Goal: Task Accomplishment & Management: Use online tool/utility

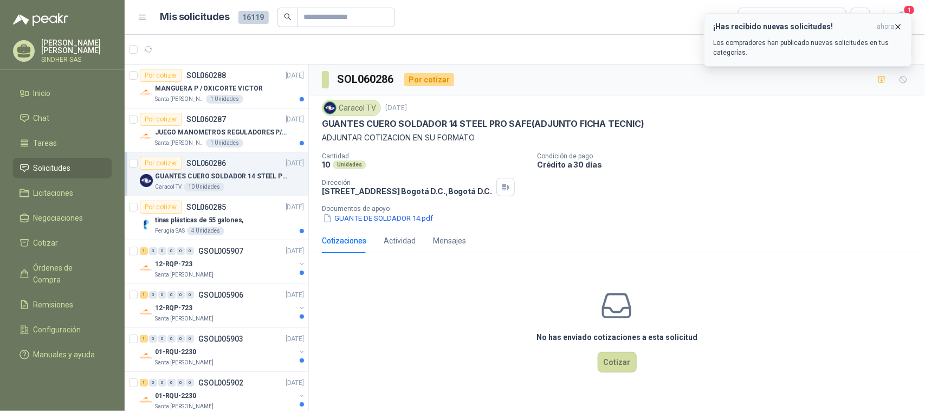
click at [906, 14] on button "¡Has recibido nuevas solicitudes! ahora Los compradores han publicado nuevas so…" at bounding box center [808, 40] width 208 height 54
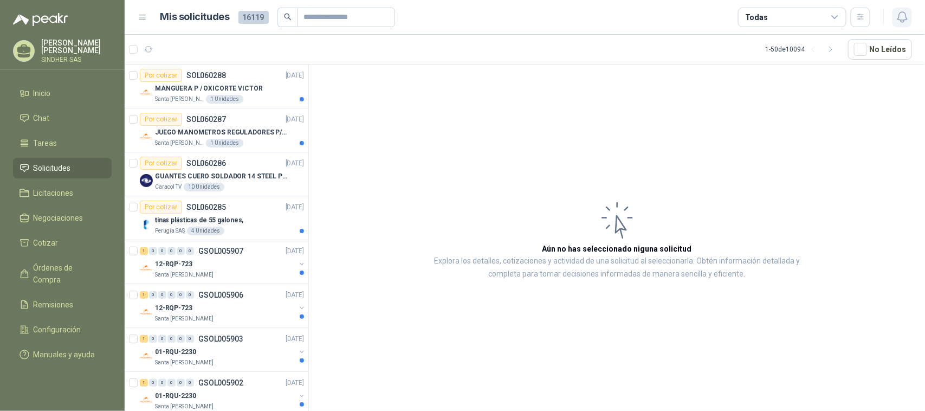
click at [907, 11] on icon "button" at bounding box center [903, 17] width 14 height 14
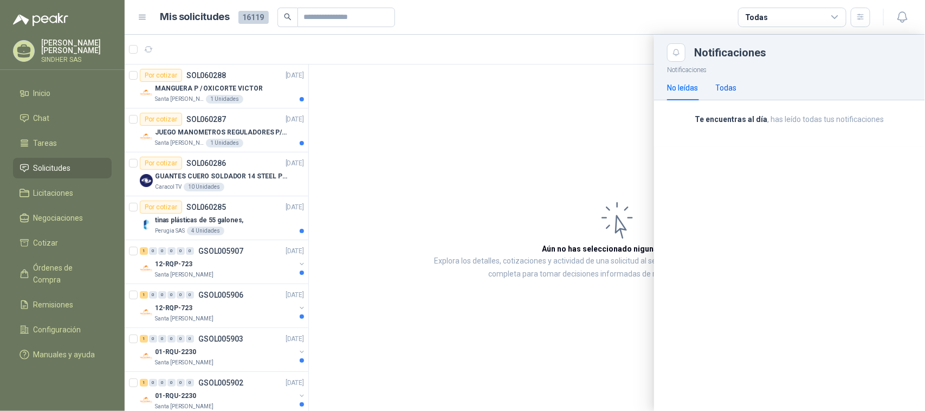
click at [722, 85] on div "Todas" at bounding box center [726, 88] width 21 height 12
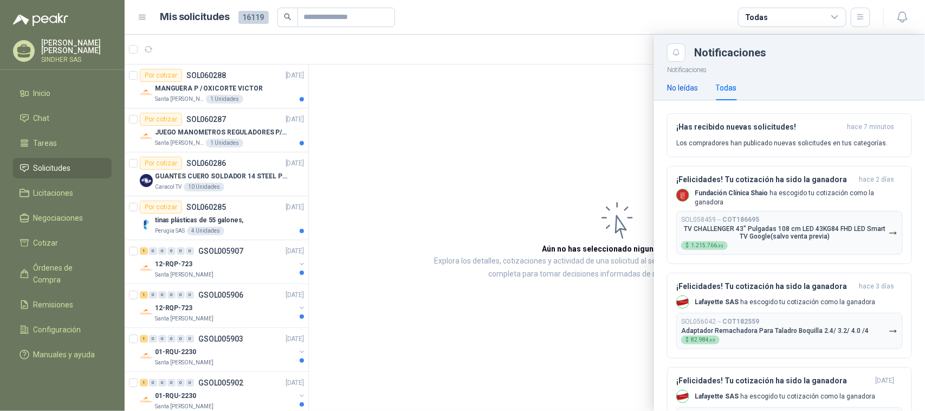
click at [694, 90] on div "No leídas" at bounding box center [682, 88] width 31 height 12
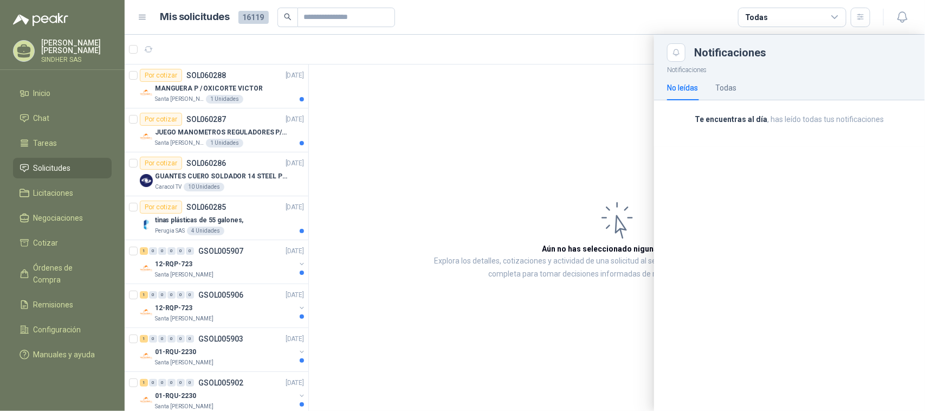
click at [429, 201] on div at bounding box center [525, 223] width 801 height 376
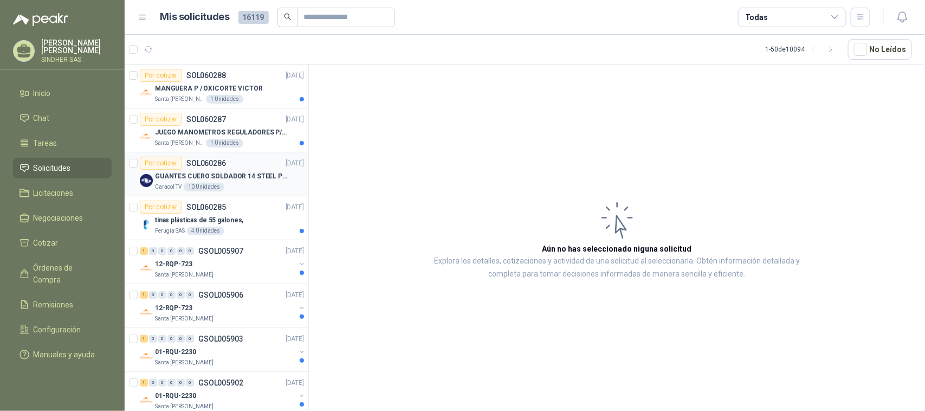
click at [233, 173] on p "GUANTES CUERO SOLDADOR 14 STEEL PRO SAFE(ADJUNTO FICHA TECNIC)" at bounding box center [222, 176] width 135 height 10
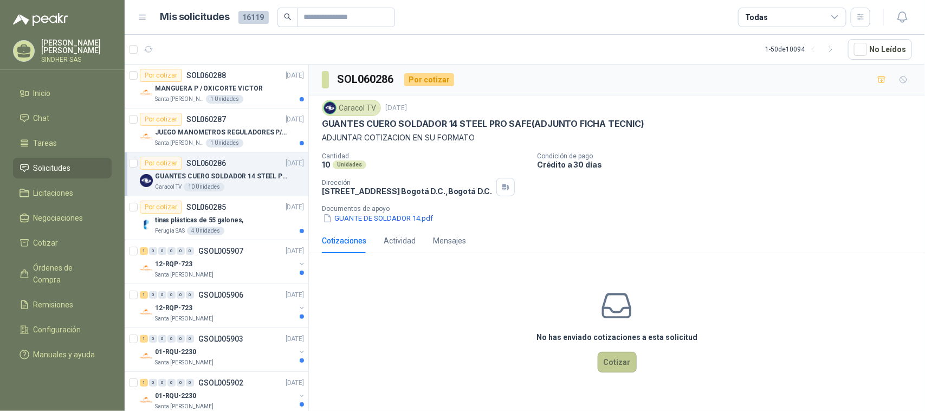
click at [620, 364] on button "Cotizar" at bounding box center [617, 362] width 39 height 21
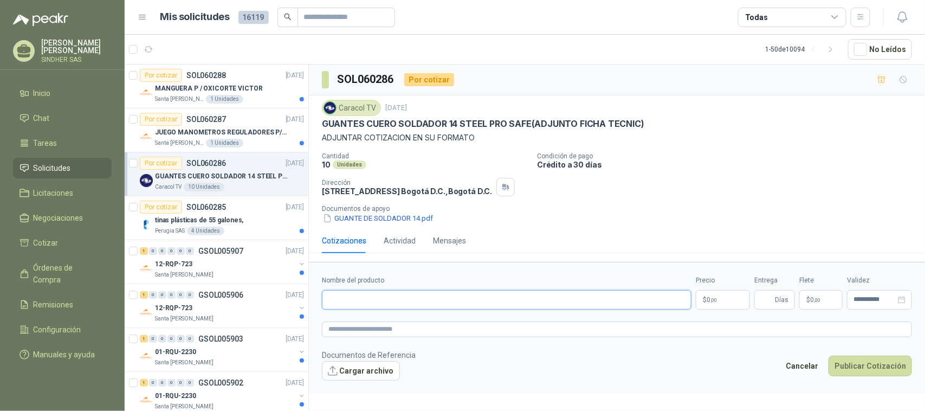
click at [427, 301] on input "Nombre del producto" at bounding box center [507, 300] width 370 height 20
paste input "**********"
type input "**********"
click at [717, 303] on span ",00" at bounding box center [714, 300] width 7 height 6
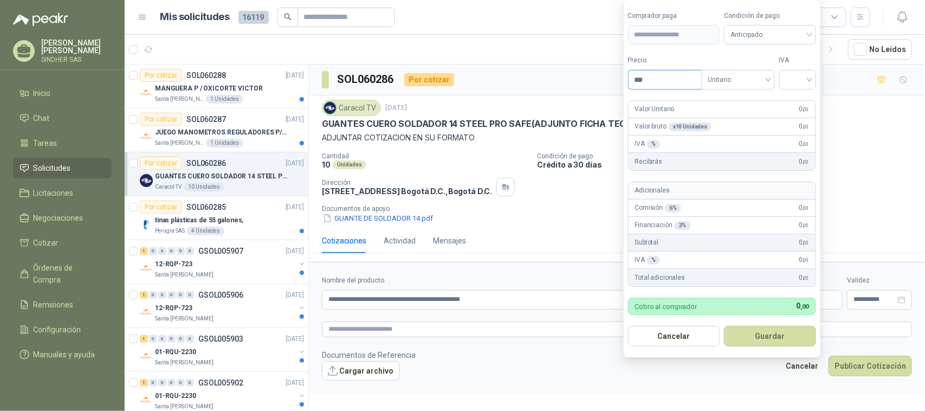
paste input "*********"
drag, startPoint x: 692, startPoint y: 73, endPoint x: 613, endPoint y: 79, distance: 79.3
click at [613, 79] on body "[PERSON_NAME] SINDHER SAS Inicio Chat Tareas Solicitudes Licitaciones Negociaci…" at bounding box center [462, 205] width 925 height 411
paste input
click at [782, 33] on span "Anticipado" at bounding box center [770, 35] width 79 height 16
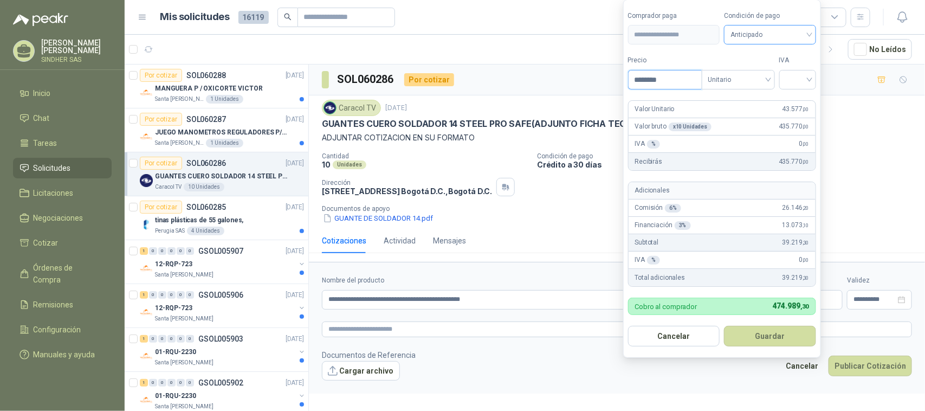
type input "********"
click at [771, 75] on div "Crédito a 30 días" at bounding box center [772, 74] width 76 height 12
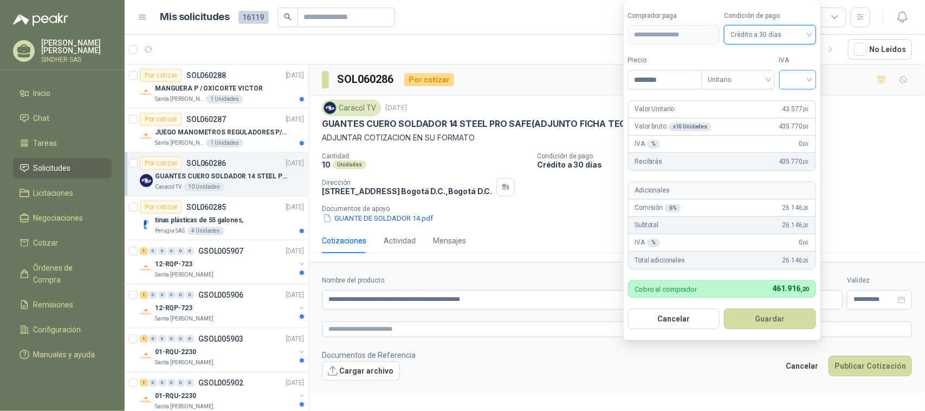
click at [793, 82] on input "search" at bounding box center [798, 78] width 24 height 16
click at [800, 101] on div "19%" at bounding box center [800, 101] width 20 height 12
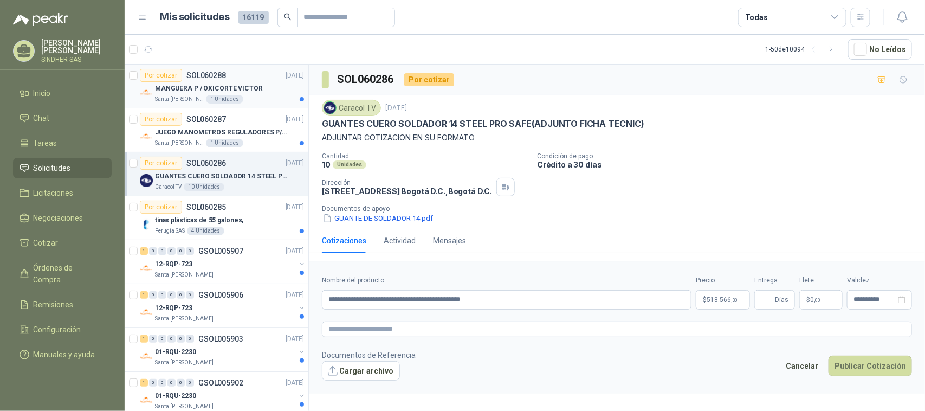
click at [237, 85] on p "MANGUERA P / OXICORTE VICTOR" at bounding box center [209, 88] width 108 height 10
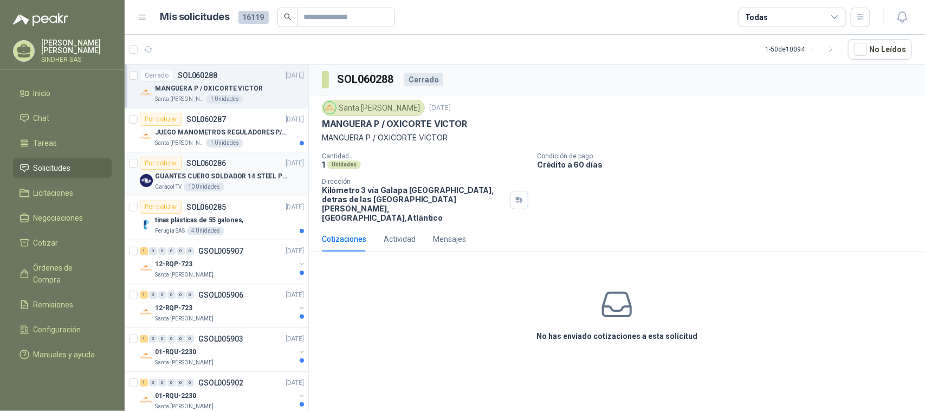
click at [243, 188] on div "Caracol TV 10 Unidades" at bounding box center [229, 187] width 149 height 9
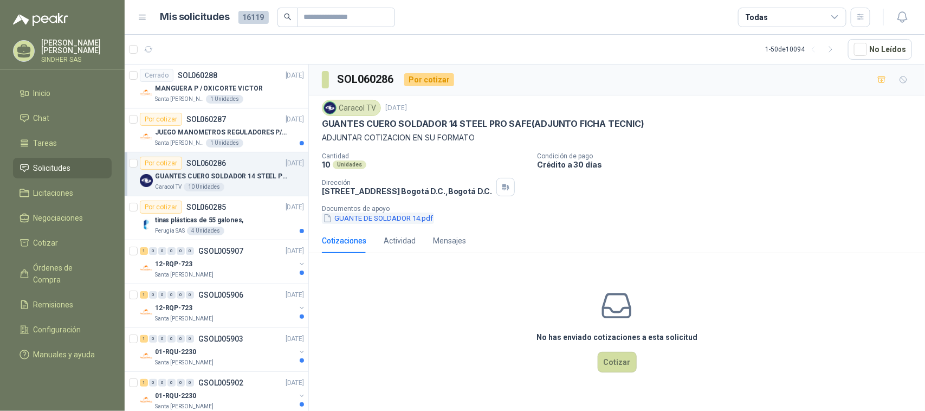
click at [390, 221] on button "GUANTE DE SOLDADOR 14.pdf" at bounding box center [378, 217] width 112 height 11
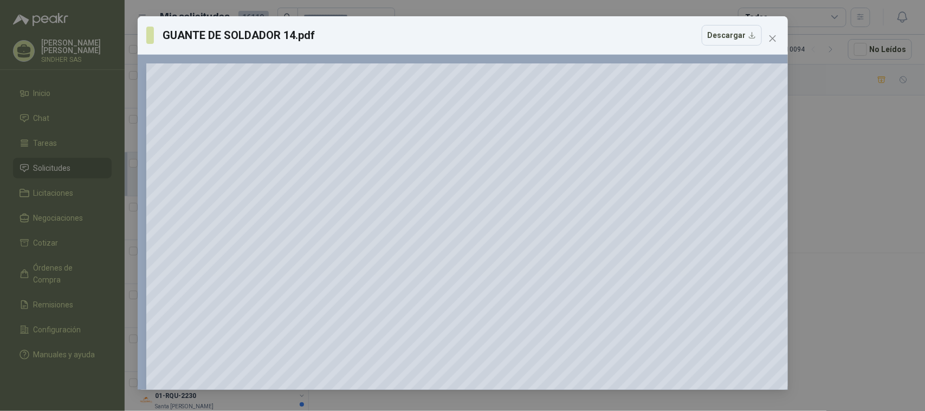
click at [837, 140] on div "GUANTE DE SOLDADOR 14.pdf Descargar 150 %" at bounding box center [462, 205] width 925 height 411
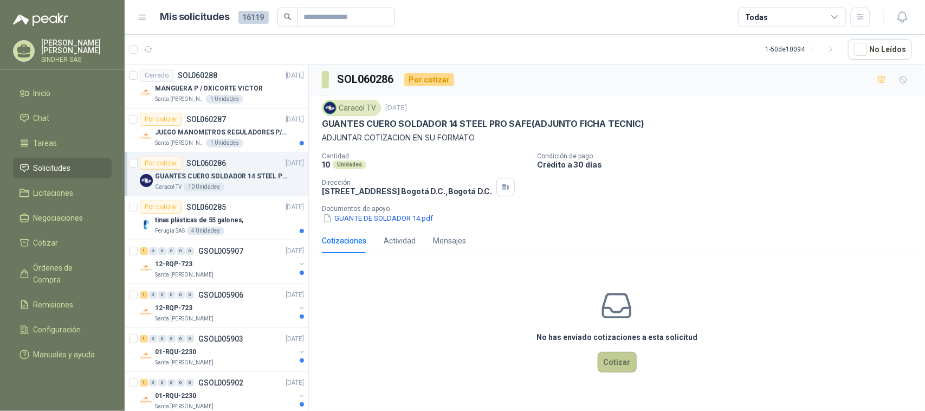
click at [613, 369] on button "Cotizar" at bounding box center [617, 362] width 39 height 21
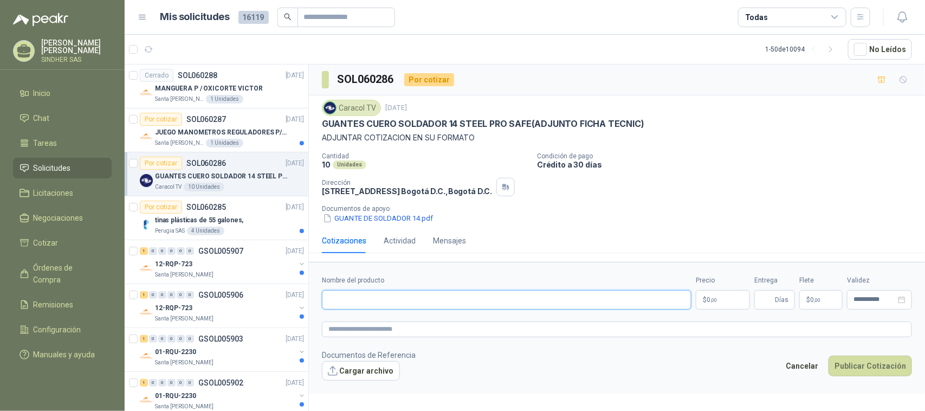
click at [432, 296] on input "Nombre del producto" at bounding box center [507, 300] width 370 height 20
paste input "**********"
type input "**********"
click at [713, 301] on body "[PERSON_NAME] SINDHER SAS Inicio Chat Tareas Solicitudes Licitaciones Negociaci…" at bounding box center [462, 205] width 925 height 411
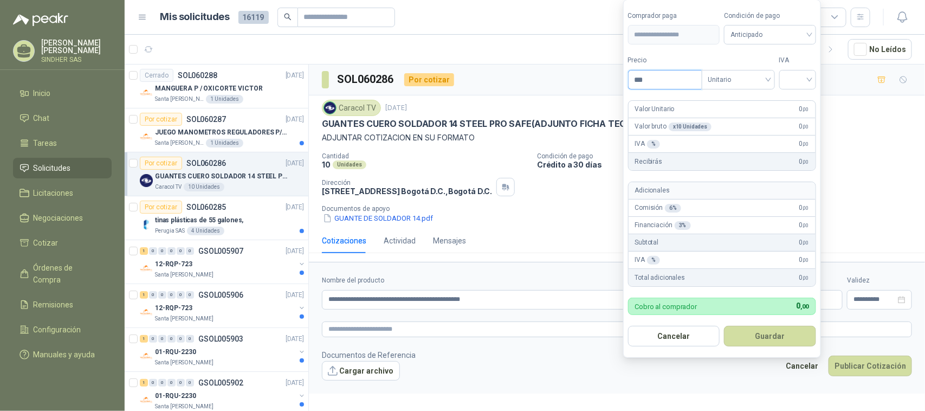
drag, startPoint x: 670, startPoint y: 80, endPoint x: 622, endPoint y: 80, distance: 47.7
click at [623, 80] on form "**********" at bounding box center [722, 178] width 198 height 359
paste input "*****"
click at [764, 28] on span "Anticipado" at bounding box center [770, 35] width 79 height 16
type input "********"
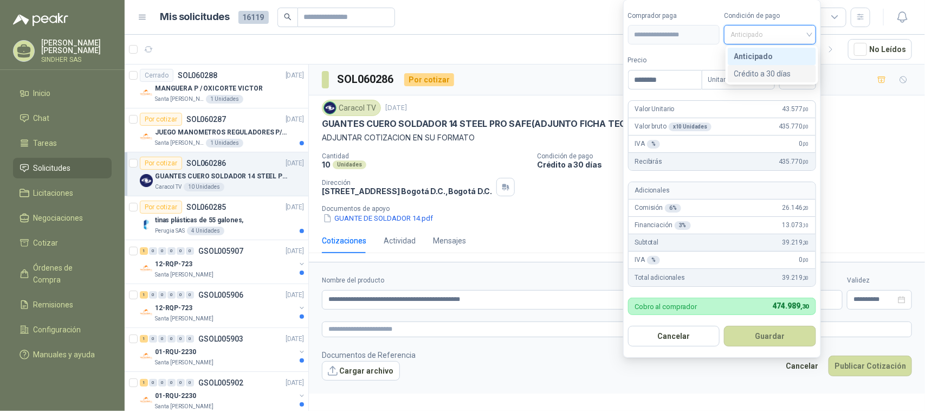
click at [766, 73] on div "Crédito a 30 días" at bounding box center [772, 74] width 76 height 12
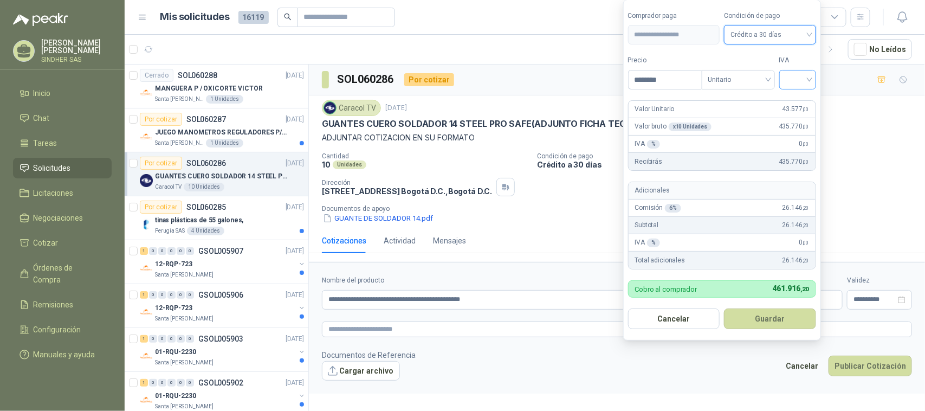
click at [803, 83] on input "search" at bounding box center [798, 78] width 24 height 16
click at [803, 101] on div "19%" at bounding box center [800, 101] width 20 height 12
click at [774, 320] on button "Guardar" at bounding box center [772, 318] width 93 height 21
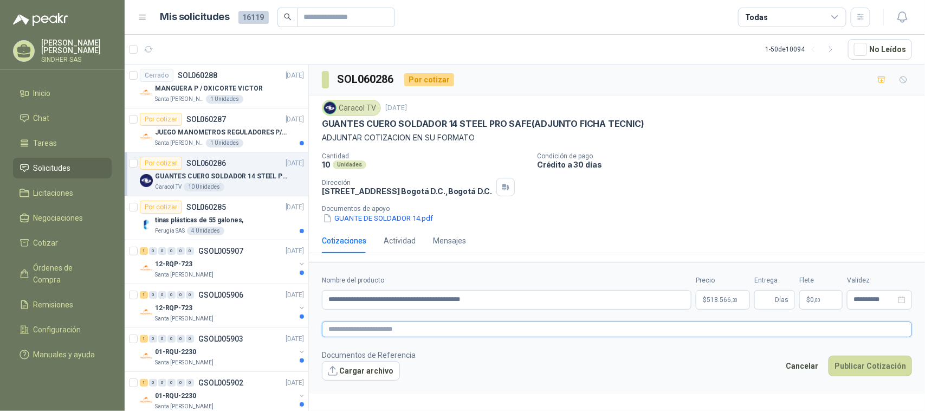
click at [345, 332] on textarea at bounding box center [617, 329] width 590 height 16
paste textarea "**********"
type textarea "**********"
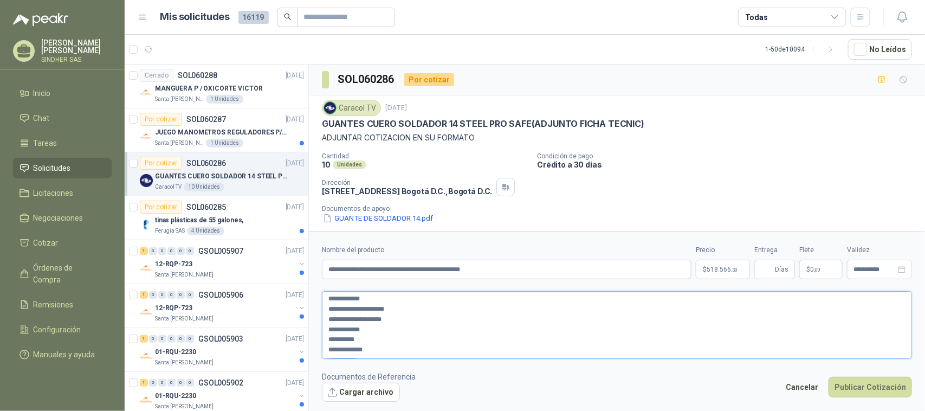
scroll to position [6, 0]
type textarea "**********"
click at [371, 351] on textarea "**********" at bounding box center [617, 324] width 591 height 67
type textarea "**********"
paste textarea "**********"
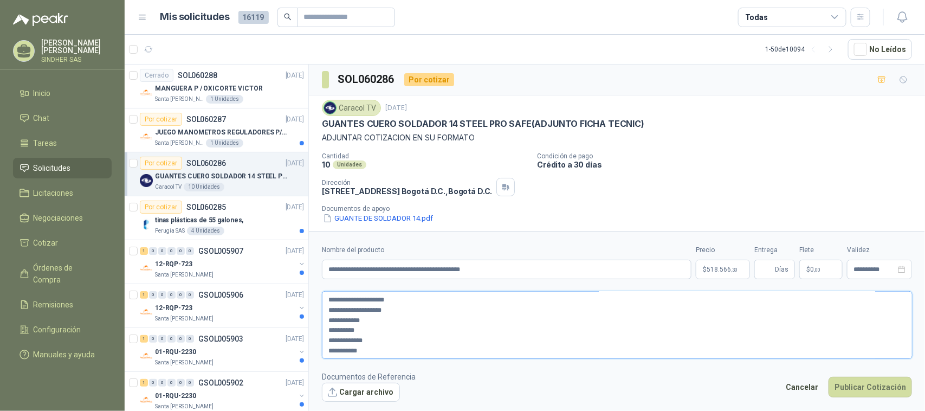
scroll to position [0, 0]
drag, startPoint x: 374, startPoint y: 301, endPoint x: 328, endPoint y: 299, distance: 46.1
click at [328, 299] on textarea "**********" at bounding box center [617, 324] width 591 height 67
drag, startPoint x: 340, startPoint y: 299, endPoint x: 448, endPoint y: 342, distance: 115.6
click at [448, 342] on textarea "**********" at bounding box center [617, 324] width 591 height 67
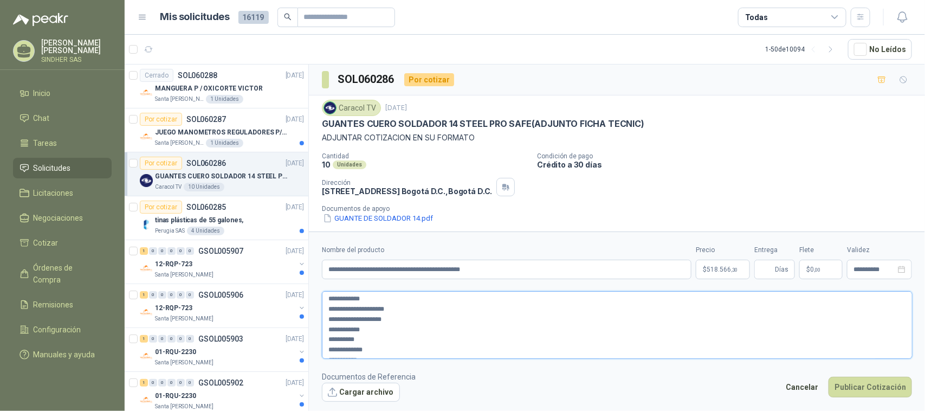
scroll to position [30, 0]
type textarea "**********"
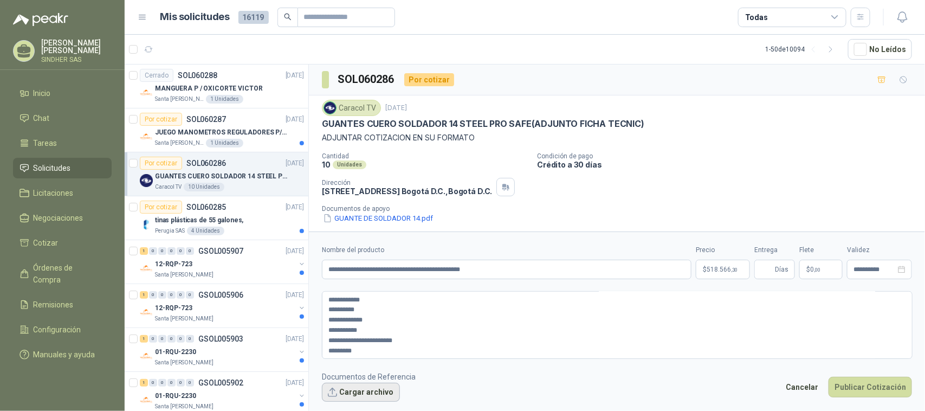
click at [365, 397] on button "Cargar archivo" at bounding box center [361, 393] width 78 height 20
click at [372, 397] on button "Cargar archivo" at bounding box center [361, 393] width 78 height 20
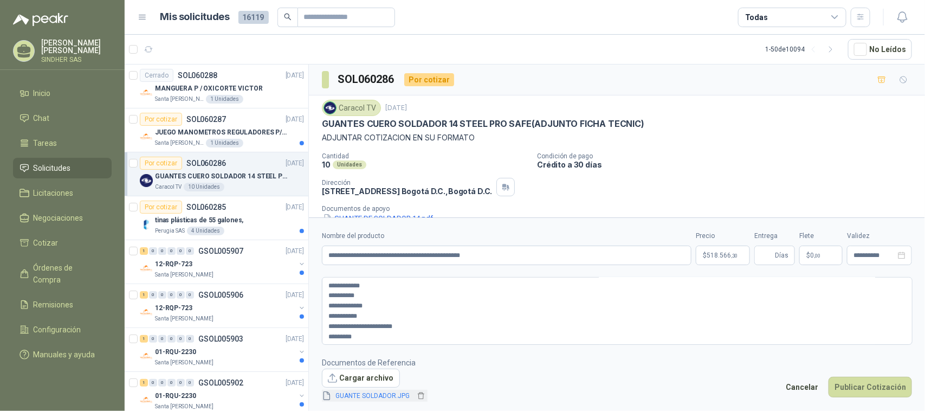
click at [396, 393] on link "GUANTE SOLDADOR.JPG" at bounding box center [373, 396] width 83 height 10
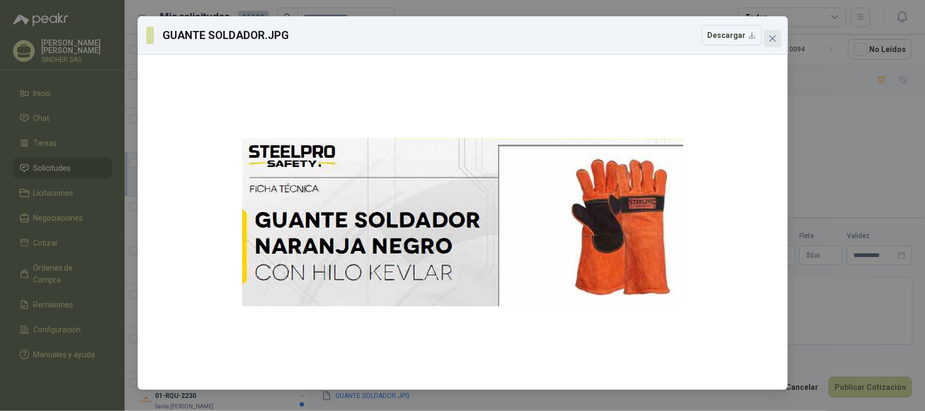
click at [775, 44] on button "Close" at bounding box center [772, 38] width 17 height 17
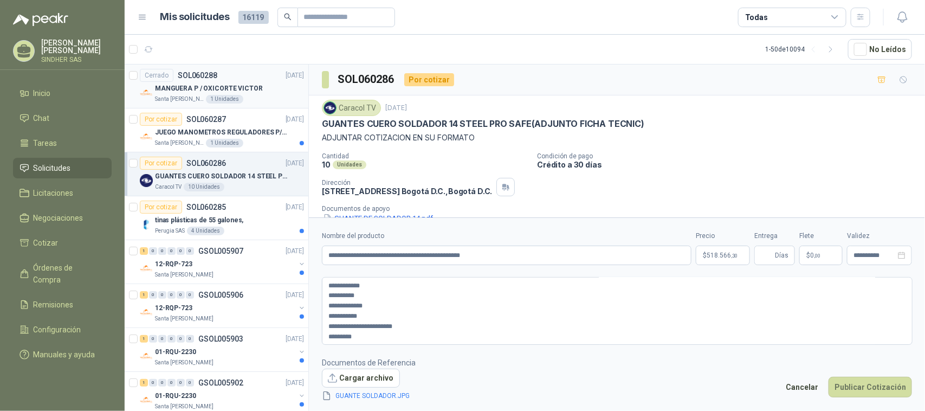
click at [254, 85] on p "MANGUERA P / OXICORTE VICTOR" at bounding box center [209, 88] width 108 height 10
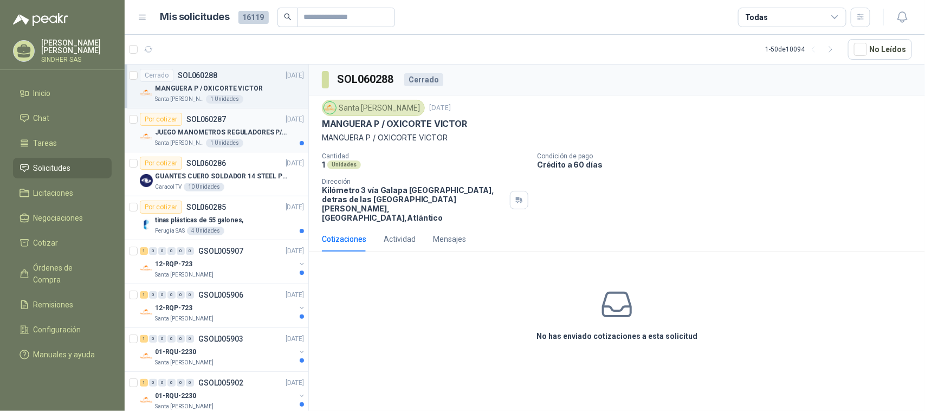
click at [253, 126] on div "JUEGO MANOMETROS REGULADORES P/OXIGENO" at bounding box center [229, 132] width 149 height 13
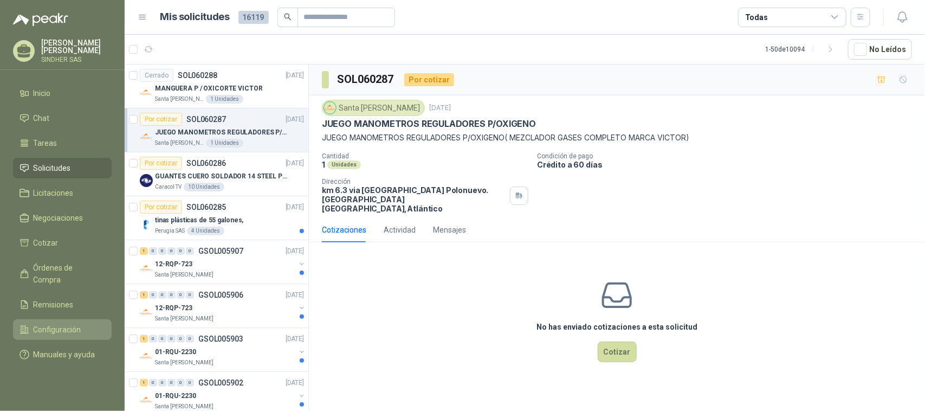
click at [58, 324] on span "Configuración" at bounding box center [58, 330] width 48 height 12
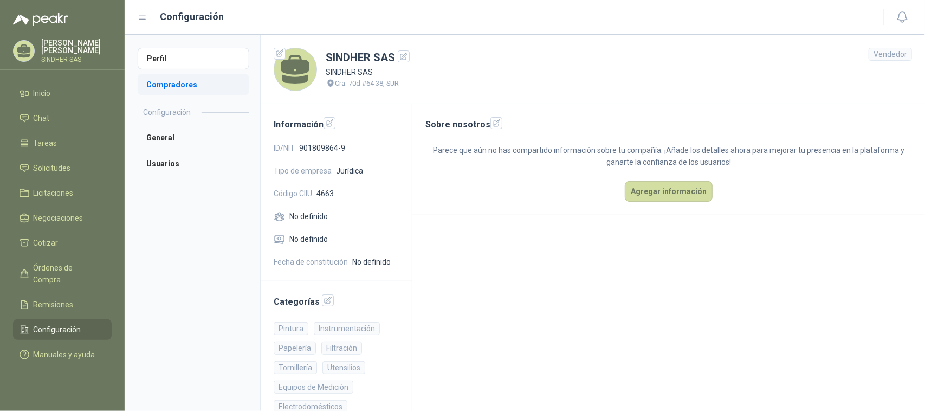
click at [176, 87] on li "Compradores" at bounding box center [194, 85] width 112 height 22
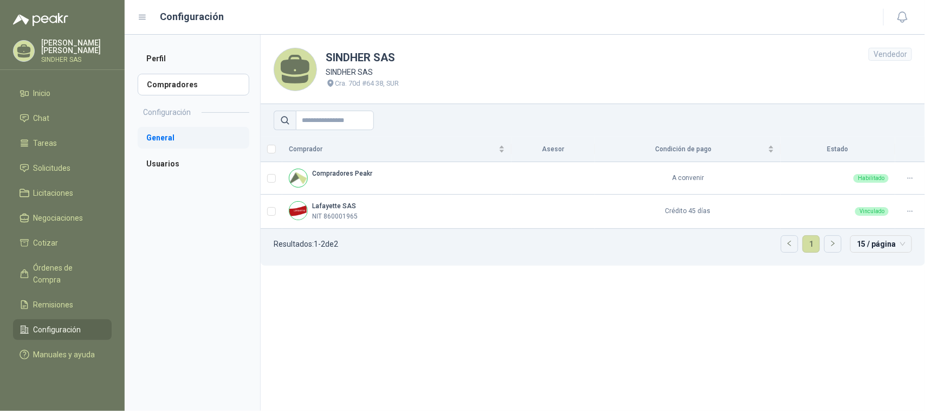
click at [170, 142] on li "General" at bounding box center [194, 138] width 112 height 22
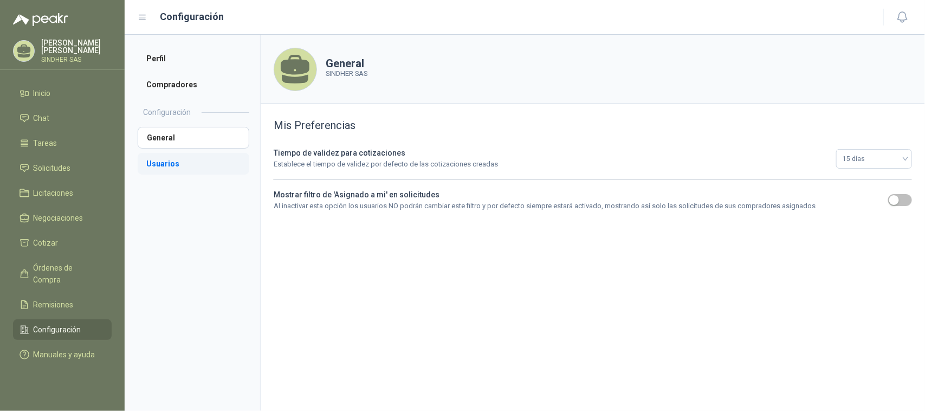
click at [172, 163] on li "Usuarios" at bounding box center [194, 164] width 112 height 22
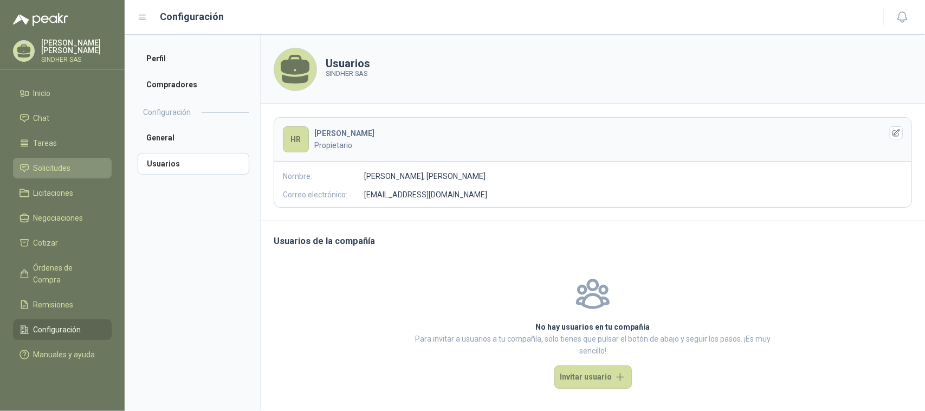
click at [67, 166] on span "Solicitudes" at bounding box center [52, 168] width 37 height 12
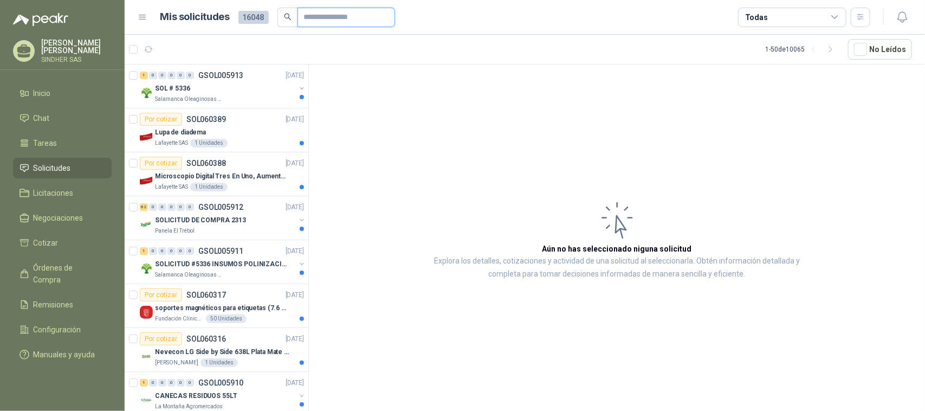
click at [318, 17] on input "text" at bounding box center [342, 17] width 76 height 18
click at [396, 94] on article "Aún no has seleccionado niguna solicitud Explora los detalles, cotizaciones y a…" at bounding box center [617, 240] width 616 height 350
click at [228, 91] on div "SOL # 5336" at bounding box center [225, 88] width 140 height 13
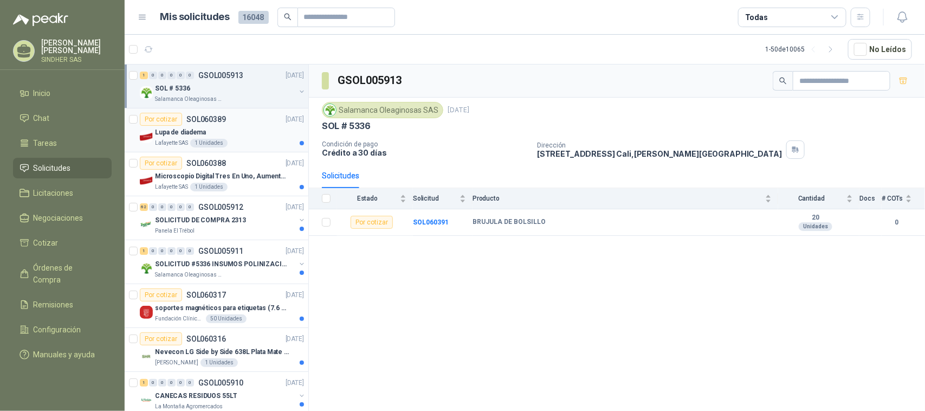
click at [223, 118] on p "SOL060389" at bounding box center [206, 119] width 40 height 8
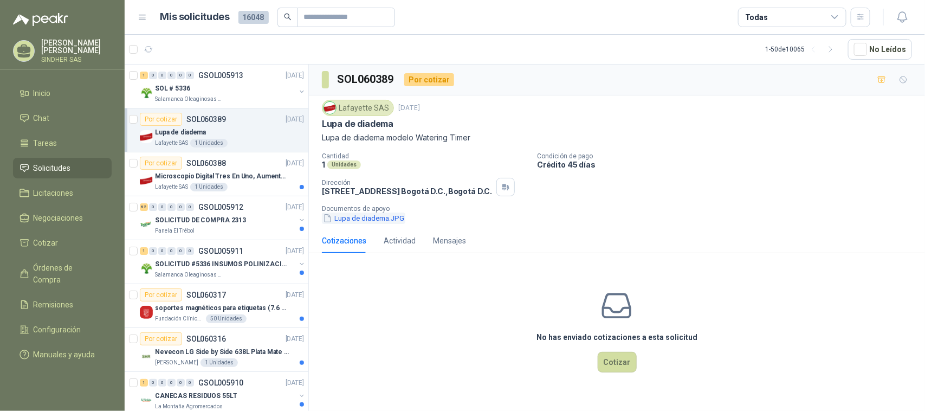
click at [367, 222] on button "Lupa de diadema.JPG" at bounding box center [363, 217] width 83 height 11
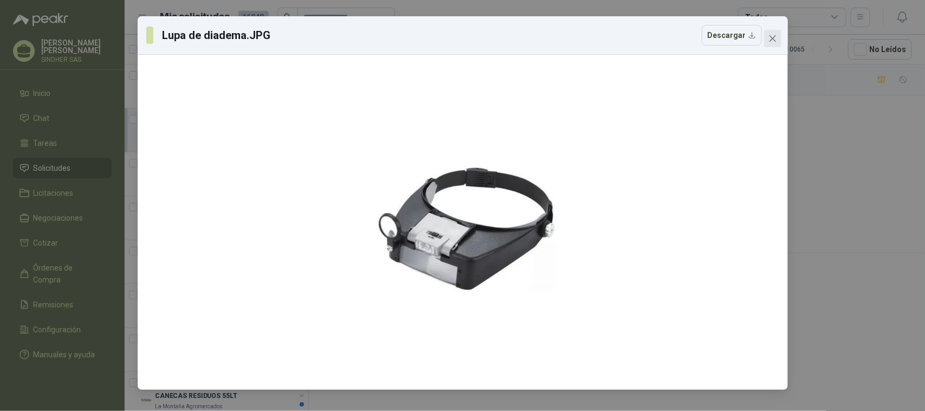
click at [778, 30] on button "Close" at bounding box center [772, 38] width 17 height 17
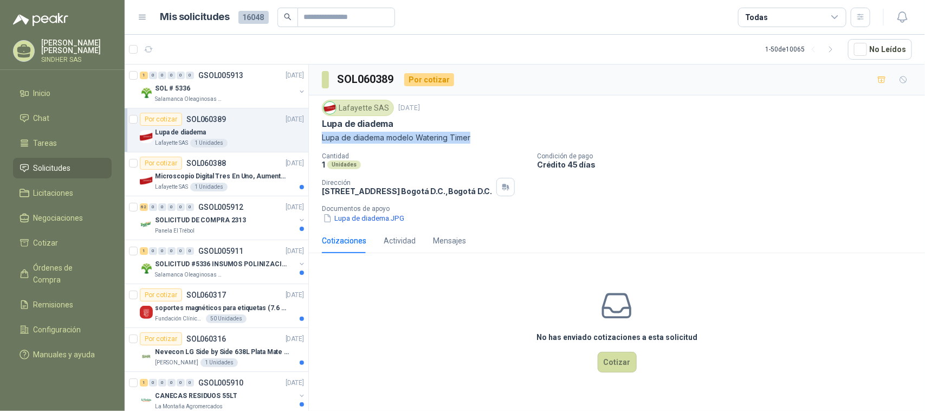
drag, startPoint x: 473, startPoint y: 140, endPoint x: 324, endPoint y: 143, distance: 149.6
click at [324, 143] on p "Lupa de diadema modelo Watering Timer" at bounding box center [617, 138] width 590 height 12
copy p "Lupa de diadema modelo Watering Timer"
click at [371, 218] on button "Lupa de diadema.JPG" at bounding box center [363, 217] width 83 height 11
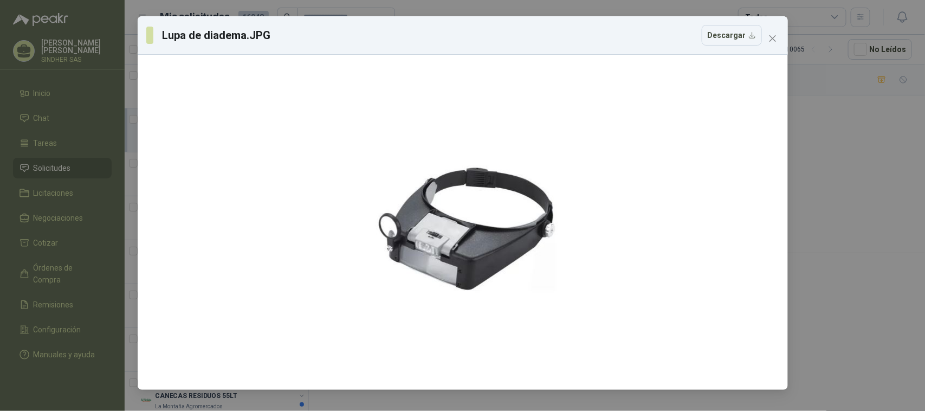
click at [807, 137] on div "Lupa de diadema.JPG Descargar" at bounding box center [462, 205] width 925 height 411
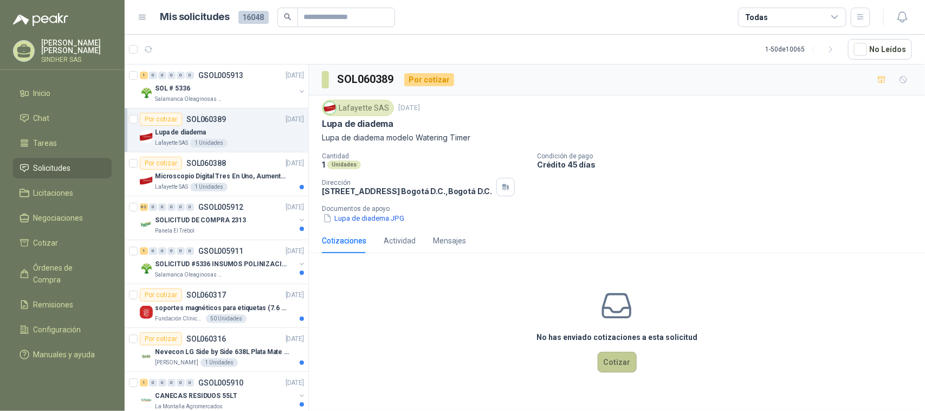
click at [615, 366] on button "Cotizar" at bounding box center [617, 362] width 39 height 21
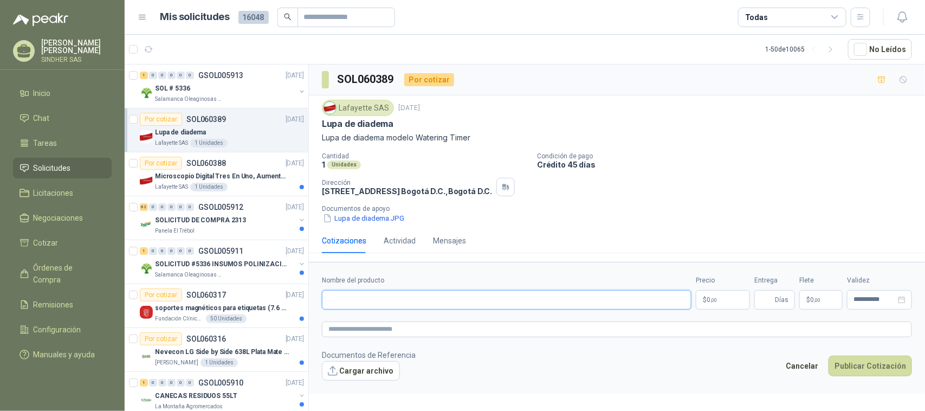
click at [403, 299] on input "Nombre del producto" at bounding box center [507, 300] width 370 height 20
paste input "**********"
type input "**********"
drag, startPoint x: 448, startPoint y: 299, endPoint x: 321, endPoint y: 299, distance: 127.4
click at [321, 299] on form "**********" at bounding box center [617, 328] width 616 height 132
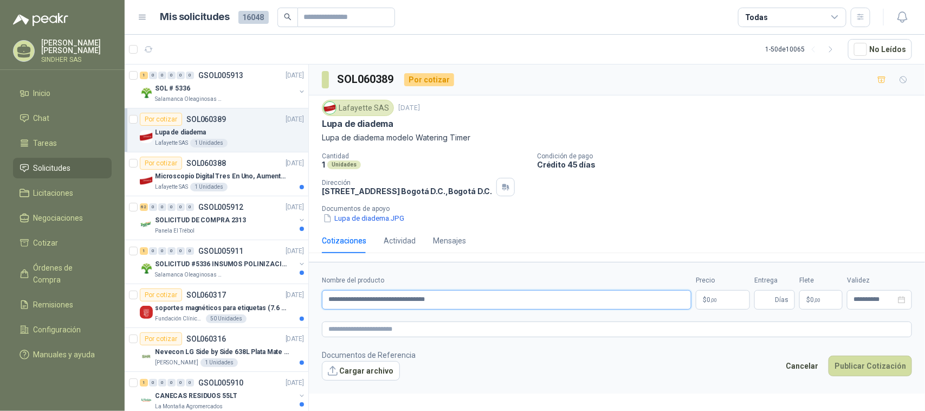
click at [472, 305] on input "**********" at bounding box center [507, 300] width 370 height 20
click at [356, 378] on button "Cargar archivo" at bounding box center [361, 371] width 78 height 20
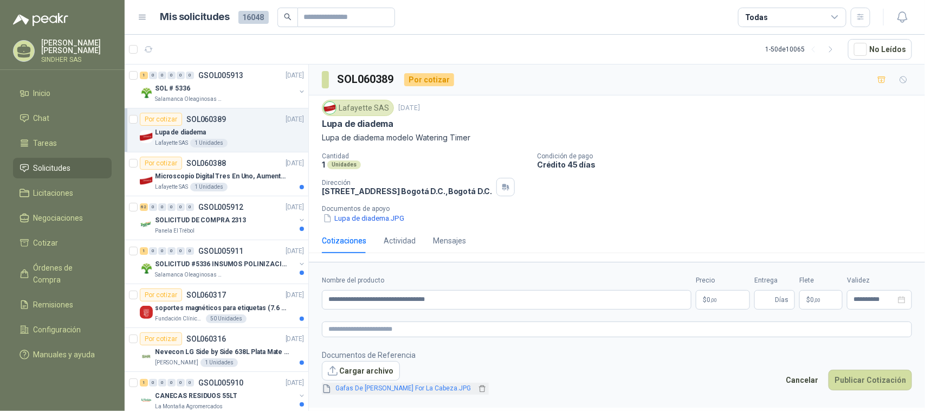
click at [407, 390] on link "Gafas De [PERSON_NAME] For La Cabeza.JPG" at bounding box center [404, 388] width 144 height 10
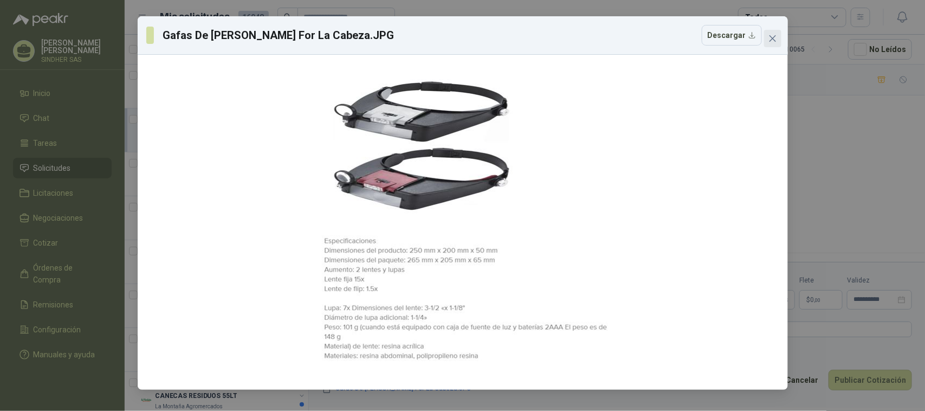
click at [770, 41] on icon "close" at bounding box center [773, 38] width 9 height 9
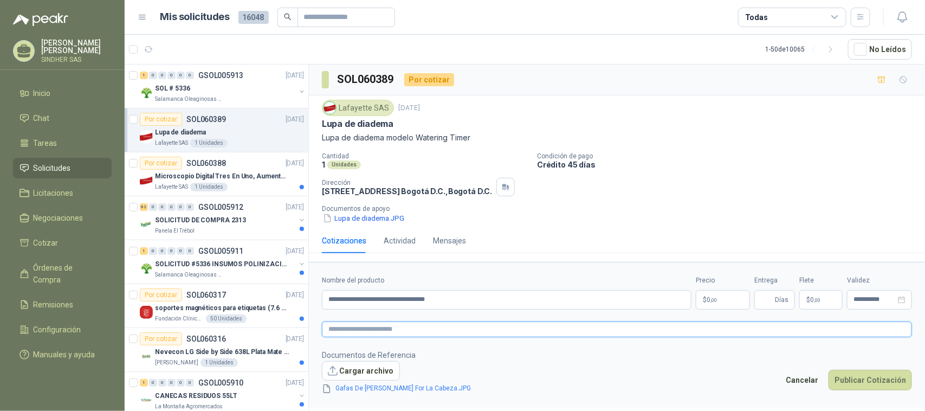
click at [369, 325] on textarea at bounding box center [617, 329] width 590 height 16
paste textarea "**********"
type textarea "**********"
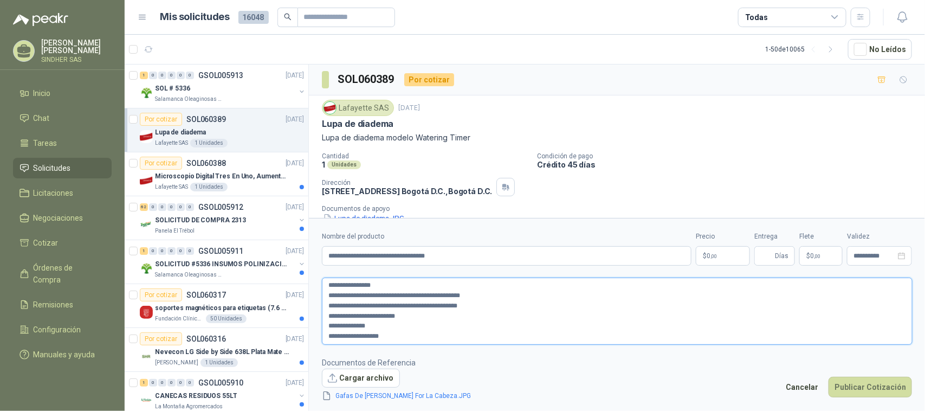
click at [480, 325] on textarea "**********" at bounding box center [617, 311] width 591 height 67
type textarea "**********"
click at [743, 254] on p "$ 0 ,00" at bounding box center [723, 256] width 54 height 20
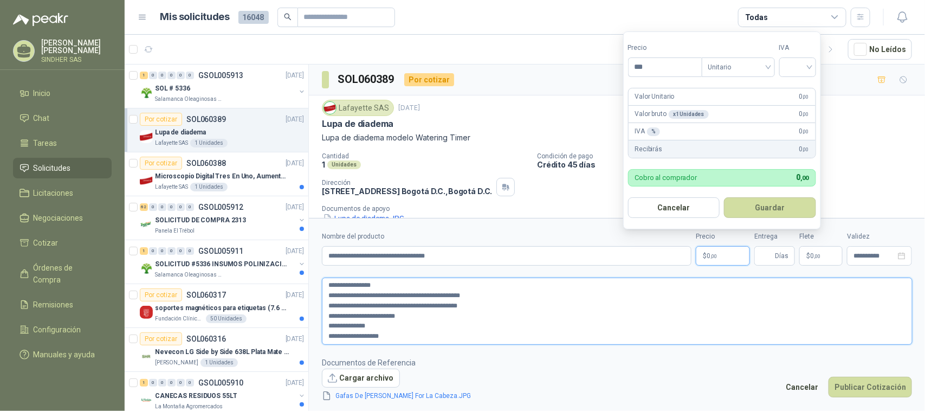
click at [427, 331] on textarea "**********" at bounding box center [617, 311] width 591 height 67
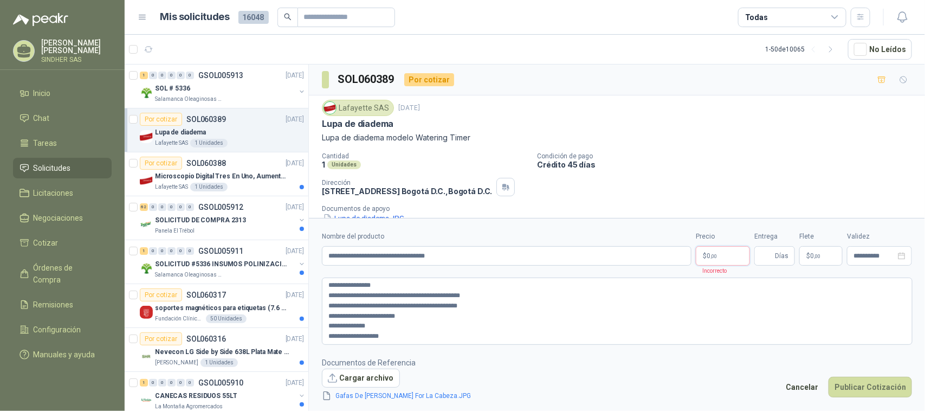
click at [730, 262] on p "$ 0 ,00" at bounding box center [723, 256] width 54 height 20
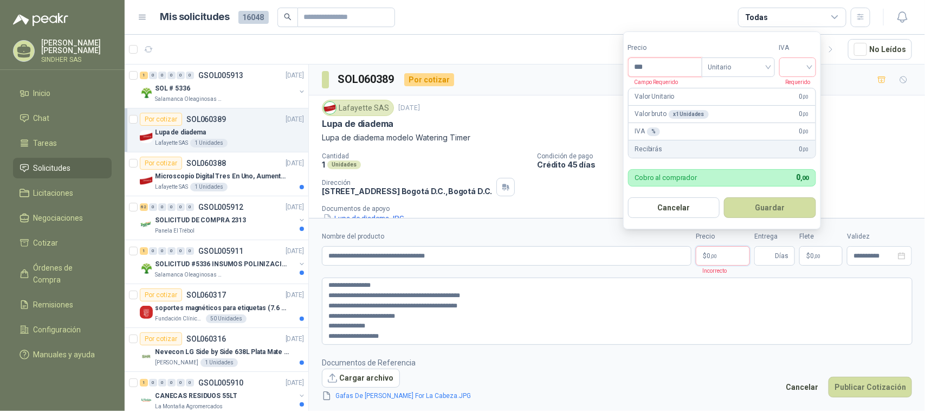
drag, startPoint x: 670, startPoint y: 67, endPoint x: 611, endPoint y: 67, distance: 59.1
click at [611, 67] on body "[PERSON_NAME] SINDHER SAS Inicio Chat Tareas Solicitudes Licitaciones Negociaci…" at bounding box center [462, 205] width 925 height 411
paste input "******"
type input "*********"
click at [807, 66] on input "search" at bounding box center [798, 66] width 24 height 16
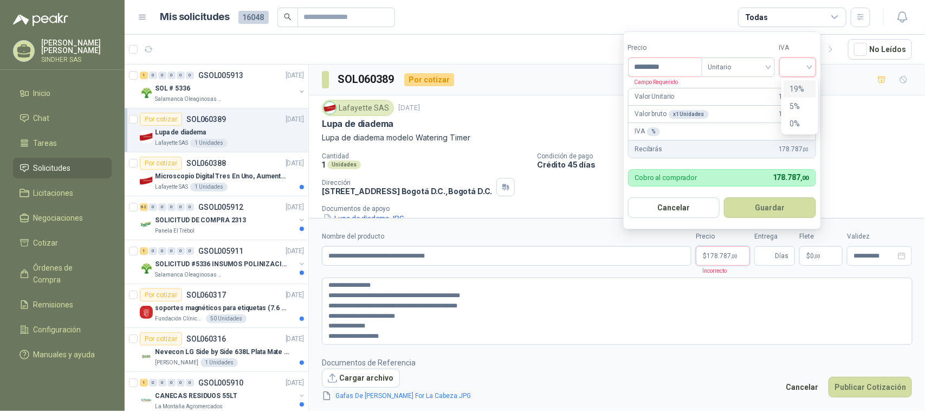
click at [803, 84] on div "19%" at bounding box center [800, 89] width 20 height 12
click at [768, 253] on input "Entrega" at bounding box center [767, 256] width 12 height 18
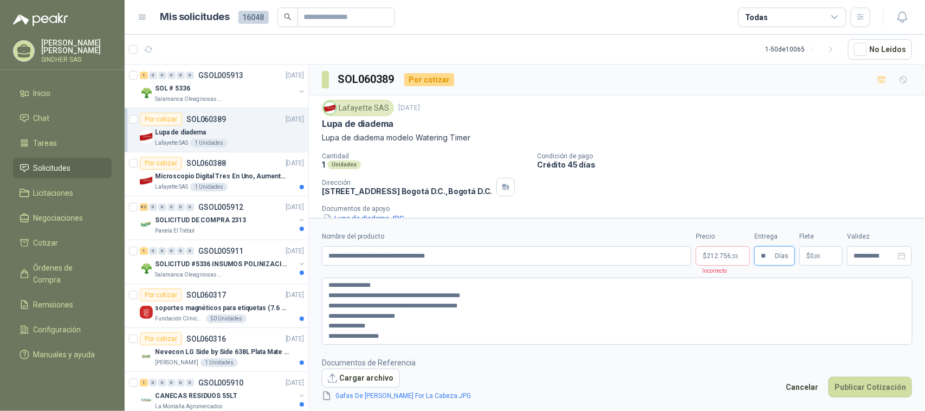
type input "**"
click at [816, 169] on p "Crédito 45 días" at bounding box center [729, 164] width 384 height 9
click at [478, 271] on form "**********" at bounding box center [617, 316] width 616 height 197
click at [479, 267] on form "**********" at bounding box center [617, 316] width 616 height 197
click at [481, 262] on input "**********" at bounding box center [507, 256] width 370 height 20
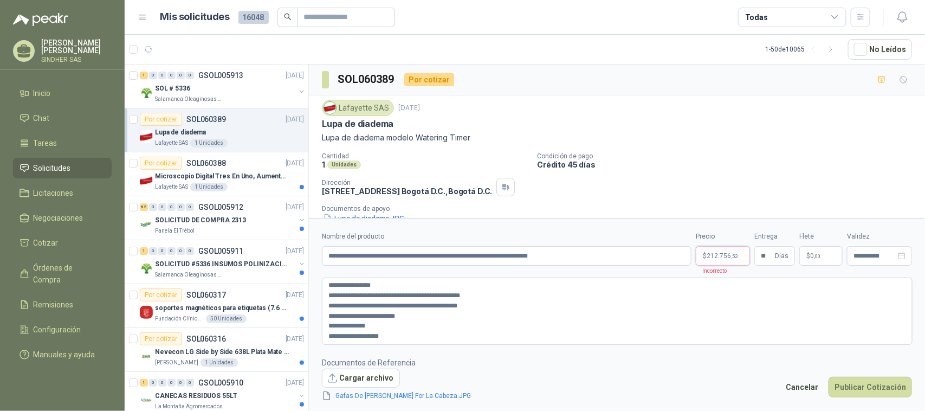
click at [718, 261] on p "$ 212.756 ,53" at bounding box center [723, 256] width 54 height 20
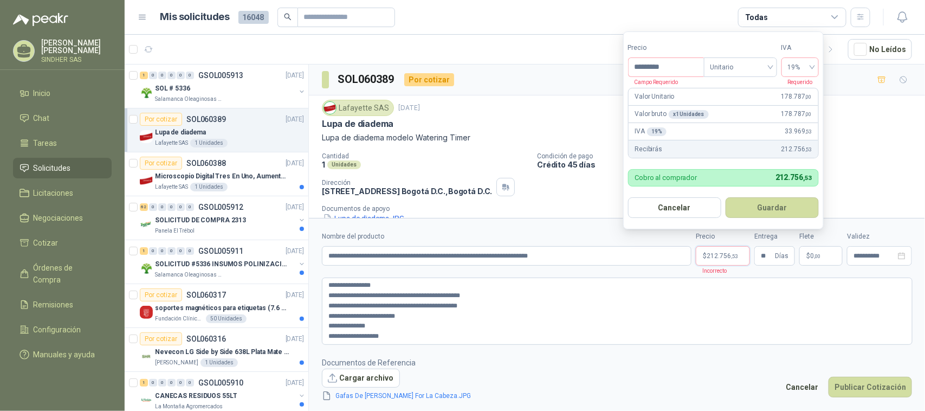
click at [764, 204] on button "Guardar" at bounding box center [772, 207] width 93 height 21
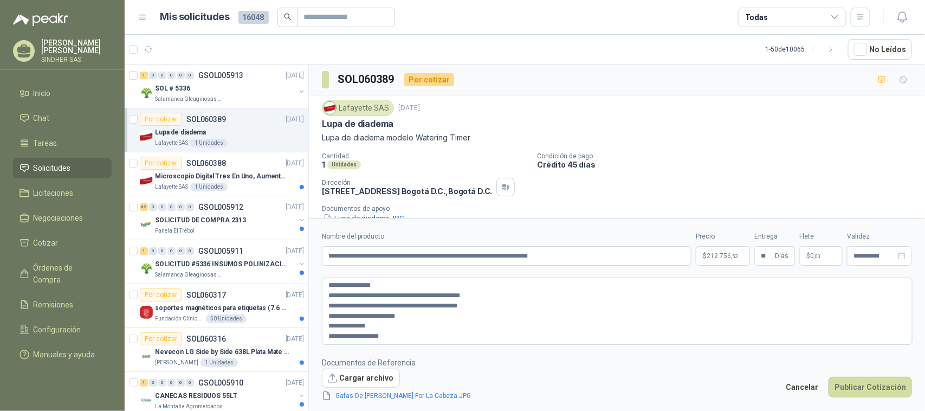
click at [724, 201] on div "Cantidad 1 Unidades Condición de pago Crédito 45 días Dirección [STREET_ADDRESS…" at bounding box center [617, 188] width 590 height 72
click at [427, 392] on link "Gafas De [PERSON_NAME] For La Cabeza.JPG" at bounding box center [404, 396] width 144 height 10
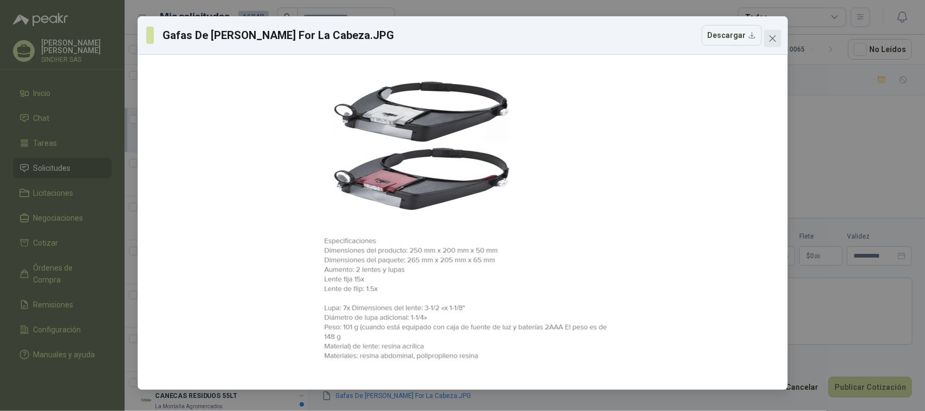
click at [779, 44] on button "Close" at bounding box center [772, 38] width 17 height 17
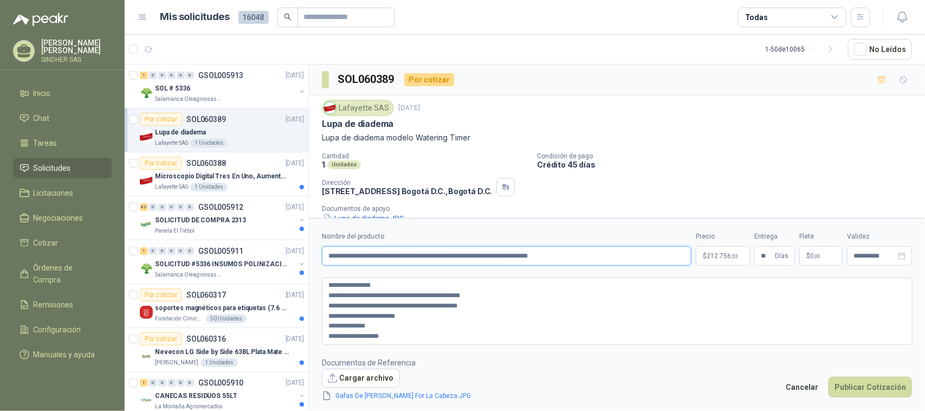
click at [405, 253] on input "**********" at bounding box center [507, 256] width 370 height 20
type input "**********"
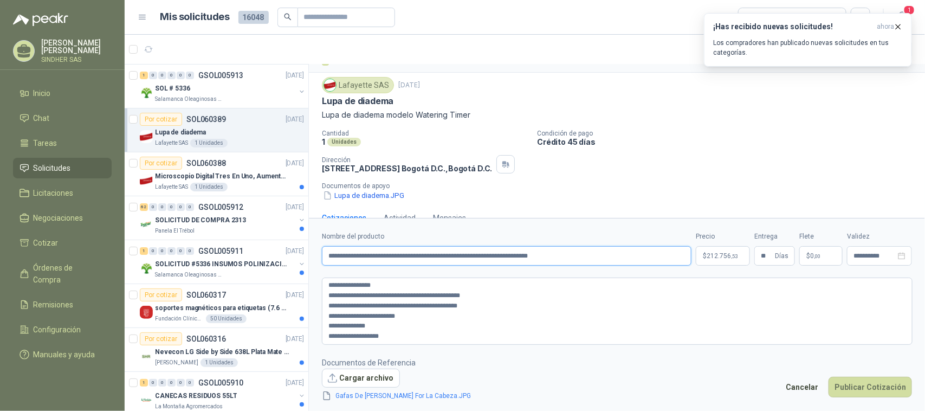
scroll to position [44, 0]
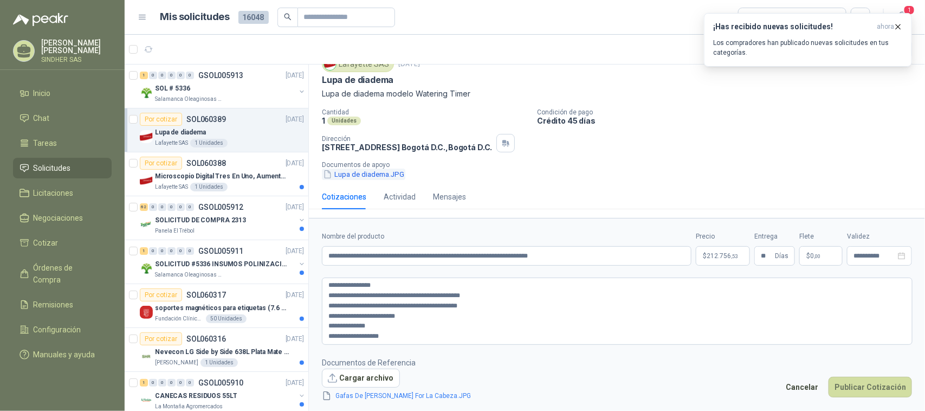
click at [378, 171] on button "Lupa de diadema.JPG" at bounding box center [363, 174] width 83 height 11
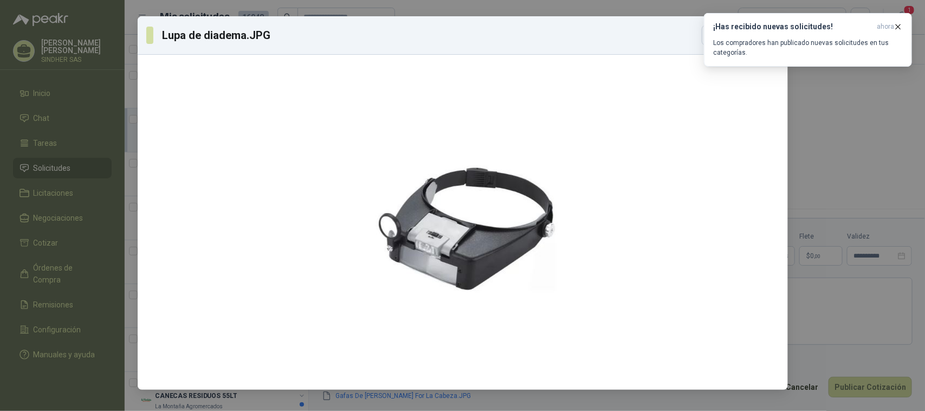
click at [808, 101] on div "Lupa de diadema.JPG Descargar" at bounding box center [462, 205] width 925 height 411
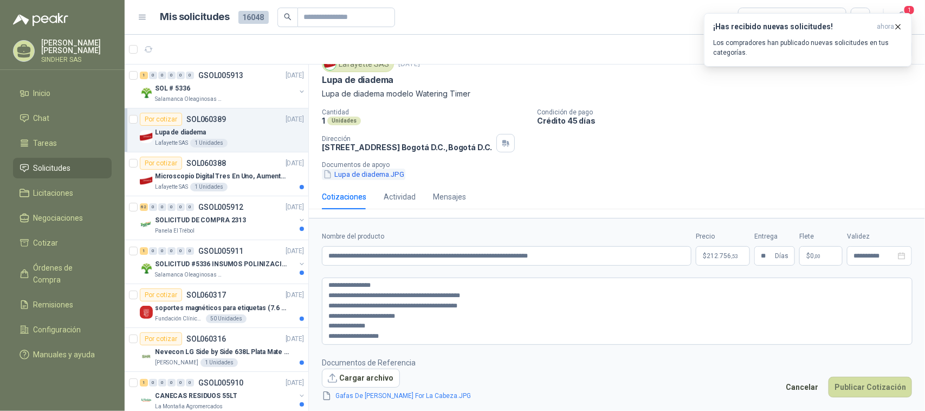
click at [378, 176] on button "Lupa de diadema.JPG" at bounding box center [363, 174] width 83 height 11
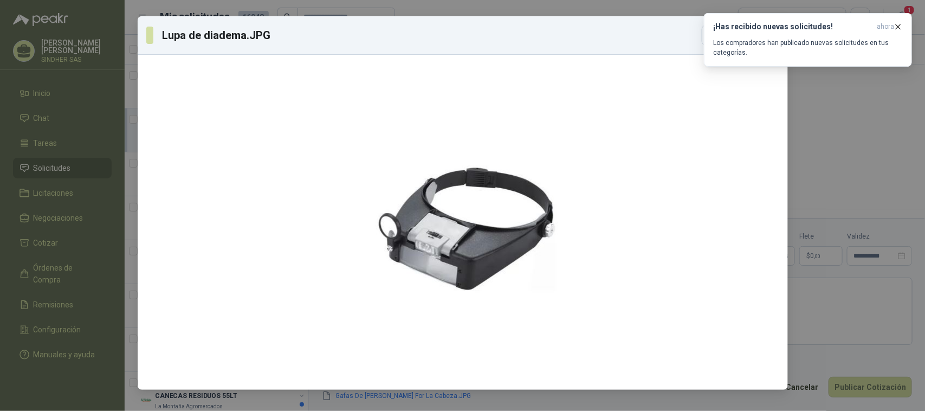
click at [854, 153] on div "Lupa de diadema.JPG Descargar" at bounding box center [462, 205] width 925 height 411
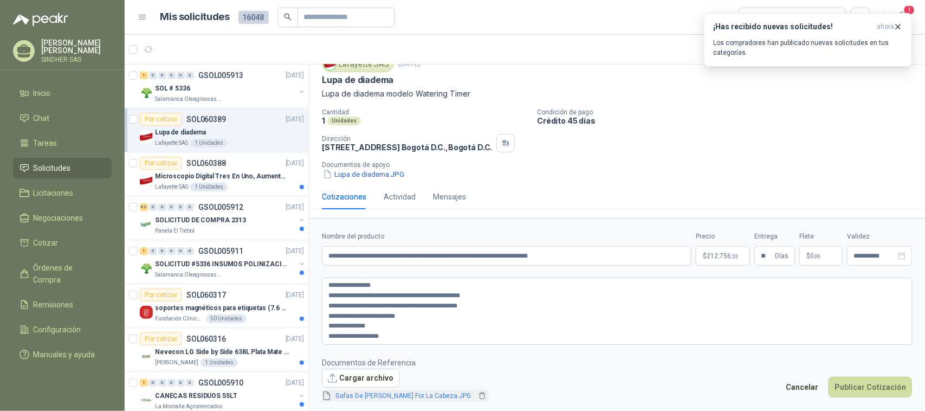
click at [426, 394] on link "Gafas De [PERSON_NAME] For La Cabeza.JPG" at bounding box center [404, 396] width 144 height 10
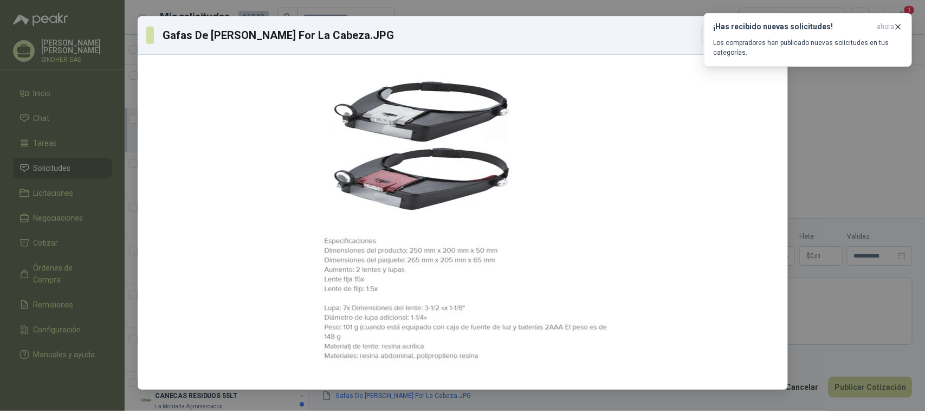
click at [824, 156] on div "Gafas De [PERSON_NAME] For La Cabeza.JPG Descargar" at bounding box center [462, 205] width 925 height 411
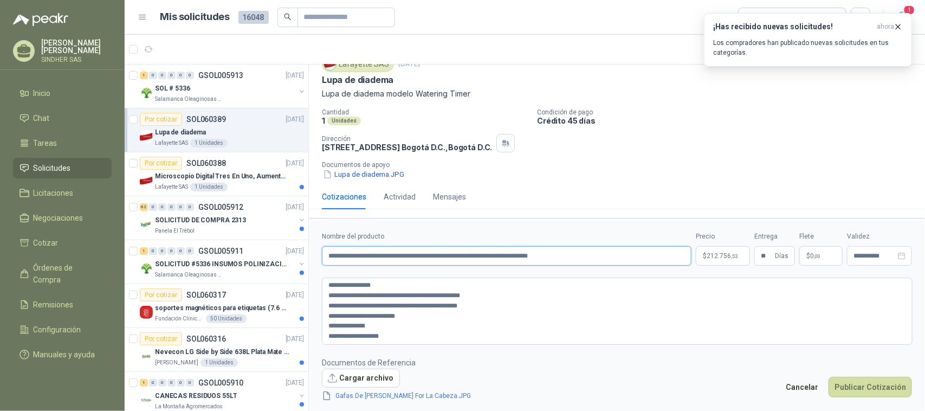
click at [570, 257] on input "**********" at bounding box center [507, 256] width 370 height 20
click at [737, 250] on p "$ 212.756 ,53" at bounding box center [723, 256] width 54 height 20
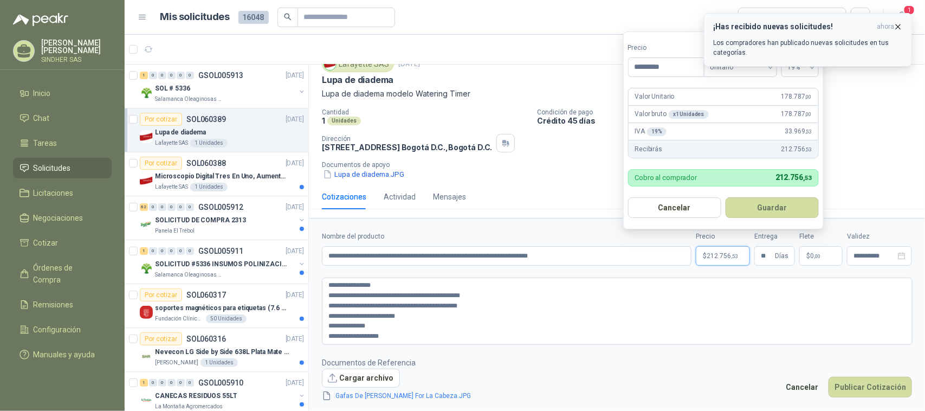
click at [898, 22] on icon "button" at bounding box center [898, 26] width 9 height 9
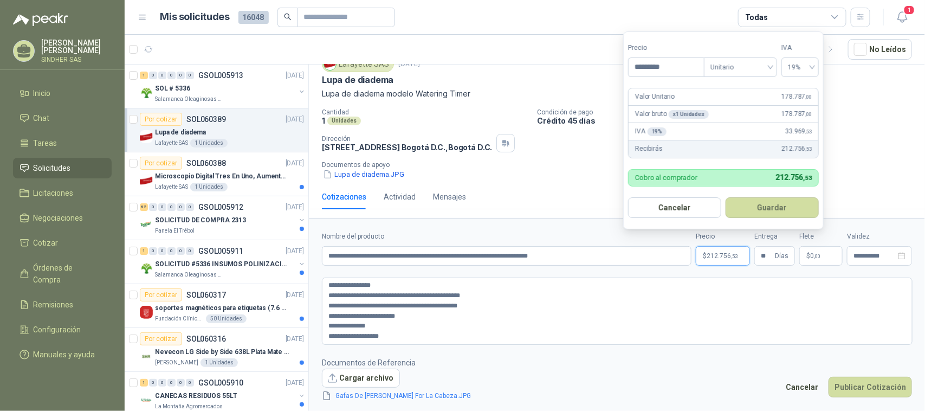
click at [719, 255] on span "212.756 ,53" at bounding box center [722, 256] width 31 height 7
click at [756, 207] on button "Guardar" at bounding box center [772, 207] width 93 height 21
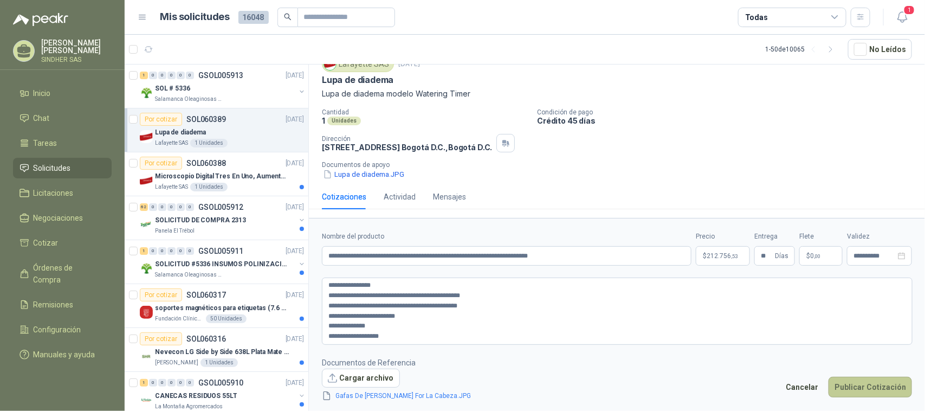
click at [848, 381] on button "Publicar Cotización" at bounding box center [870, 387] width 83 height 21
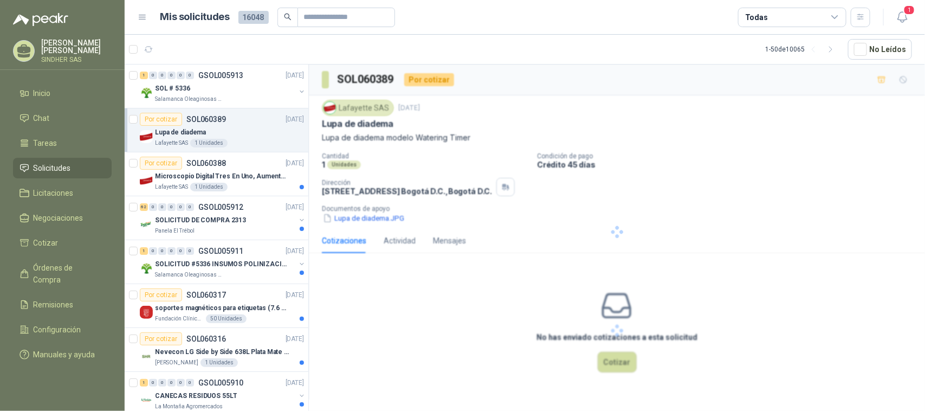
scroll to position [0, 0]
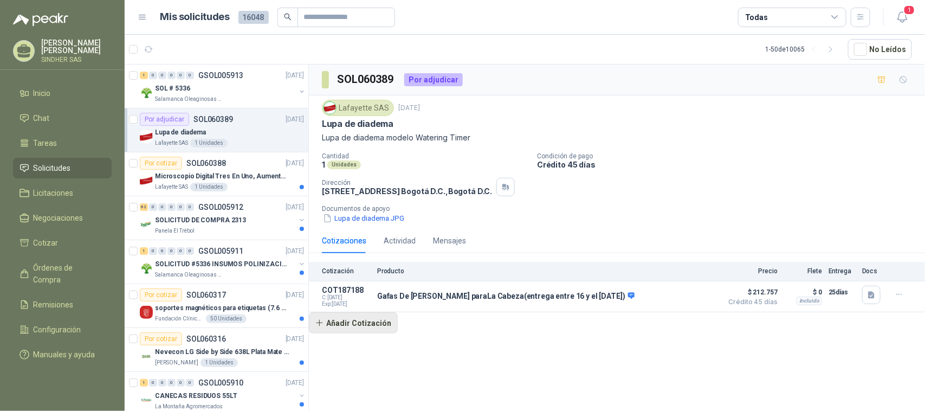
click at [373, 333] on button "Añadir Cotización" at bounding box center [353, 323] width 89 height 22
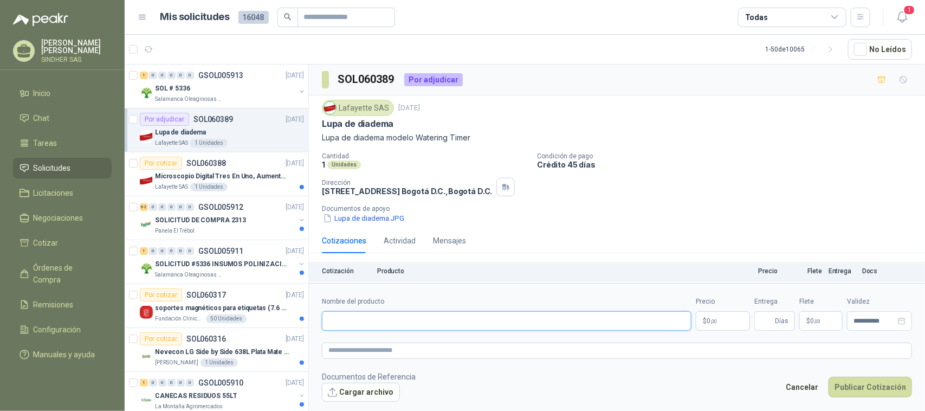
click at [375, 323] on input "Nombre del producto" at bounding box center [507, 321] width 370 height 20
paste input "**********"
type input "**********"
click at [356, 388] on button "Cargar archivo" at bounding box center [361, 393] width 78 height 20
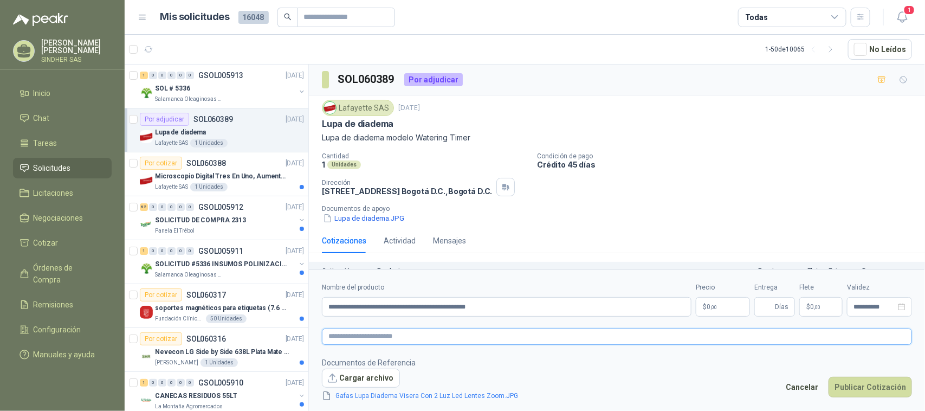
click at [414, 336] on textarea at bounding box center [617, 336] width 590 height 16
click at [361, 337] on textarea at bounding box center [617, 336] width 590 height 16
paste textarea "**********"
type textarea "**********"
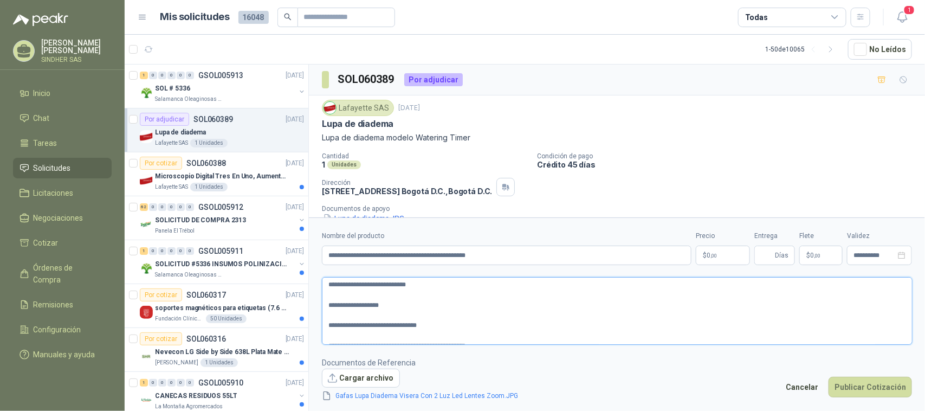
click at [326, 302] on textarea "**********" at bounding box center [617, 310] width 591 height 67
type textarea "**********"
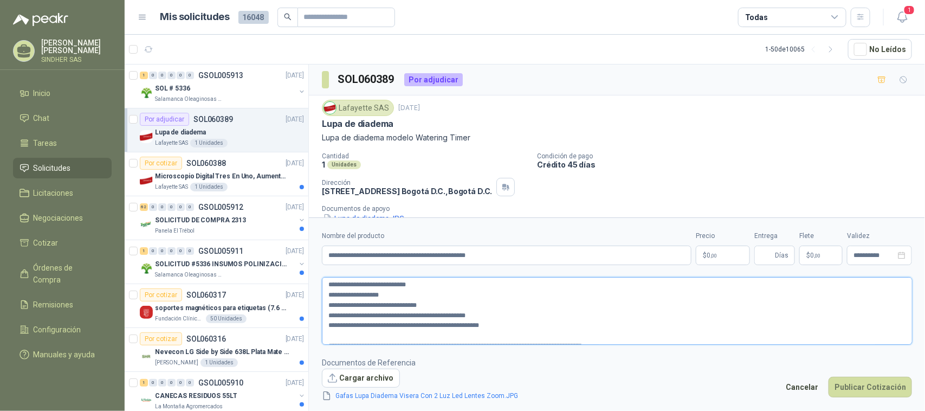
scroll to position [7, 0]
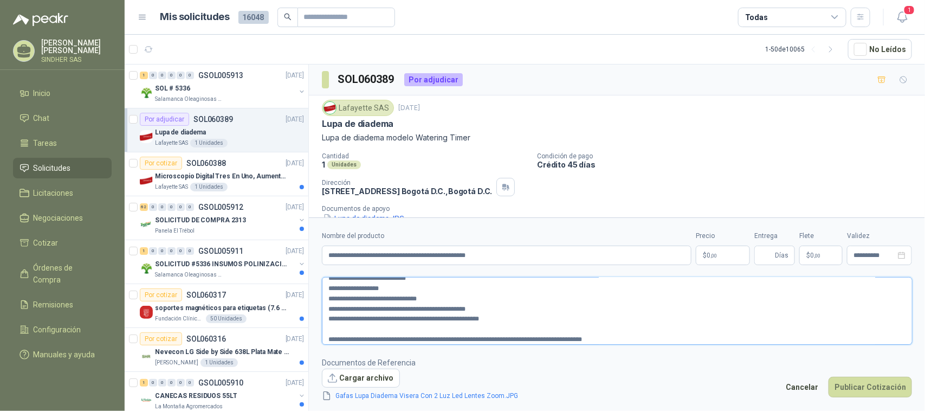
type textarea "**********"
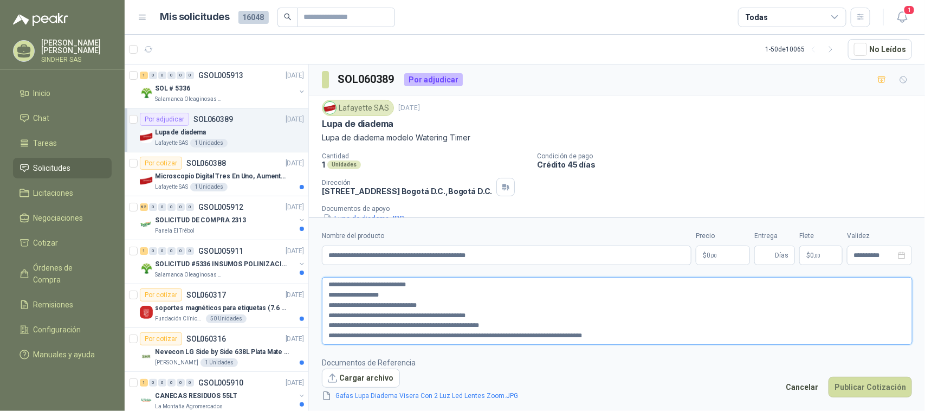
scroll to position [0, 0]
type textarea "**********"
click at [540, 255] on input "**********" at bounding box center [507, 256] width 370 height 20
paste input "**********"
type input "**********"
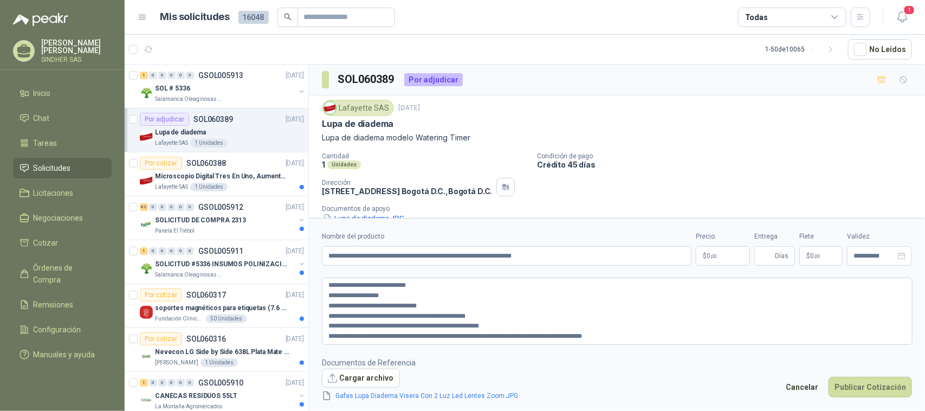
click at [736, 256] on p "$ 0 ,00" at bounding box center [723, 256] width 54 height 20
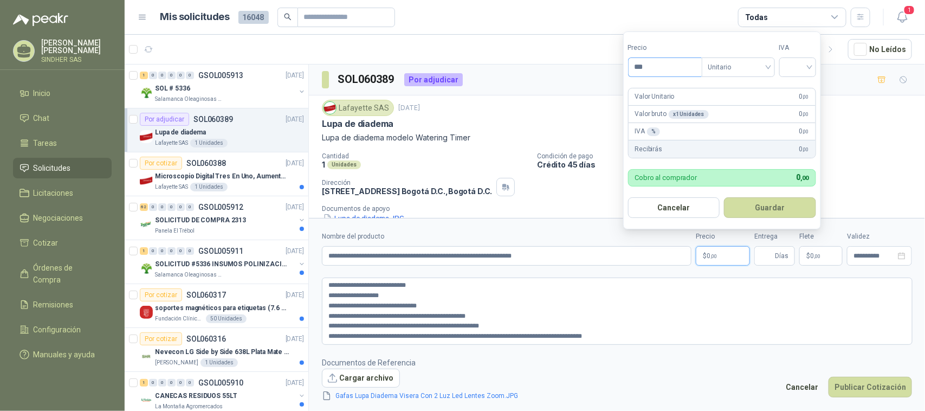
click at [656, 62] on input "***" at bounding box center [665, 67] width 73 height 18
type input "********"
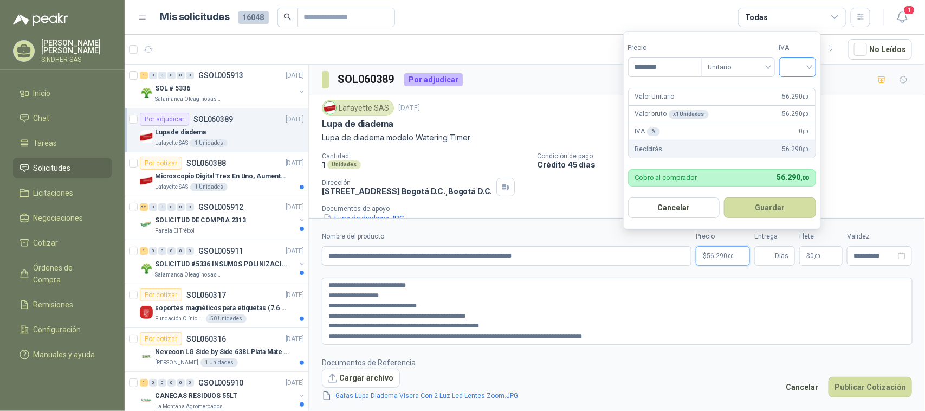
click at [803, 67] on input "search" at bounding box center [798, 66] width 24 height 16
click at [803, 88] on div "19%" at bounding box center [800, 89] width 20 height 12
click at [614, 362] on footer "Documentos de Referencia Cargar archivo Gafas Lupa Diadema Visera Con 2 Luz Led…" at bounding box center [617, 380] width 590 height 46
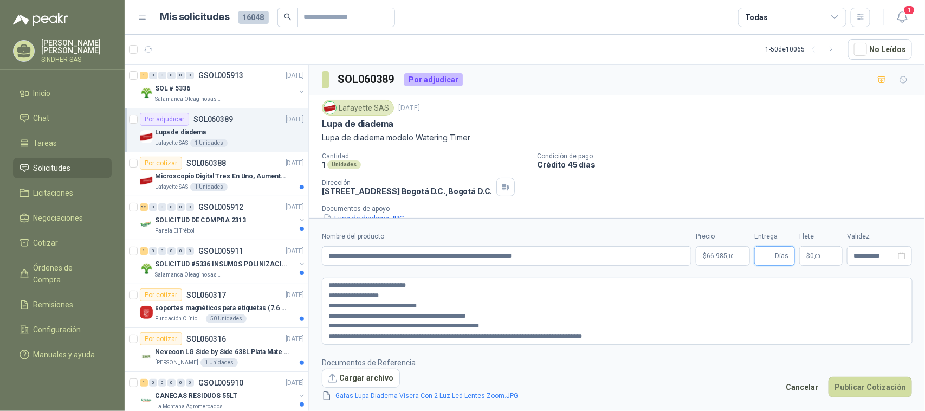
click at [771, 258] on input "Entrega" at bounding box center [767, 256] width 12 height 18
type input "*"
click at [765, 194] on div "Cantidad 1 Unidades Condición de pago Crédito 45 días Dirección [STREET_ADDRESS…" at bounding box center [617, 188] width 590 height 72
click at [409, 394] on link "Gafas Lupa Diadema Visera Con 2 Luz Led Lentes Zoom.JPG" at bounding box center [427, 396] width 191 height 10
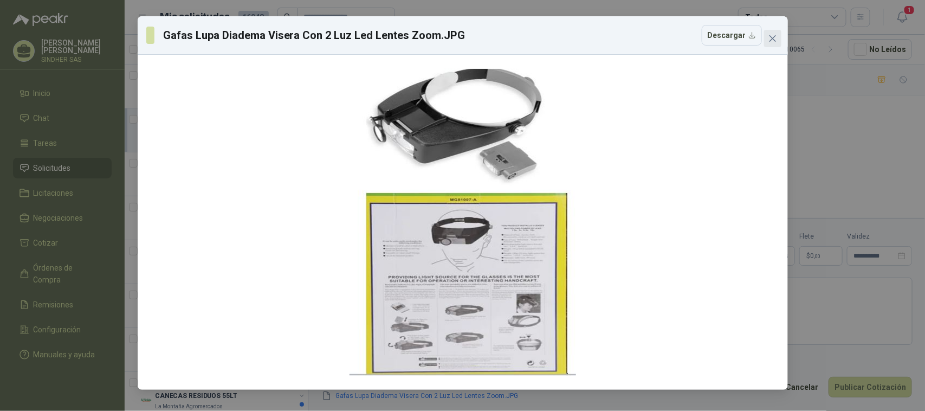
click at [765, 36] on span "Close" at bounding box center [772, 38] width 17 height 9
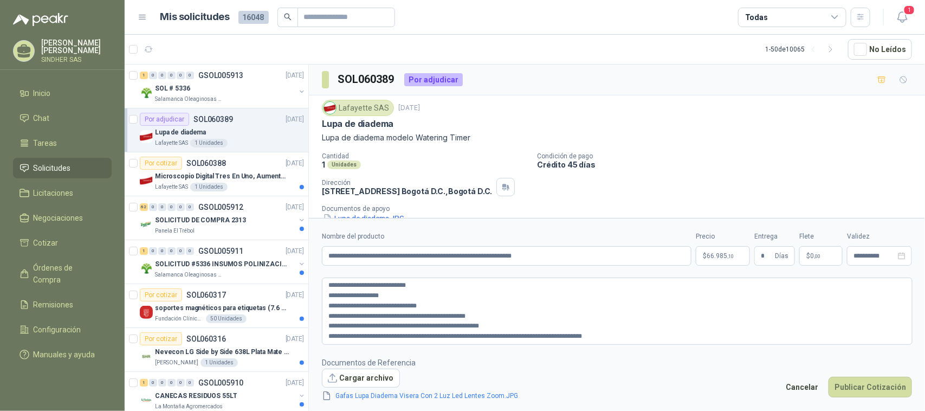
drag, startPoint x: 860, startPoint y: 389, endPoint x: 757, endPoint y: 416, distance: 106.4
click at [757, 410] on html "[PERSON_NAME] SINDHER SAS Inicio Chat Tareas Solicitudes Licitaciones Negociaci…" at bounding box center [462, 205] width 925 height 411
click at [708, 253] on span "66.985 ,10" at bounding box center [720, 256] width 27 height 7
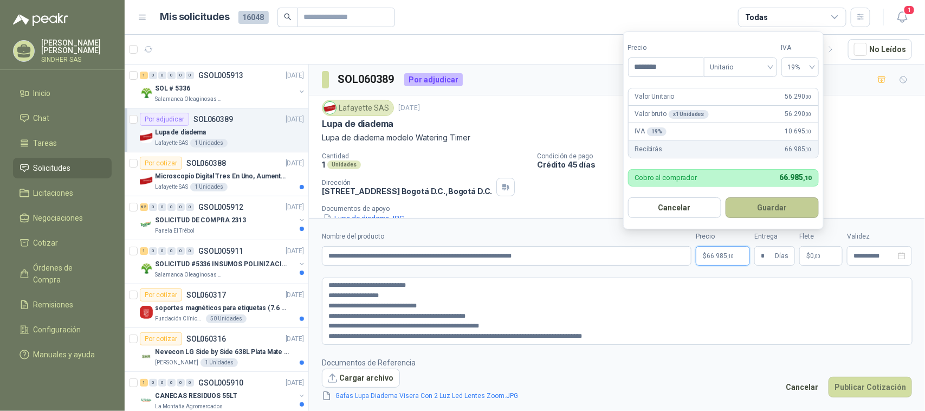
click at [786, 211] on button "Guardar" at bounding box center [772, 207] width 93 height 21
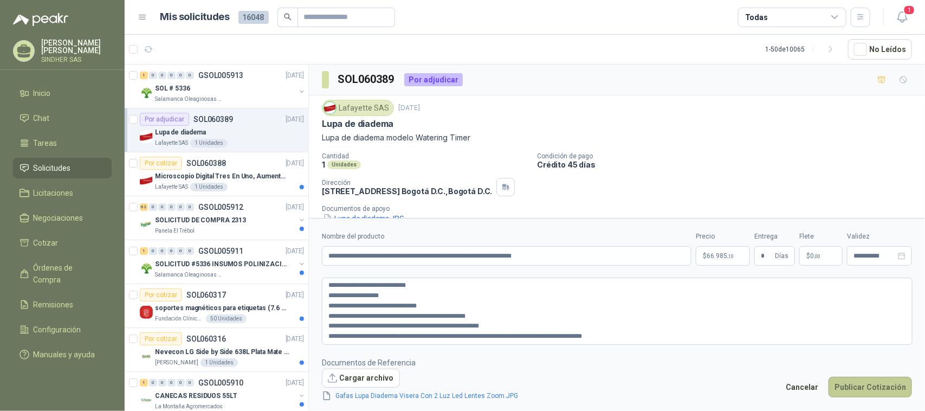
click at [843, 389] on button "Publicar Cotización" at bounding box center [870, 387] width 83 height 21
drag, startPoint x: 453, startPoint y: 315, endPoint x: 328, endPoint y: 316, distance: 124.7
click at [328, 316] on textarea "**********" at bounding box center [617, 311] width 591 height 67
click at [470, 326] on textarea "**********" at bounding box center [617, 311] width 591 height 67
drag, startPoint x: 486, startPoint y: 326, endPoint x: 329, endPoint y: 326, distance: 156.7
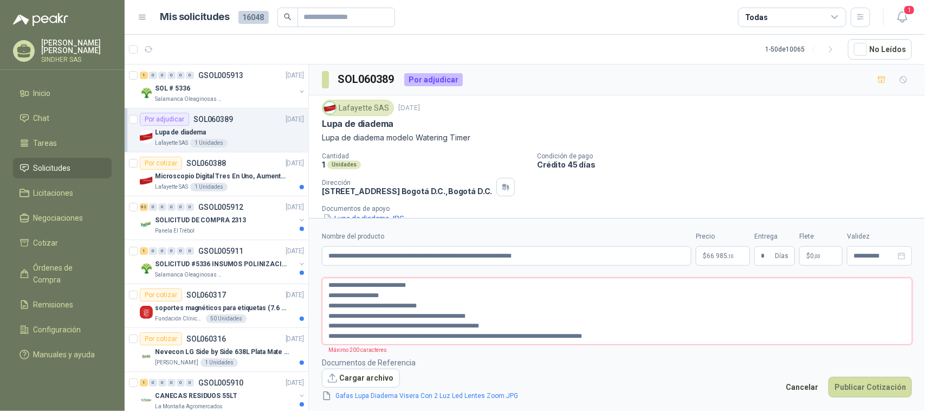
click at [329, 326] on textarea "**********" at bounding box center [617, 311] width 591 height 67
type textarea "**********"
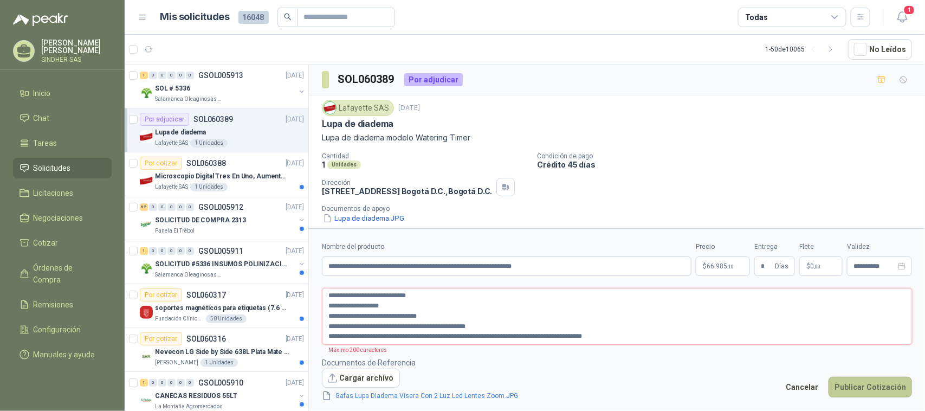
type textarea "**********"
click at [896, 388] on button "Publicar Cotización" at bounding box center [870, 387] width 83 height 21
drag, startPoint x: 394, startPoint y: 296, endPoint x: 326, endPoint y: 296, distance: 67.2
click at [326, 296] on textarea "**********" at bounding box center [617, 316] width 591 height 56
type textarea "**********"
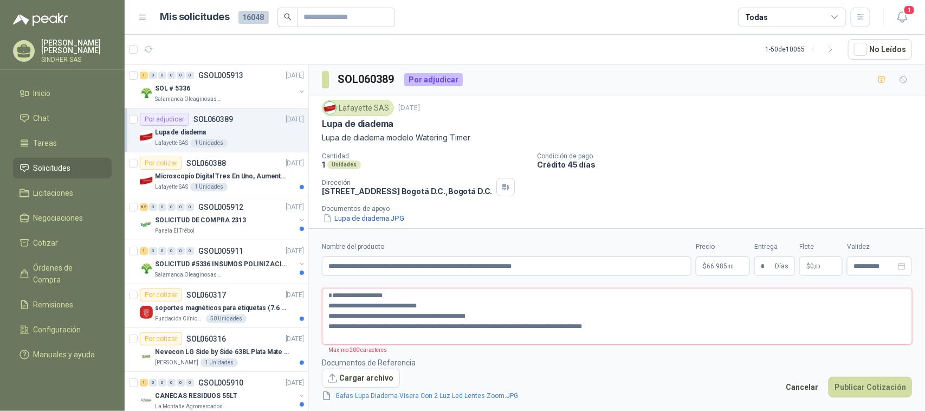
click at [326, 302] on textarea "**********" at bounding box center [617, 316] width 591 height 56
type textarea "**********"
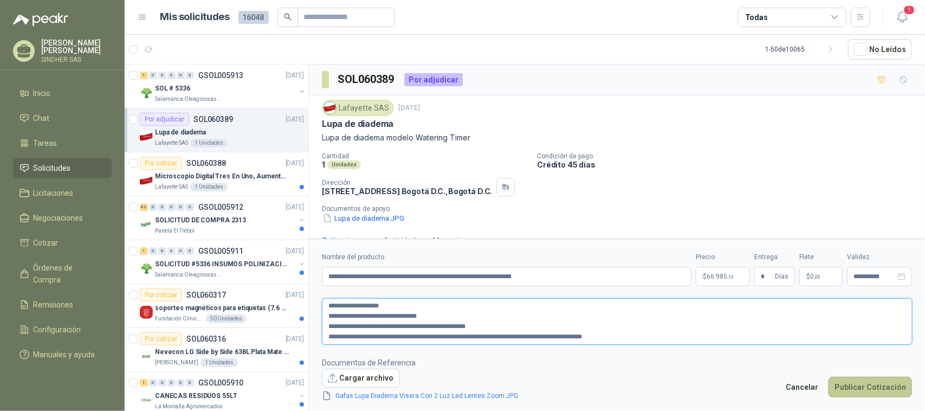
type textarea "**********"
click at [874, 390] on button "Publicar Cotización" at bounding box center [870, 387] width 83 height 21
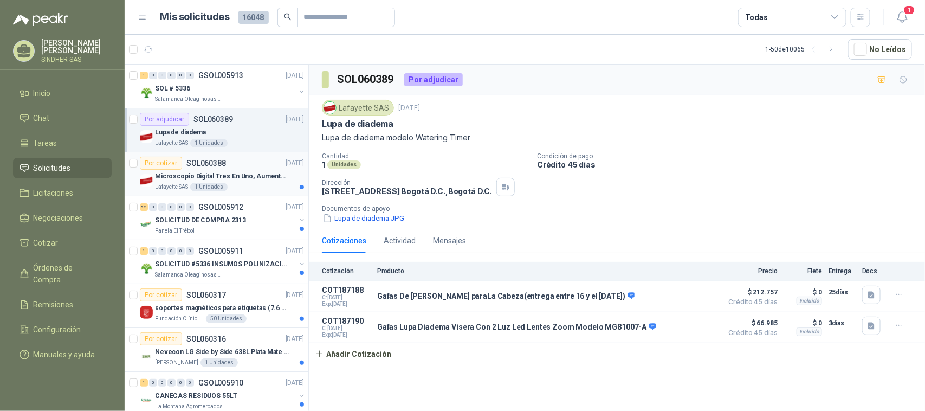
click at [245, 177] on p "Microscopio Digital Tres En Uno, Aumento De 1000x" at bounding box center [222, 176] width 135 height 10
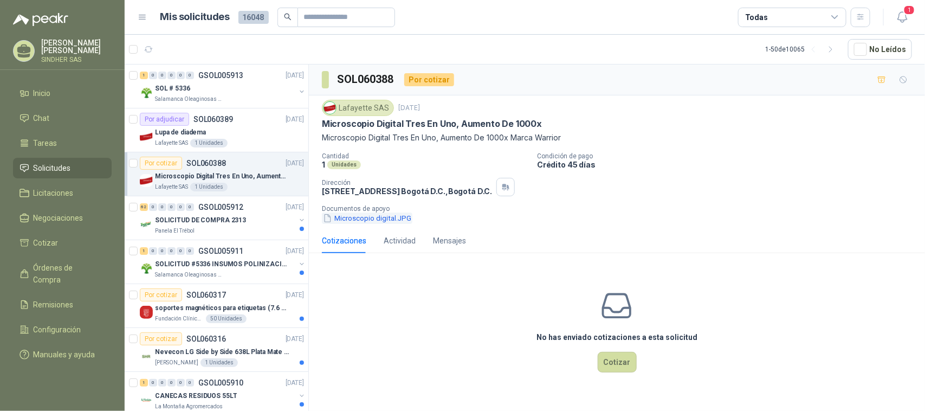
click at [379, 218] on button "Microscopio digital.JPG" at bounding box center [367, 217] width 91 height 11
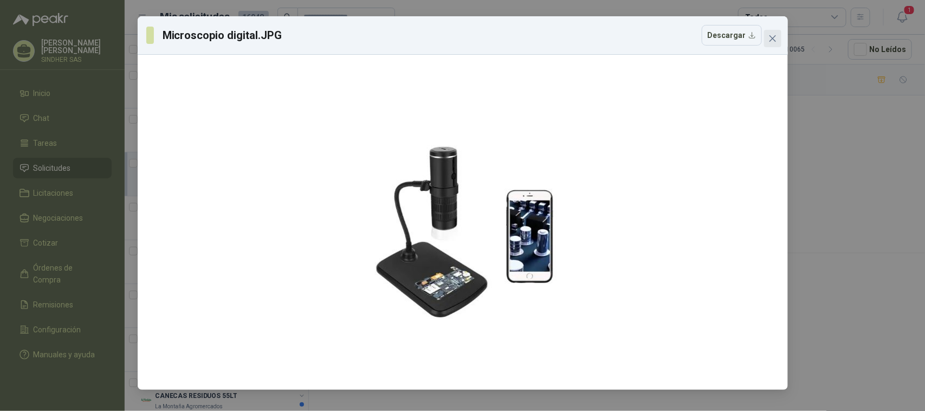
click at [773, 33] on button "Close" at bounding box center [772, 38] width 17 height 17
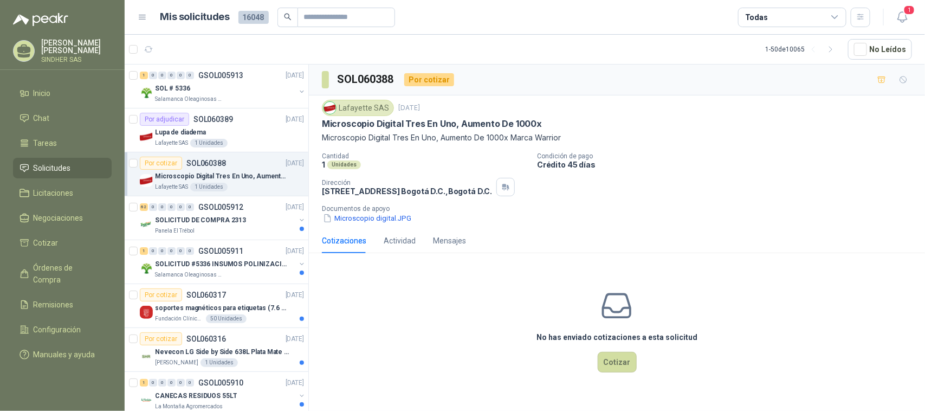
click at [675, 232] on div "Cotizaciones Actividad Mensajes" at bounding box center [617, 240] width 590 height 25
click at [415, 244] on div "Actividad" at bounding box center [400, 241] width 32 height 12
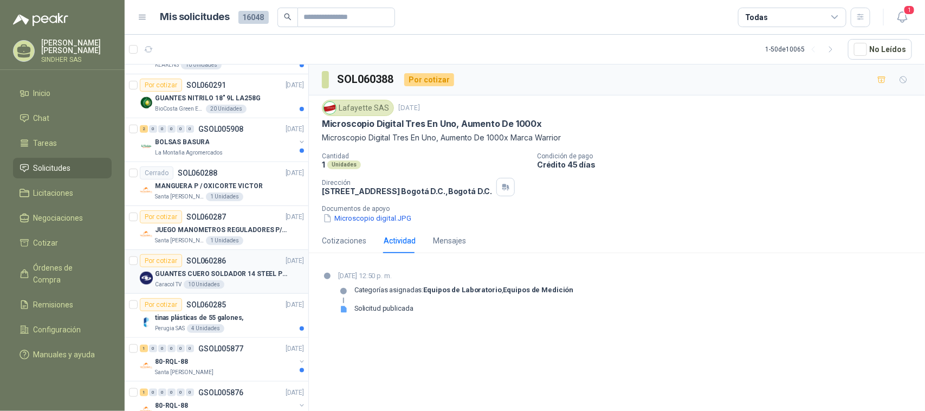
scroll to position [474, 0]
click at [250, 278] on p "GUANTES CUERO SOLDADOR 14 STEEL PRO SAFE(ADJUNTO FICHA TECNIC)" at bounding box center [222, 273] width 135 height 10
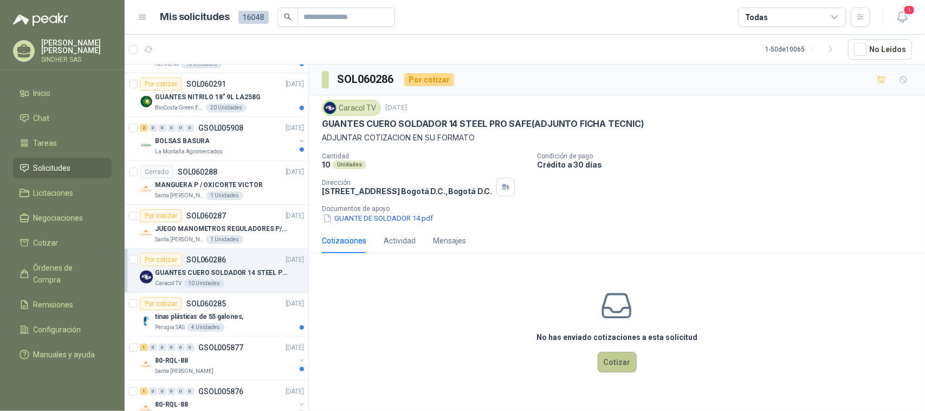
click at [632, 363] on button "Cotizar" at bounding box center [617, 362] width 39 height 21
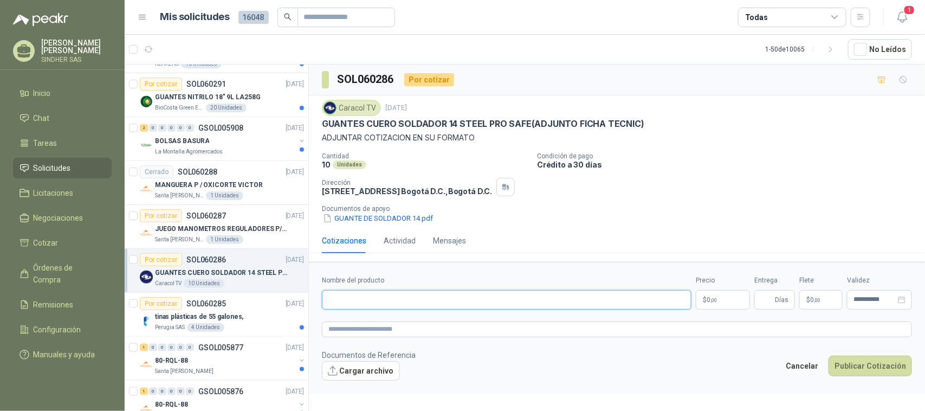
click at [445, 302] on input "Nombre del producto" at bounding box center [507, 300] width 370 height 20
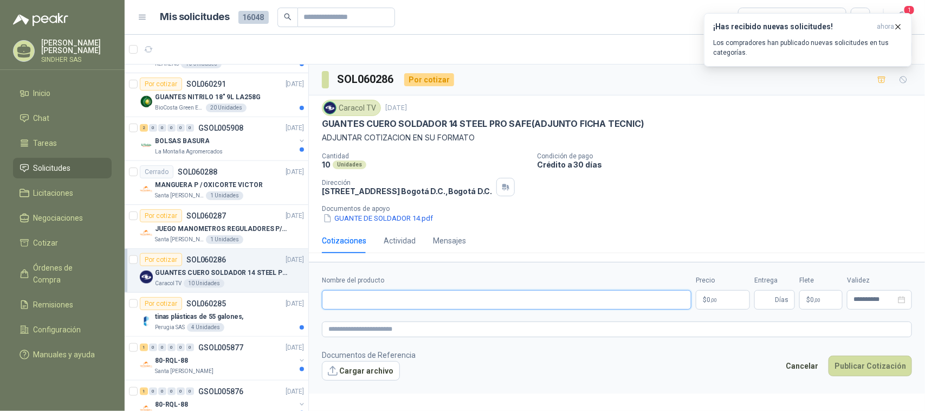
click at [363, 304] on input "Nombre del producto" at bounding box center [507, 300] width 370 height 20
paste input "**********"
type input "**********"
drag, startPoint x: 367, startPoint y: 330, endPoint x: 371, endPoint y: 324, distance: 6.9
click at [367, 329] on textarea at bounding box center [617, 329] width 590 height 16
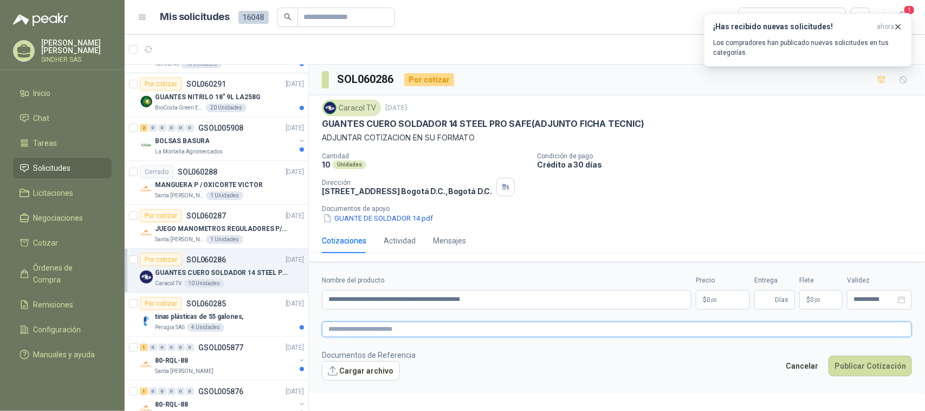
click at [362, 325] on textarea at bounding box center [617, 329] width 590 height 16
paste textarea "**********"
type textarea "**********"
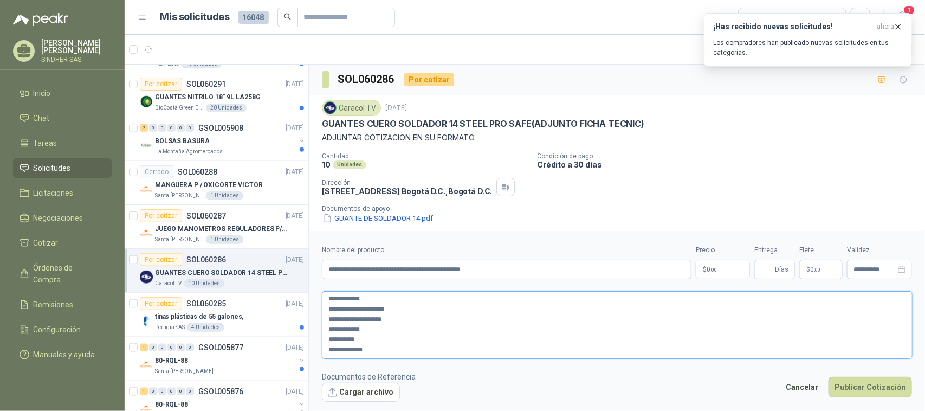
type textarea "**********"
click at [343, 312] on textarea "**********" at bounding box center [617, 324] width 591 height 67
type textarea "**********"
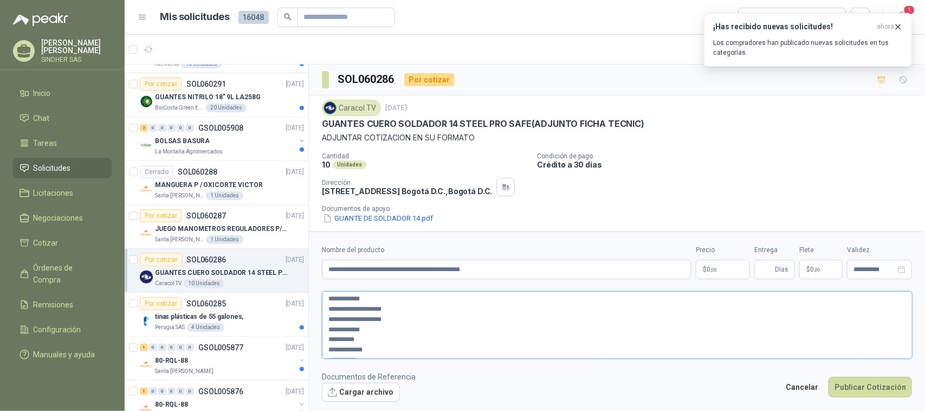
type textarea "**********"
click at [380, 351] on textarea "**********" at bounding box center [617, 324] width 591 height 67
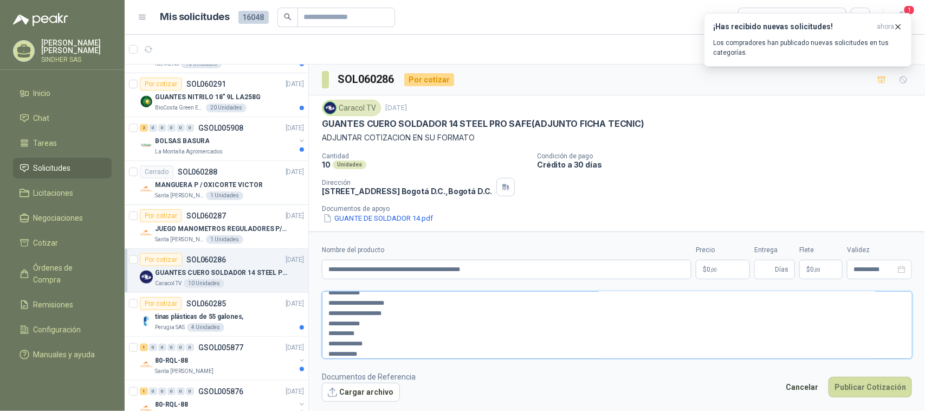
type textarea "**********"
paste textarea "**********"
type textarea "**********"
click at [328, 342] on textarea "**********" at bounding box center [617, 324] width 591 height 67
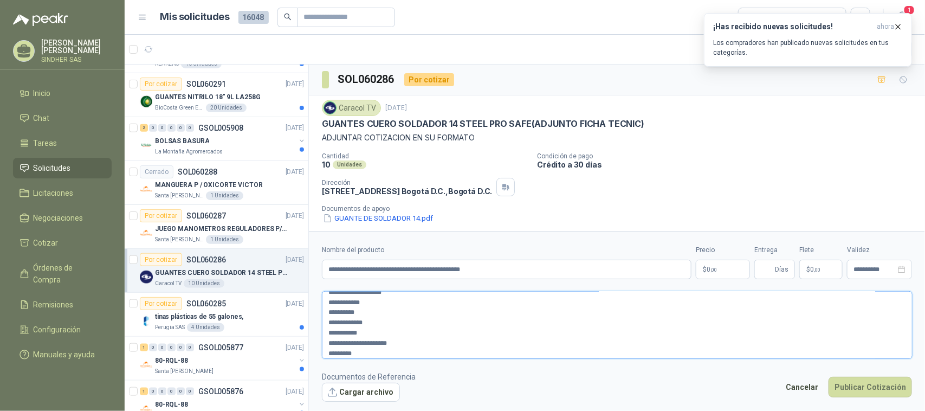
type textarea "**********"
paste textarea "*"
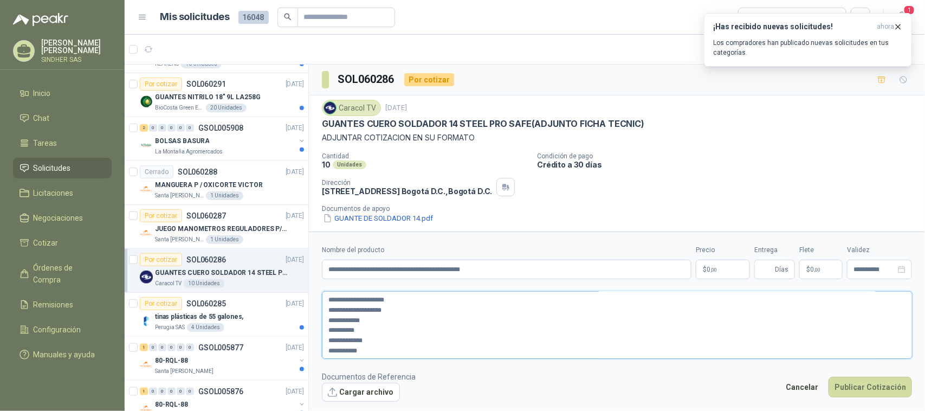
scroll to position [0, 0]
type textarea "**********"
click at [719, 273] on body "[PERSON_NAME] SINDHER SAS Inicio Chat Tareas Solicitudes Licitaciones Negociaci…" at bounding box center [462, 205] width 925 height 411
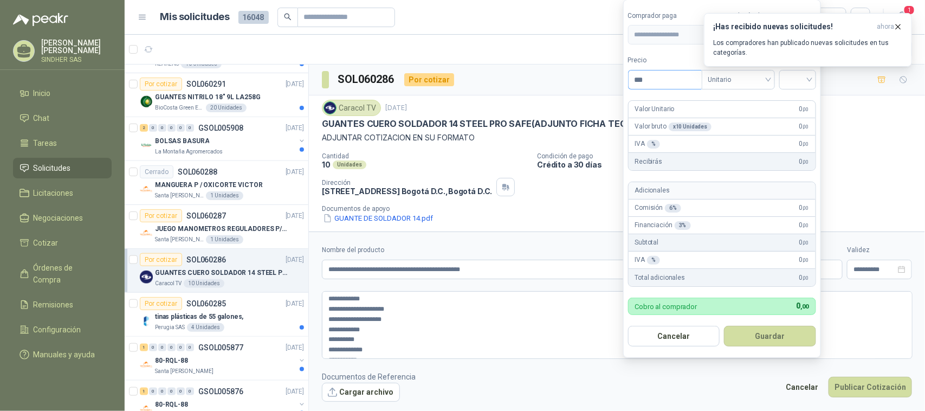
click at [688, 76] on input "***" at bounding box center [665, 79] width 73 height 18
click at [739, 76] on span "Unitario" at bounding box center [738, 80] width 60 height 16
type input "********"
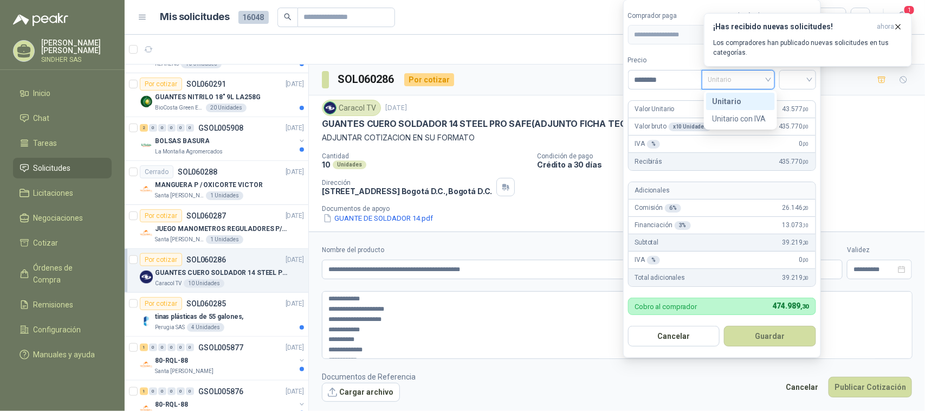
click at [739, 76] on span "Unitario" at bounding box center [738, 80] width 60 height 16
click at [788, 76] on input "search" at bounding box center [798, 78] width 24 height 16
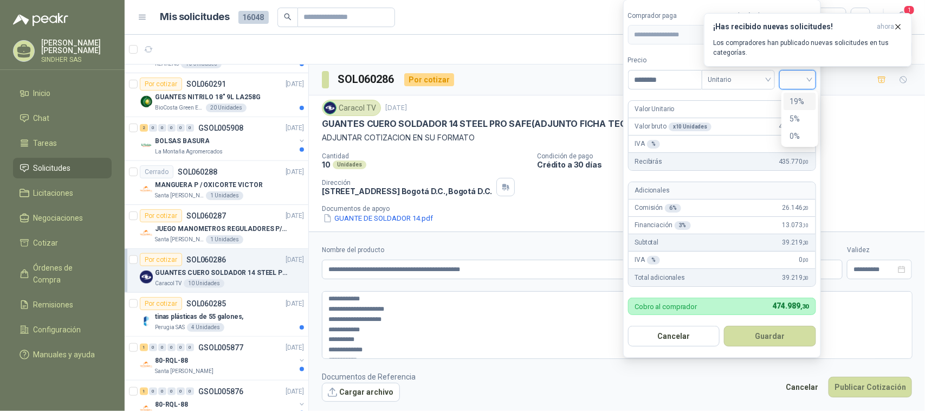
click at [805, 98] on div "19%" at bounding box center [800, 101] width 20 height 12
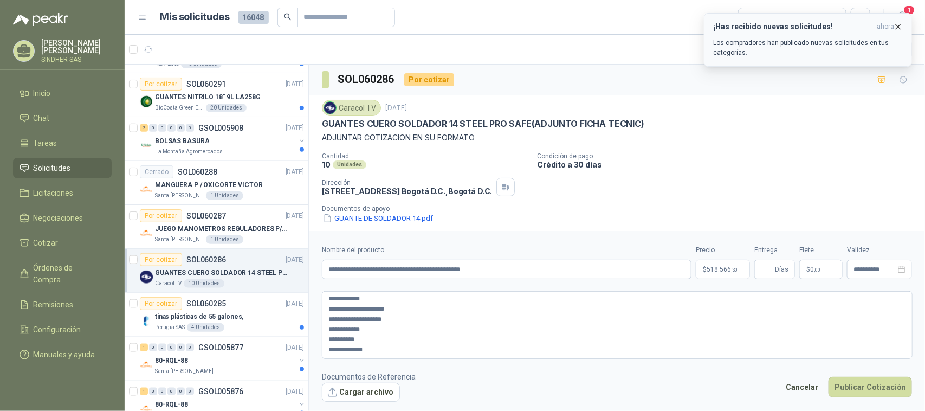
click at [901, 27] on icon "button" at bounding box center [898, 26] width 9 height 9
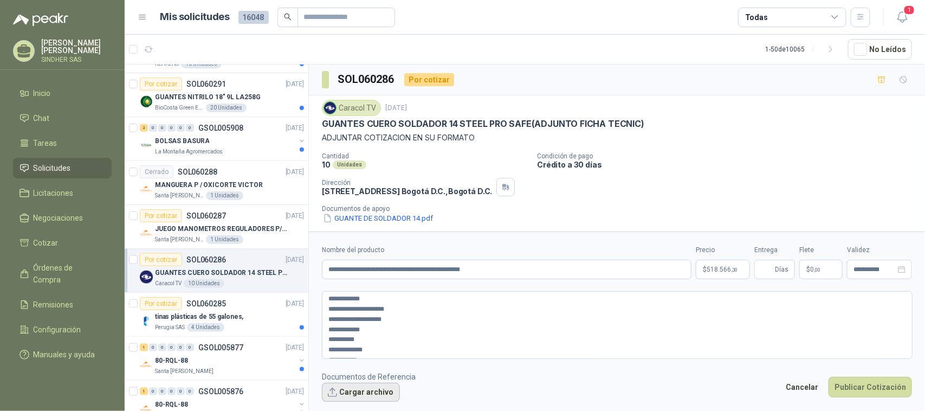
click at [370, 399] on button "Cargar archivo" at bounding box center [361, 393] width 78 height 20
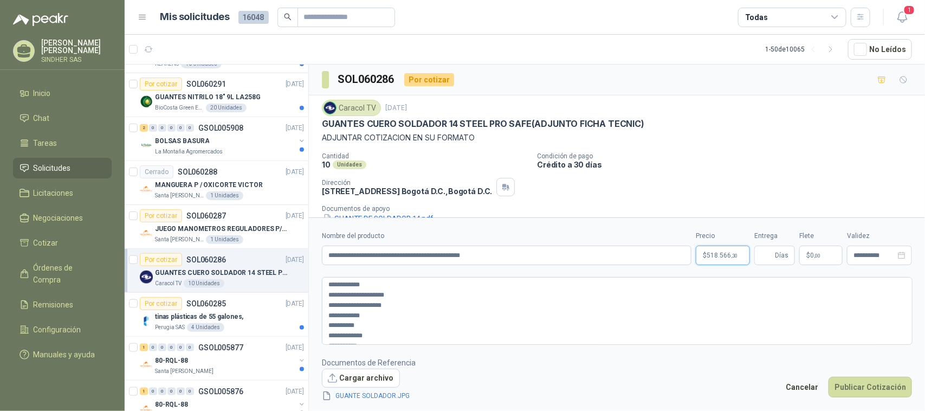
click at [706, 259] on body "[PERSON_NAME] SINDHER SAS Inicio Chat Tareas Solicitudes Licitaciones Negociaci…" at bounding box center [462, 205] width 925 height 411
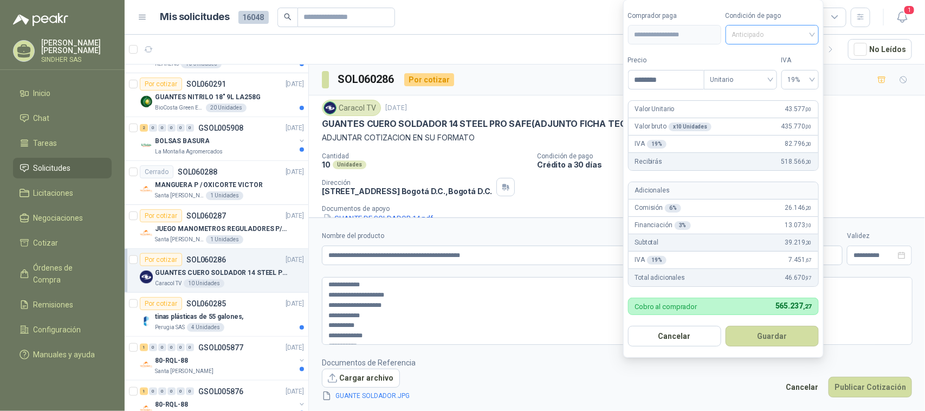
click at [768, 38] on span "Anticipado" at bounding box center [772, 35] width 80 height 16
click at [772, 71] on div "Crédito a 30 días" at bounding box center [772, 74] width 76 height 12
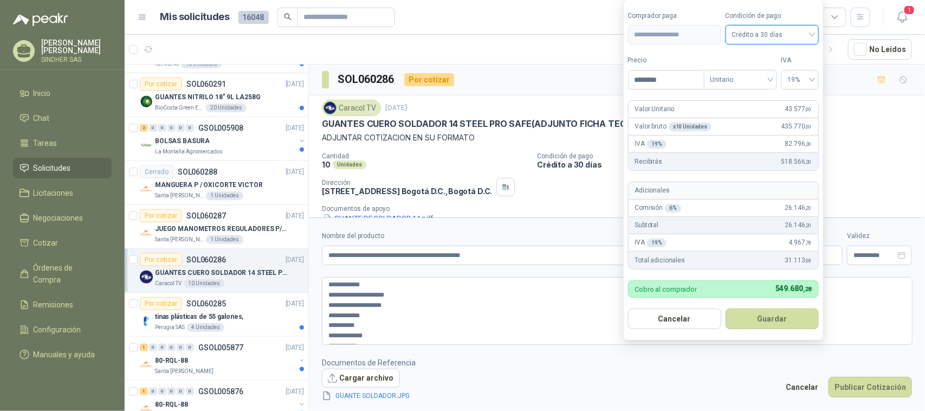
click at [779, 33] on span "Crédito a 30 días" at bounding box center [772, 35] width 80 height 16
click at [777, 52] on div "Anticipado" at bounding box center [772, 56] width 76 height 12
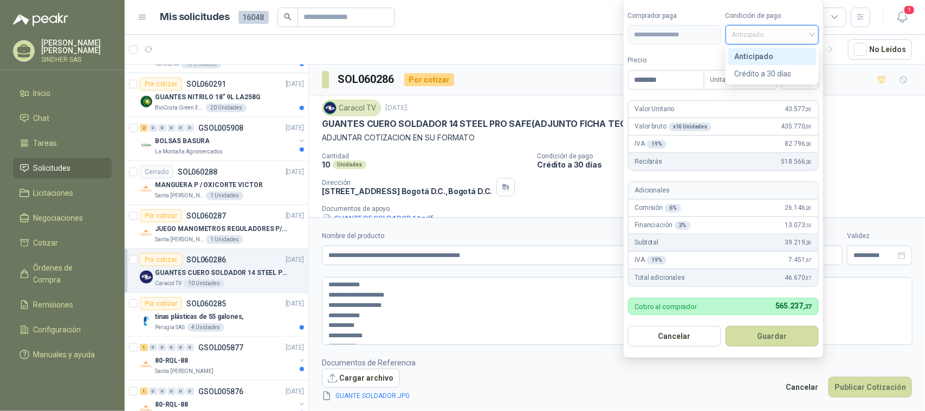
click at [774, 33] on span "Anticipado" at bounding box center [772, 35] width 80 height 16
click at [772, 67] on div "Crédito a 30 días" at bounding box center [772, 73] width 89 height 17
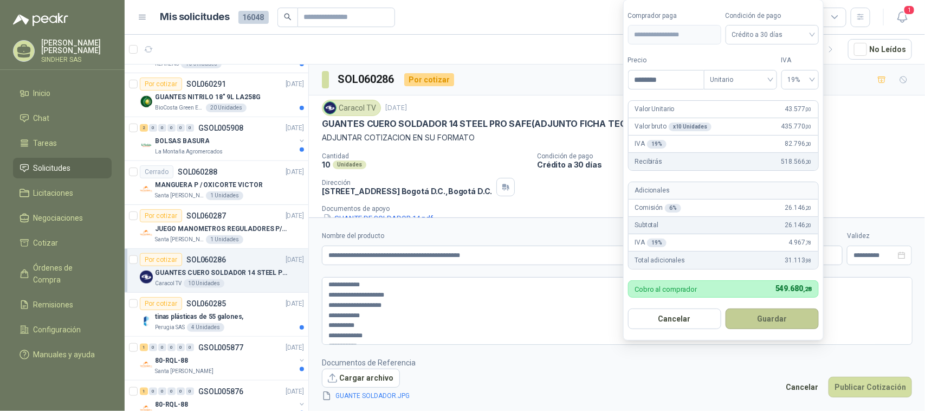
click at [791, 318] on button "Guardar" at bounding box center [772, 318] width 93 height 21
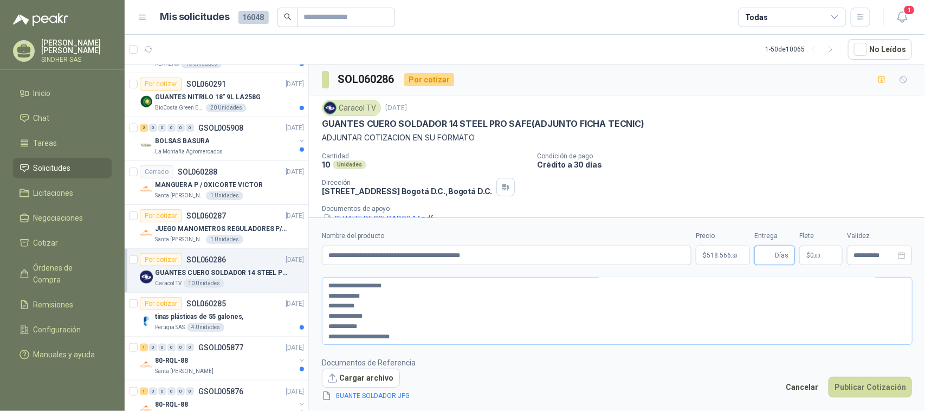
scroll to position [30, 0]
click at [390, 400] on link "GUANTE SOLDADOR.JPG" at bounding box center [373, 396] width 83 height 10
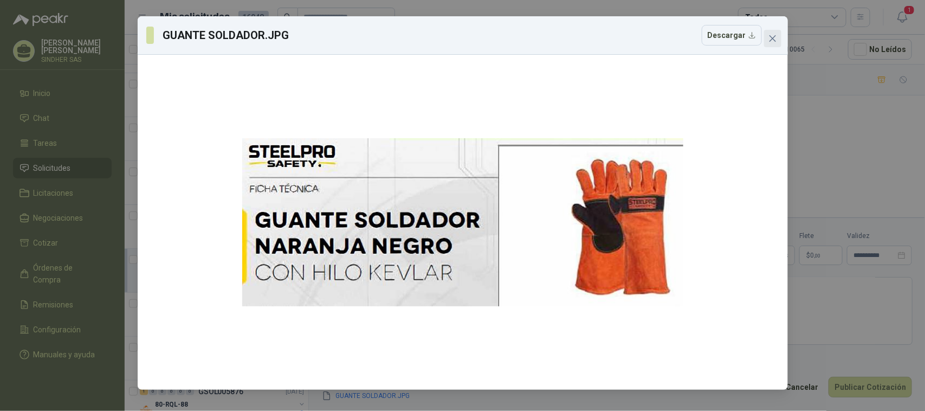
click at [773, 38] on icon "close" at bounding box center [772, 38] width 7 height 7
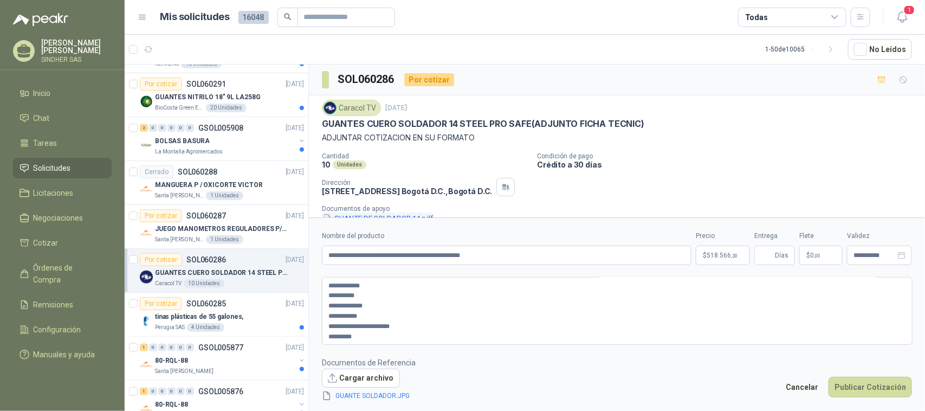
click at [394, 215] on button "GUANTE DE SOLDADOR 14.pdf" at bounding box center [378, 217] width 112 height 11
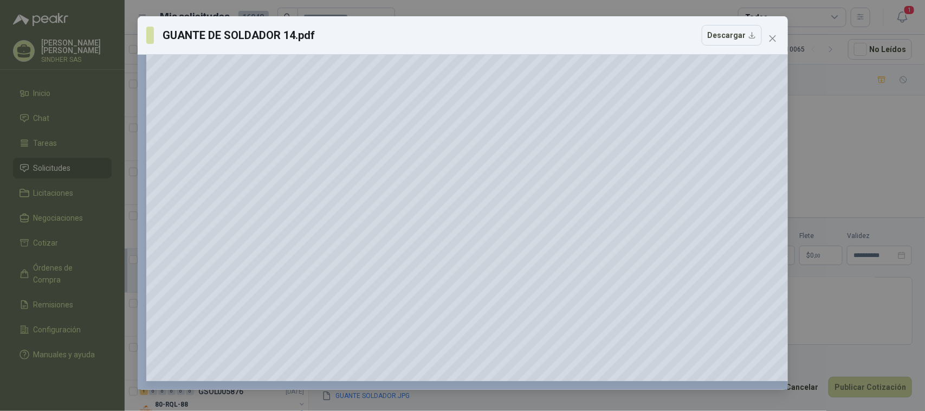
scroll to position [188, 0]
click at [769, 41] on icon "close" at bounding box center [773, 38] width 9 height 9
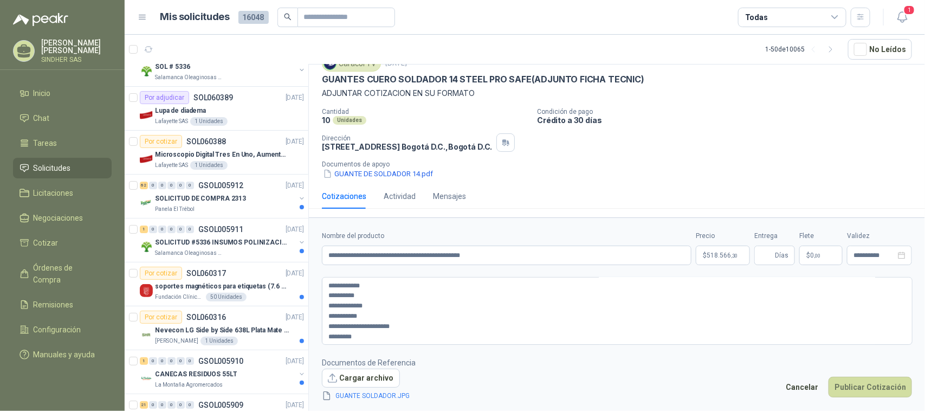
scroll to position [0, 0]
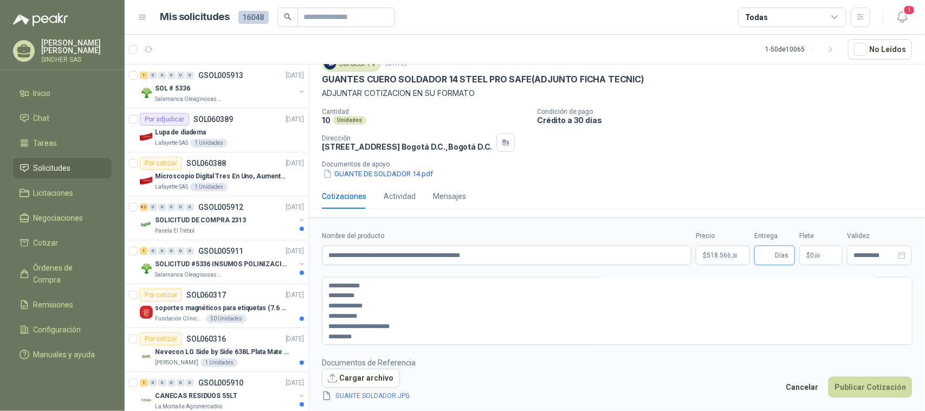
click at [766, 251] on input "Entrega" at bounding box center [767, 255] width 12 height 18
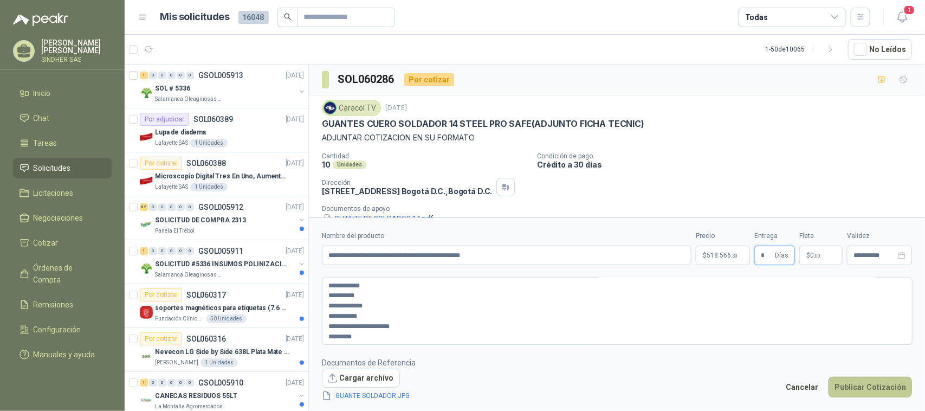
type input "*"
click at [873, 392] on button "Publicar Cotización" at bounding box center [870, 387] width 83 height 21
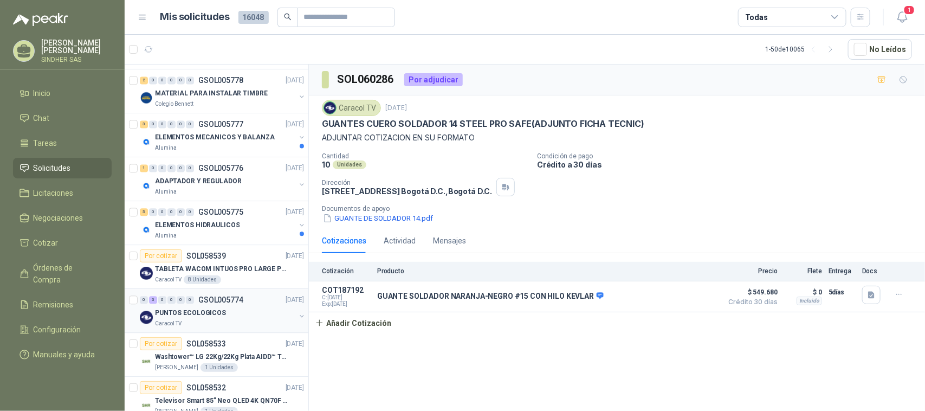
scroll to position [1084, 0]
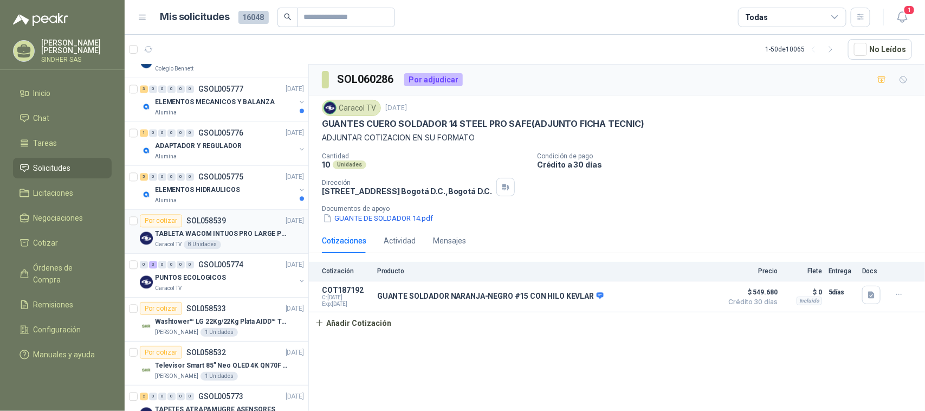
click at [272, 231] on p "TABLETA WACOM INTUOS PRO LARGE PTK870K0A" at bounding box center [222, 234] width 135 height 10
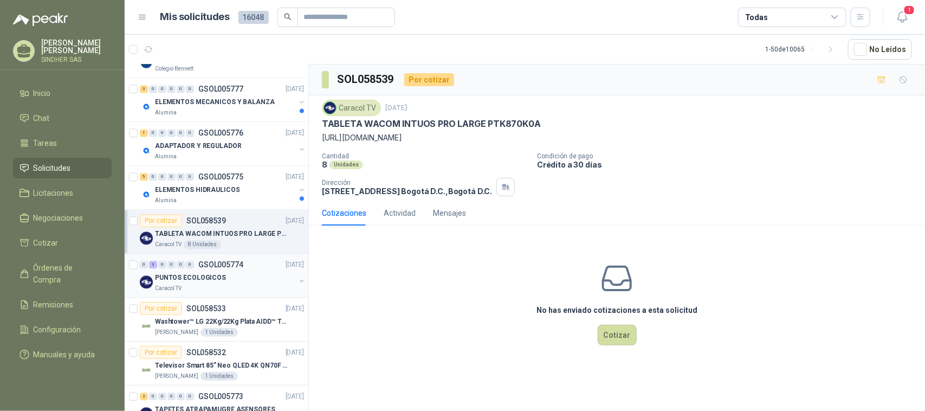
click at [266, 280] on div "PUNTOS ECOLOGICOS" at bounding box center [225, 277] width 140 height 13
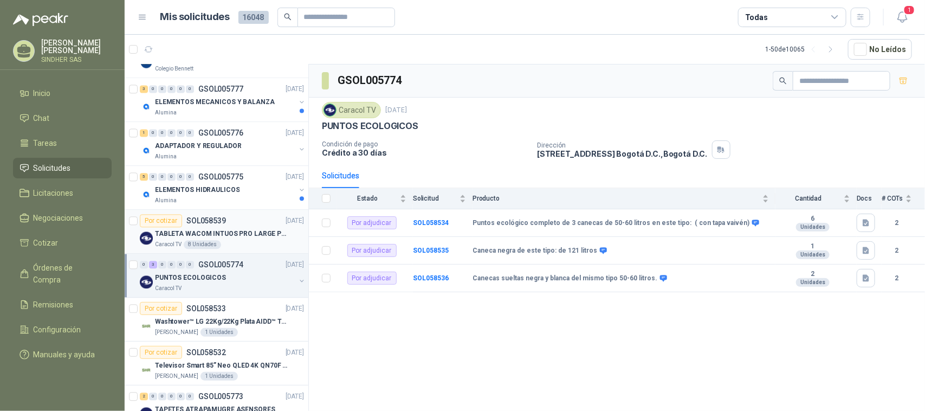
click at [260, 239] on p "TABLETA WACOM INTUOS PRO LARGE PTK870K0A" at bounding box center [222, 234] width 135 height 10
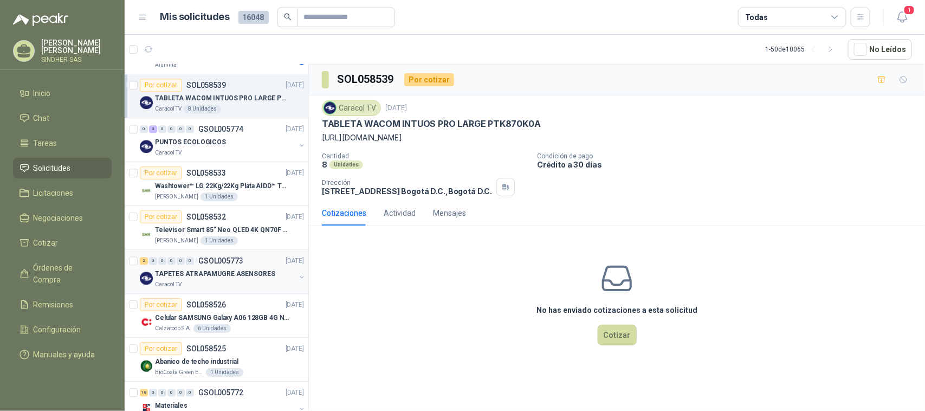
scroll to position [1287, 0]
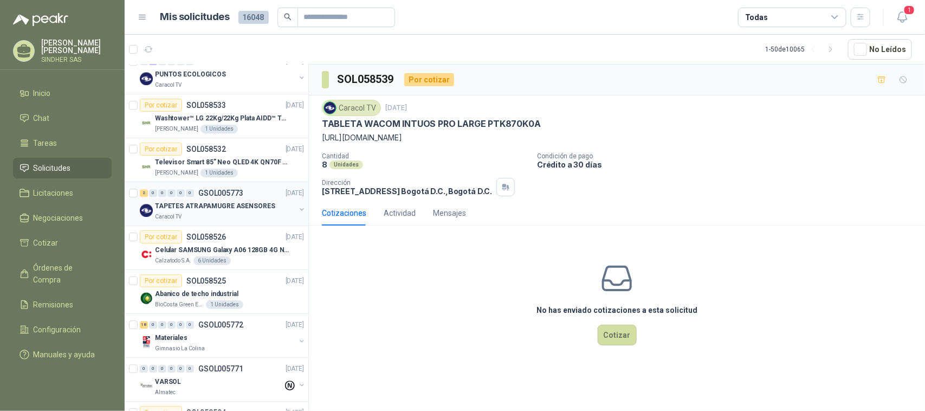
click at [293, 206] on div "TAPETES ATRAPAMUGRE ASENSORES Caracol TV" at bounding box center [223, 210] width 166 height 22
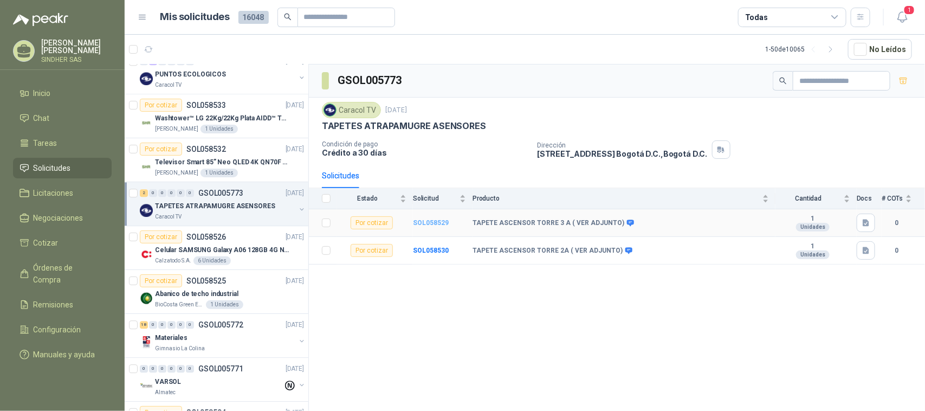
click at [435, 225] on b "SOL058529" at bounding box center [431, 223] width 36 height 8
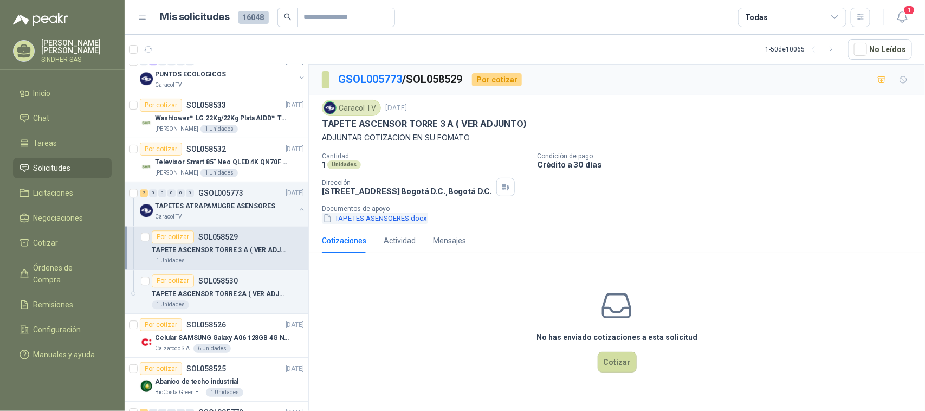
click at [390, 221] on button "TAPETES ASENSOERES.docx" at bounding box center [375, 217] width 106 height 11
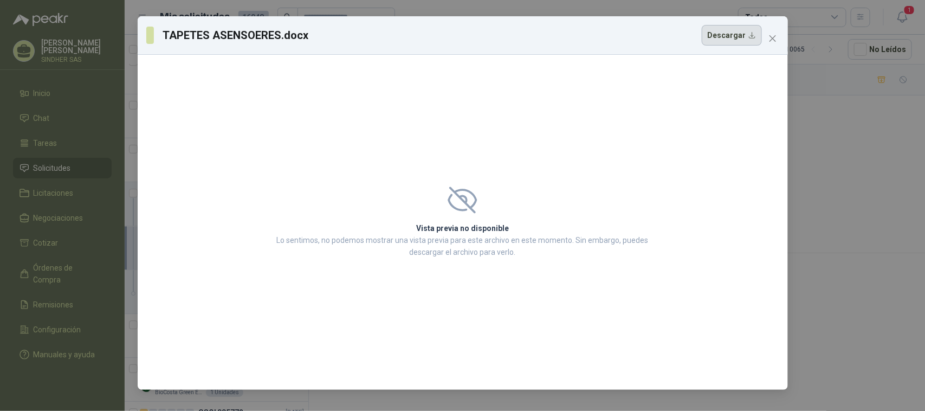
click at [732, 37] on button "Descargar" at bounding box center [732, 35] width 60 height 21
click at [781, 38] on span "Close" at bounding box center [772, 38] width 17 height 9
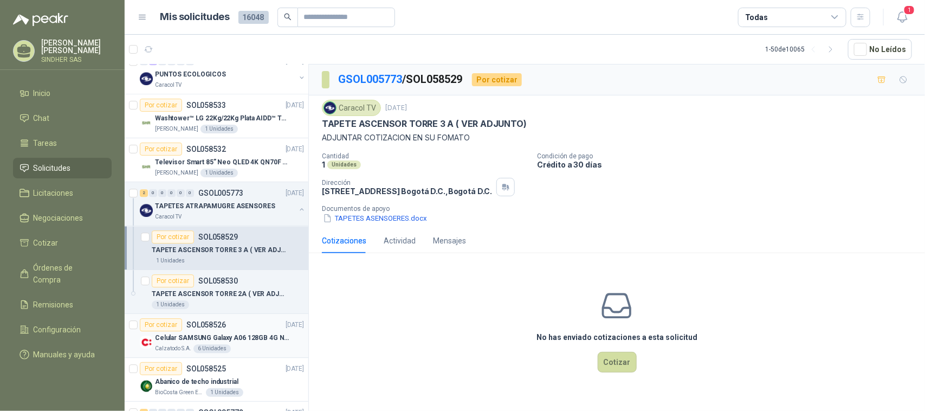
click at [242, 331] on div "Por cotizar SOL058526 [DATE]" at bounding box center [222, 324] width 164 height 13
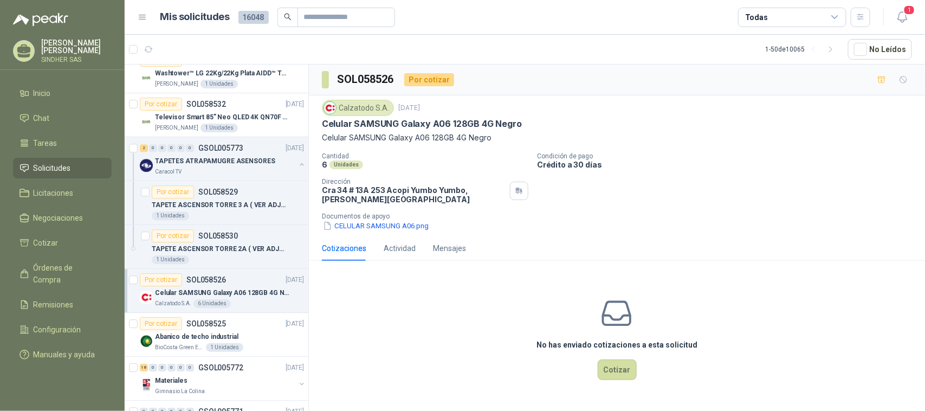
scroll to position [1355, 0]
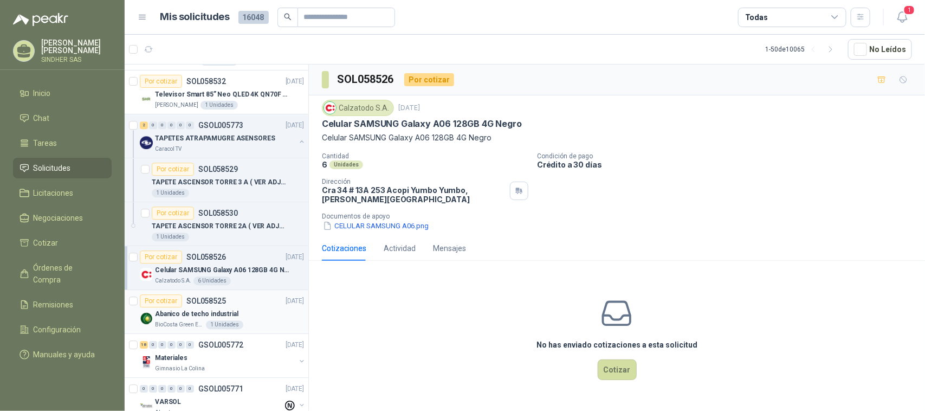
click at [243, 320] on div "Abanico de techo industrial" at bounding box center [229, 313] width 149 height 13
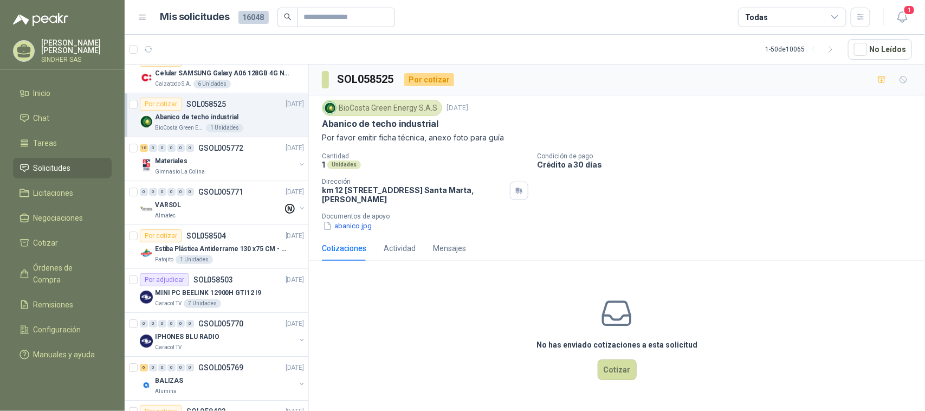
scroll to position [1592, 0]
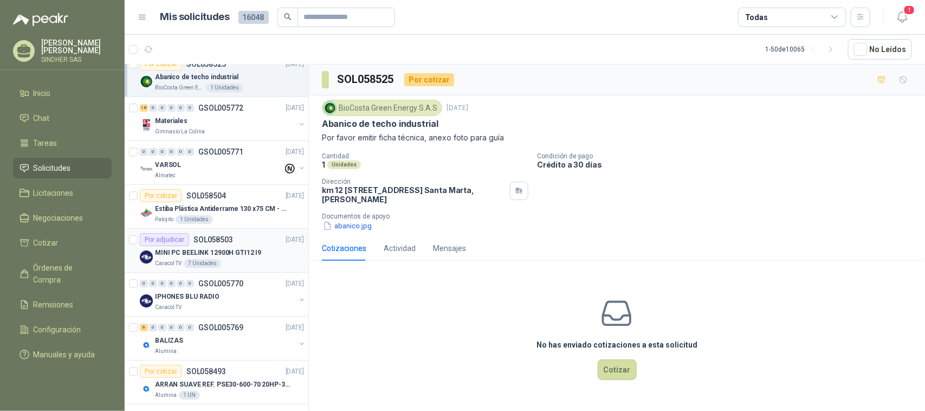
click at [259, 250] on div "MINI PC BEELINK 12900H GTI12 I9" at bounding box center [229, 252] width 149 height 13
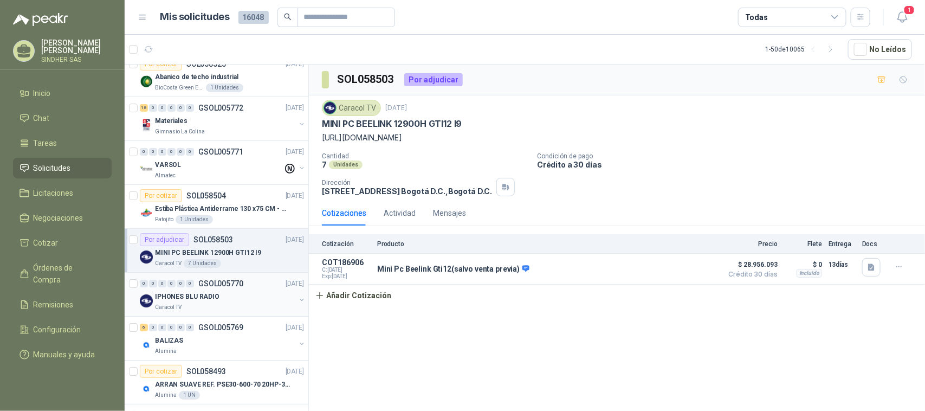
click at [245, 297] on div "IPHONES BLU RADIO" at bounding box center [225, 296] width 140 height 13
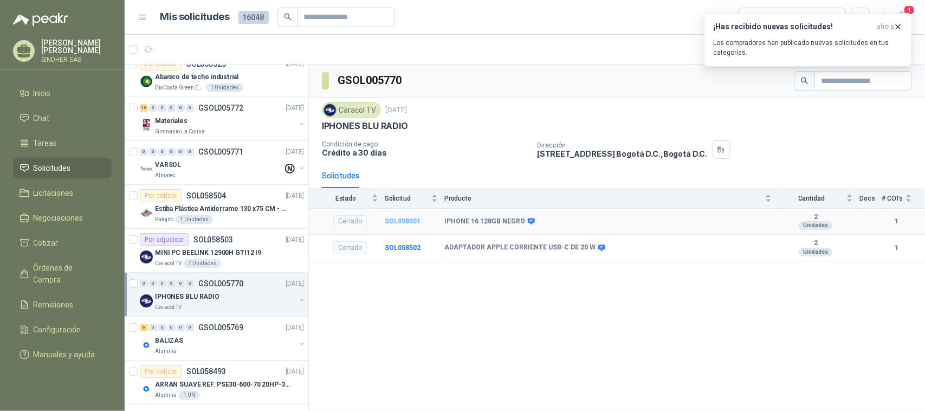
click at [396, 223] on b "SOL058501" at bounding box center [403, 221] width 36 height 8
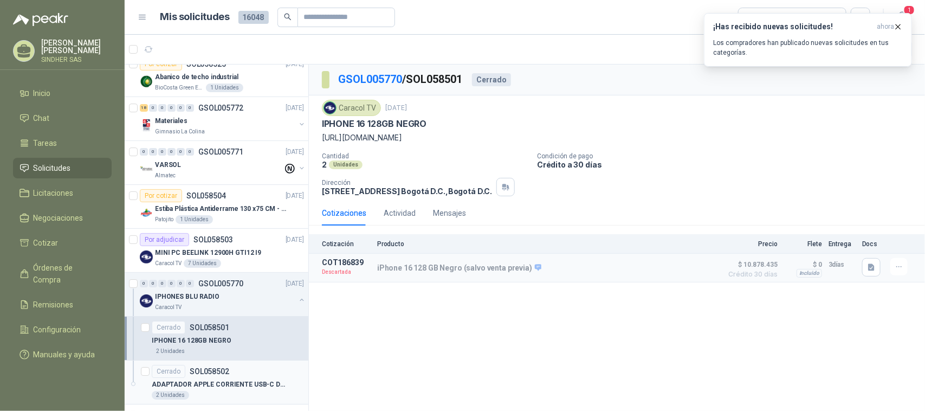
click at [247, 378] on div "Cerrado SOL058502" at bounding box center [228, 371] width 152 height 13
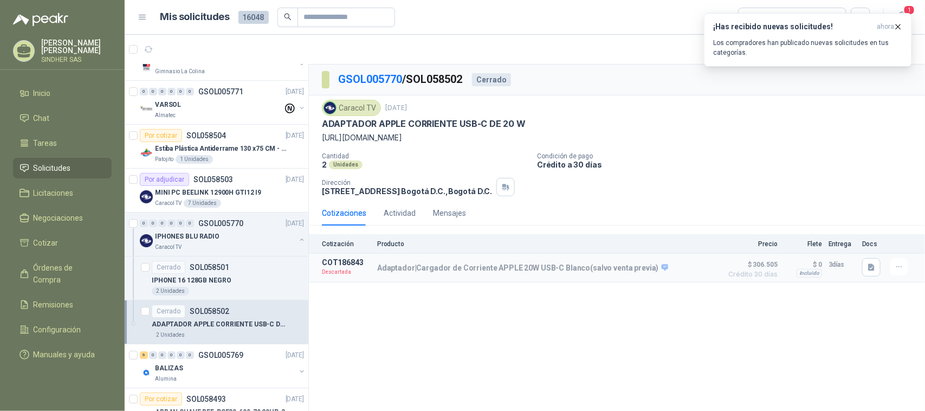
scroll to position [1611, 0]
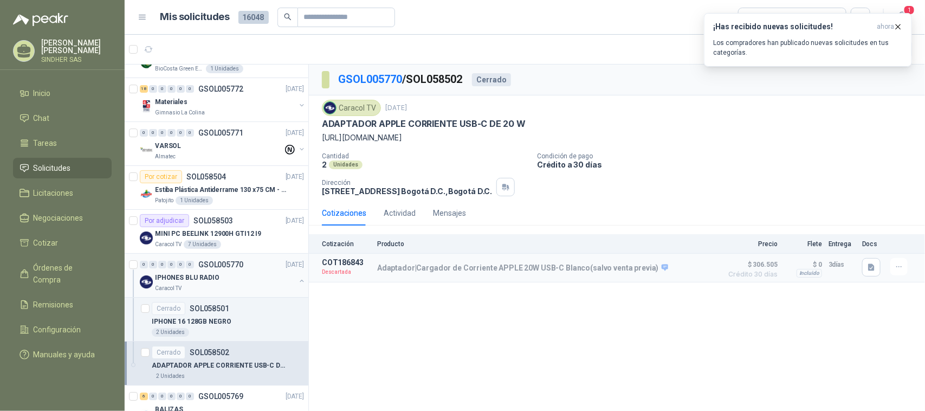
click at [298, 284] on button "button" at bounding box center [302, 280] width 9 height 9
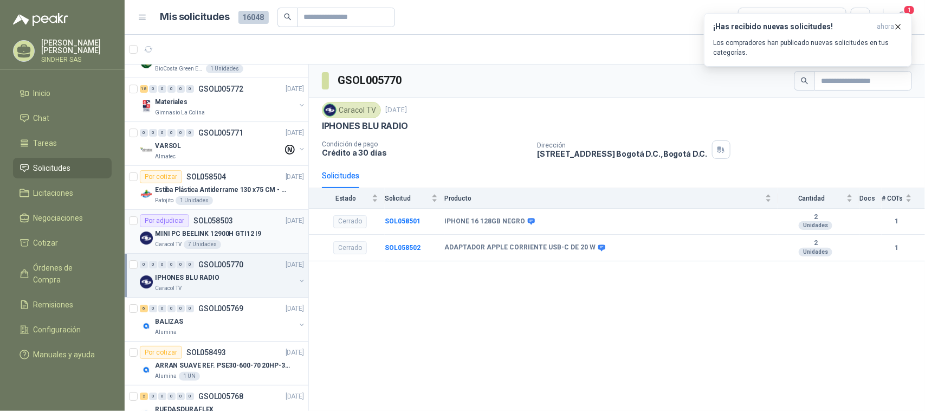
click at [281, 239] on div "MINI PC BEELINK 12900H GTI12 I9" at bounding box center [229, 233] width 149 height 13
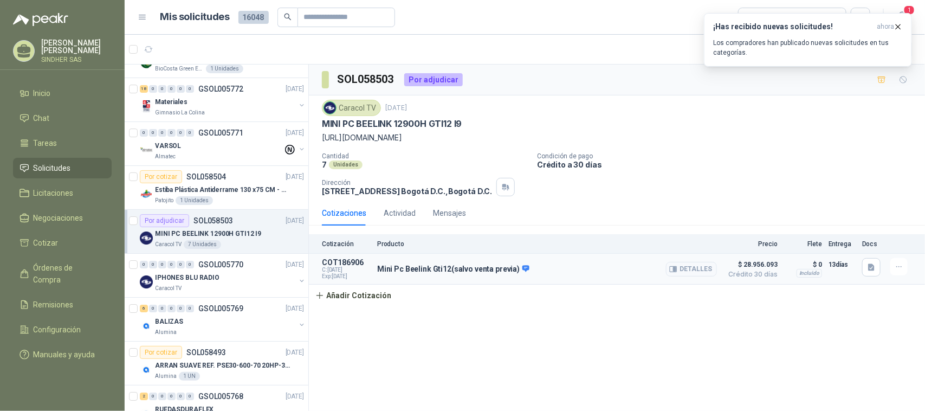
click at [412, 266] on p "Mini Pc Beelink Gti12(salvo venta previa)" at bounding box center [453, 270] width 152 height 10
drag, startPoint x: 463, startPoint y: 122, endPoint x: 320, endPoint y: 126, distance: 143.7
click at [320, 126] on div "Caracol TV [DATE] MINI PC BEELINK 12900H GTI12 I9 [URL][DOMAIN_NAME] Cantidad 7…" at bounding box center [617, 147] width 616 height 105
copy p "MINI PC BEELINK 12900H GTI12 I9"
drag, startPoint x: 320, startPoint y: 141, endPoint x: 714, endPoint y: 143, distance: 394.6
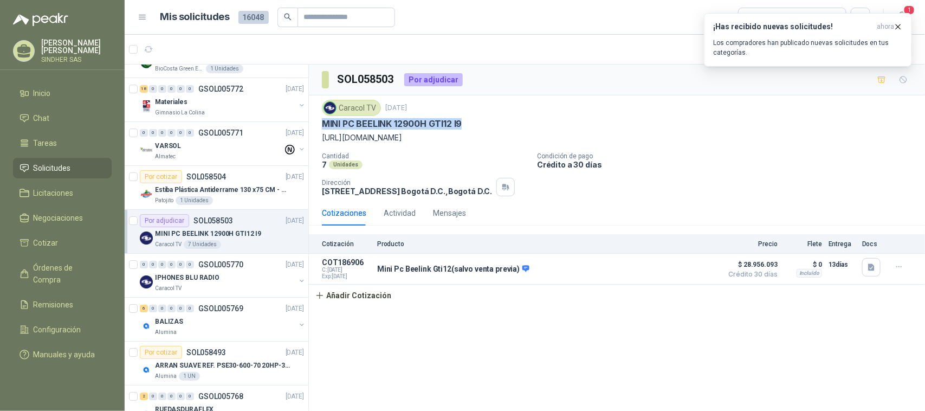
click at [714, 143] on div "Caracol TV [DATE] MINI PC BEELINK 12900H GTI12 I9 [URL][DOMAIN_NAME] Cantidad 7…" at bounding box center [617, 147] width 616 height 105
click at [483, 173] on div "Cantidad 7 Unidades Condición de pago Crédito a 30 días Dirección [STREET_ADDRE…" at bounding box center [617, 174] width 590 height 44
click at [675, 270] on button "Detalles" at bounding box center [691, 269] width 51 height 15
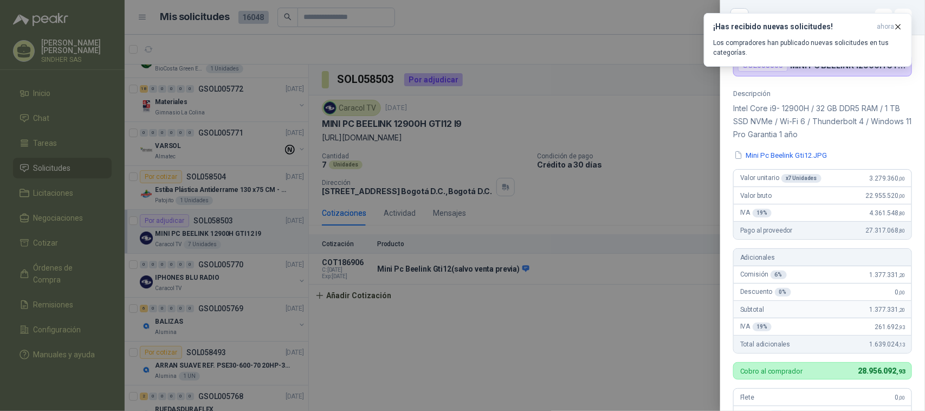
scroll to position [69, 0]
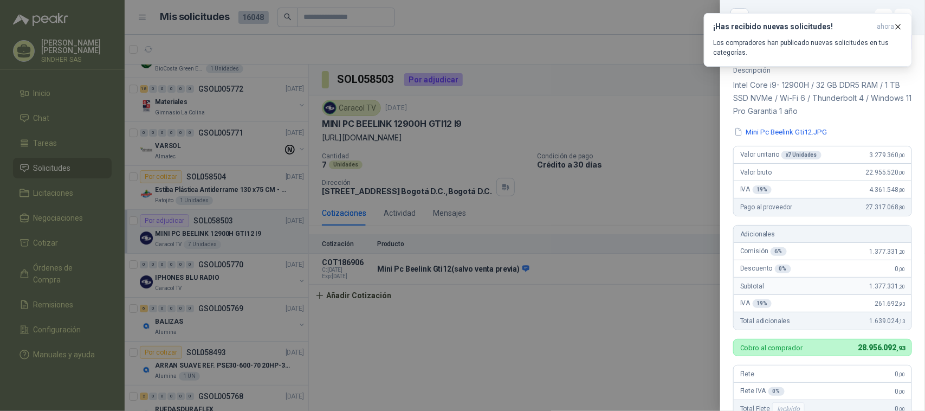
click at [811, 125] on div "Descripción Intel Core i9- 12900H / 32 GB DDR5 RAM / 1 TB SSD NVMe / Wi-Fi 6 / …" at bounding box center [822, 285] width 205 height 438
click at [810, 131] on button "Mini Pc Beelink Gti12.JPG" at bounding box center [780, 131] width 95 height 11
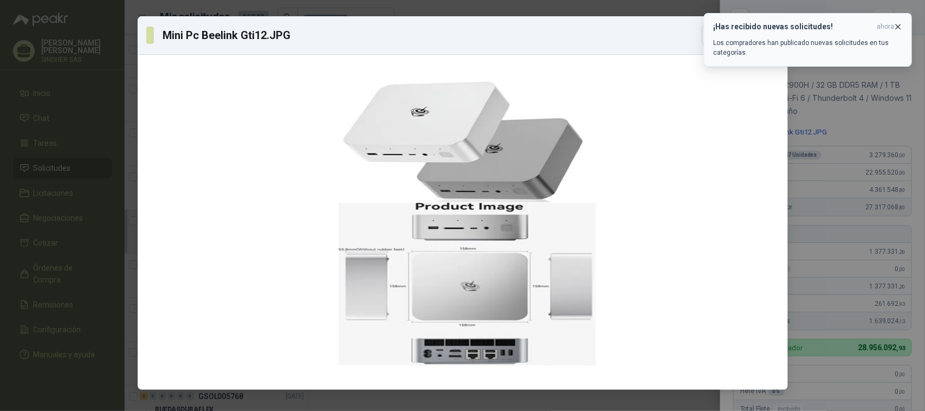
click at [900, 25] on icon "button" at bounding box center [899, 26] width 4 height 4
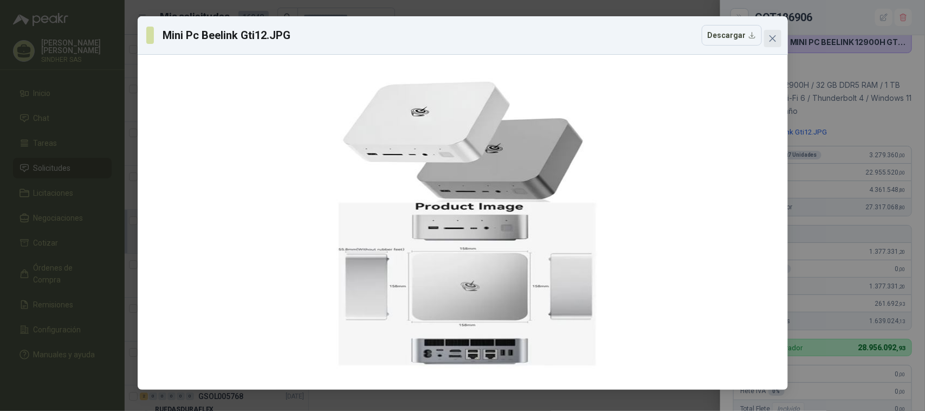
click at [774, 38] on icon "close" at bounding box center [773, 38] width 9 height 9
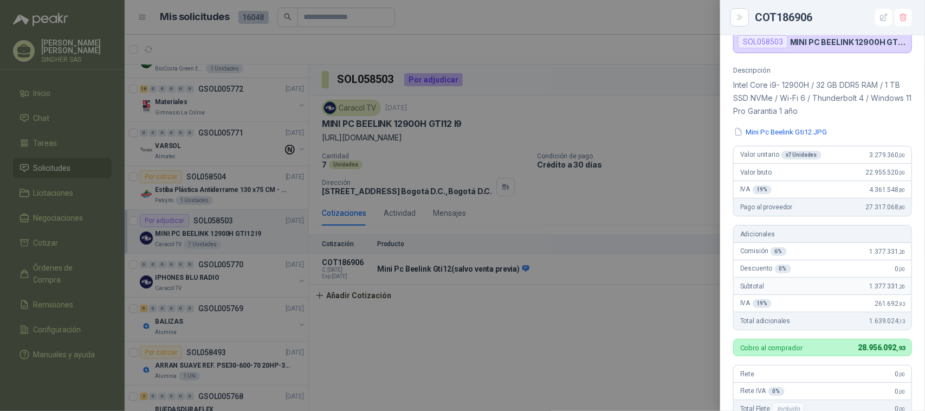
click at [703, 100] on div at bounding box center [462, 205] width 925 height 411
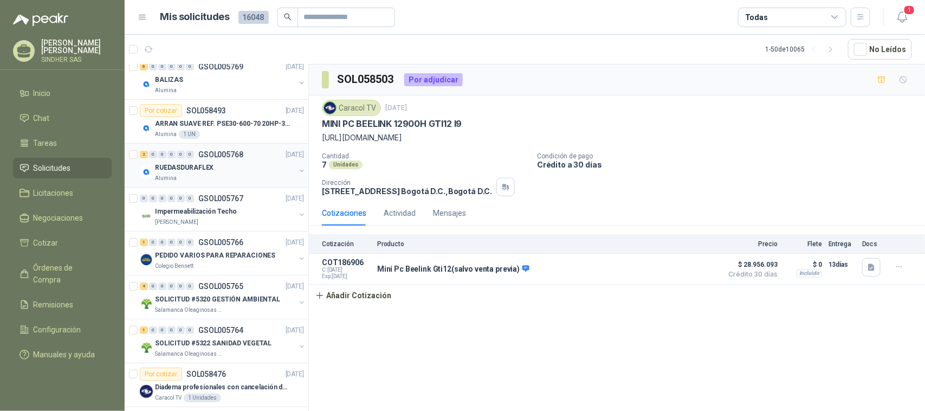
scroll to position [1882, 0]
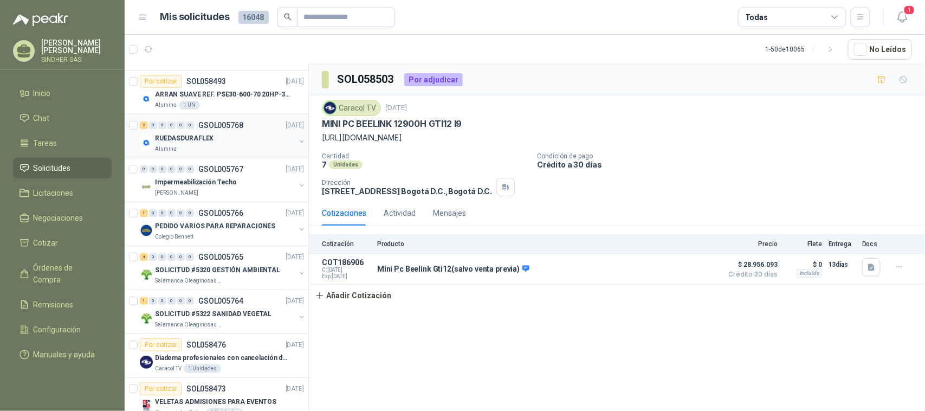
click at [220, 144] on div "RUEDASDURAFLEX" at bounding box center [225, 138] width 140 height 13
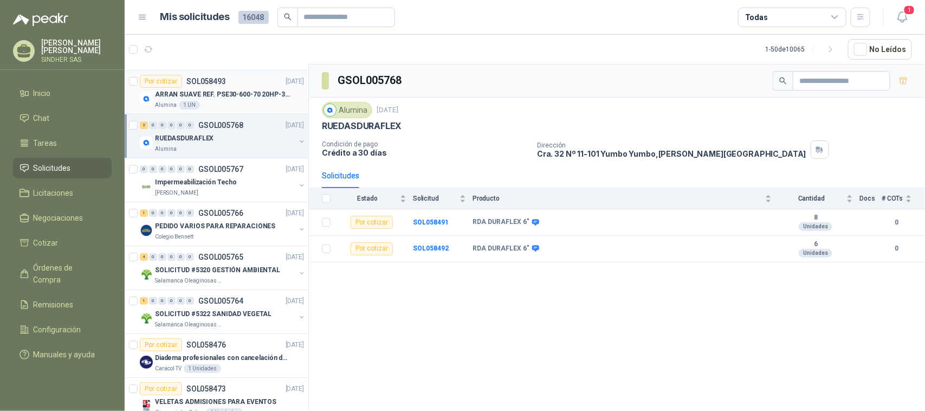
click at [226, 106] on div "Alumina 1 UN" at bounding box center [229, 105] width 149 height 9
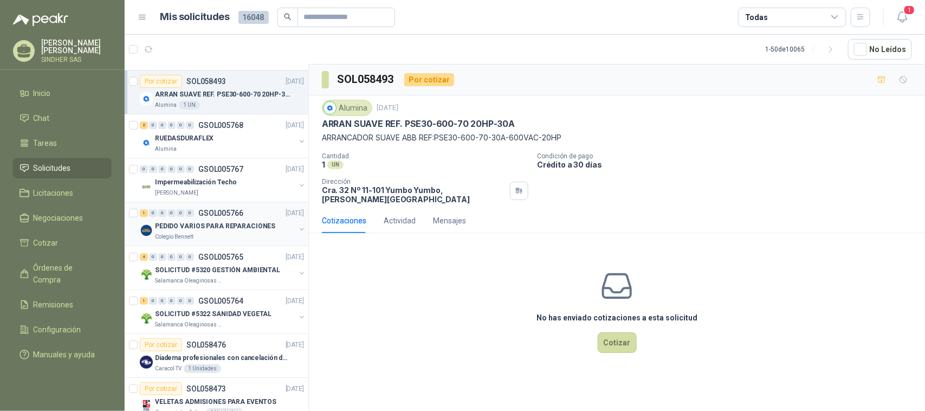
click at [225, 227] on p "PEDIDO VARIOS PARA REPARACIONES" at bounding box center [215, 226] width 120 height 10
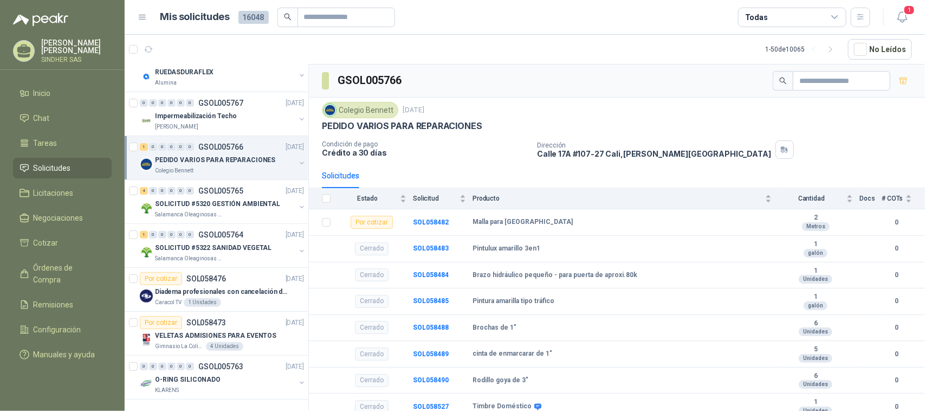
scroll to position [1953, 0]
click at [247, 288] on p "Diadema profesionales con cancelación de ruido en micrófono" at bounding box center [222, 292] width 135 height 10
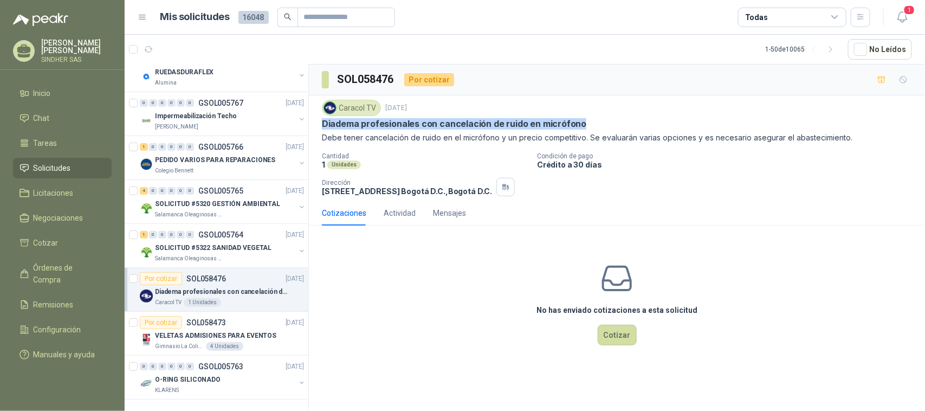
drag, startPoint x: 580, startPoint y: 125, endPoint x: 321, endPoint y: 125, distance: 258.6
click at [322, 125] on div "Diadema profesionales con cancelación de ruido en micrófono" at bounding box center [617, 123] width 590 height 11
copy p "Diadema profesionales con cancelación de ruido en micrófono"
click at [915, 22] on header "Mis solicitudes 16048 Todas 1" at bounding box center [525, 17] width 801 height 35
click at [903, 17] on icon "button" at bounding box center [903, 17] width 14 height 14
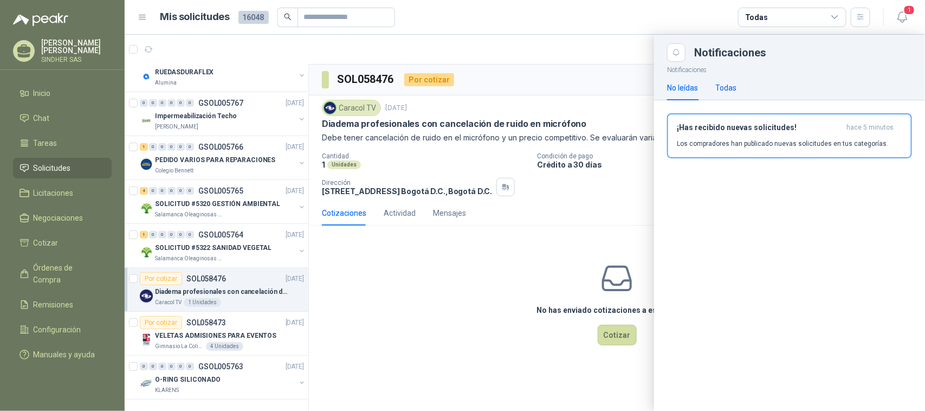
click at [725, 89] on div "Todas" at bounding box center [726, 88] width 21 height 12
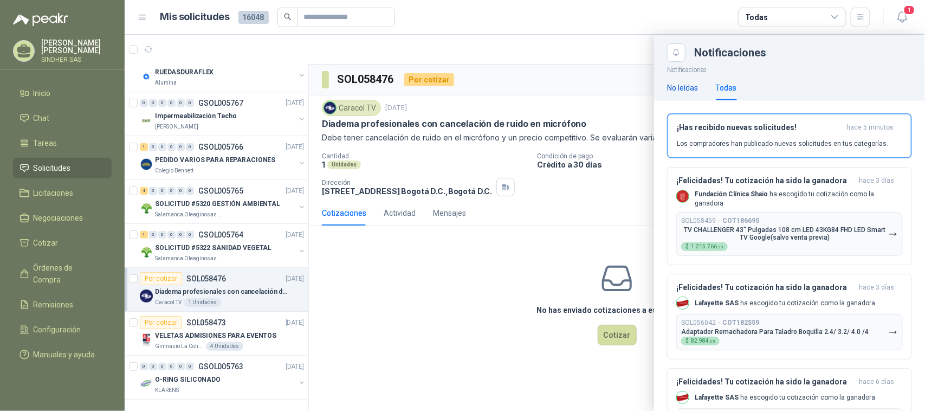
click at [678, 87] on div "No leídas" at bounding box center [682, 88] width 31 height 12
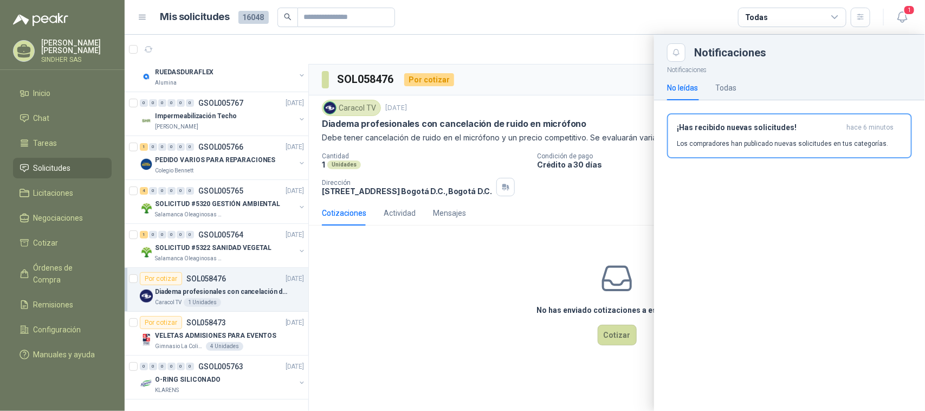
click at [627, 63] on div at bounding box center [525, 223] width 801 height 376
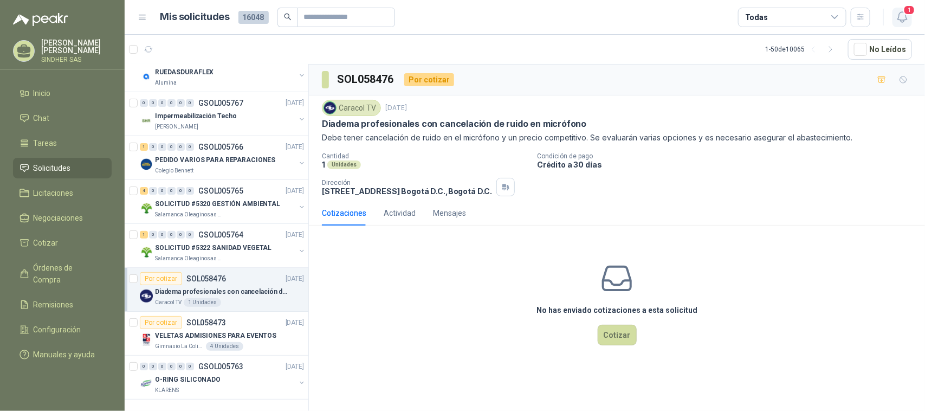
click at [911, 17] on button "1" at bounding box center [903, 18] width 20 height 20
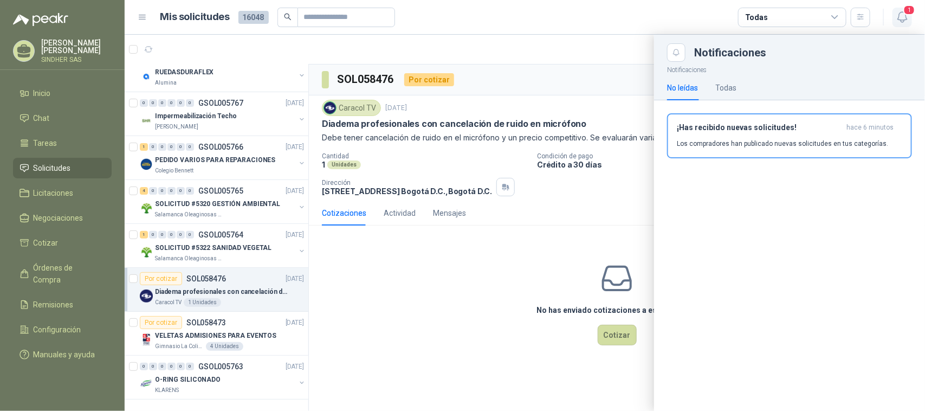
click at [911, 17] on button "1" at bounding box center [903, 18] width 20 height 20
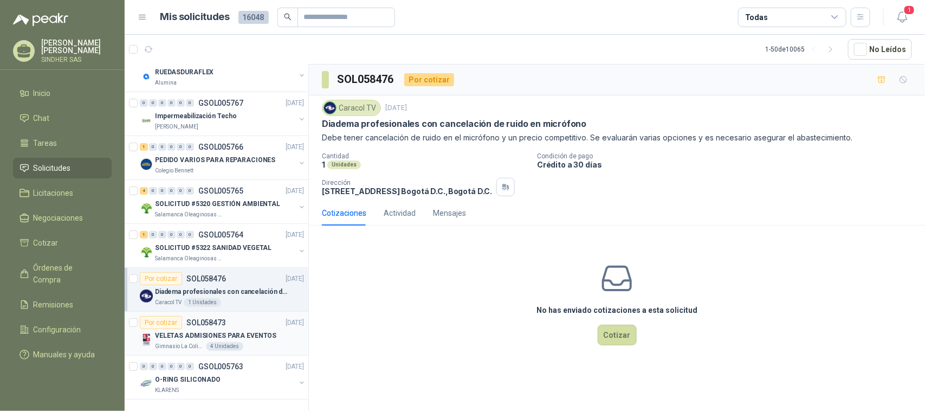
click at [263, 329] on div "VELETAS ADMISIONES PARA EVENTOS" at bounding box center [229, 335] width 149 height 13
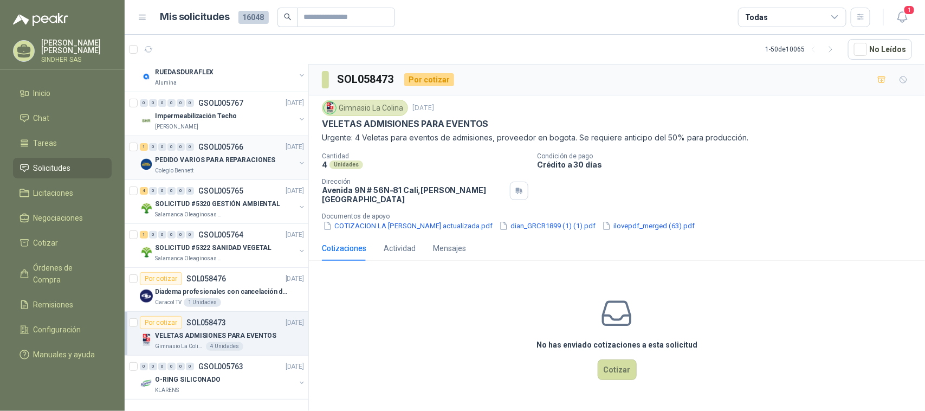
click at [241, 158] on p "PEDIDO VARIOS PARA REPARACIONES" at bounding box center [215, 160] width 120 height 10
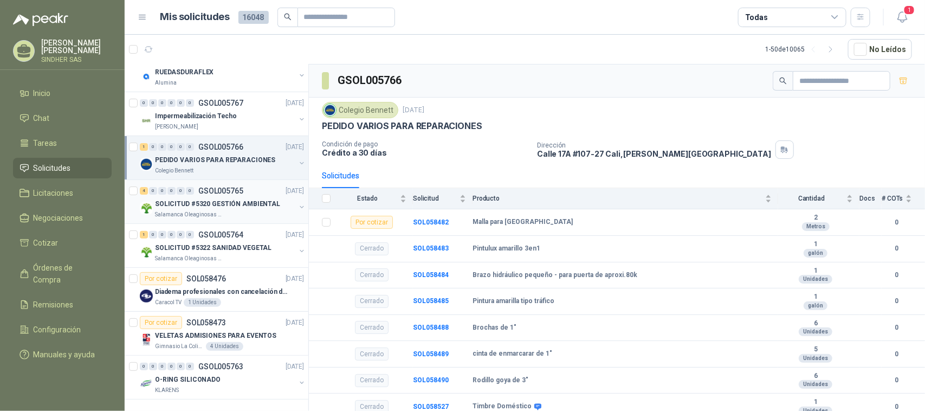
click at [252, 196] on div "4 0 0 0 0 0 GSOL005765 [DATE]" at bounding box center [223, 190] width 166 height 13
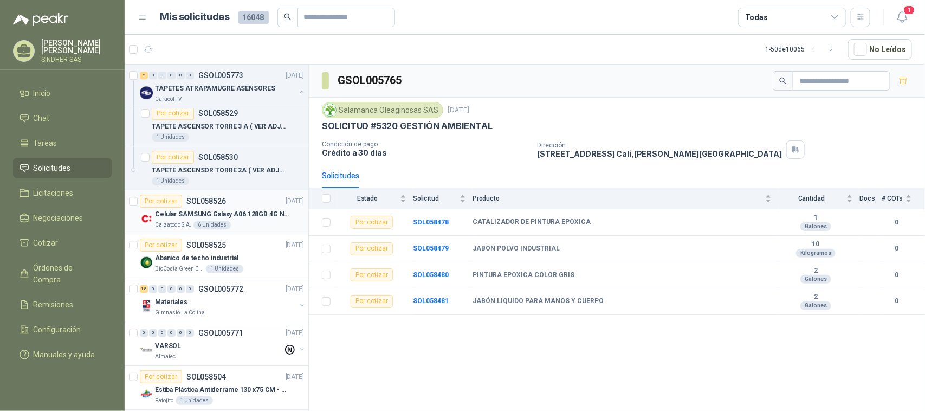
scroll to position [1140, 0]
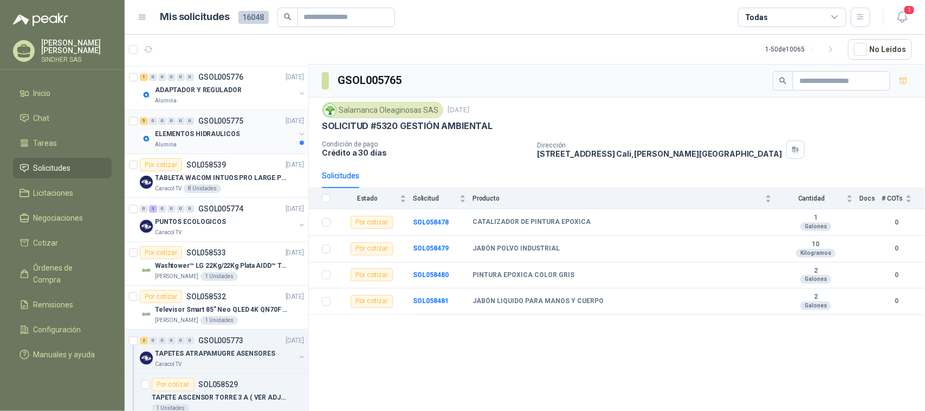
click at [244, 147] on div "Alumina" at bounding box center [225, 144] width 140 height 9
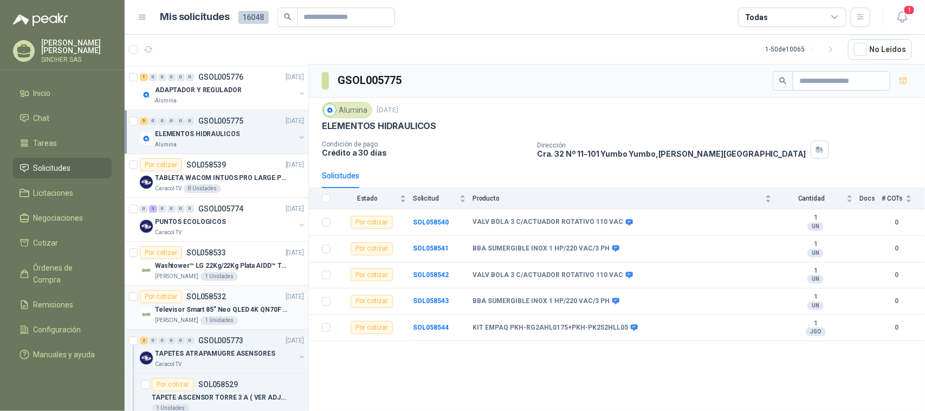
click at [241, 313] on p "Televisor Smart 85” Neo QLED 4K QN70F (2025) Modelo QN85QN70FAKXZL" at bounding box center [222, 310] width 135 height 10
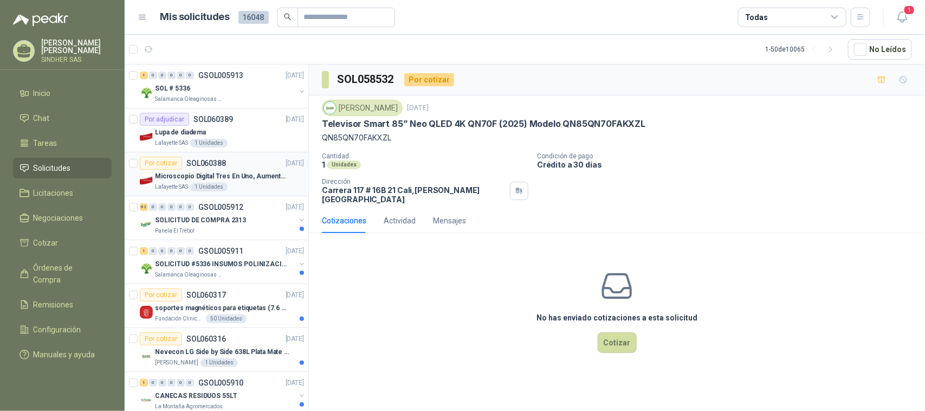
click at [260, 175] on p "Microscopio Digital Tres En Uno, Aumento De 1000x" at bounding box center [222, 176] width 135 height 10
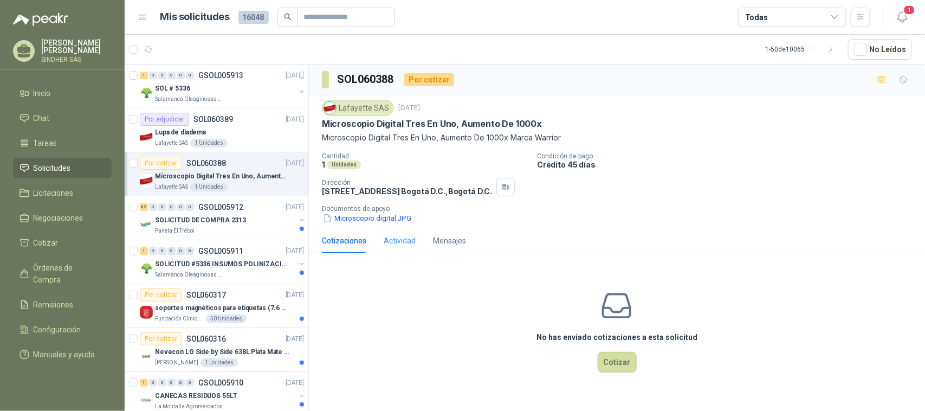
click at [396, 248] on div "Actividad" at bounding box center [400, 240] width 32 height 25
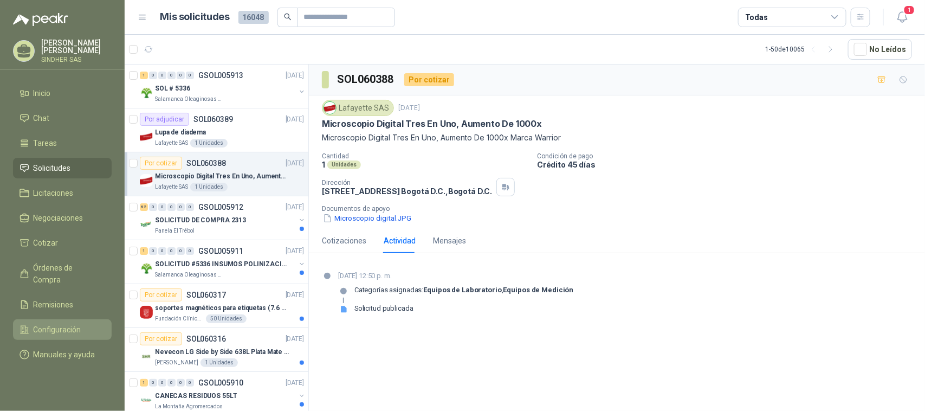
click at [66, 324] on span "Configuración" at bounding box center [58, 330] width 48 height 12
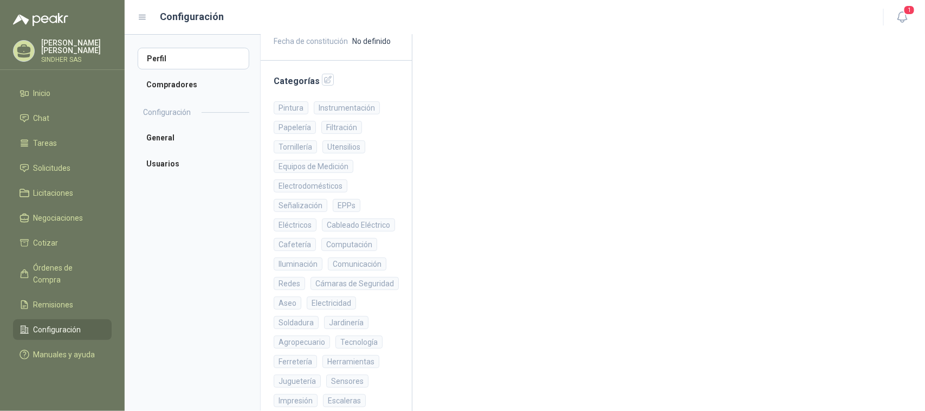
scroll to position [236, 0]
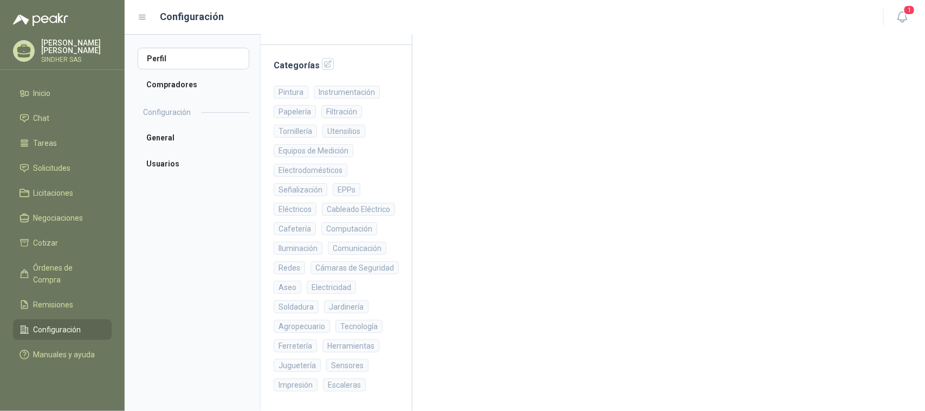
click at [455, 202] on main "Sobre nosotros Parece que aún no has compartido información sobre tu compañía. …" at bounding box center [669, 139] width 513 height 543
click at [60, 144] on li "Tareas" at bounding box center [63, 143] width 86 height 12
click at [60, 164] on span "Solicitudes" at bounding box center [52, 168] width 37 height 12
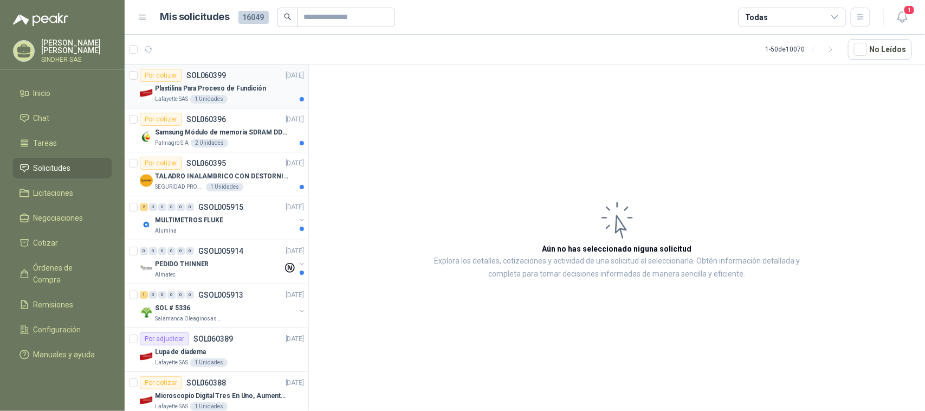
click at [243, 98] on div "Lafayette SAS 1 Unidades" at bounding box center [229, 99] width 149 height 9
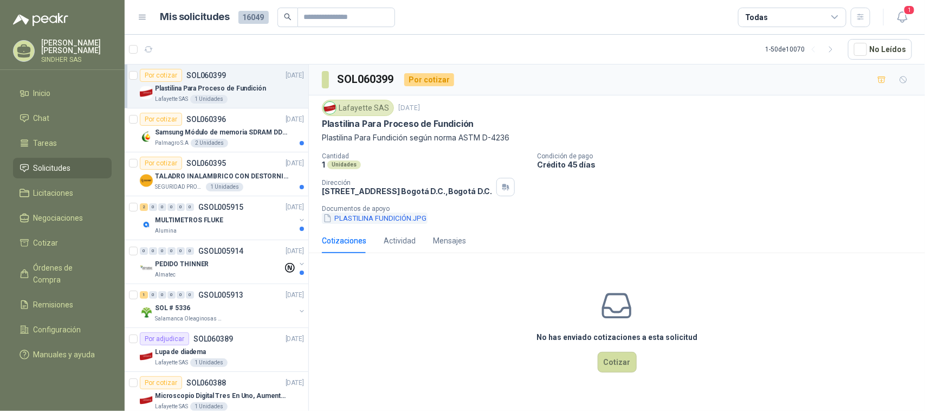
click at [377, 215] on button "PLASTILINA FUNDICIÓN.JPG" at bounding box center [375, 217] width 106 height 11
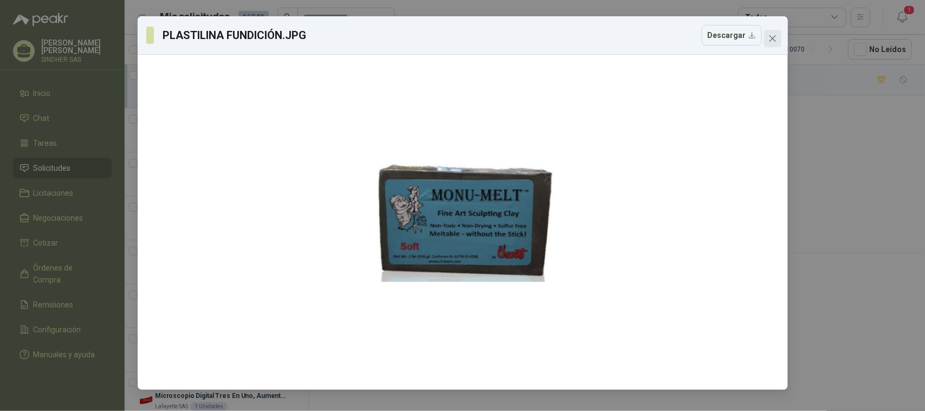
click at [773, 38] on icon "close" at bounding box center [772, 38] width 7 height 7
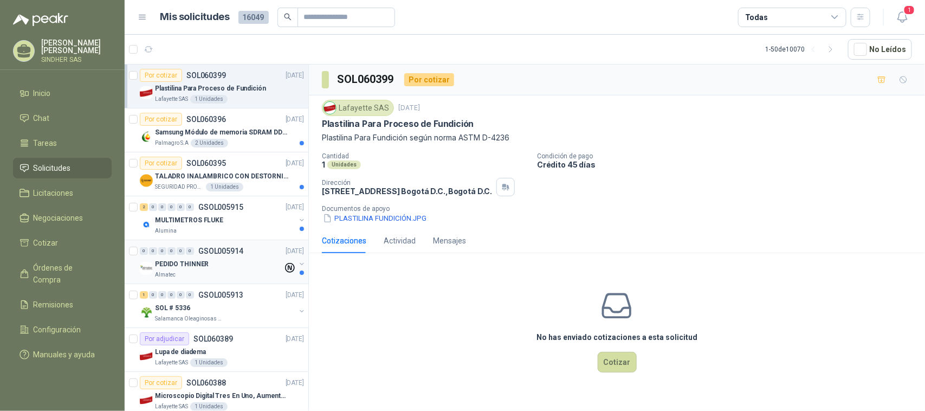
scroll to position [68, 0]
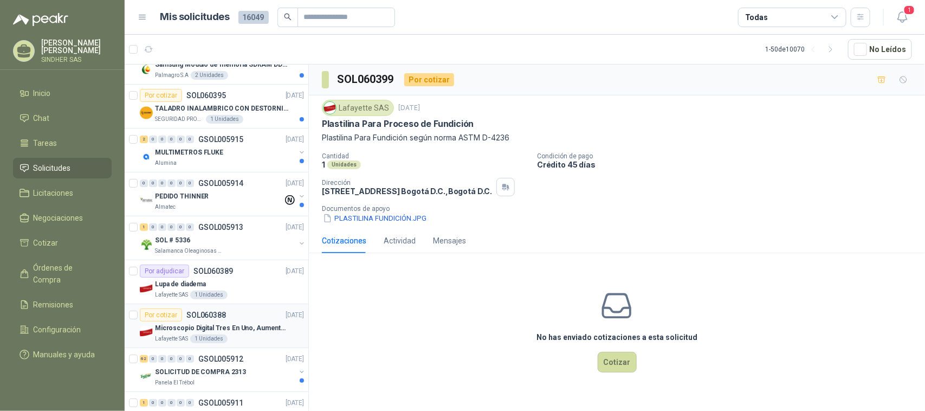
click at [249, 321] on div "Por cotizar SOL060388 [DATE]" at bounding box center [222, 314] width 164 height 13
click at [263, 117] on div "SEGURIDAD PROVISER LTDA 1 Unidades" at bounding box center [229, 119] width 149 height 9
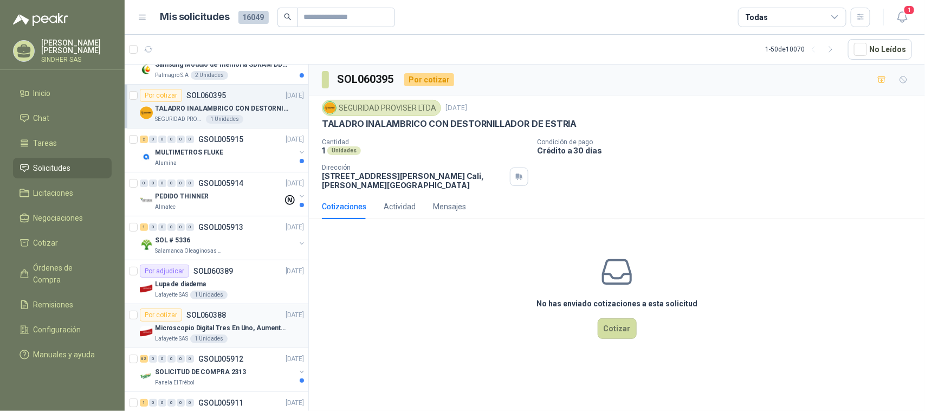
click at [221, 334] on div "Microscopio Digital Tres En Uno, Aumento De 1000x" at bounding box center [229, 327] width 149 height 13
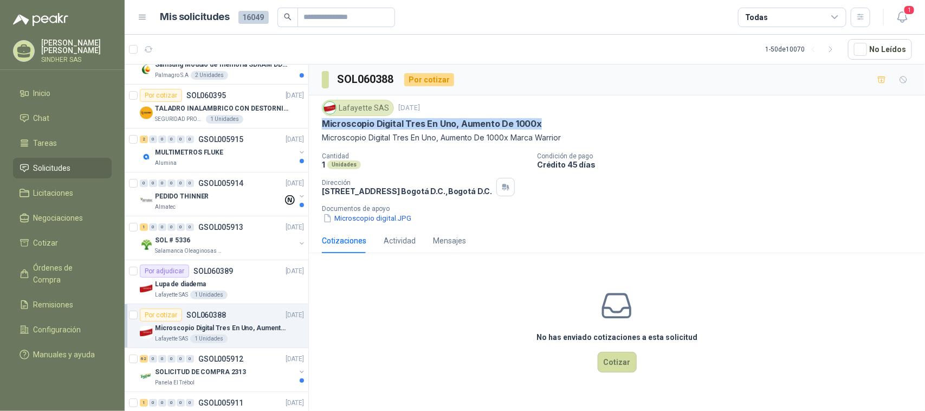
drag, startPoint x: 347, startPoint y: 126, endPoint x: 545, endPoint y: 129, distance: 197.9
click at [545, 129] on div "Lafayette SAS [DATE] Microscopio Digital Tres En Uno, Aumento De 1000x Microsco…" at bounding box center [617, 161] width 616 height 133
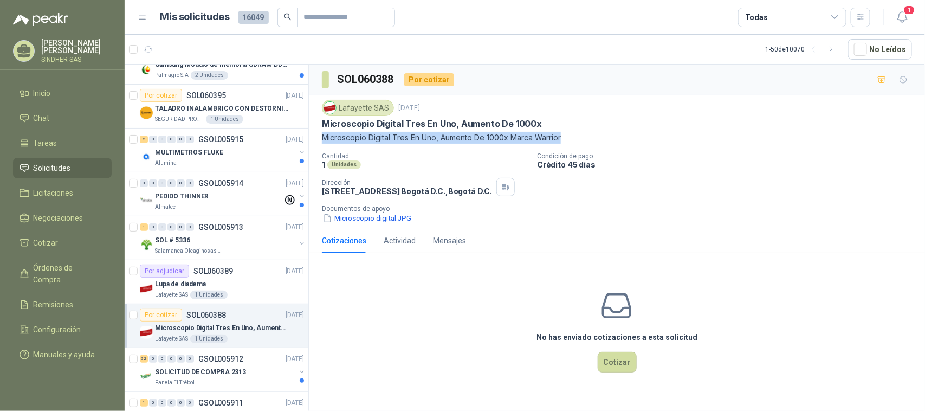
drag, startPoint x: 562, startPoint y: 137, endPoint x: 328, endPoint y: 138, distance: 234.2
click at [322, 137] on p "Microscopio Digital Tres En Uno, Aumento De 1000x Marca Warrior" at bounding box center [617, 138] width 590 height 12
copy p "Microscopio Digital Tres En Uno, Aumento De 1000x Marca Warrior"
click at [359, 222] on button "Microscopio digital.JPG" at bounding box center [367, 217] width 91 height 11
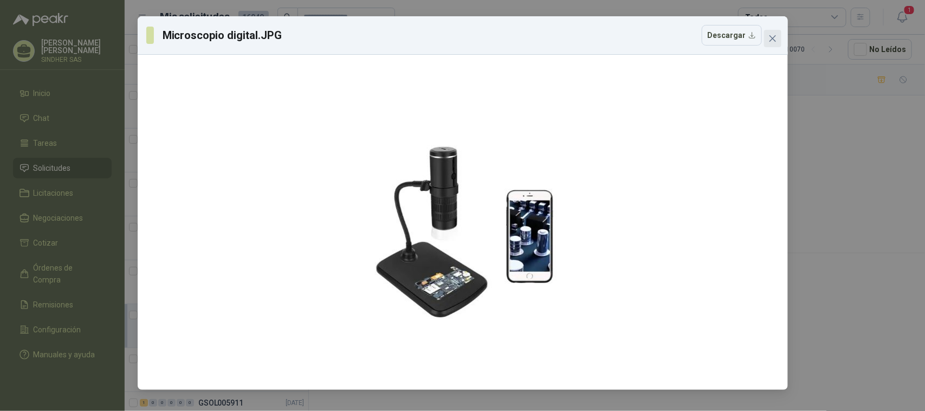
click at [775, 37] on icon "close" at bounding box center [773, 38] width 9 height 9
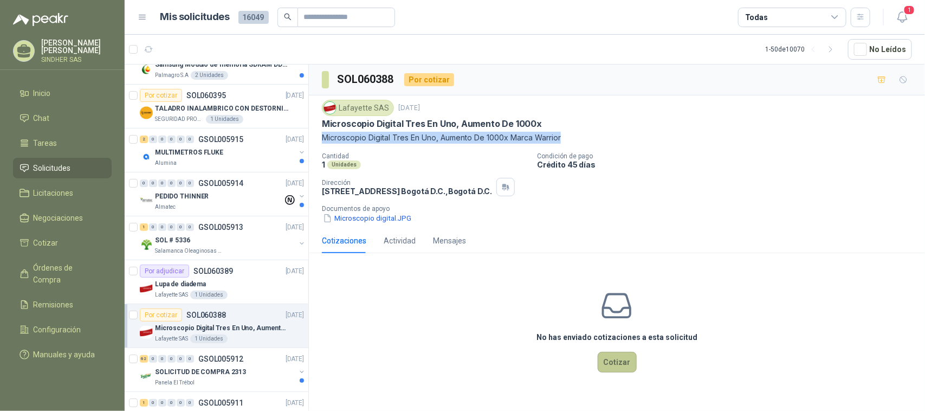
click at [616, 359] on button "Cotizar" at bounding box center [617, 362] width 39 height 21
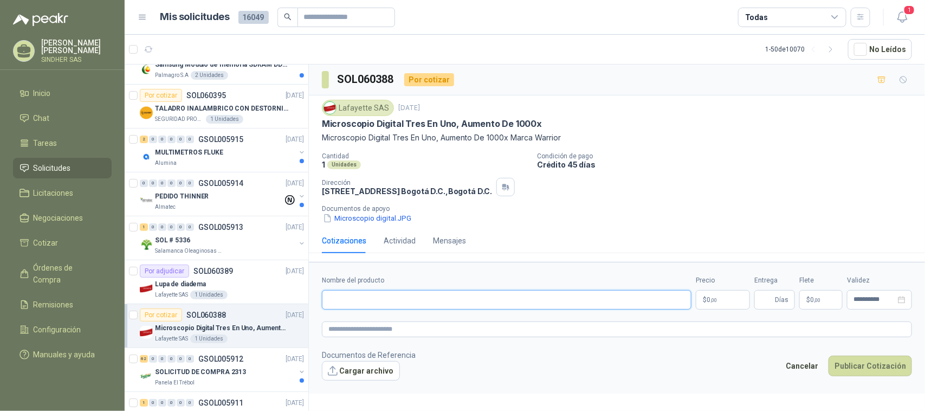
click at [391, 301] on input "Nombre del producto" at bounding box center [507, 300] width 370 height 20
paste input "*********"
drag, startPoint x: 370, startPoint y: 299, endPoint x: 315, endPoint y: 304, distance: 54.4
click at [315, 304] on form "**********" at bounding box center [617, 328] width 616 height 132
paste input "**********"
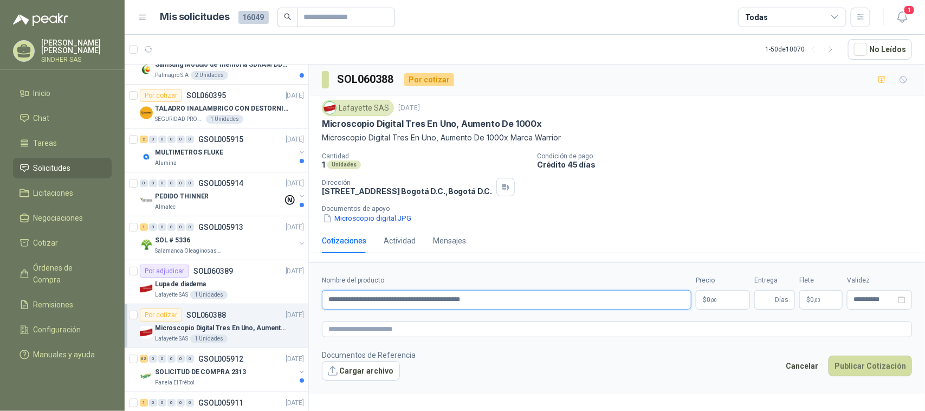
type input "**********"
click at [707, 299] on span "0 ,00" at bounding box center [712, 300] width 10 height 7
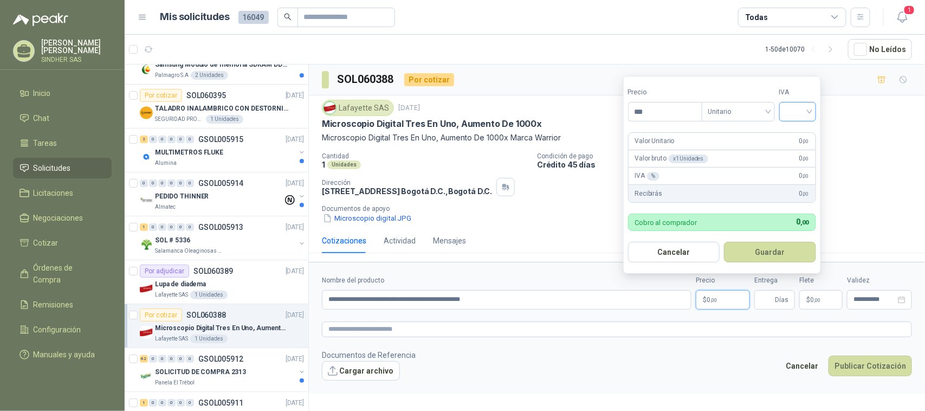
click at [795, 111] on input "search" at bounding box center [798, 110] width 24 height 16
click at [801, 134] on div "19%" at bounding box center [800, 133] width 20 height 12
click at [666, 115] on input "***" at bounding box center [666, 111] width 75 height 18
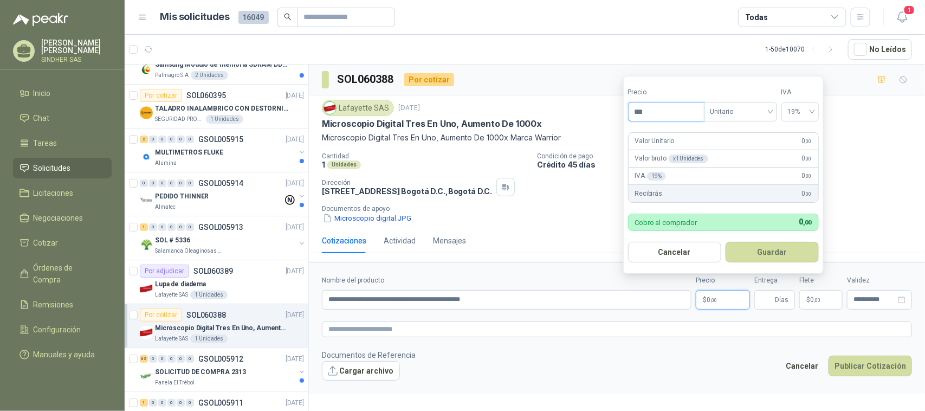
paste input "******"
type input "*********"
click at [777, 254] on button "Guardar" at bounding box center [772, 252] width 93 height 21
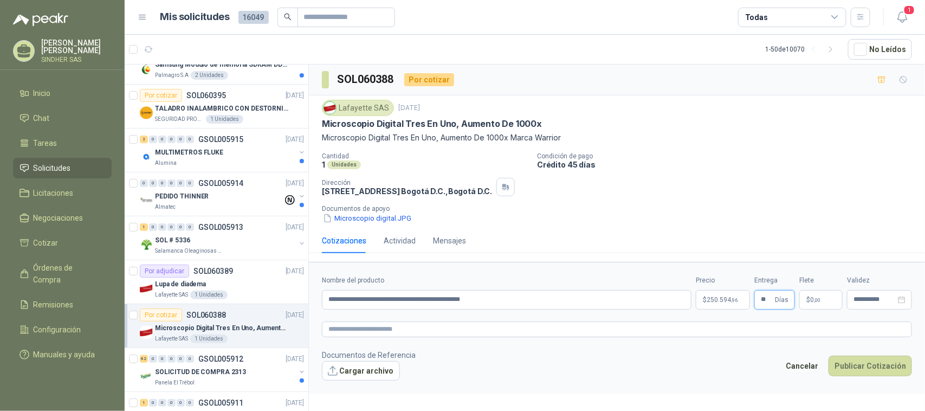
type input "**"
click at [506, 297] on input "**********" at bounding box center [507, 300] width 370 height 20
paste input "**********"
type input "**********"
click at [624, 267] on form "**********" at bounding box center [617, 328] width 616 height 132
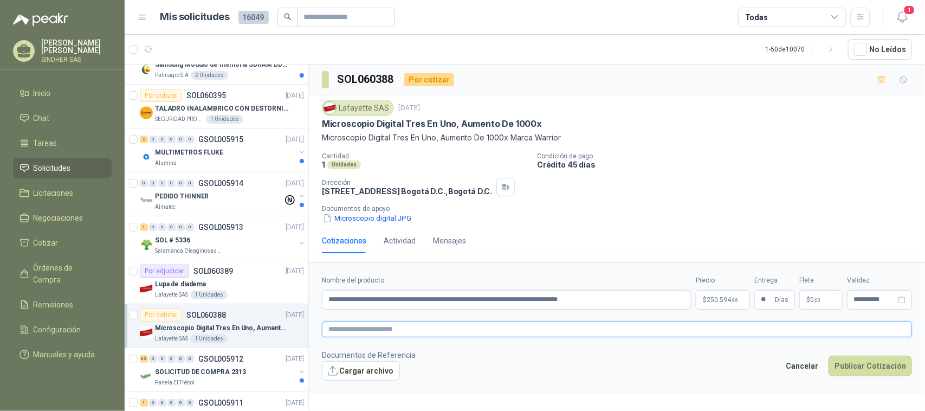
click at [538, 332] on textarea at bounding box center [617, 329] width 590 height 16
click at [348, 324] on textarea at bounding box center [617, 329] width 590 height 16
paste textarea "**********"
type textarea "**********"
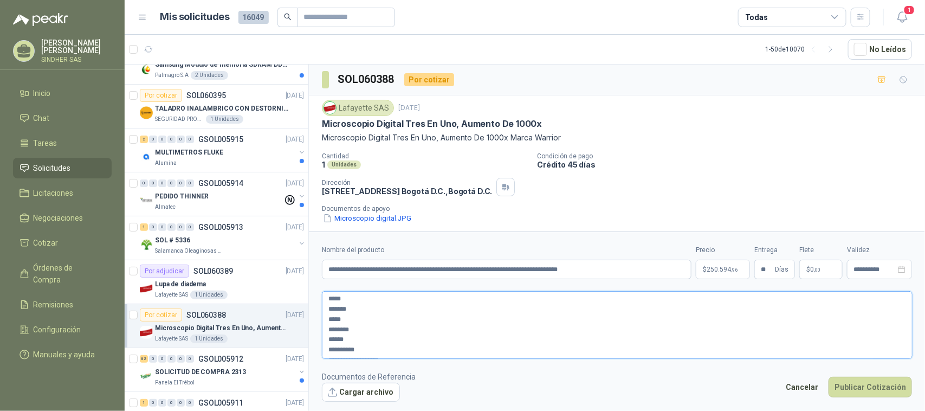
drag, startPoint x: 412, startPoint y: 350, endPoint x: 305, endPoint y: 272, distance: 133.0
click at [305, 272] on div "Por cotizar SOL060399 [DATE] Plastilina Para Proceso de Fundición Lafayette SAS…" at bounding box center [525, 239] width 801 height 351
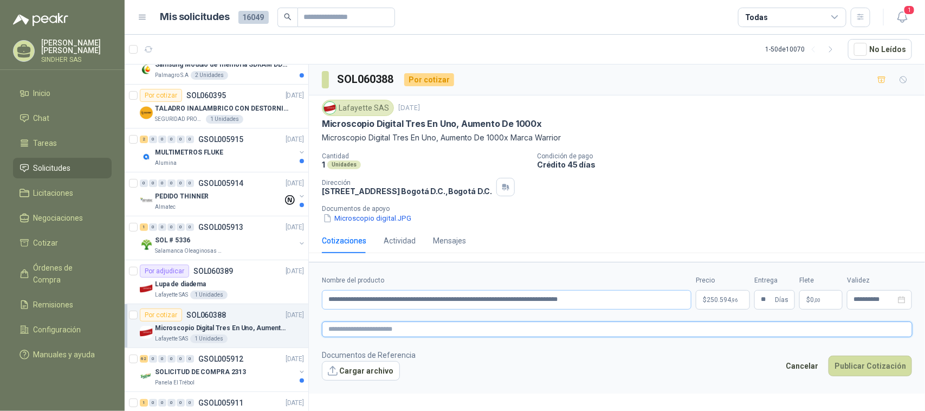
paste textarea "***** ******* ***** ********"
type textarea "***** ******* ***** ********"
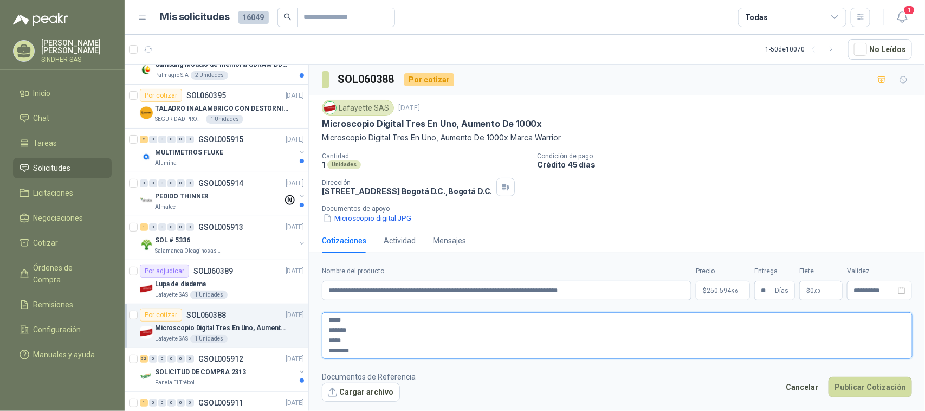
type textarea "***** ******* ***** ********"
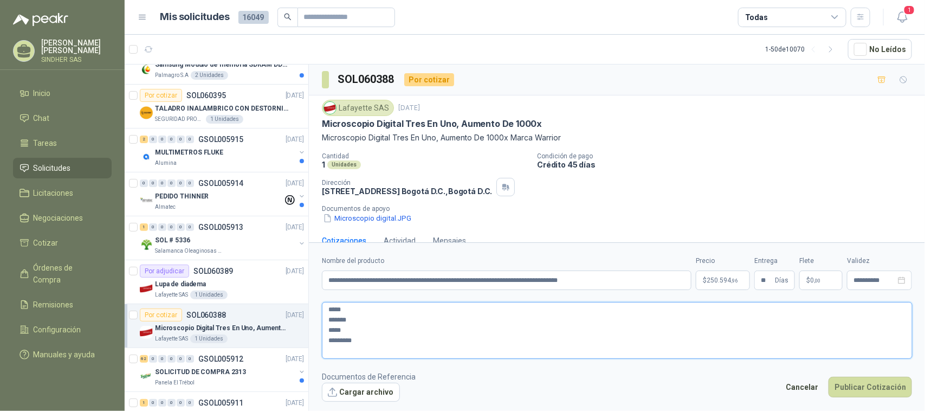
paste textarea "**********"
type textarea "**********"
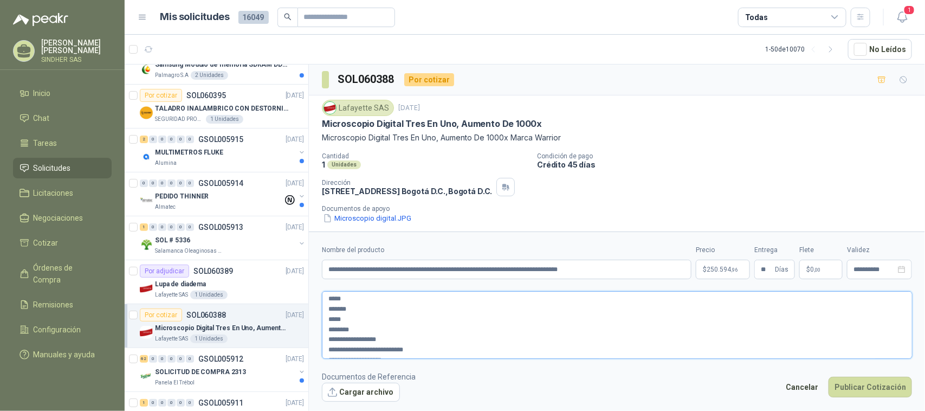
type textarea "**********"
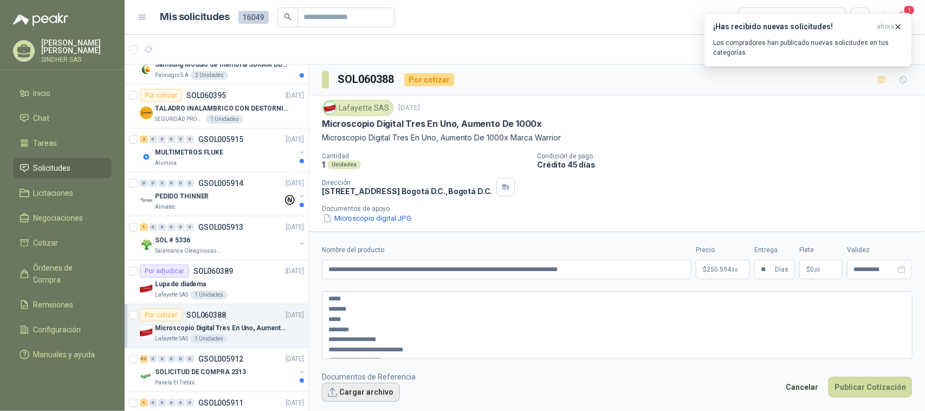
click at [369, 389] on button "Cargar archivo" at bounding box center [361, 393] width 78 height 20
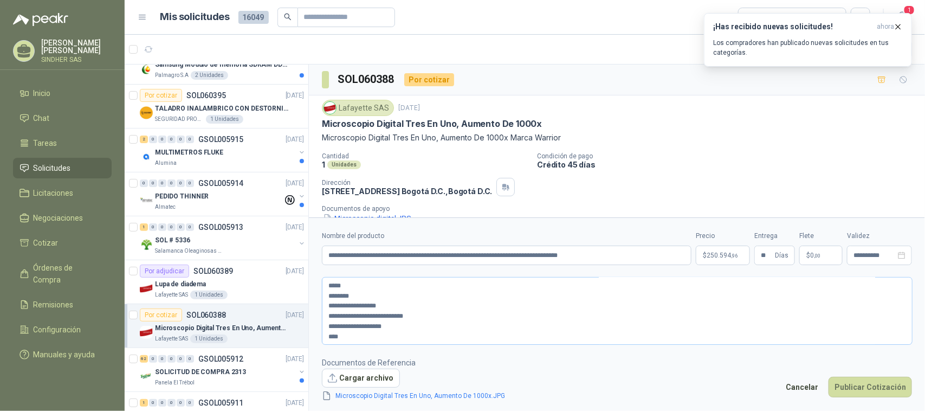
scroll to position [30, 0]
click at [469, 390] on div "Microscopio Digital Tres En Uno, Aumento De 1000x.JPG" at bounding box center [422, 396] width 201 height 12
click at [469, 395] on link "Microscopio Digital Tres En Uno, Aumento De 1000x.JPG" at bounding box center [421, 396] width 178 height 10
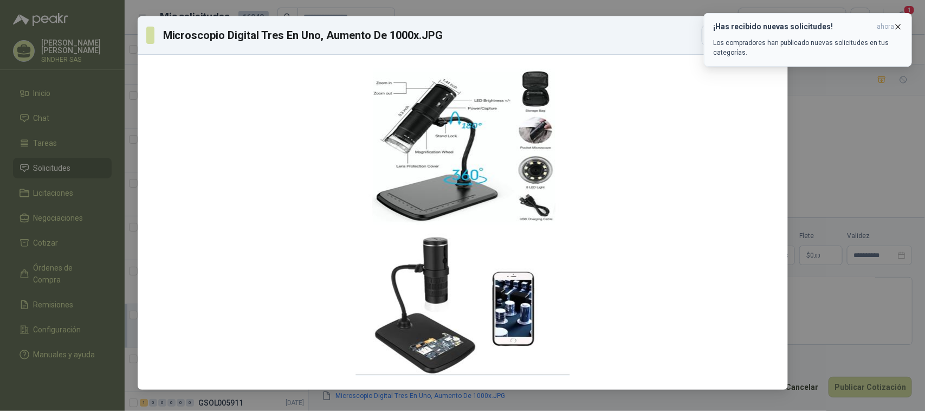
click at [899, 23] on icon "button" at bounding box center [898, 26] width 9 height 9
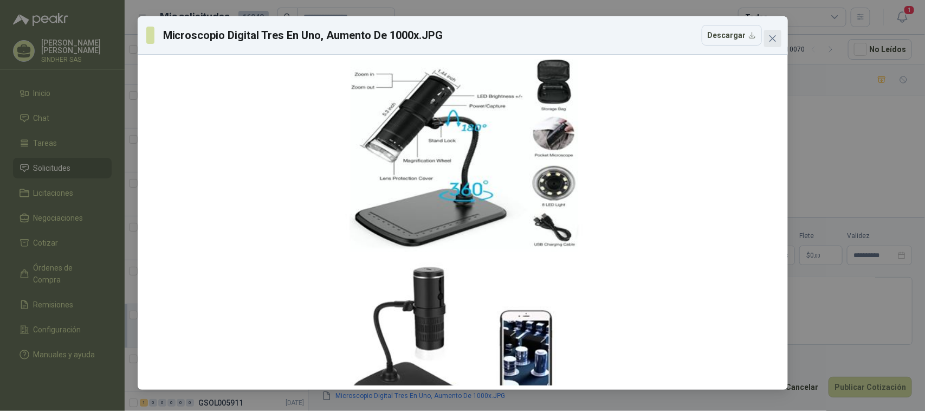
click at [774, 38] on icon "close" at bounding box center [772, 38] width 7 height 7
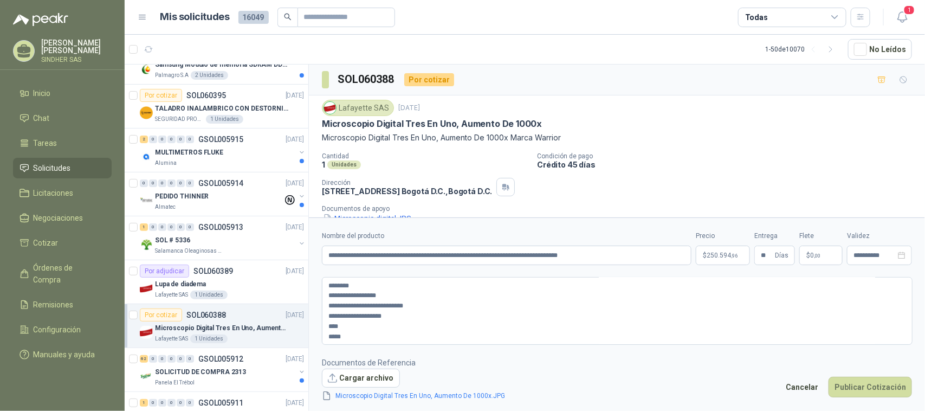
scroll to position [45, 0]
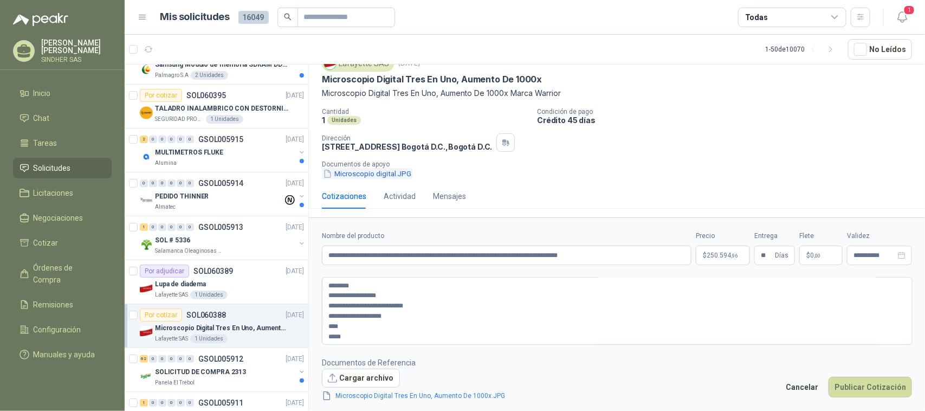
click at [379, 172] on button "Microscopio digital.JPG" at bounding box center [367, 173] width 91 height 11
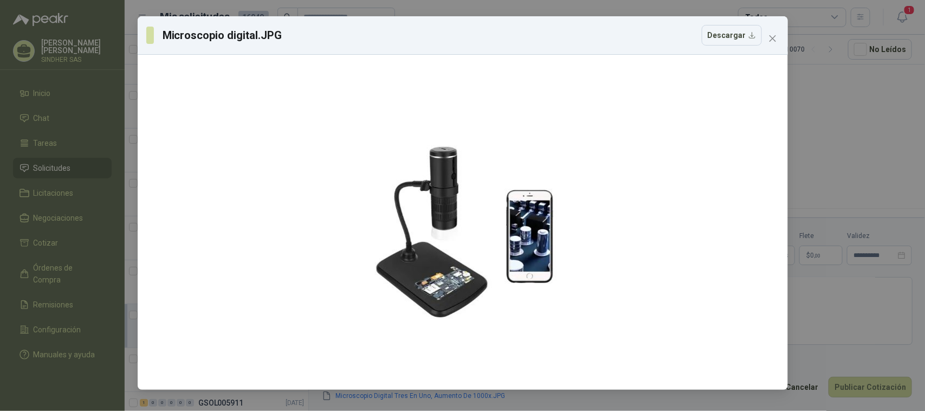
click at [828, 159] on div "Microscopio digital.JPG Descargar" at bounding box center [462, 205] width 925 height 411
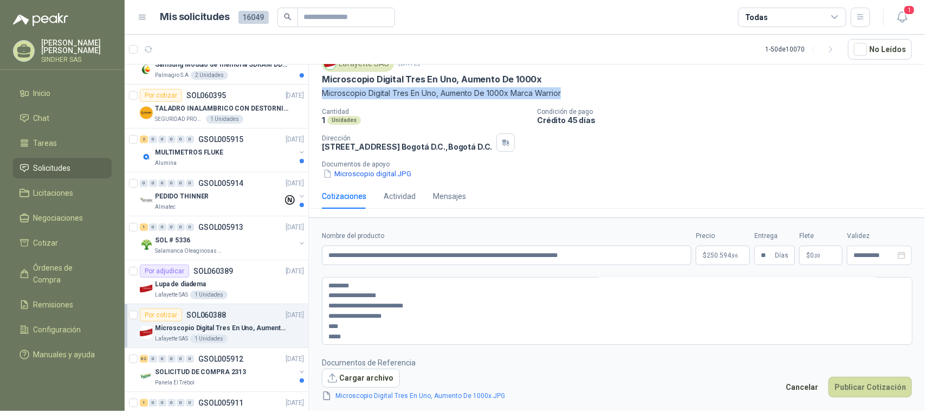
drag, startPoint x: 323, startPoint y: 91, endPoint x: 565, endPoint y: 96, distance: 242.9
click at [565, 96] on p "Microscopio Digital Tres En Uno, Aumento De 1000x Marca Warrior" at bounding box center [617, 93] width 590 height 12
copy p "Microscopio Digital Tres En Uno, Aumento De 1000x Marca Warrior"
click at [678, 100] on div "Lafayette SAS [DATE] Microscopio Digital Tres En Uno, Aumento De 1000x Microsco…" at bounding box center [617, 117] width 590 height 124
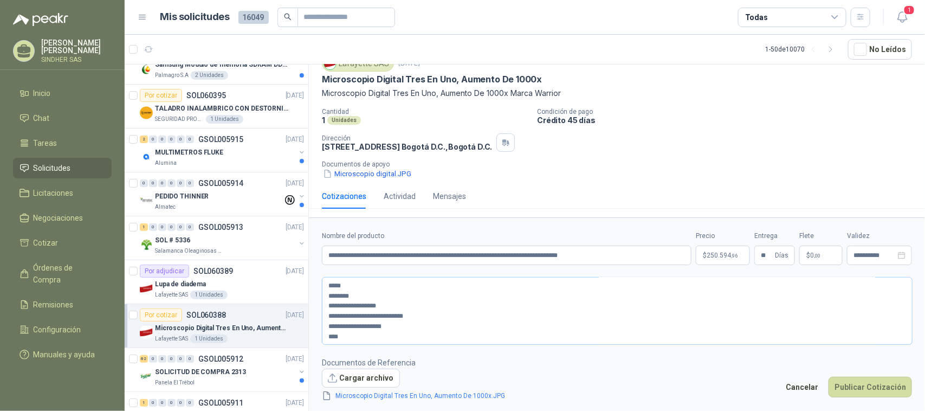
scroll to position [30, 0]
click at [852, 389] on button "Publicar Cotización" at bounding box center [870, 387] width 83 height 21
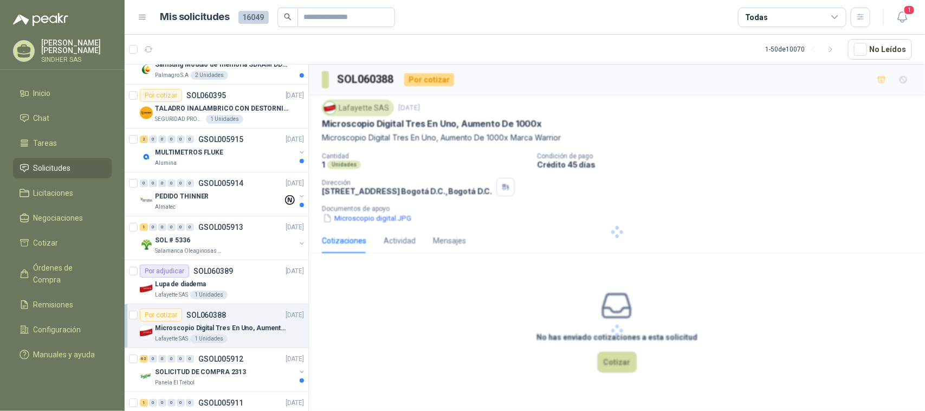
scroll to position [0, 0]
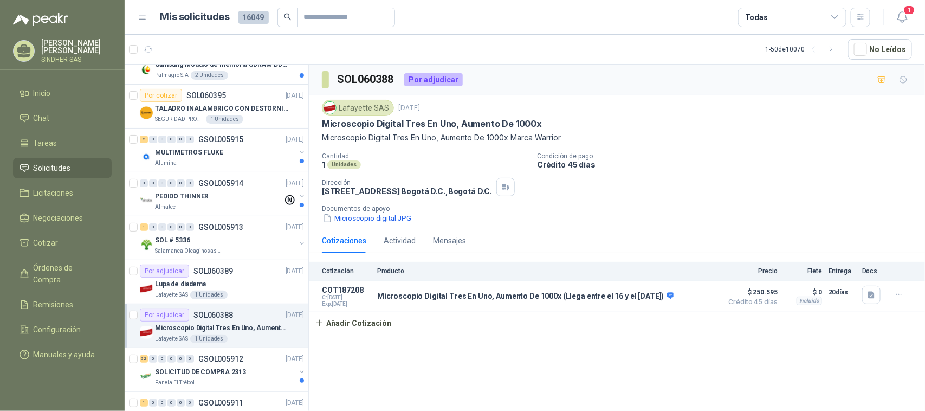
click at [483, 353] on div "SOL060388 Por adjudicar Lafayette SAS [DATE] Microscopio Digital Tres En Uno, A…" at bounding box center [617, 240] width 616 height 350
click at [695, 302] on button "Detalles" at bounding box center [691, 296] width 51 height 15
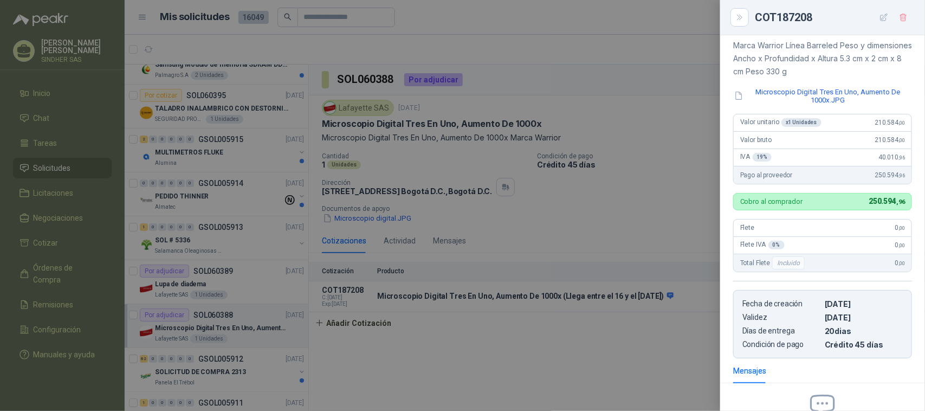
scroll to position [113, 0]
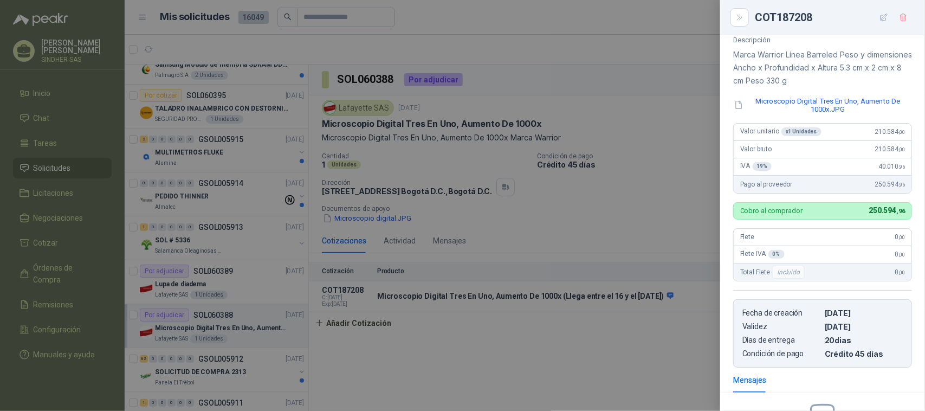
click at [598, 228] on div at bounding box center [462, 205] width 925 height 411
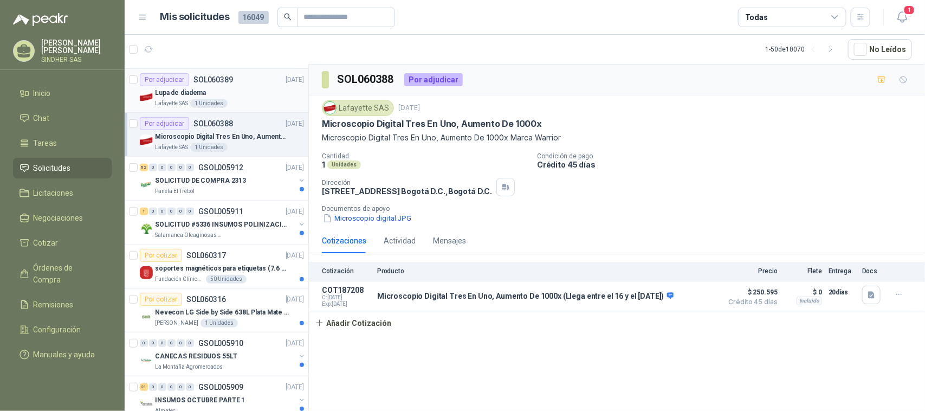
scroll to position [271, 0]
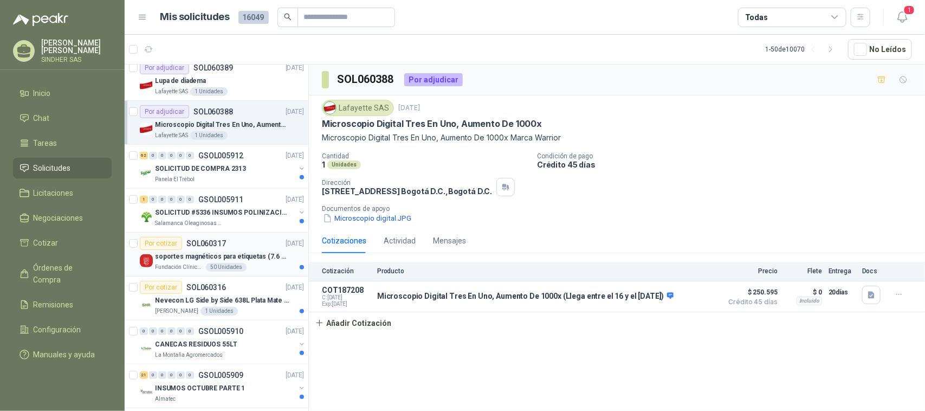
click at [234, 255] on p "soportes magnéticos para etiquetas (7.6 cm x 12.6 cm)" at bounding box center [222, 257] width 135 height 10
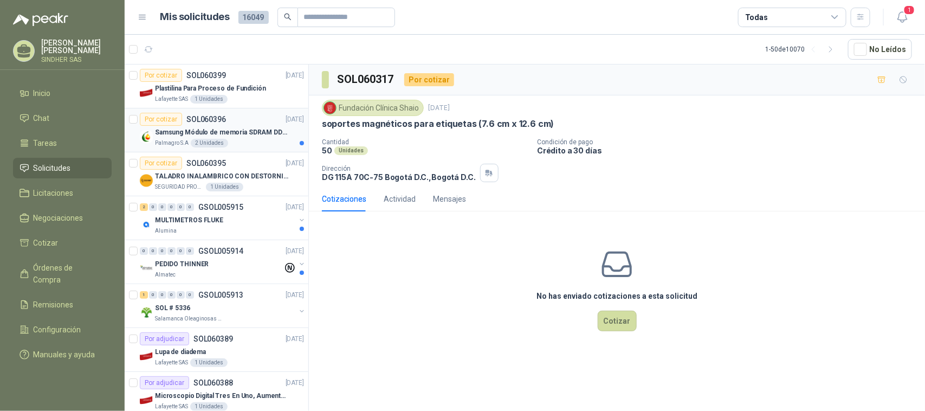
click at [259, 131] on p "Samsung Módulo de memoria SDRAM DDR4 M393A2G40DB0 de 16 GB M393A2G40DB0-CPB" at bounding box center [222, 132] width 135 height 10
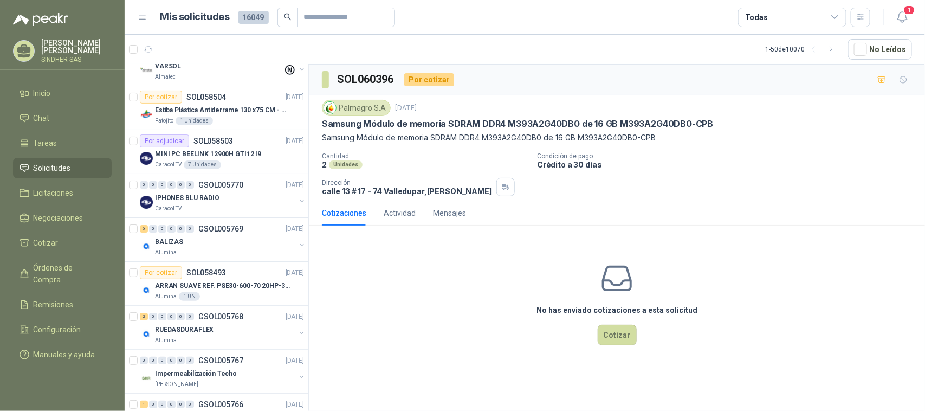
scroll to position [1865, 0]
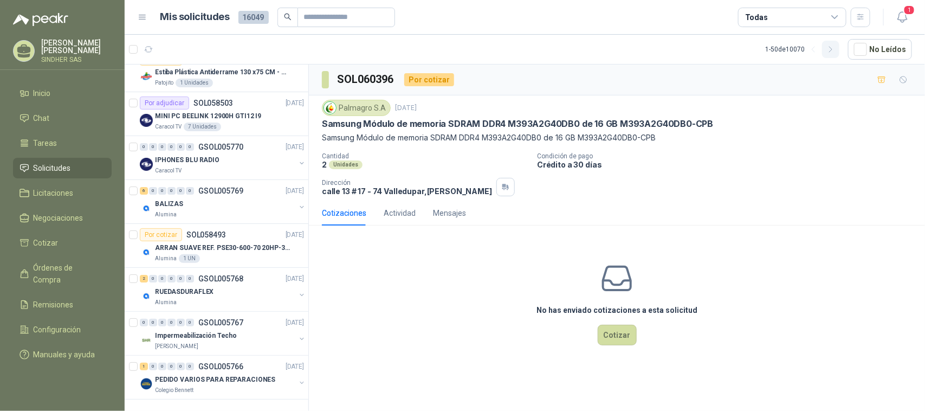
click at [827, 47] on button "button" at bounding box center [830, 49] width 17 height 17
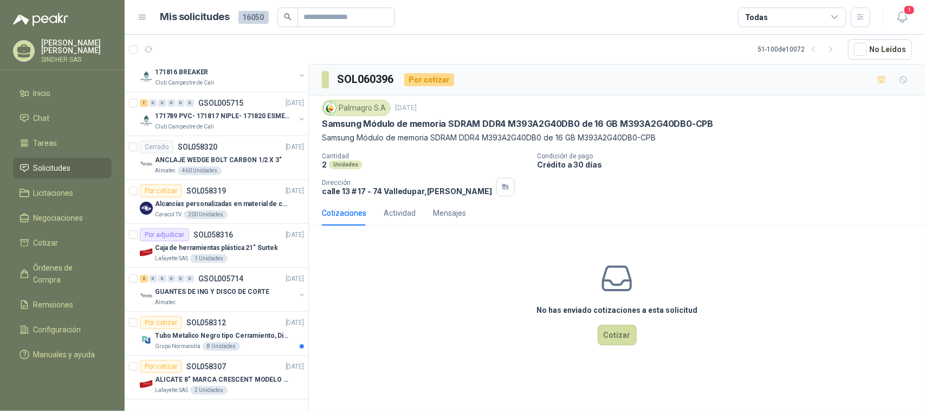
scroll to position [0, 0]
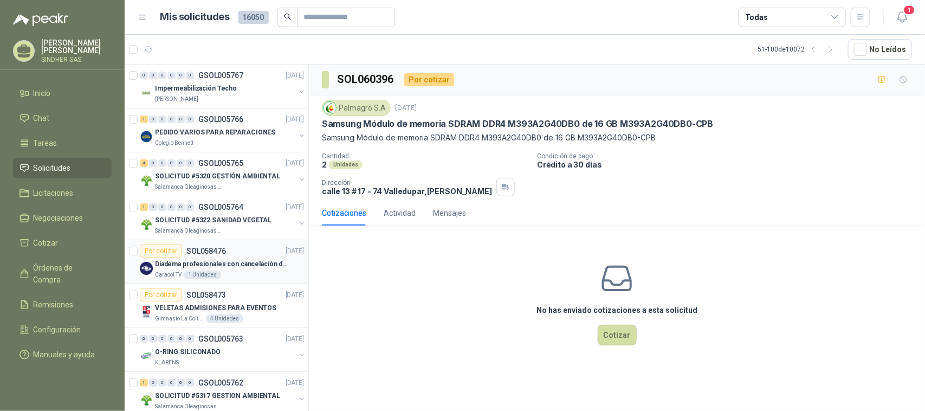
click at [248, 264] on p "Diadema profesionales con cancelación de ruido en micrófono" at bounding box center [222, 264] width 135 height 10
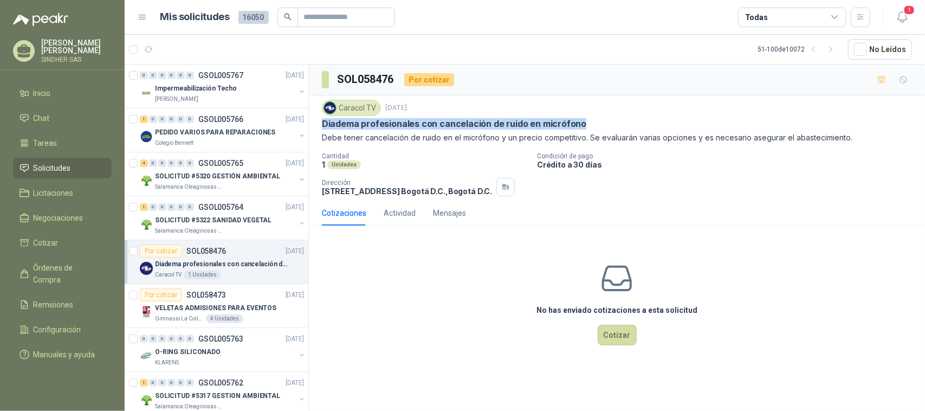
drag, startPoint x: 581, startPoint y: 125, endPoint x: 321, endPoint y: 118, distance: 259.7
click at [322, 118] on div "Diadema profesionales con cancelación de ruido en micrófono" at bounding box center [617, 123] width 590 height 11
copy p "Diadema profesionales con cancelación de ruido en micrófono"
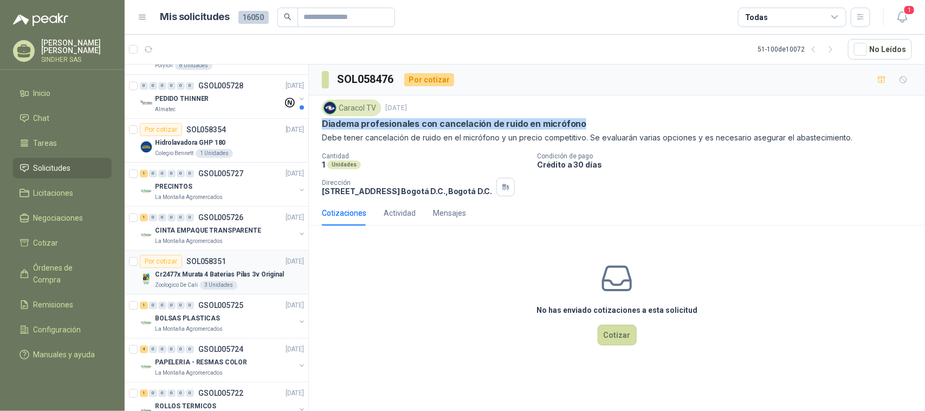
scroll to position [1127, 0]
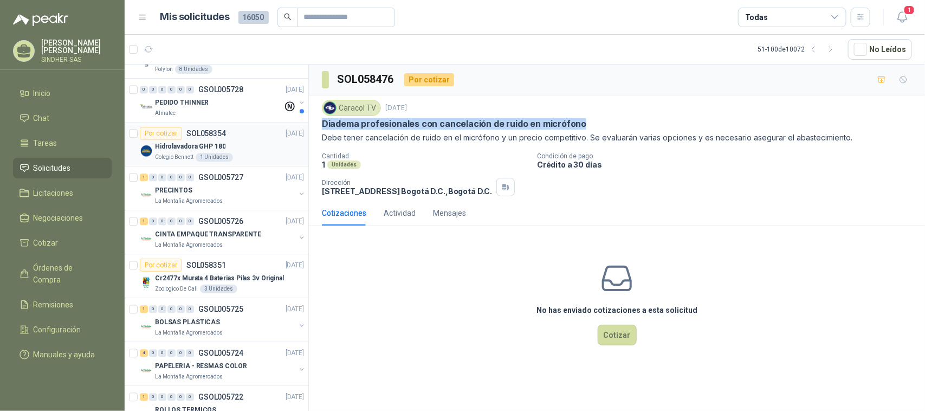
click at [253, 151] on div "Hidrolavadora GHP 180" at bounding box center [229, 146] width 149 height 13
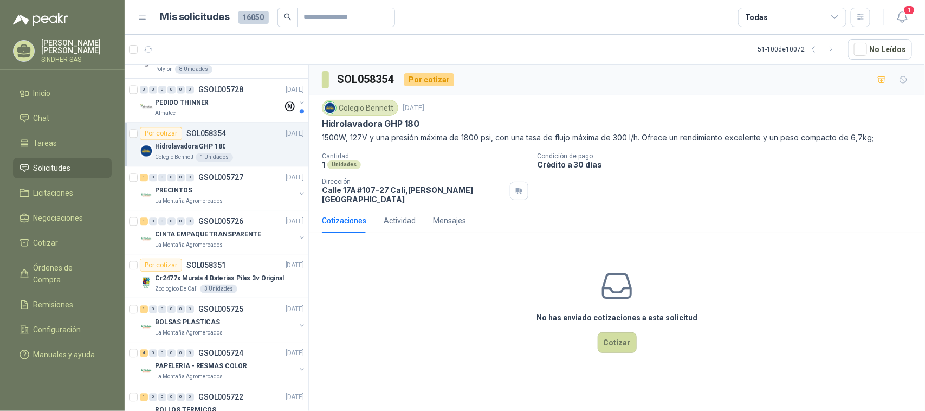
scroll to position [1298, 0]
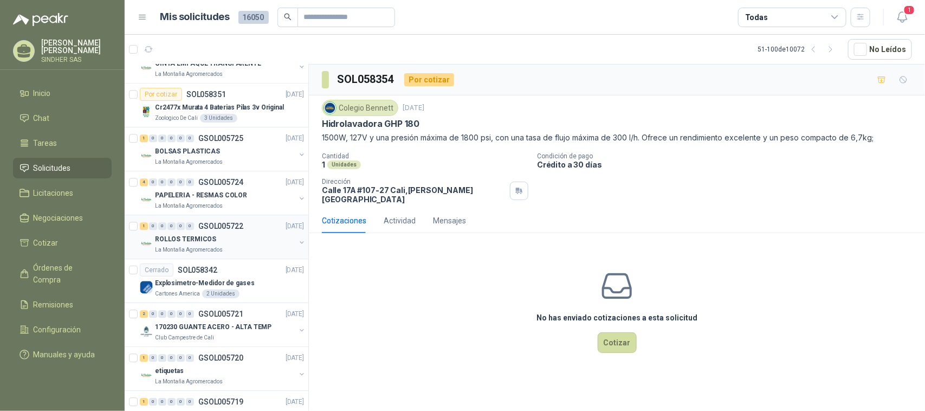
click at [242, 250] on div "La Montaña Agromercados" at bounding box center [225, 250] width 140 height 9
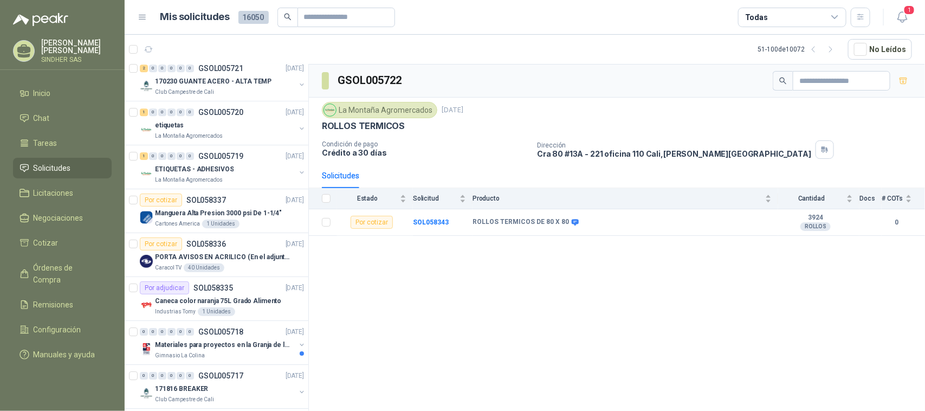
scroll to position [1535, 0]
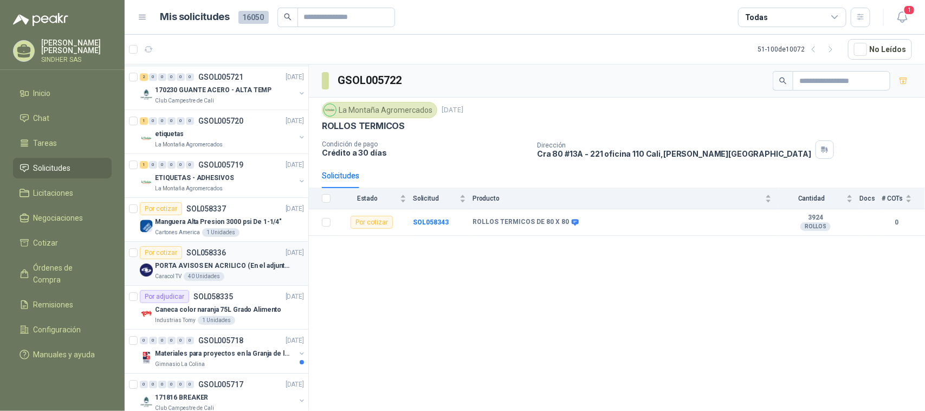
click at [250, 264] on p "PORTA AVISOS EN ACRILICO (En el adjunto mas informacion)" at bounding box center [222, 266] width 135 height 10
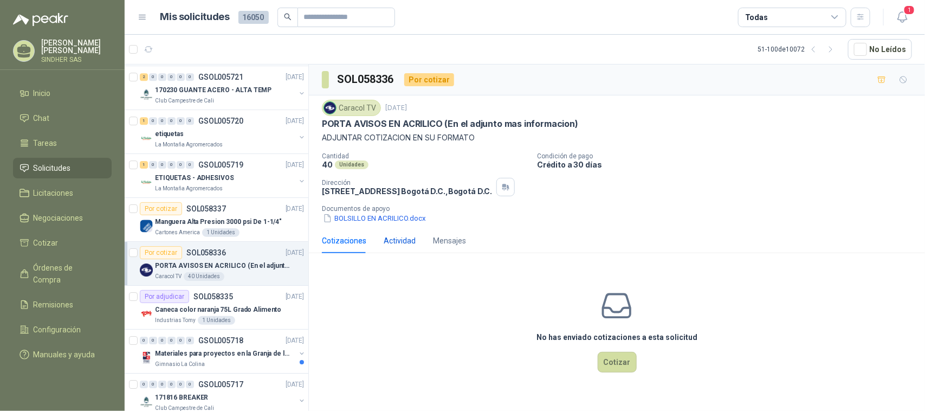
click at [407, 243] on div "Actividad" at bounding box center [400, 241] width 32 height 12
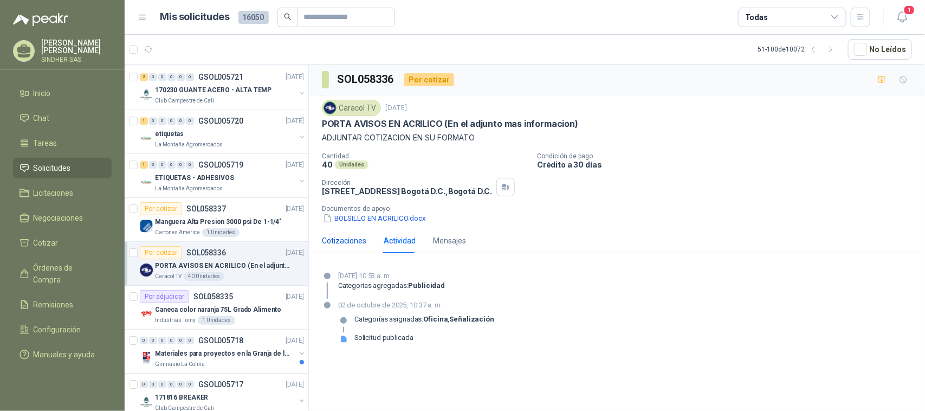
click at [351, 242] on div "Cotizaciones" at bounding box center [344, 241] width 44 height 12
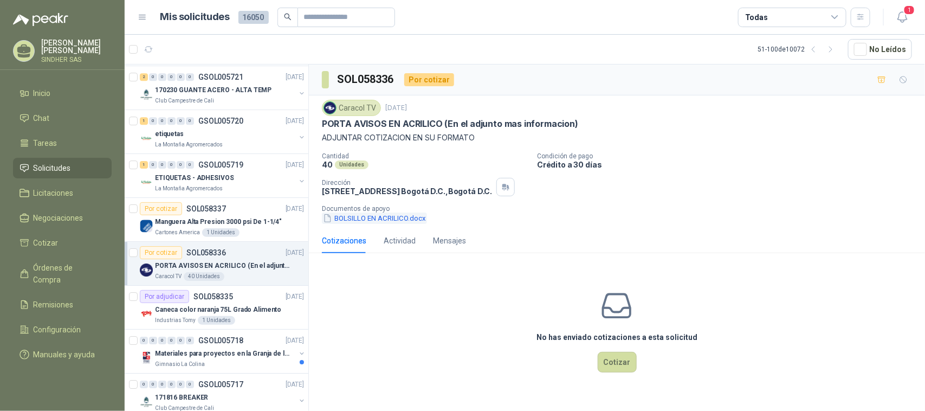
click at [371, 220] on button "BOLSILLO EN ACRILICO.docx" at bounding box center [374, 217] width 105 height 11
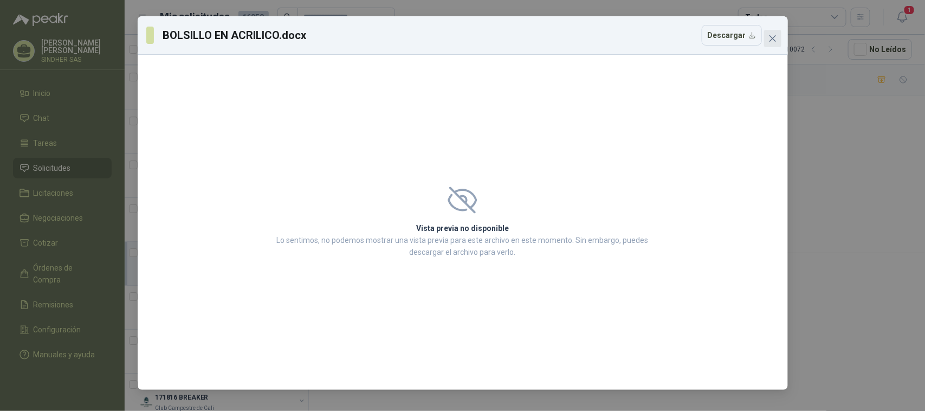
click at [769, 41] on icon "close" at bounding box center [773, 38] width 9 height 9
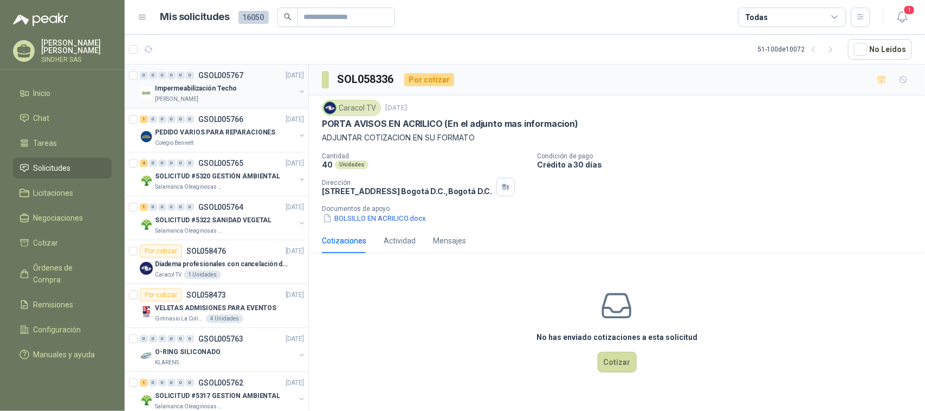
click at [215, 91] on p "Impermeabilización Techo" at bounding box center [196, 88] width 82 height 10
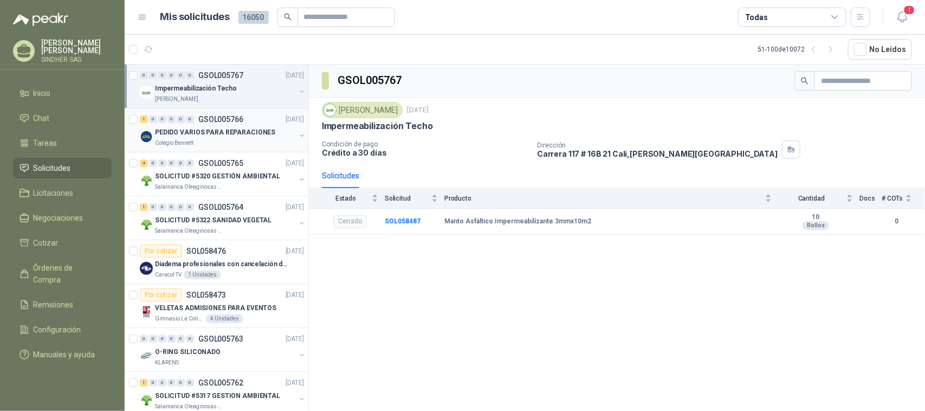
click at [232, 131] on p "PEDIDO VARIOS PARA REPARACIONES" at bounding box center [215, 132] width 120 height 10
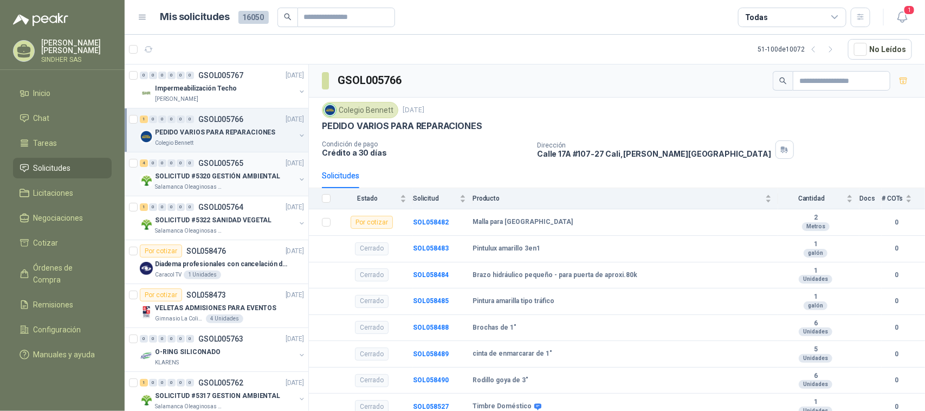
click at [234, 171] on p "SOLICITUD #5320 GESTIÓN AMBIENTAL" at bounding box center [217, 176] width 125 height 10
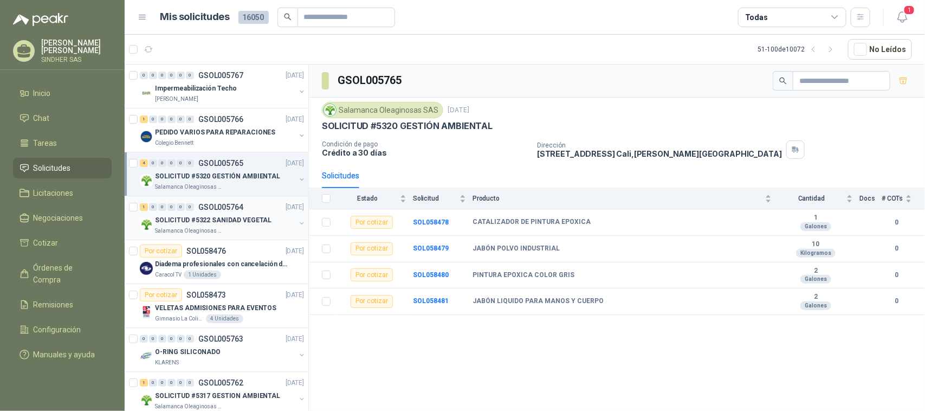
click at [240, 209] on p "GSOL005764" at bounding box center [220, 207] width 45 height 8
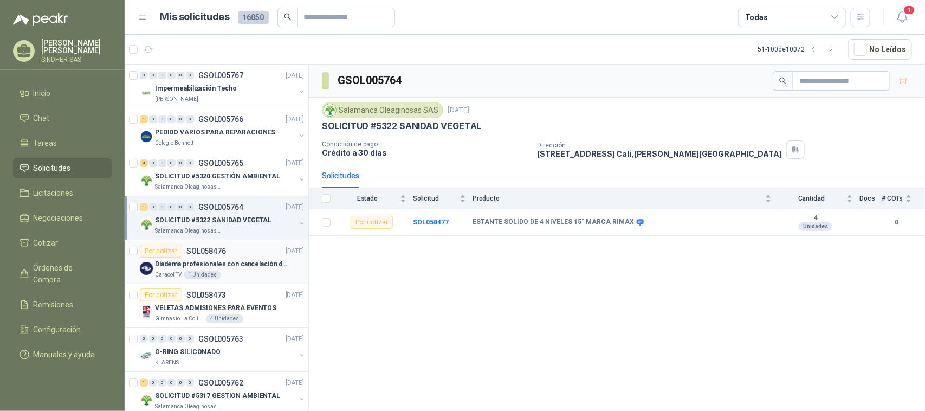
click at [247, 253] on div "Por cotizar SOL058476 [DATE]" at bounding box center [222, 250] width 164 height 13
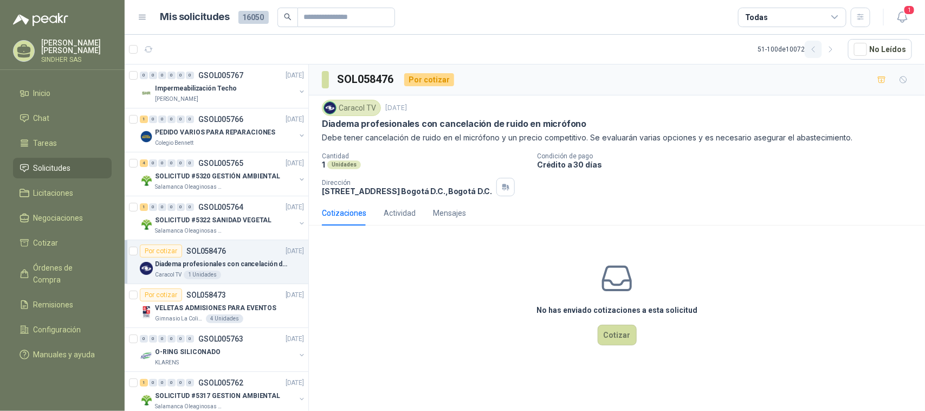
click at [817, 55] on button "button" at bounding box center [813, 49] width 17 height 17
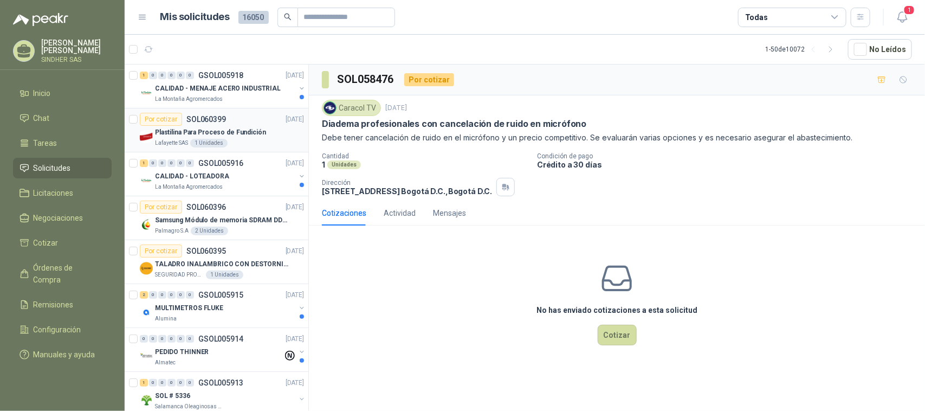
click at [240, 139] on div "Lafayette SAS 1 Unidades" at bounding box center [229, 143] width 149 height 9
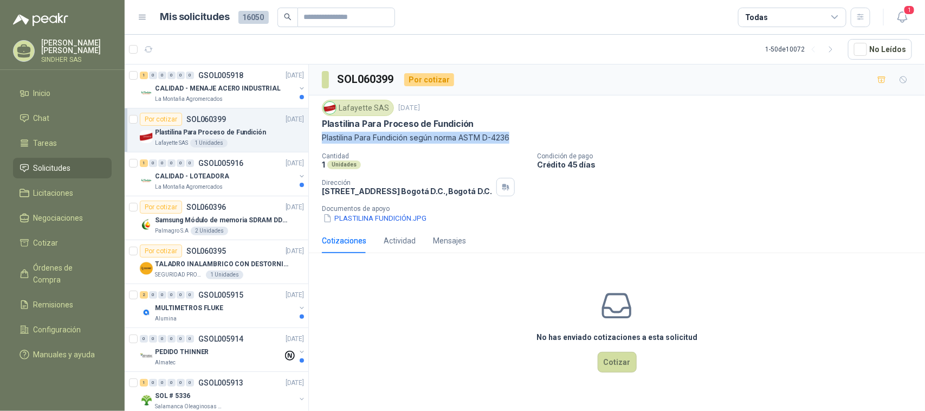
drag, startPoint x: 517, startPoint y: 137, endPoint x: 311, endPoint y: 139, distance: 206.0
click at [311, 139] on div "Lafayette SAS [DATE] Plastilina Para Proceso de Fundición Plastilina Para Fundi…" at bounding box center [617, 161] width 616 height 133
copy p "Plastilina Para Fundición según norma ASTM D-4236"
click at [389, 215] on button "PLASTILINA FUNDICIÓN.JPG" at bounding box center [375, 217] width 106 height 11
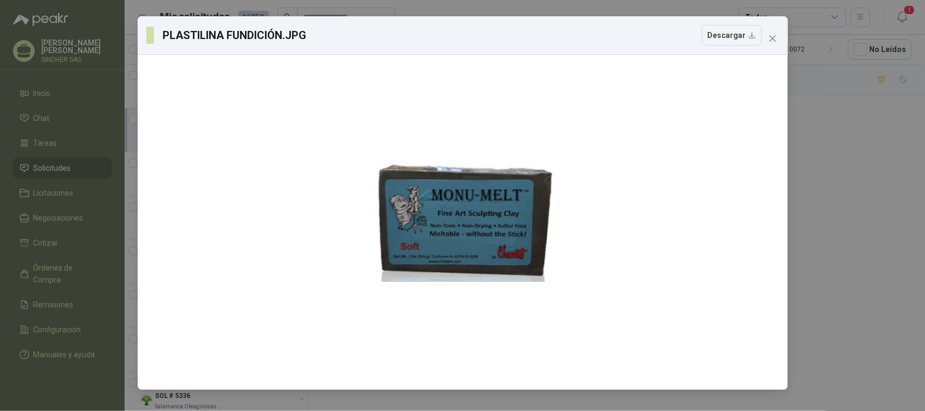
click at [831, 133] on div "PLASTILINA FUNDICIÓN.JPG Descargar" at bounding box center [462, 205] width 925 height 411
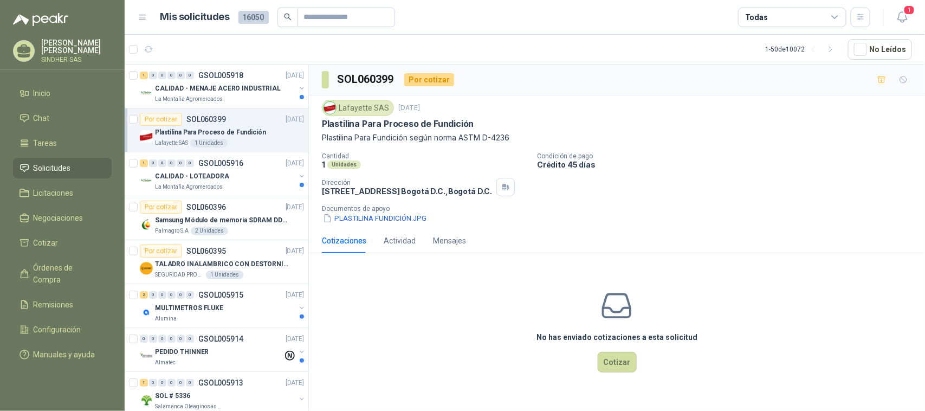
drag, startPoint x: 470, startPoint y: 117, endPoint x: 473, endPoint y: 131, distance: 14.5
click at [473, 131] on div "Lafayette SAS [DATE] Plastilina Para Proceso de Fundición Plastilina Para Fundi…" at bounding box center [617, 122] width 590 height 44
copy div "Plastilina Para Proceso de Fundición"
click at [477, 150] on div "Lafayette SAS [DATE] Plastilina Para Proceso de Fundición Plastilina Para Fundi…" at bounding box center [617, 162] width 590 height 124
click at [394, 242] on div "Actividad" at bounding box center [400, 241] width 32 height 12
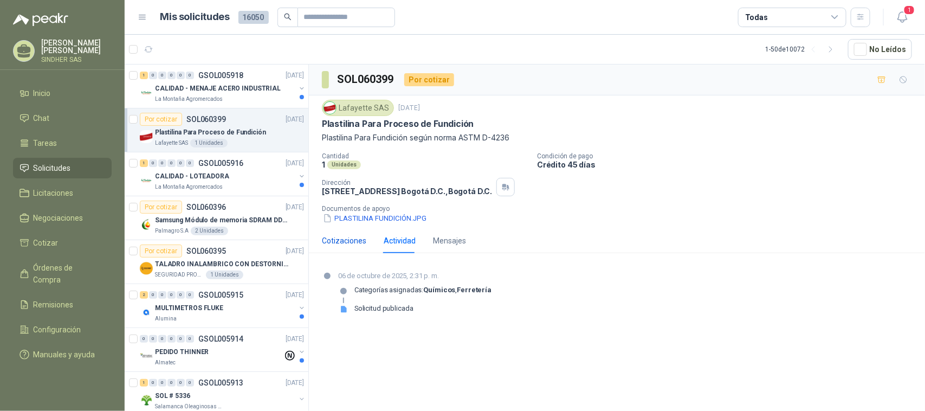
click at [351, 239] on div "Cotizaciones" at bounding box center [344, 241] width 44 height 12
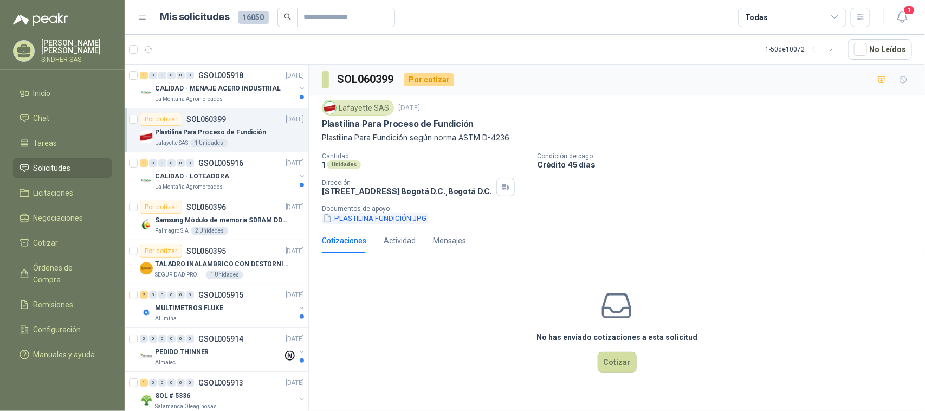
click at [391, 213] on button "PLASTILINA FUNDICIÓN.JPG" at bounding box center [375, 217] width 106 height 11
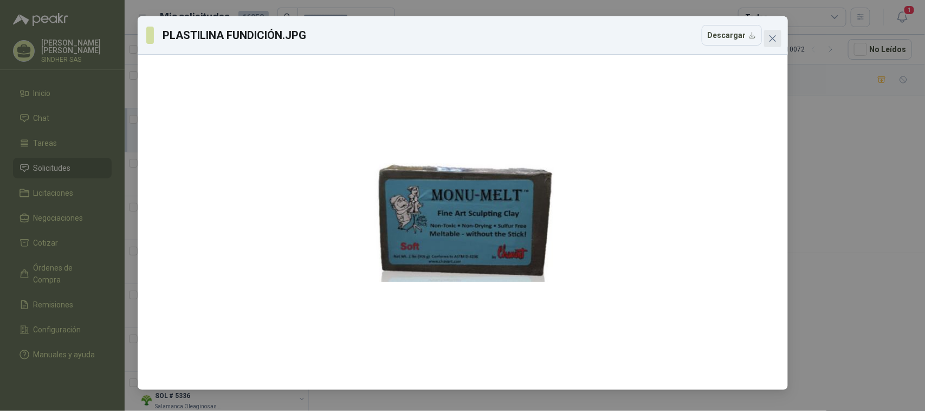
click at [772, 42] on icon "close" at bounding box center [773, 38] width 9 height 9
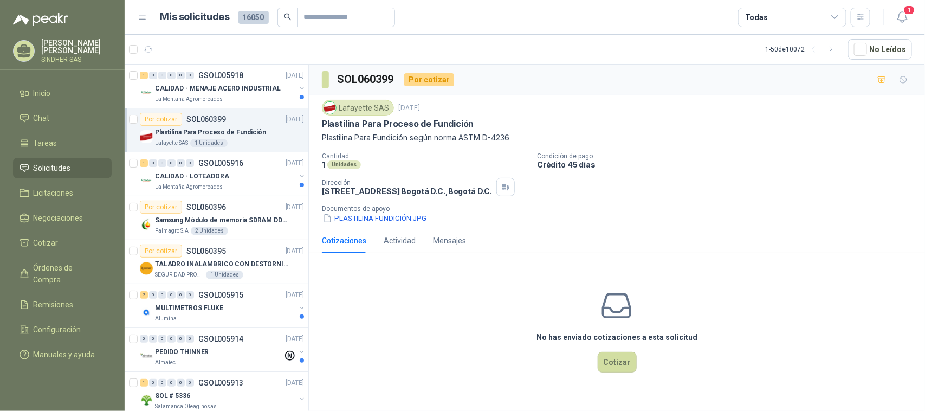
click at [73, 169] on li "Solicitudes" at bounding box center [63, 168] width 86 height 12
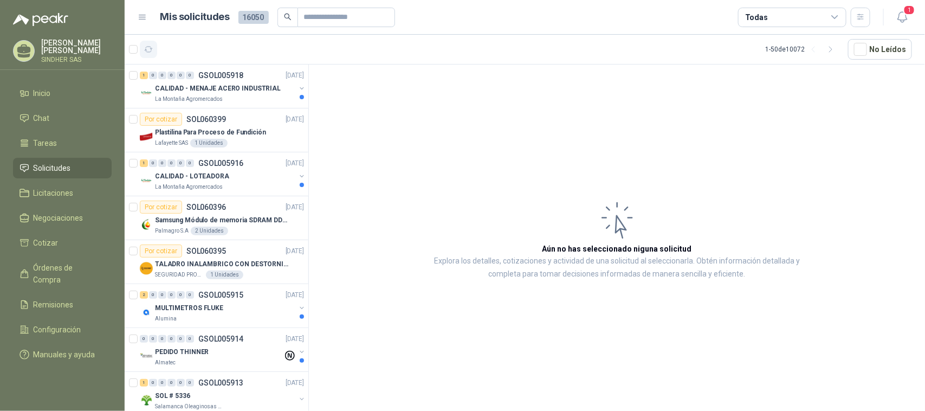
click at [148, 42] on button "button" at bounding box center [148, 49] width 17 height 17
click at [368, 139] on article "Aún no has seleccionado niguna solicitud Explora los detalles, cotizaciones y a…" at bounding box center [617, 240] width 616 height 350
click at [242, 95] on div "La Montaña Agromercados" at bounding box center [225, 99] width 140 height 9
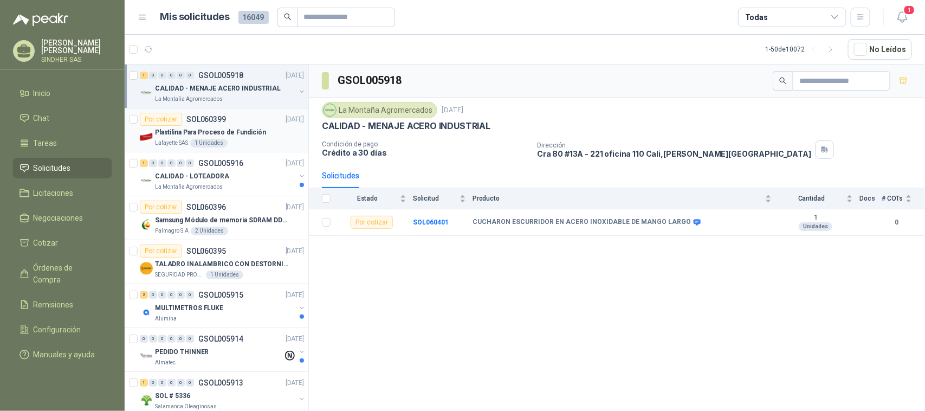
click at [245, 129] on p "Plastilina Para Proceso de Fundición" at bounding box center [210, 132] width 111 height 10
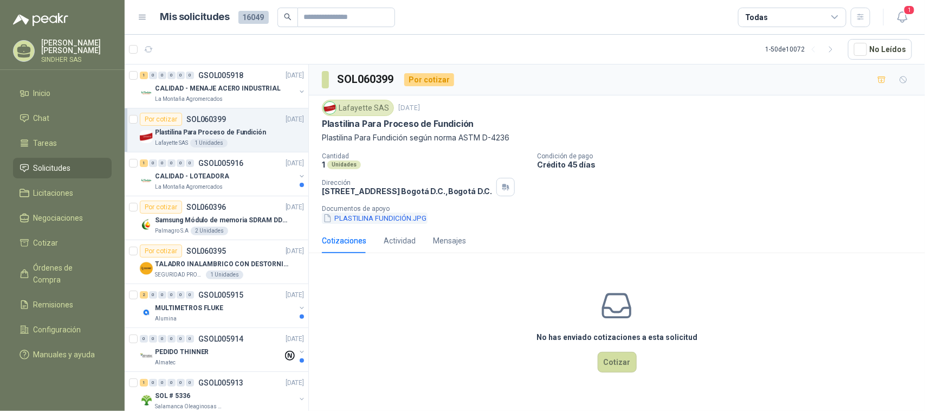
click at [383, 215] on button "PLASTILINA FUNDICIÓN.JPG" at bounding box center [375, 217] width 106 height 11
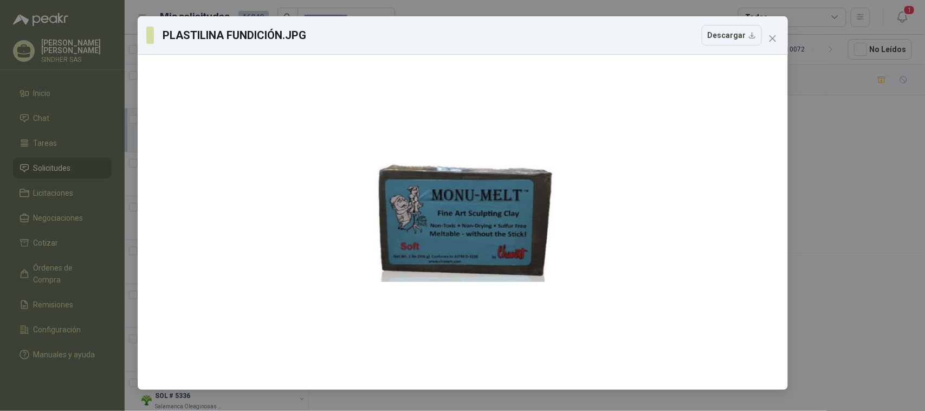
click at [828, 244] on div "PLASTILINA FUNDICIÓN.JPG Descargar" at bounding box center [462, 205] width 925 height 411
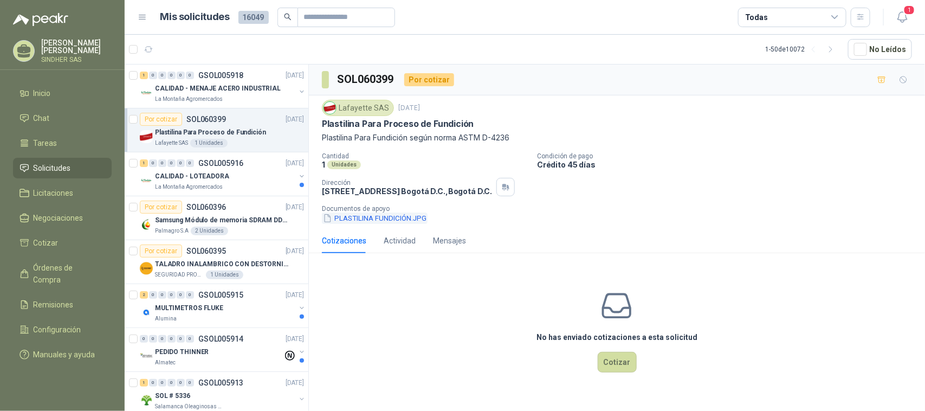
click at [401, 220] on button "PLASTILINA FUNDICIÓN.JPG" at bounding box center [375, 217] width 106 height 11
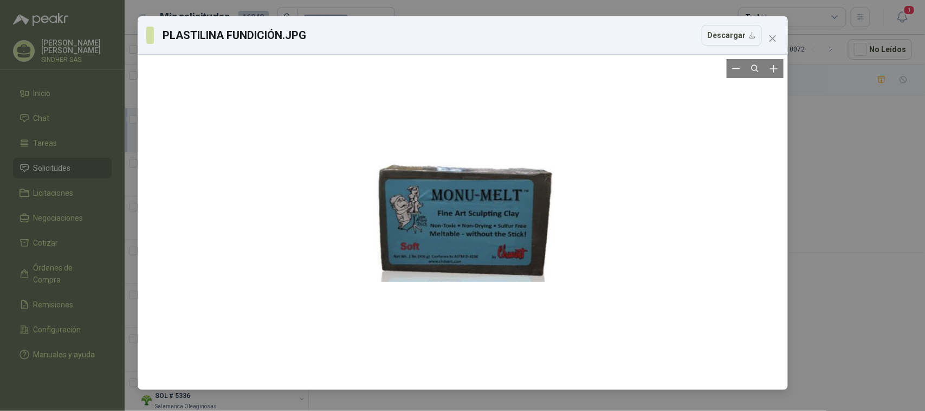
drag, startPoint x: 456, startPoint y: 220, endPoint x: 675, endPoint y: 289, distance: 230.1
click at [675, 289] on div at bounding box center [463, 222] width 642 height 326
click at [842, 255] on div "PLASTILINA FUNDICIÓN.JPG Descargar" at bounding box center [462, 205] width 925 height 411
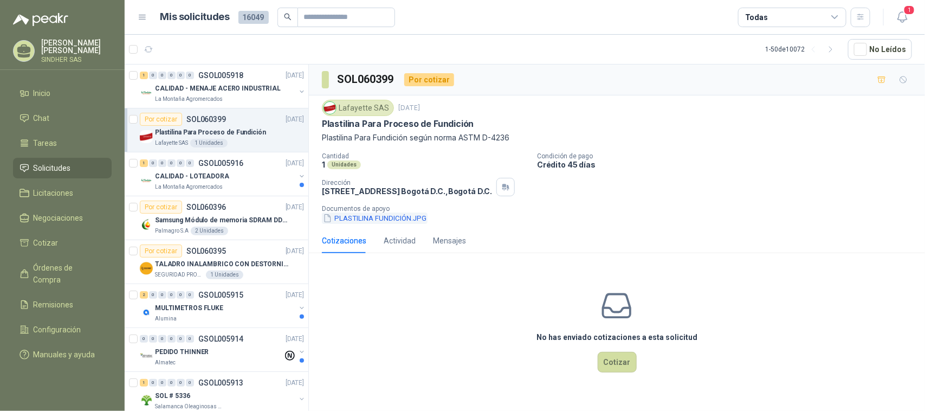
click at [379, 221] on button "PLASTILINA FUNDICIÓN.JPG" at bounding box center [375, 217] width 106 height 11
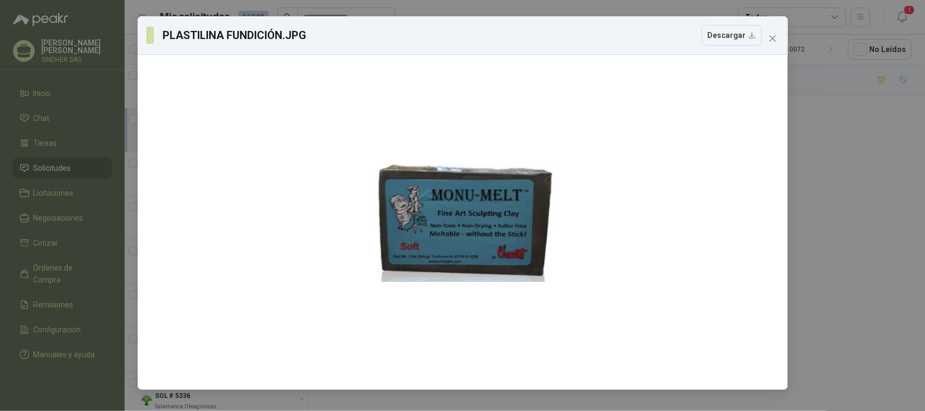
click at [866, 243] on div "PLASTILINA FUNDICIÓN.JPG Descargar" at bounding box center [462, 205] width 925 height 411
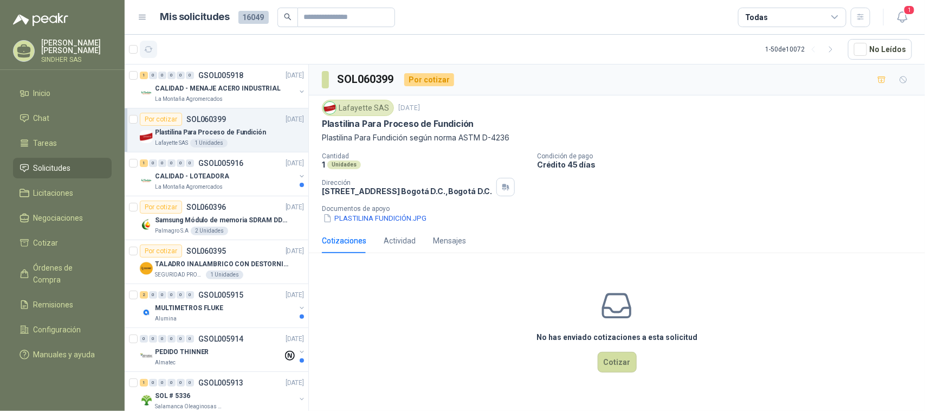
click at [152, 47] on icon "button" at bounding box center [148, 49] width 9 height 9
click at [904, 15] on icon "button" at bounding box center [903, 17] width 14 height 14
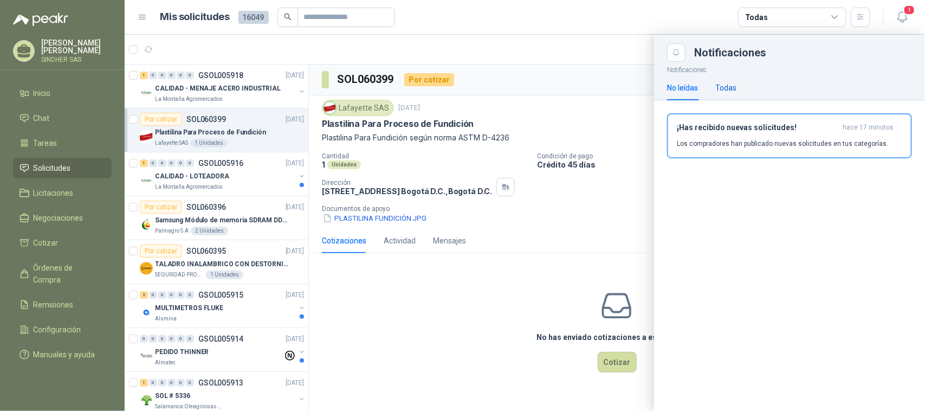
click at [730, 88] on div "Todas" at bounding box center [726, 88] width 21 height 12
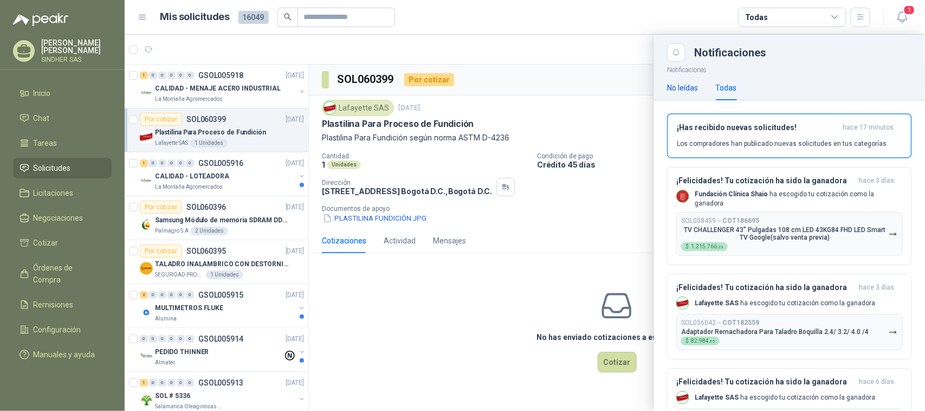
click at [691, 85] on div "No leídas" at bounding box center [682, 88] width 31 height 12
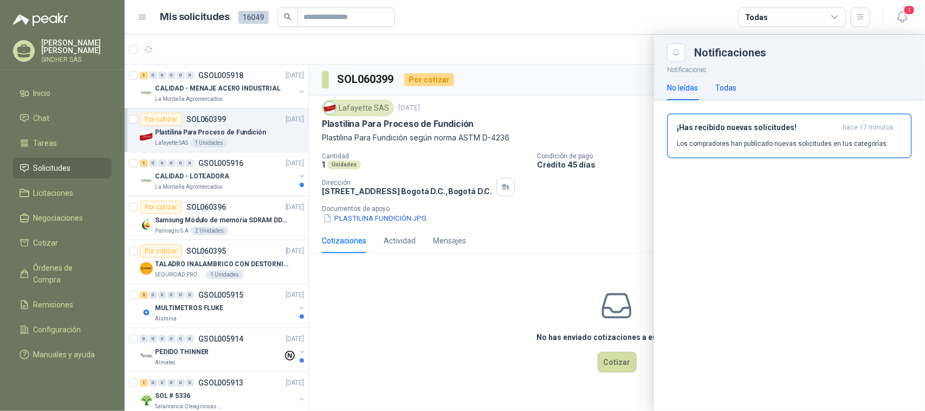
click at [732, 85] on div "Todas" at bounding box center [726, 88] width 21 height 12
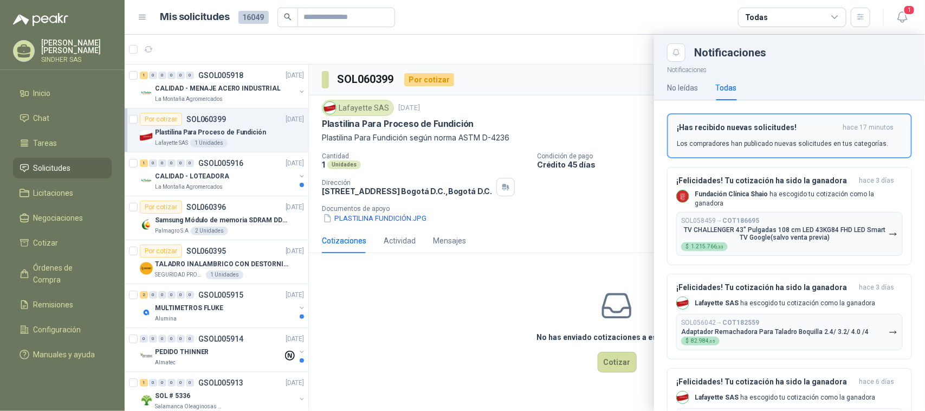
click at [762, 136] on div "¡Has recibido nuevas solicitudes! hace 17 minutos Los compradores han publicado…" at bounding box center [789, 135] width 225 height 25
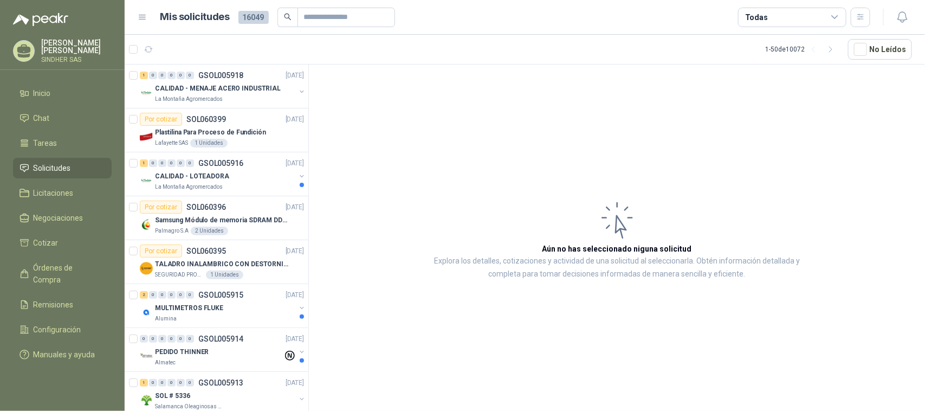
click at [384, 144] on article "Aún no has seleccionado niguna solicitud Explora los detalles, cotizaciones y a…" at bounding box center [617, 240] width 616 height 350
click at [240, 104] on div "1 0 0 0 0 0 GSOL005918 [DATE] CALIDAD - MENAJE ACERO INDUSTRIAL La Montaña Agro…" at bounding box center [217, 87] width 184 height 44
click at [250, 134] on p "Plastilina Para Proceso de Fundición" at bounding box center [210, 132] width 111 height 10
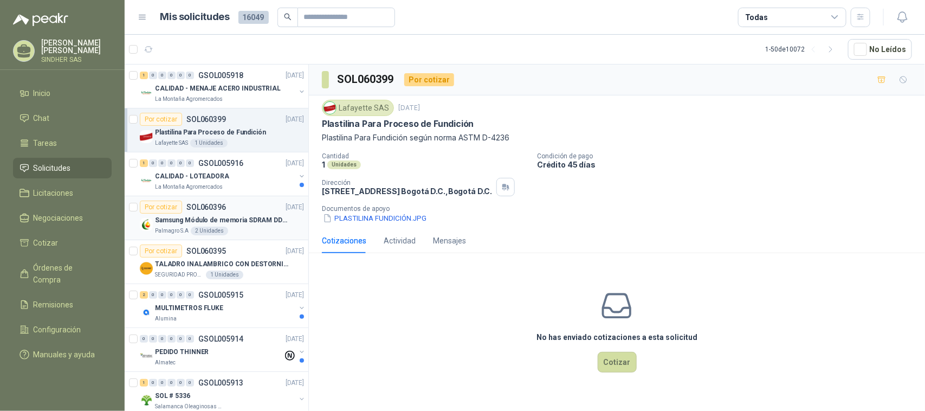
click at [250, 213] on div "Por cotizar SOL060396 [DATE]" at bounding box center [222, 207] width 164 height 13
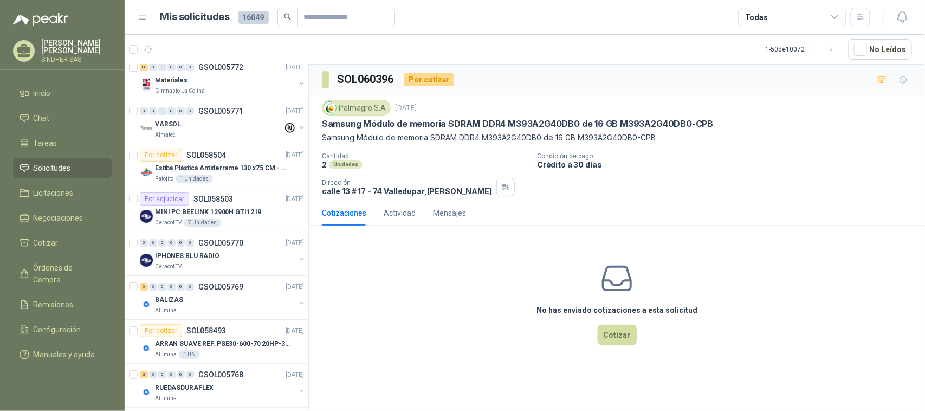
scroll to position [1865, 0]
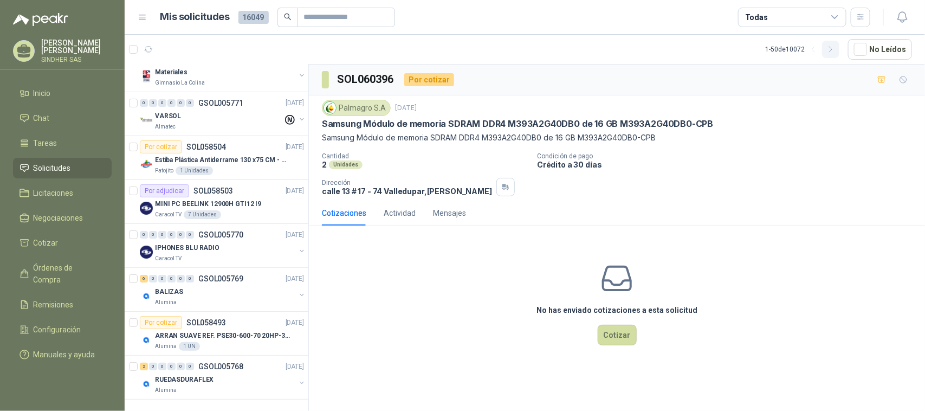
click at [828, 48] on button "button" at bounding box center [830, 49] width 17 height 17
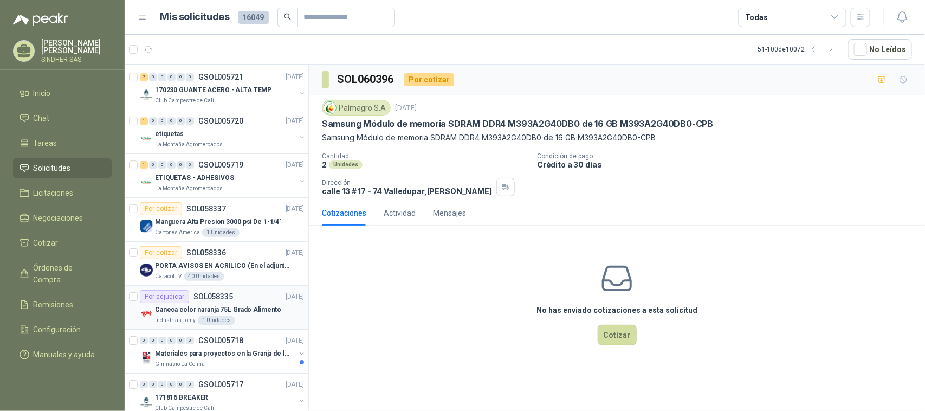
scroll to position [1535, 0]
click at [248, 308] on div "Caneca color naranja 75L Grado Alimento" at bounding box center [229, 310] width 149 height 13
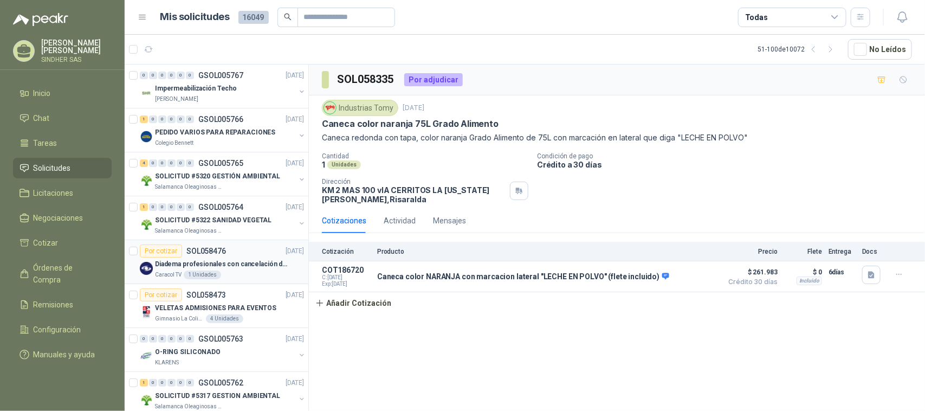
click at [254, 263] on p "Diadema profesionales con cancelación de ruido en micrófono" at bounding box center [222, 264] width 135 height 10
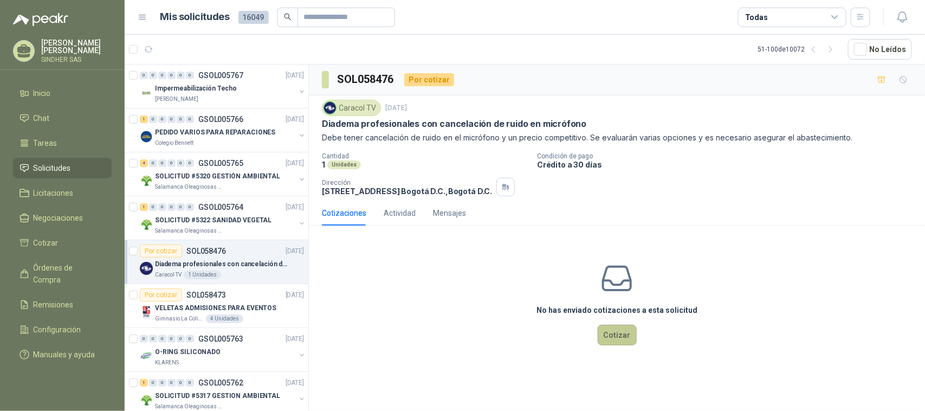
click at [610, 335] on button "Cotizar" at bounding box center [617, 335] width 39 height 21
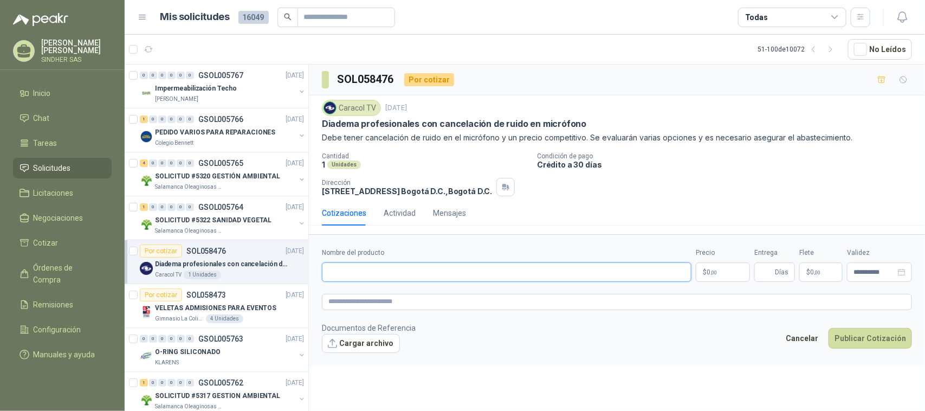
click at [489, 272] on input "Nombre del producto" at bounding box center [507, 272] width 370 height 20
click at [402, 269] on input "Nombre del producto" at bounding box center [507, 272] width 370 height 20
paste input "**********"
type input "**********"
click at [466, 292] on form "**********" at bounding box center [617, 300] width 616 height 132
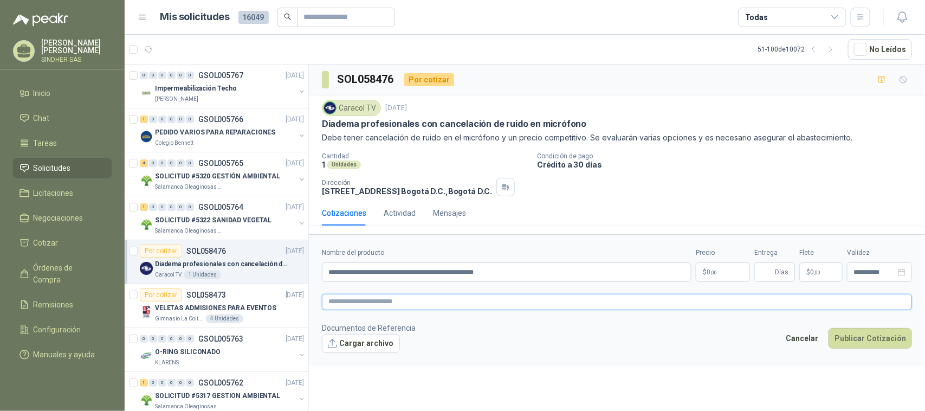
click at [381, 304] on textarea at bounding box center [617, 302] width 590 height 16
paste textarea "**********"
type textarea "**********"
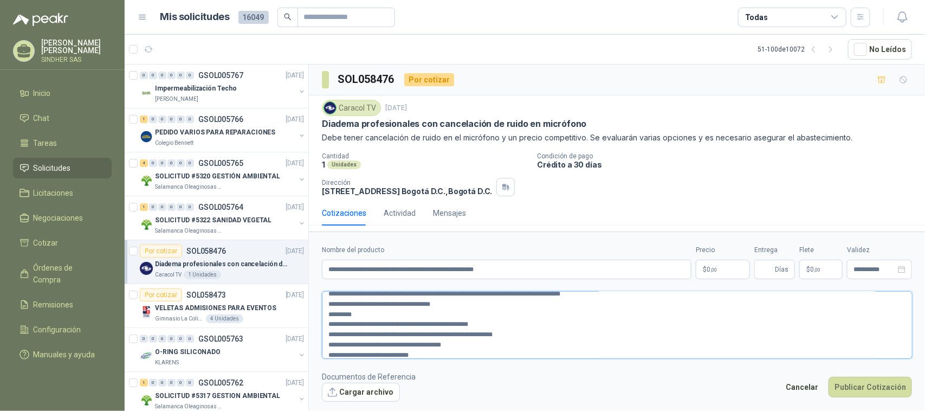
scroll to position [20, 0]
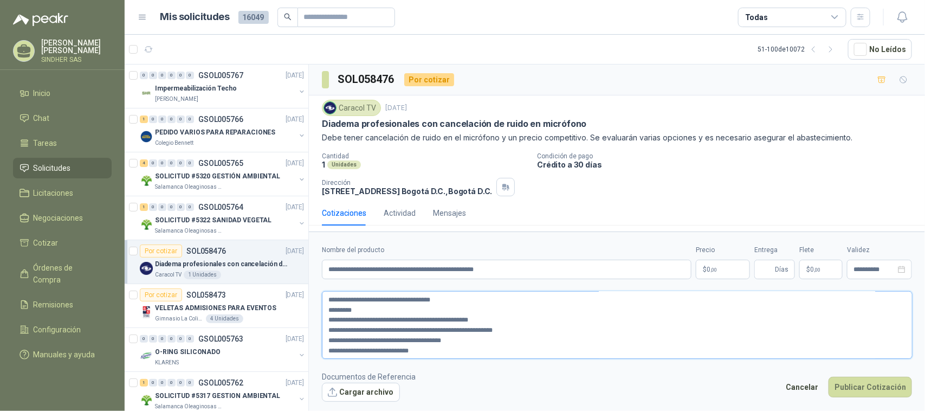
type textarea "**********"
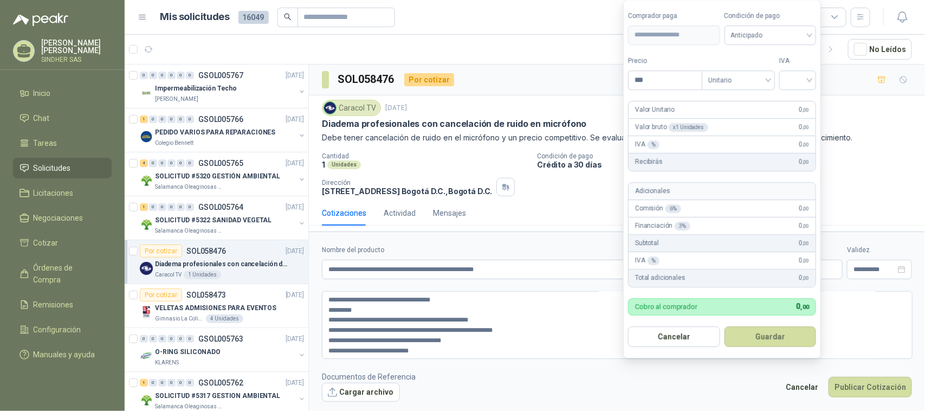
click at [734, 262] on body "[PERSON_NAME] SINDHER SAS Inicio Chat Tareas Solicitudes Licitaciones Negociaci…" at bounding box center [462, 205] width 925 height 411
click at [789, 34] on span "Anticipado" at bounding box center [770, 35] width 79 height 16
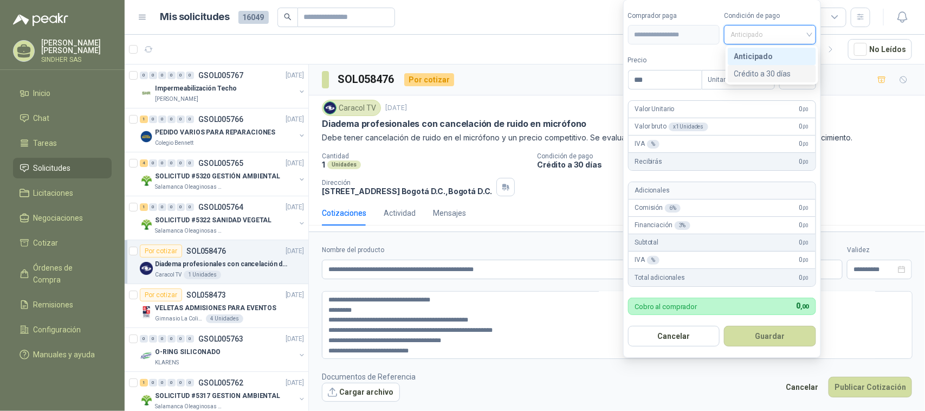
click at [787, 71] on div "Crédito a 30 días" at bounding box center [772, 74] width 76 height 12
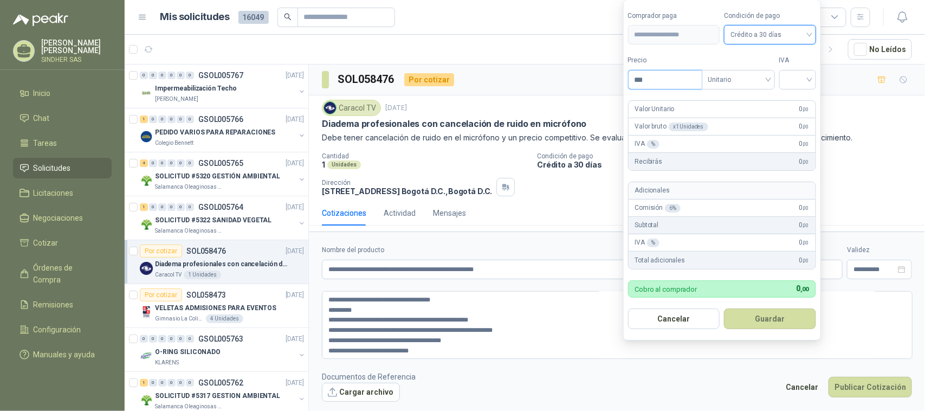
click at [667, 80] on input "***" at bounding box center [665, 79] width 73 height 18
drag, startPoint x: 659, startPoint y: 79, endPoint x: 599, endPoint y: 76, distance: 59.7
click at [599, 76] on body "[PERSON_NAME] SINDHER SAS Inicio Chat Tareas Solicitudes Licitaciones Negociaci…" at bounding box center [462, 205] width 925 height 411
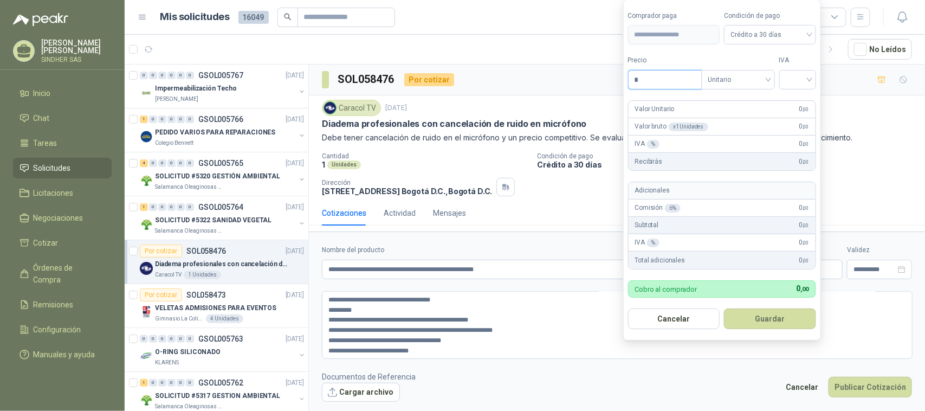
drag, startPoint x: 649, startPoint y: 75, endPoint x: 614, endPoint y: 74, distance: 35.3
click at [614, 74] on body "[PERSON_NAME] SINDHER SAS Inicio Chat Tareas Solicitudes Licitaciones Negociaci…" at bounding box center [462, 205] width 925 height 411
paste input "********"
type input "*********"
click at [797, 76] on input "search" at bounding box center [798, 78] width 24 height 16
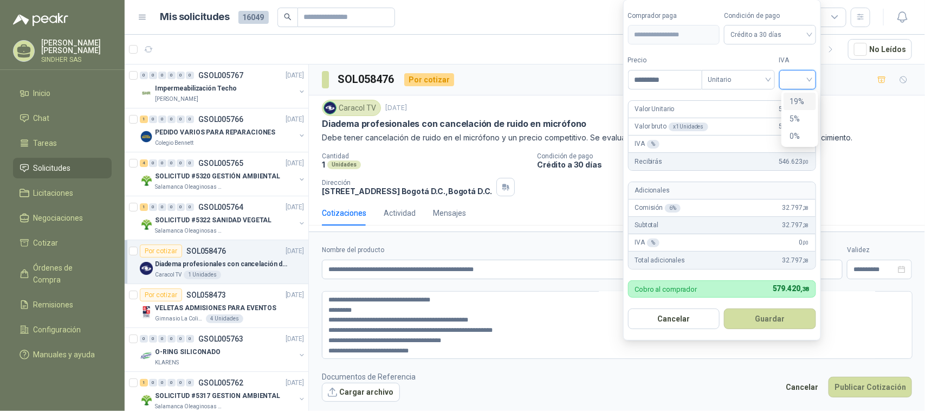
click at [797, 100] on div "19%" at bounding box center [800, 101] width 20 height 12
click at [778, 321] on button "Guardar" at bounding box center [772, 318] width 93 height 21
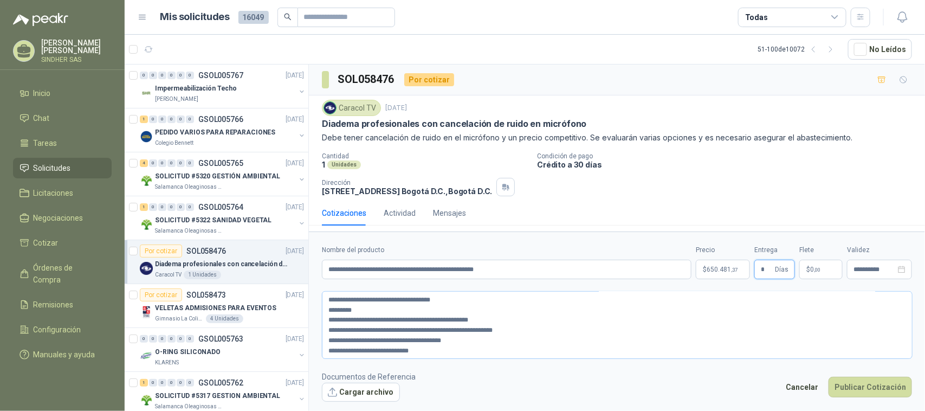
type input "*"
click at [466, 350] on textarea "**********" at bounding box center [617, 324] width 591 height 67
drag, startPoint x: 419, startPoint y: 340, endPoint x: 482, endPoint y: 351, distance: 64.4
click at [482, 351] on textarea "**********" at bounding box center [617, 324] width 591 height 67
click at [505, 273] on input "**********" at bounding box center [507, 270] width 370 height 20
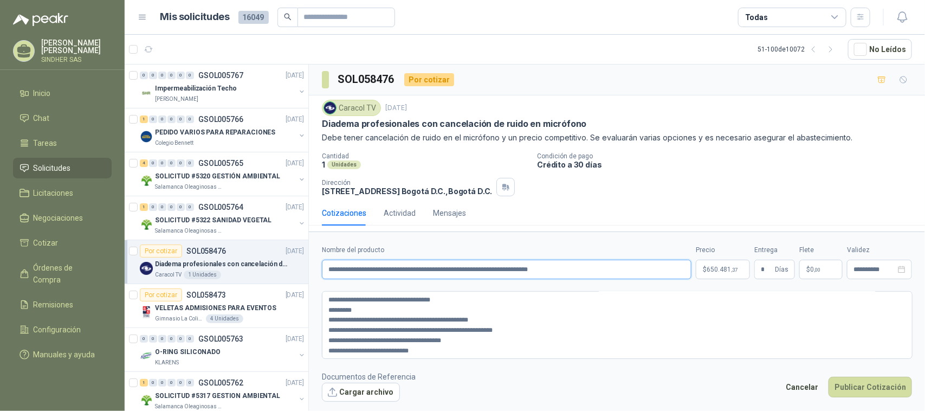
type input "**********"
click at [594, 227] on div "Cotizaciones Actividad Mensajes" at bounding box center [617, 218] width 616 height 34
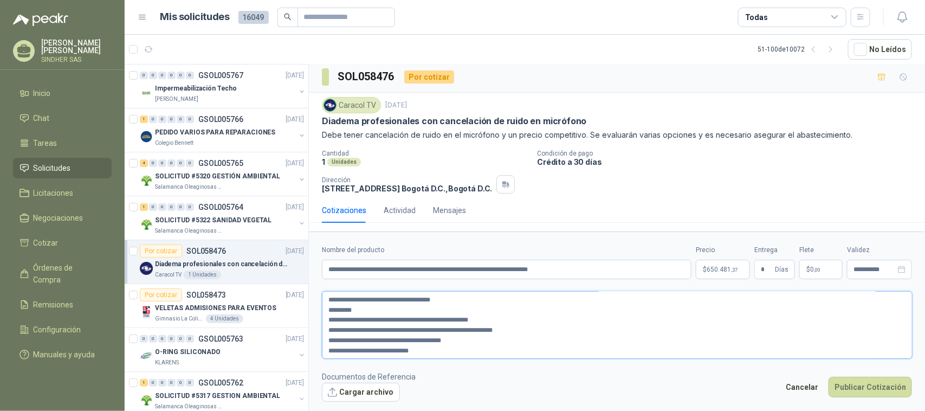
scroll to position [0, 0]
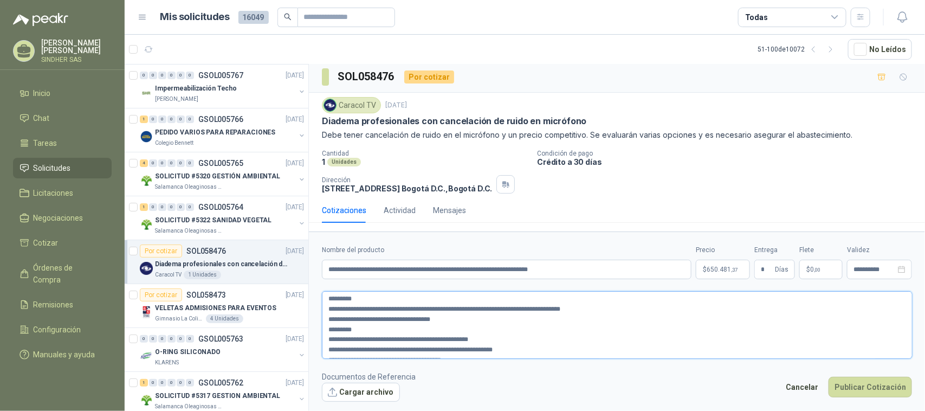
drag, startPoint x: 435, startPoint y: 350, endPoint x: 302, endPoint y: 269, distance: 155.4
click at [302, 269] on div "0 0 0 0 0 0 GSOL005767 [DATE] Impermeabilización Techo [PERSON_NAME] 1 0 0 0 0 …" at bounding box center [525, 239] width 801 height 351
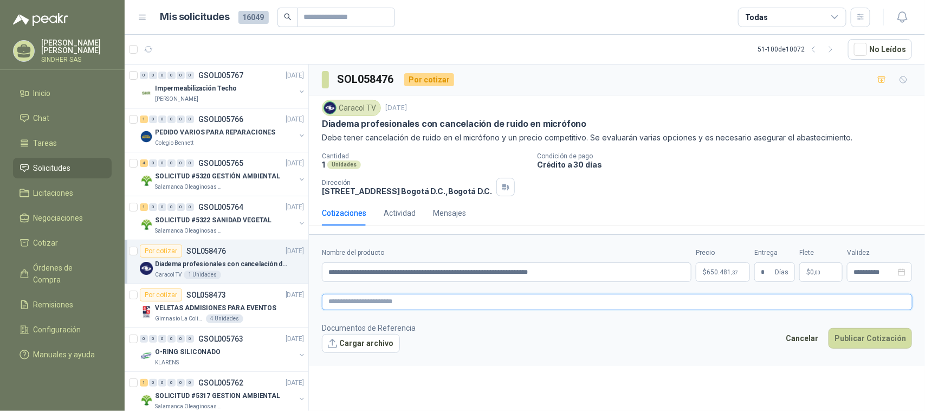
paste textarea "**********"
type textarea "**********"
click at [377, 339] on button "Cargar archivo" at bounding box center [361, 344] width 78 height 20
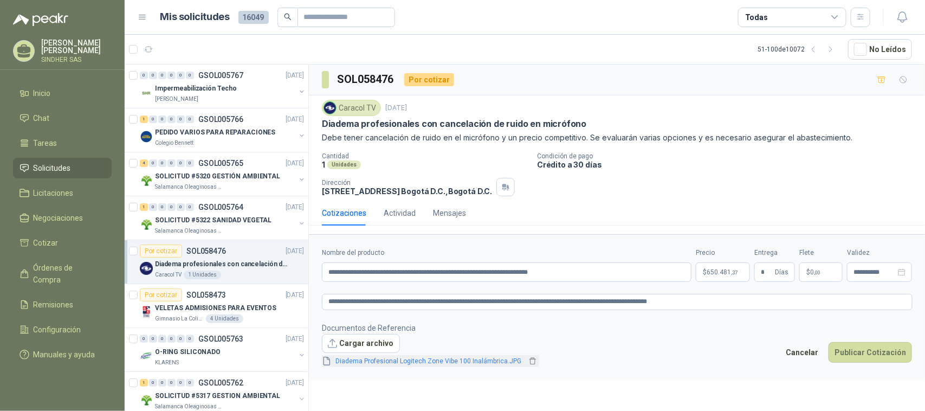
click at [389, 367] on div "Diadema Profesional Logitech Zone Vibe 100 Inalámbrica.JPG" at bounding box center [430, 361] width 217 height 12
click at [391, 366] on link "Diadema Profesional Logitech Zone Vibe 100 Inalámbrica.JPG" at bounding box center [429, 361] width 195 height 10
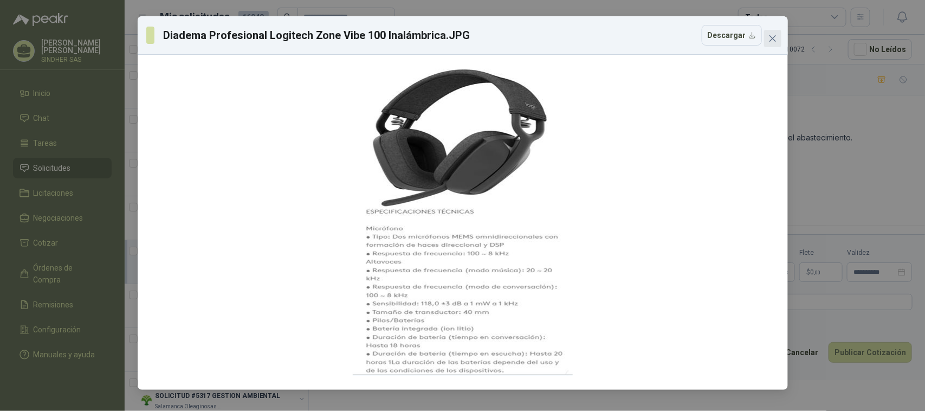
click at [770, 43] on button "Close" at bounding box center [772, 38] width 17 height 17
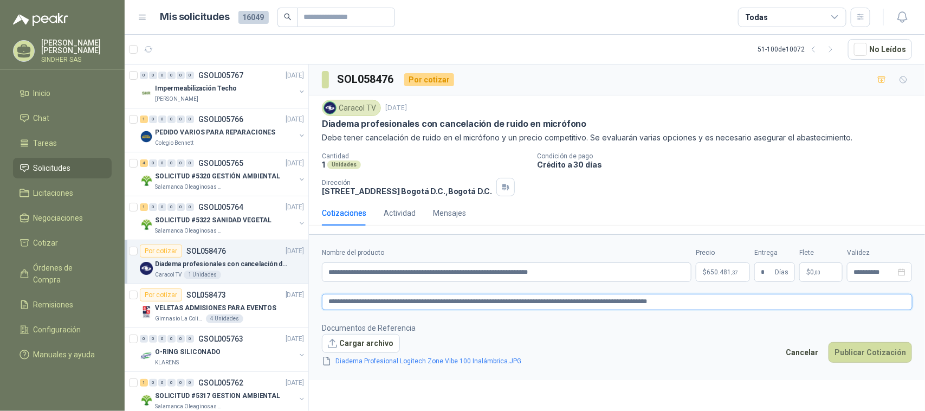
click at [331, 308] on textarea "**********" at bounding box center [617, 302] width 591 height 16
type textarea "**********"
drag, startPoint x: 855, startPoint y: 351, endPoint x: 656, endPoint y: 376, distance: 200.4
click at [656, 376] on form "**********" at bounding box center [617, 307] width 616 height 146
click at [856, 355] on button "Publicar Cotización" at bounding box center [870, 352] width 83 height 21
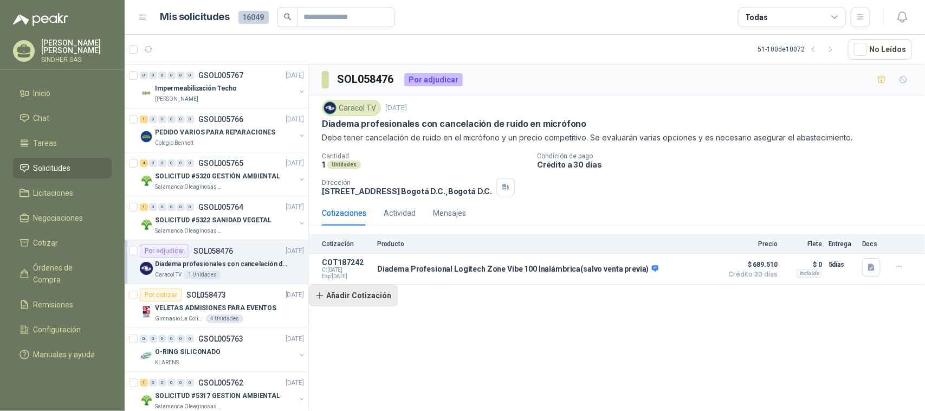
click at [364, 294] on button "Añadir Cotización" at bounding box center [353, 296] width 89 height 22
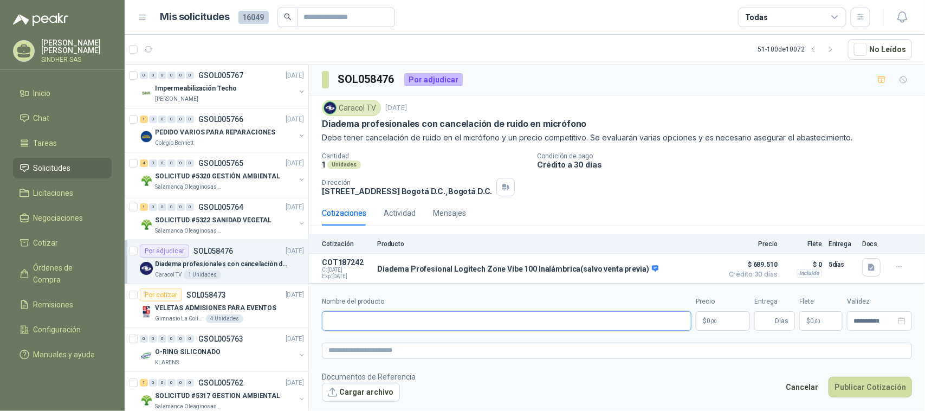
click at [389, 321] on input "Nombre del producto" at bounding box center [507, 321] width 370 height 20
paste input "**********"
type input "**********"
click at [376, 393] on button "Cargar archivo" at bounding box center [361, 393] width 78 height 20
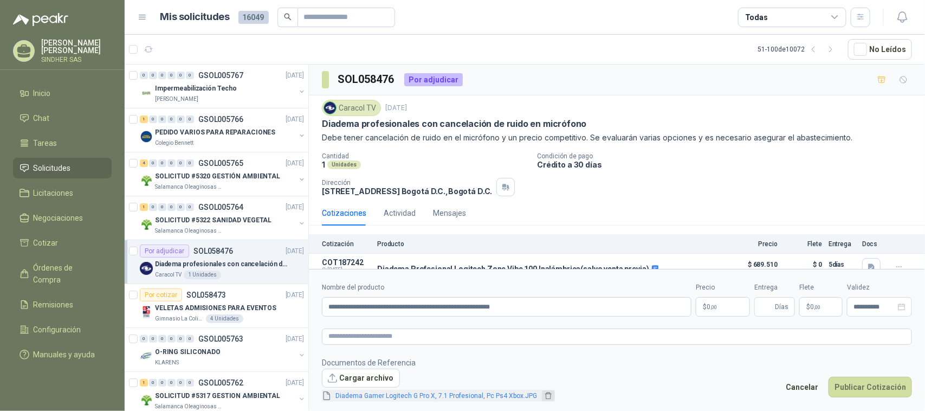
click at [545, 398] on icon "delete" at bounding box center [549, 396] width 8 height 8
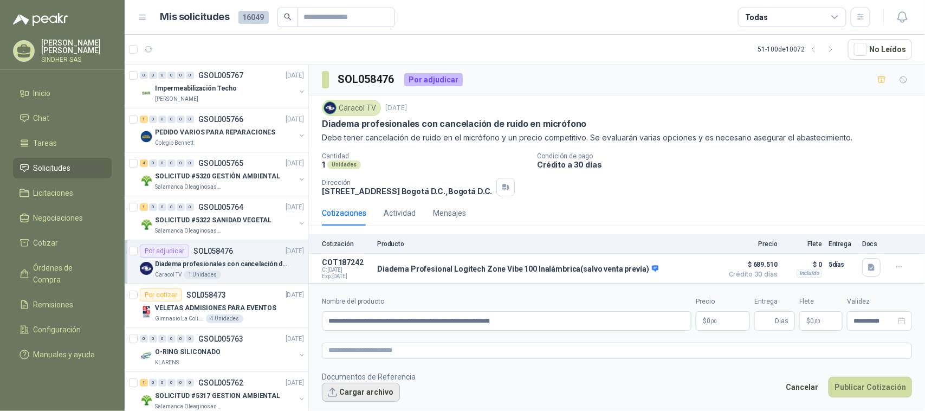
click at [364, 394] on button "Cargar archivo" at bounding box center [361, 393] width 78 height 20
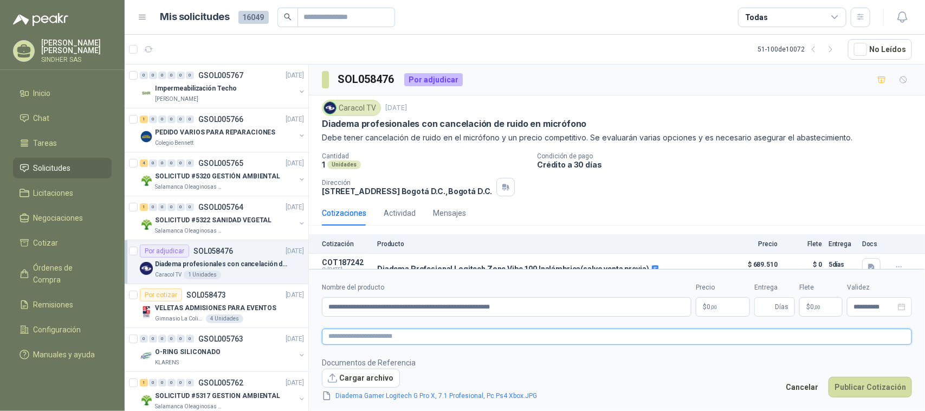
click at [398, 340] on textarea at bounding box center [617, 336] width 590 height 16
paste textarea "**********"
type textarea "**********"
click at [373, 339] on textarea "**********" at bounding box center [617, 336] width 590 height 16
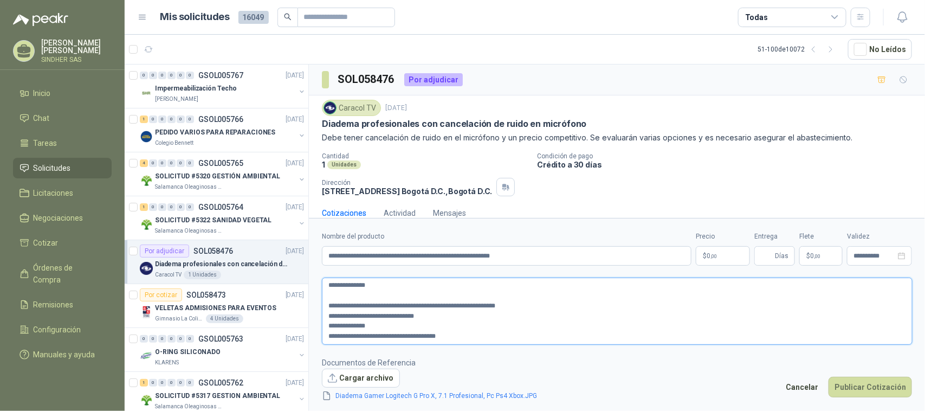
click at [357, 302] on textarea "**********" at bounding box center [617, 311] width 591 height 67
type textarea "**********"
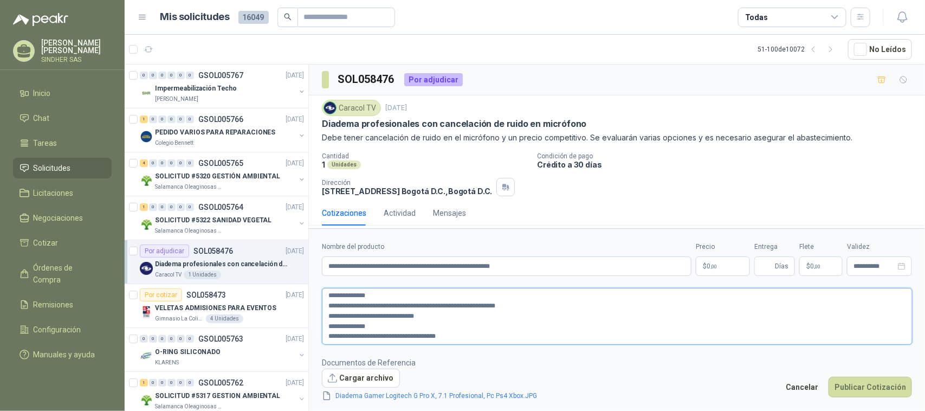
type textarea "**********"
click at [737, 272] on body "[PERSON_NAME] SINDHER SAS Inicio Chat Tareas Solicitudes Licitaciones Negociaci…" at bounding box center [462, 205] width 925 height 411
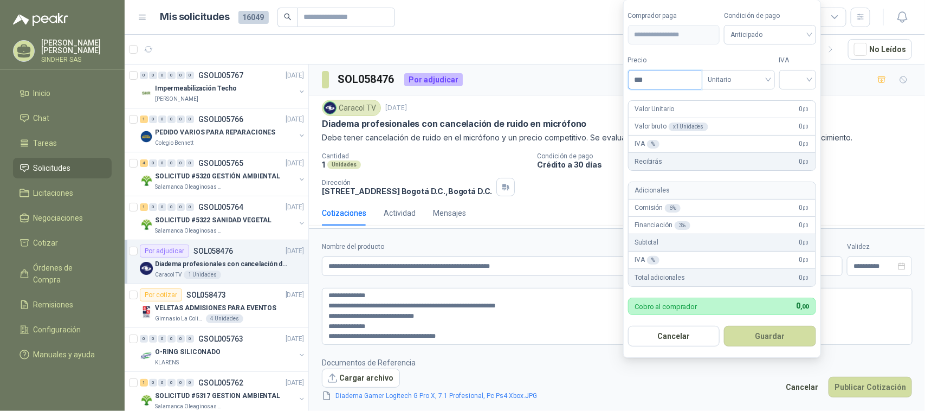
click at [669, 81] on input "***" at bounding box center [665, 79] width 73 height 18
paste input "******"
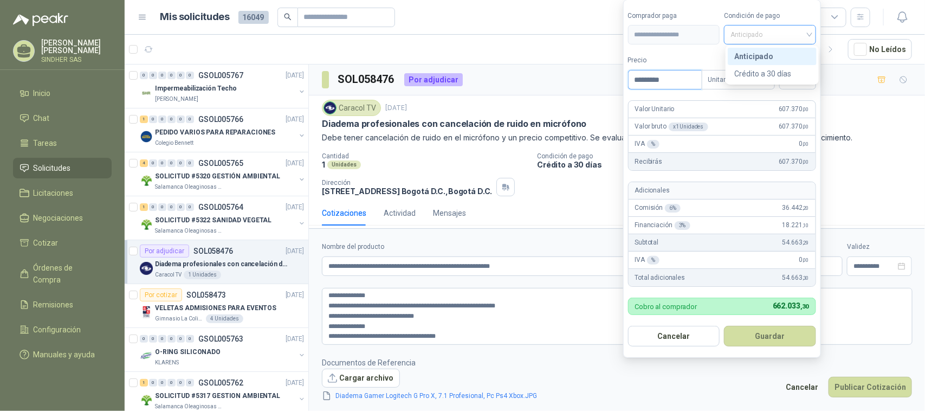
click at [790, 31] on span "Anticipado" at bounding box center [770, 35] width 79 height 16
type input "*********"
click at [782, 73] on div "Crédito a 30 días" at bounding box center [772, 74] width 76 height 12
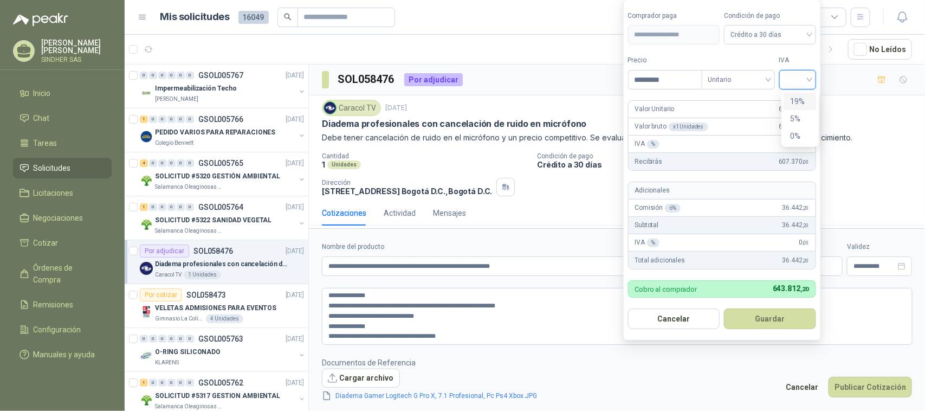
click at [797, 84] on input "search" at bounding box center [798, 78] width 24 height 16
click at [801, 101] on div "19%" at bounding box center [800, 101] width 20 height 12
click at [784, 321] on button "Guardar" at bounding box center [772, 318] width 93 height 21
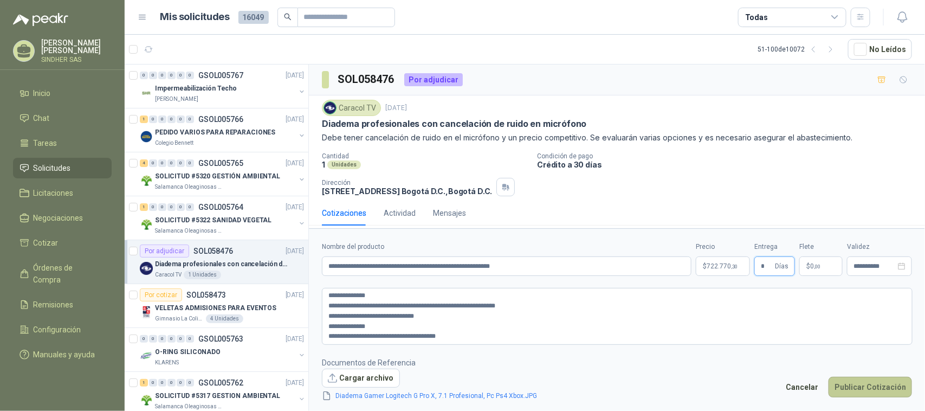
type input "*"
click at [903, 384] on button "Publicar Cotización" at bounding box center [870, 387] width 83 height 21
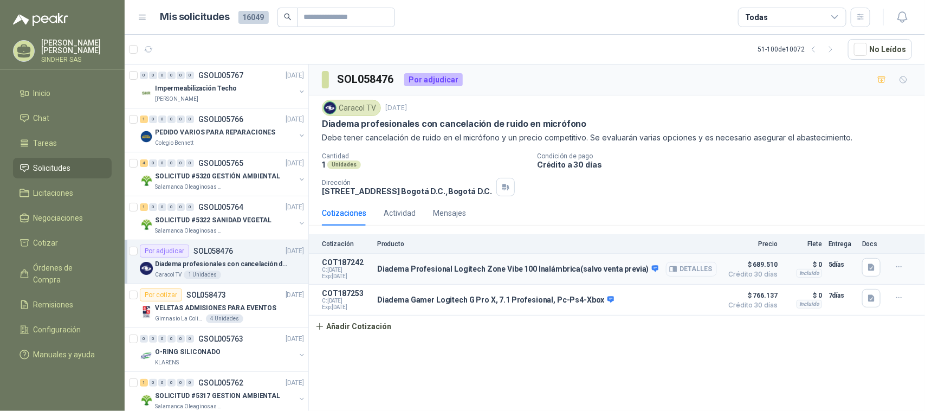
click at [698, 272] on button "Detalles" at bounding box center [691, 269] width 51 height 15
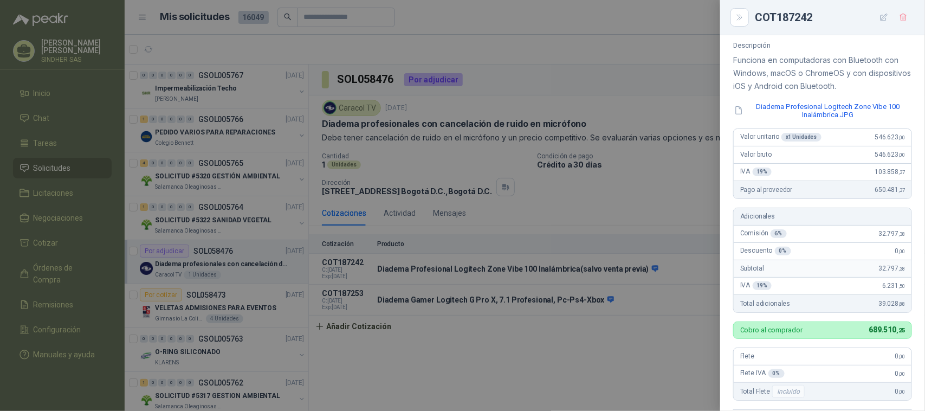
scroll to position [91, 0]
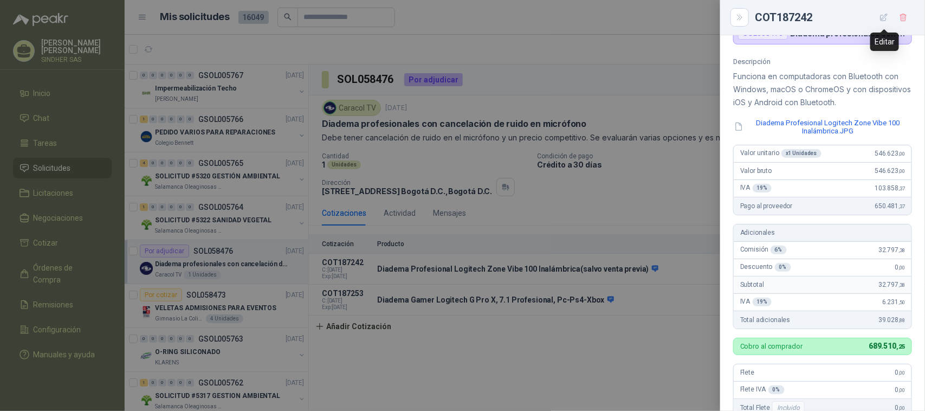
click at [884, 17] on icon "button" at bounding box center [884, 17] width 9 height 9
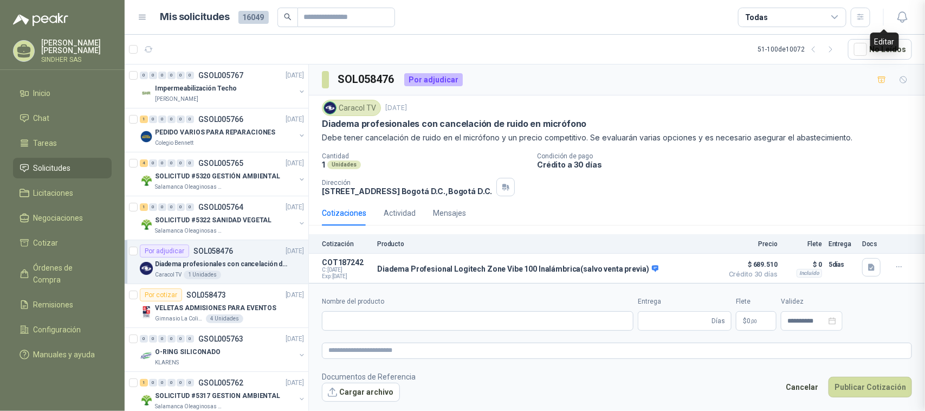
scroll to position [368, 0]
type input "**********"
type input "*"
type textarea "**********"
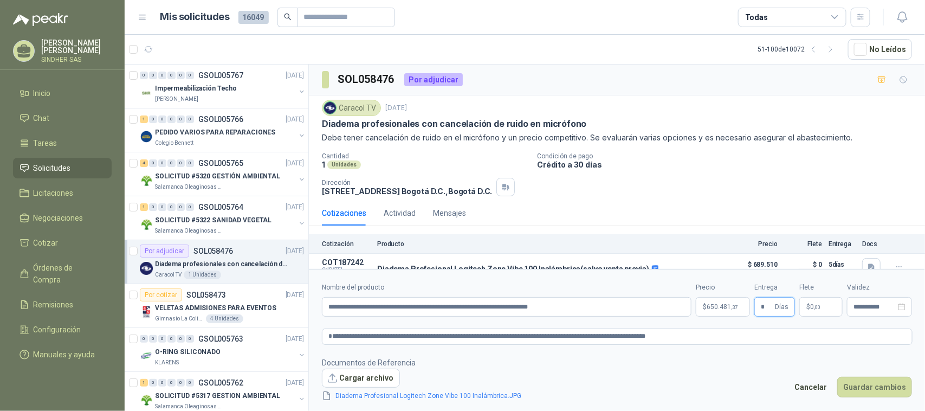
click at [762, 310] on input "*" at bounding box center [767, 307] width 12 height 18
type input "*"
click at [721, 307] on span "650.481 ,37" at bounding box center [722, 307] width 31 height 7
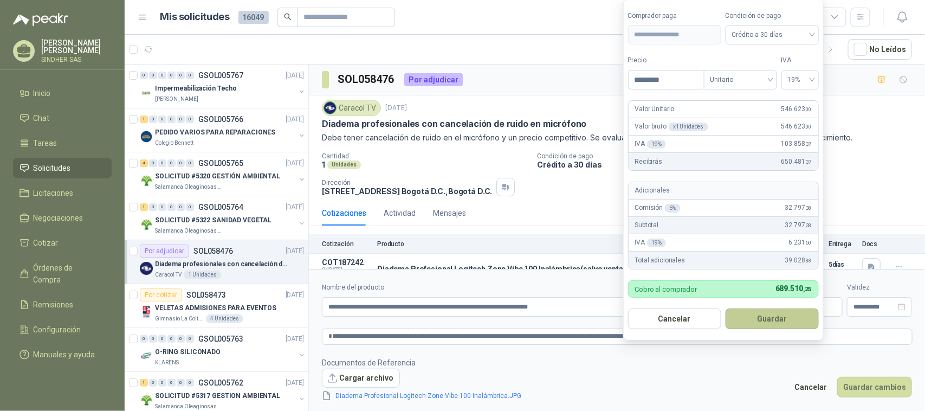
click at [769, 324] on button "Guardar" at bounding box center [772, 318] width 93 height 21
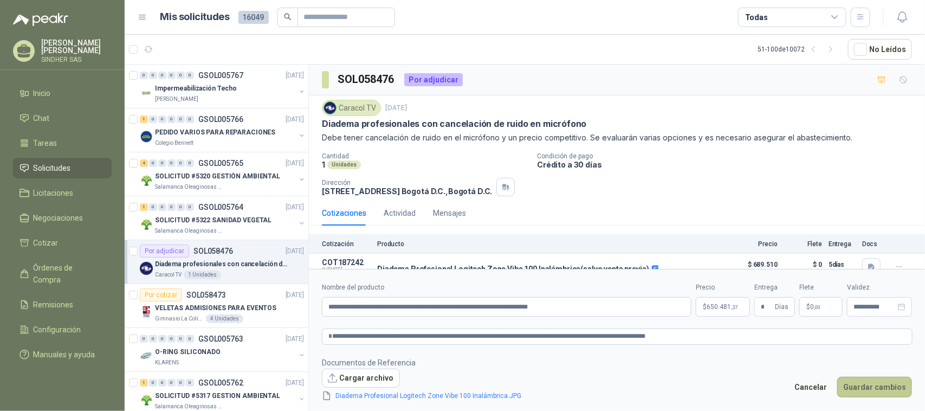
click at [873, 395] on button "Guardar cambios" at bounding box center [874, 387] width 75 height 21
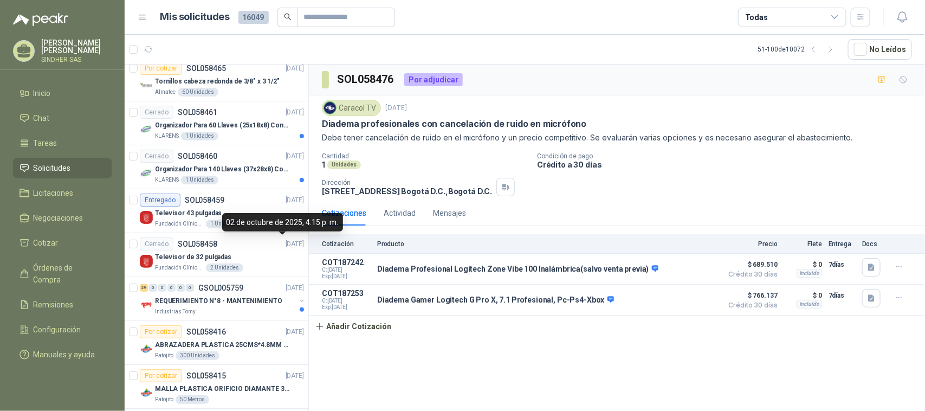
scroll to position [407, 0]
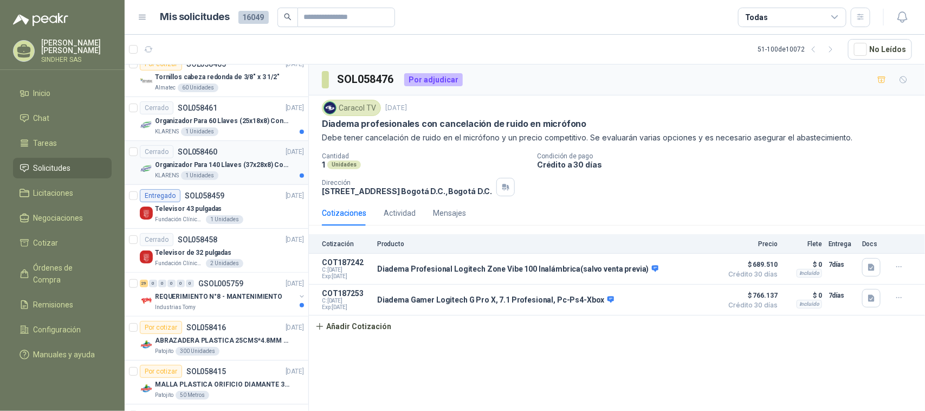
click at [259, 150] on div "Cerrado SOL058460 [DATE]" at bounding box center [222, 151] width 164 height 13
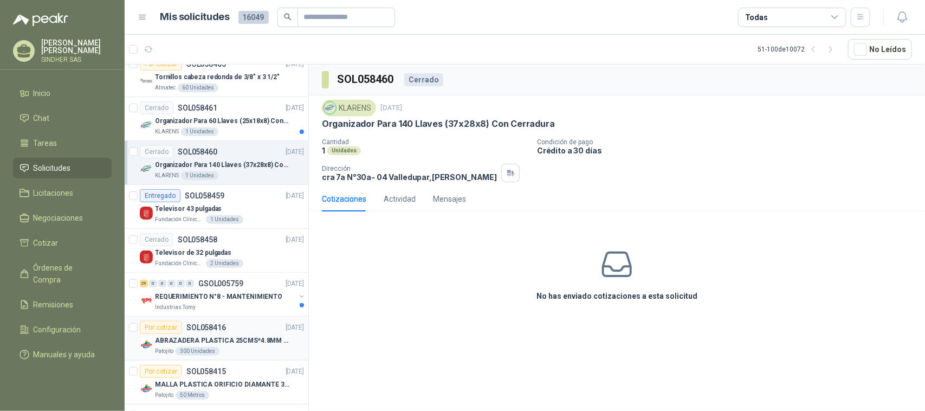
scroll to position [813, 0]
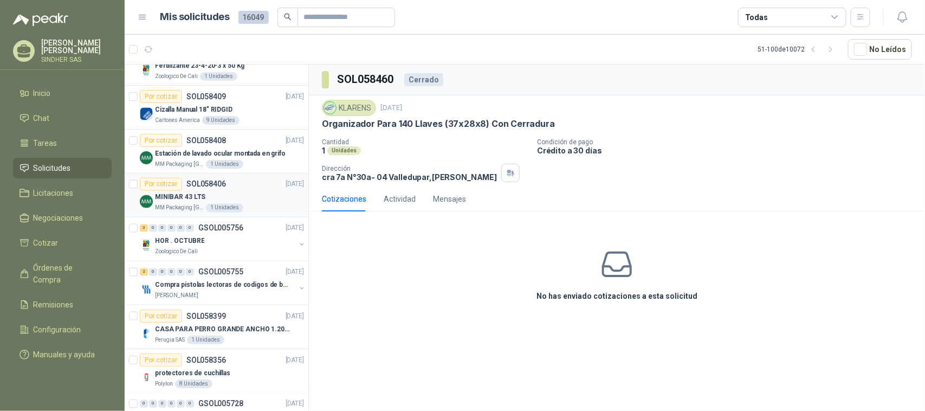
click at [263, 206] on div "MM Packaging [GEOGRAPHIC_DATA] 1 Unidades" at bounding box center [229, 208] width 149 height 9
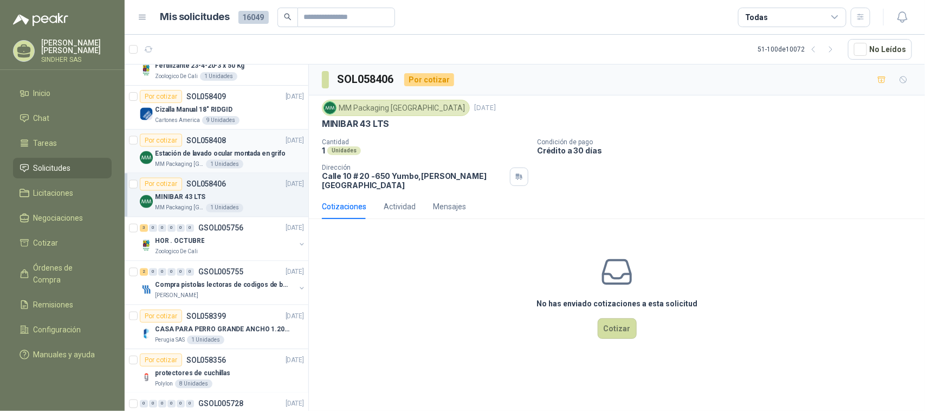
click at [263, 158] on p "Estación de lavado ocular montada en grifo" at bounding box center [220, 154] width 131 height 10
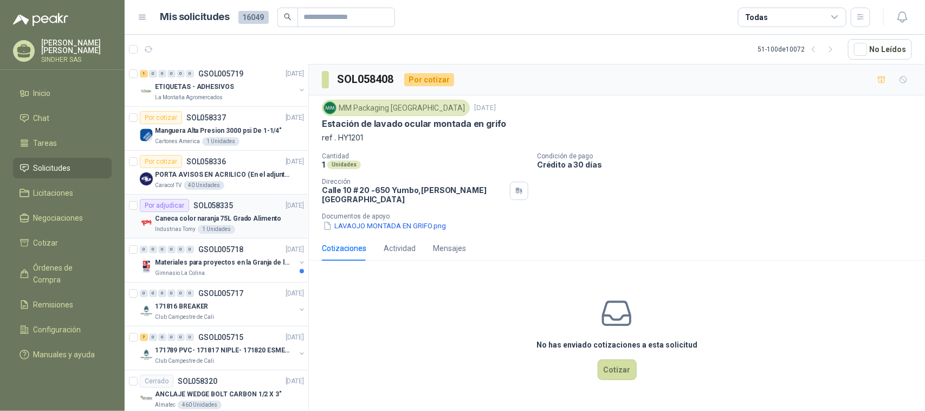
scroll to position [1694, 0]
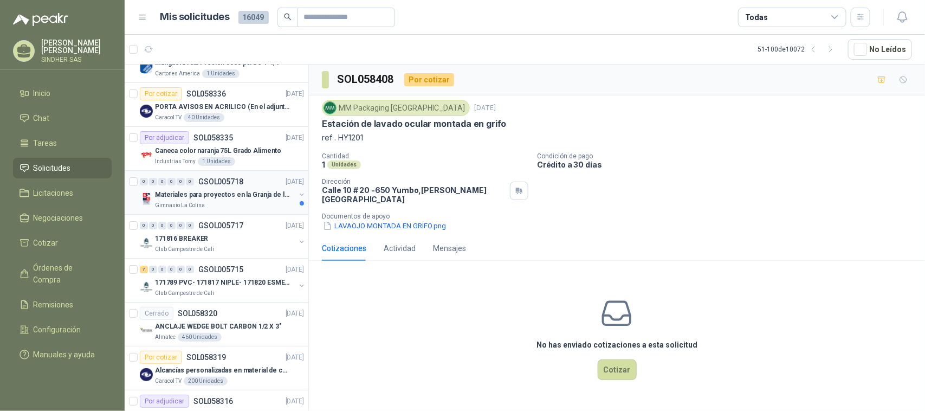
click at [266, 210] on div "Gimnasio La Colina" at bounding box center [225, 205] width 140 height 9
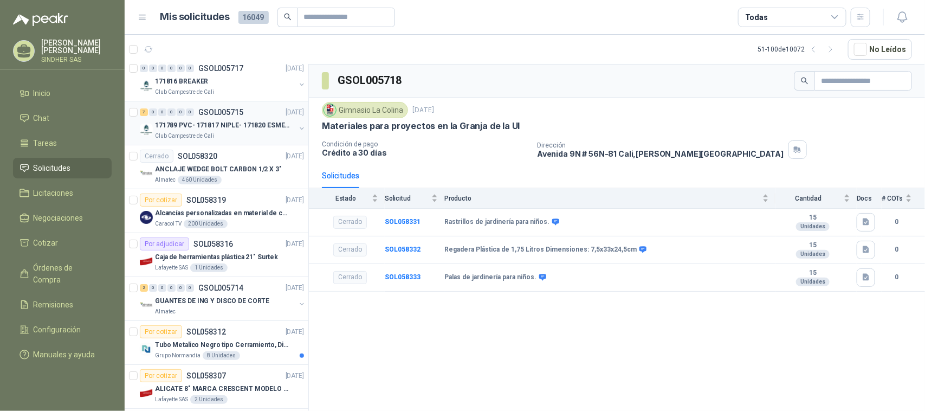
scroll to position [1873, 0]
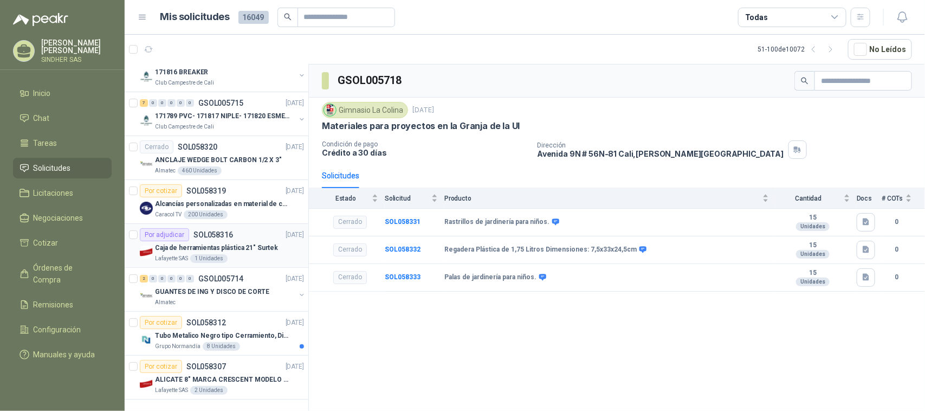
click at [273, 244] on div "Caja de herramientas plástica 21" Surtek" at bounding box center [229, 247] width 149 height 13
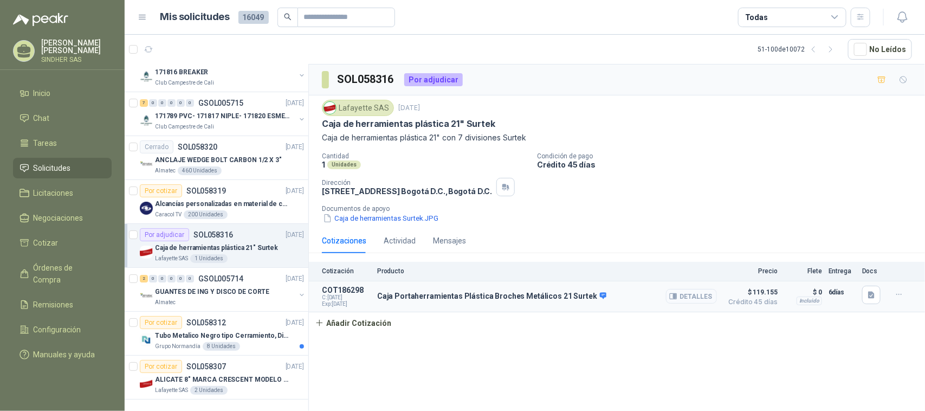
click at [686, 302] on button "Detalles" at bounding box center [691, 296] width 51 height 15
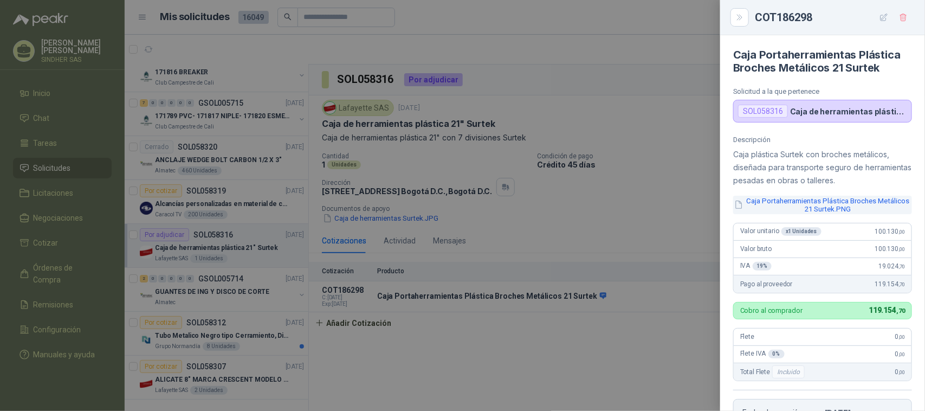
click at [828, 205] on button "Caja Portaherramientas Plástica Broches Metálicos 21 Surtek.PNG" at bounding box center [822, 205] width 179 height 18
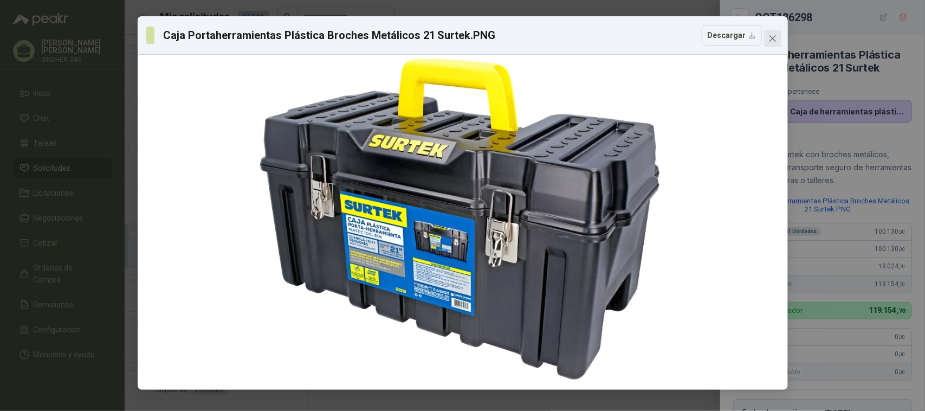
click at [781, 40] on span "Close" at bounding box center [772, 38] width 17 height 9
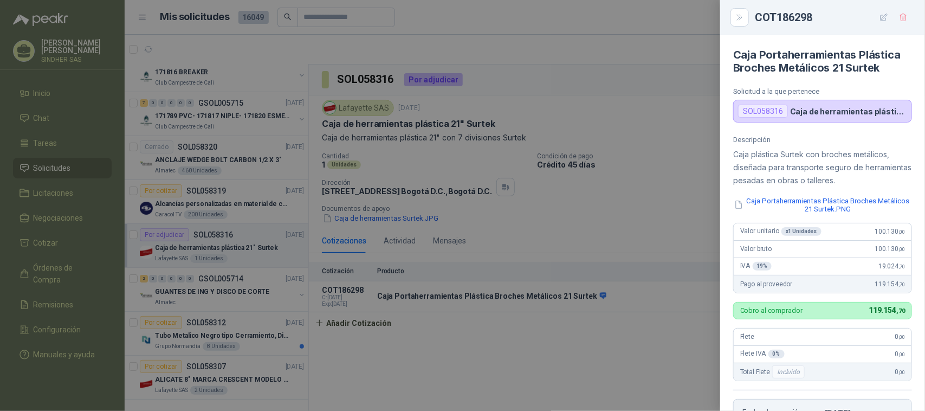
click at [657, 149] on div at bounding box center [462, 205] width 925 height 411
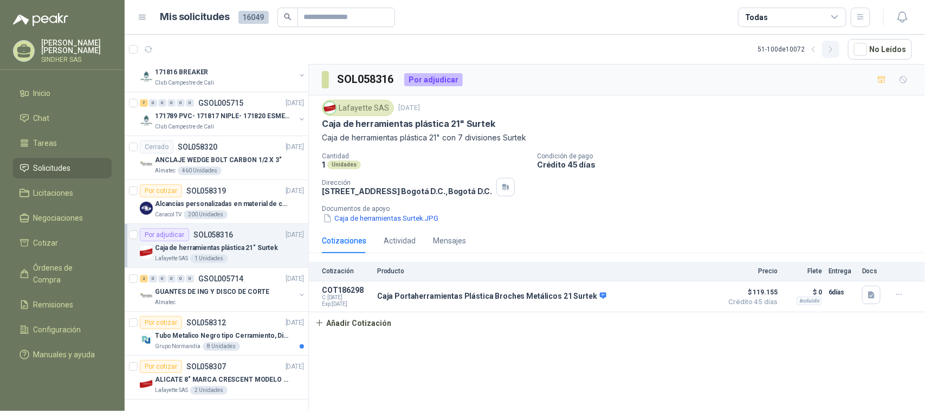
click at [827, 48] on button "button" at bounding box center [830, 49] width 17 height 17
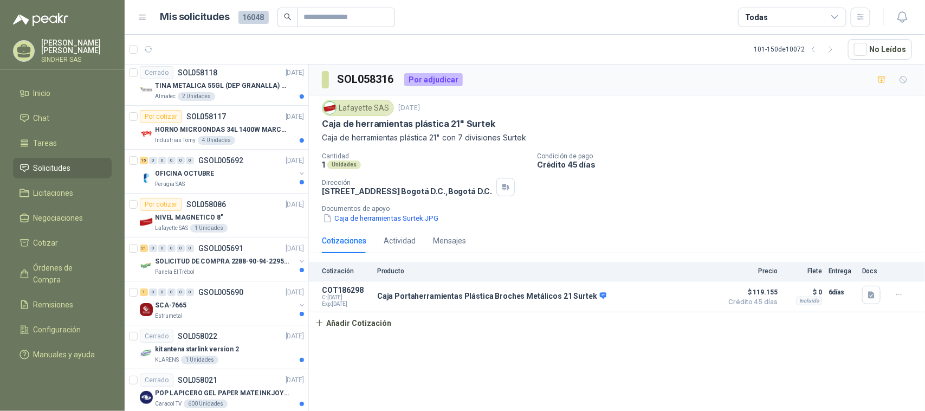
scroll to position [1670, 0]
click at [258, 136] on p "HORNO MICROONDAS 34L 1400W MARCA TORNADO." at bounding box center [222, 131] width 135 height 10
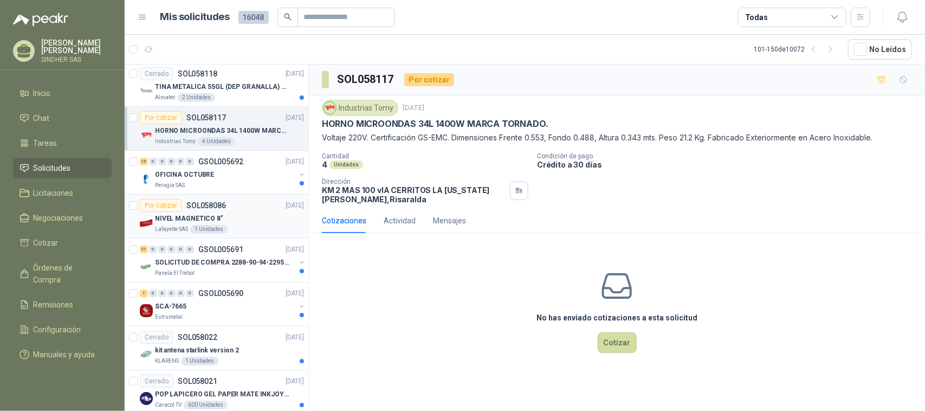
click at [245, 234] on div "Lafayette SAS 1 Unidades" at bounding box center [229, 229] width 149 height 9
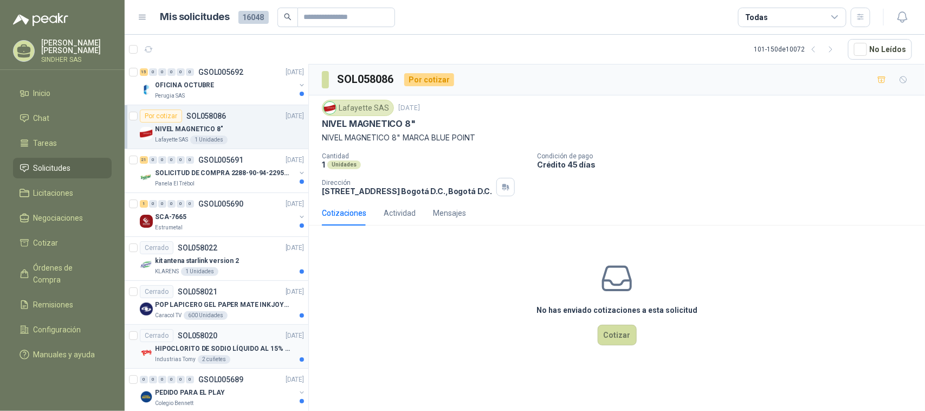
scroll to position [1873, 0]
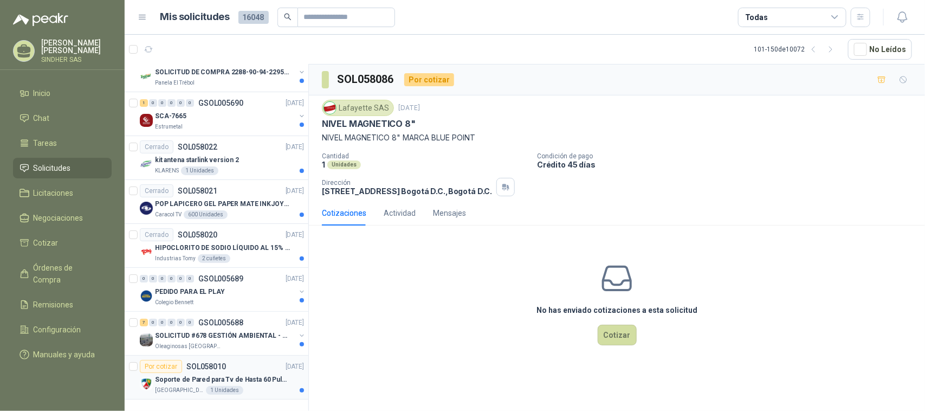
click at [256, 375] on p "Soporte de Pared para Tv de Hasta 60 Pulgadas con Brazo Articulado" at bounding box center [222, 380] width 135 height 10
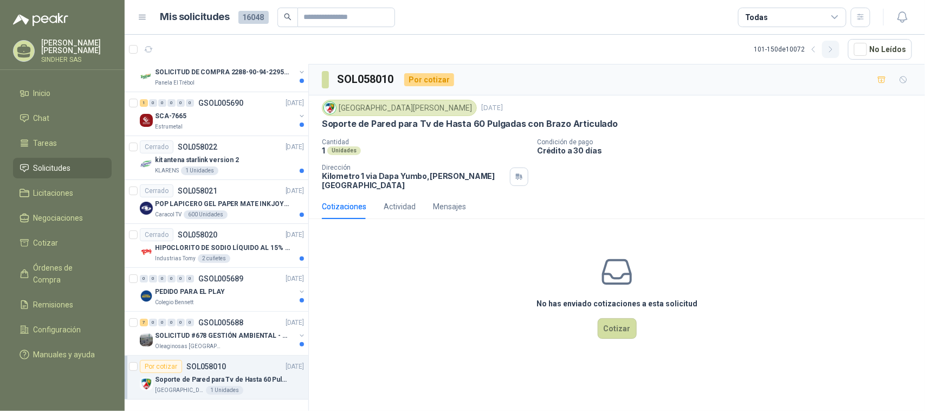
click at [828, 52] on button "button" at bounding box center [830, 49] width 17 height 17
click at [837, 16] on icon at bounding box center [835, 17] width 6 height 3
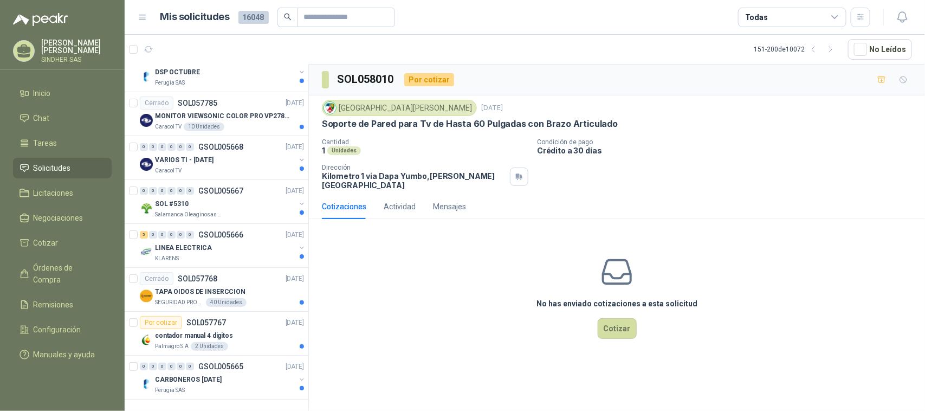
click at [649, 217] on div "Cotizaciones Actividad Mensajes No has enviado cotizaciones a esta solicitud Co…" at bounding box center [617, 280] width 616 height 172
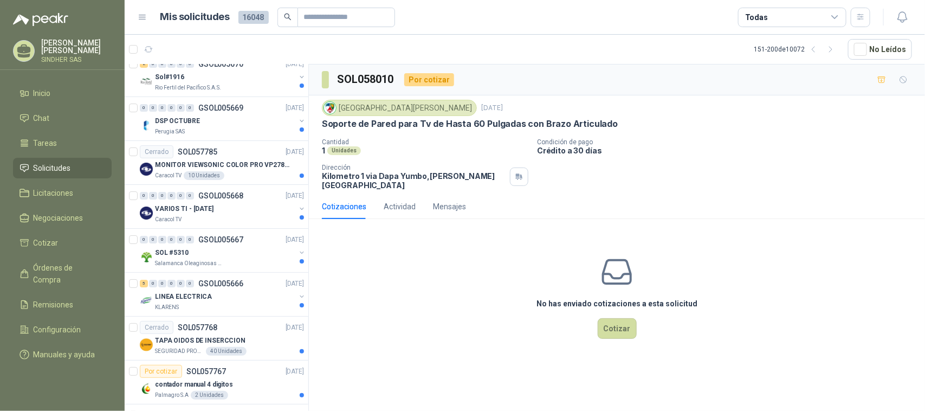
scroll to position [1803, 0]
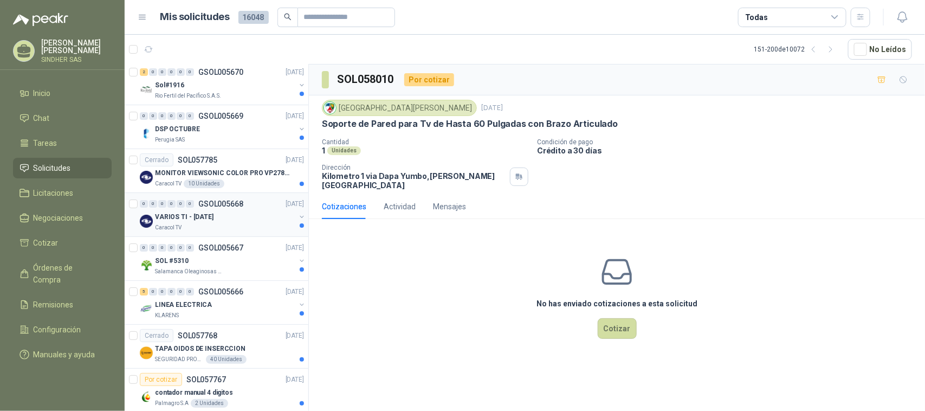
click at [237, 208] on p "GSOL005668" at bounding box center [220, 204] width 45 height 8
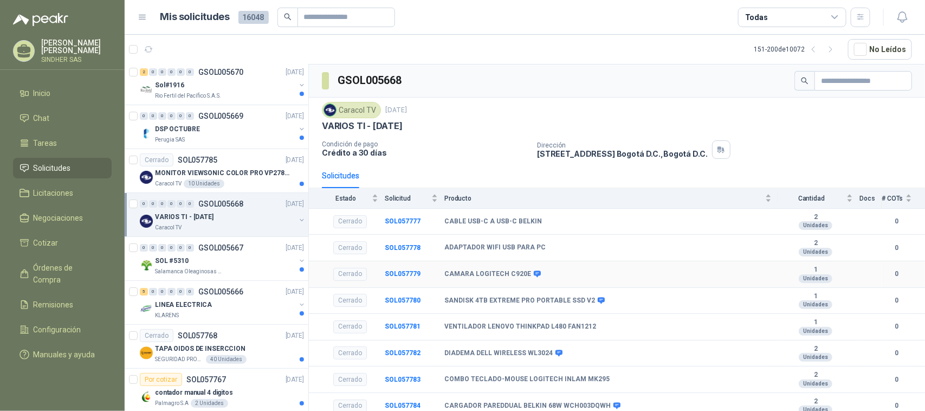
scroll to position [7, 0]
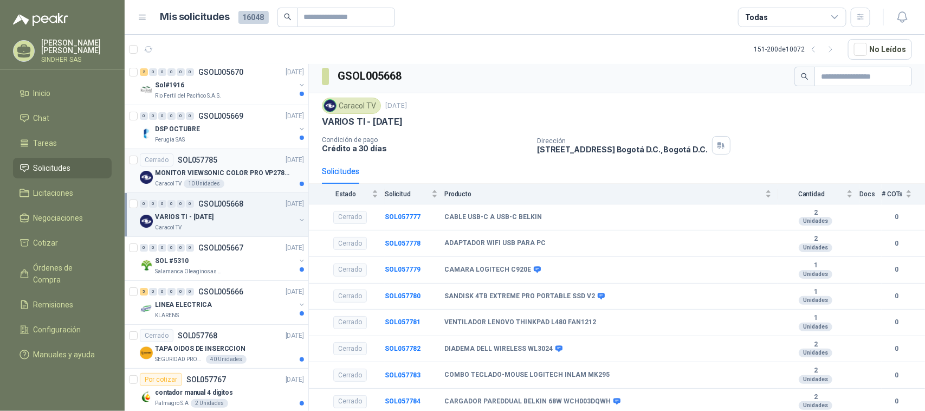
click at [247, 172] on p "MONITOR VIEWSONIC COLOR PRO VP2786-4K" at bounding box center [222, 173] width 135 height 10
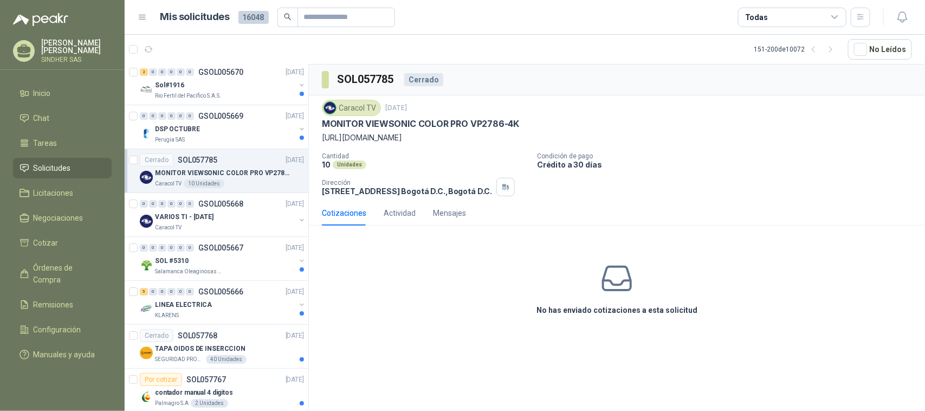
click at [370, 138] on p "[URL][DOMAIN_NAME]" at bounding box center [617, 138] width 590 height 12
copy p "[URL][DOMAIN_NAME]"
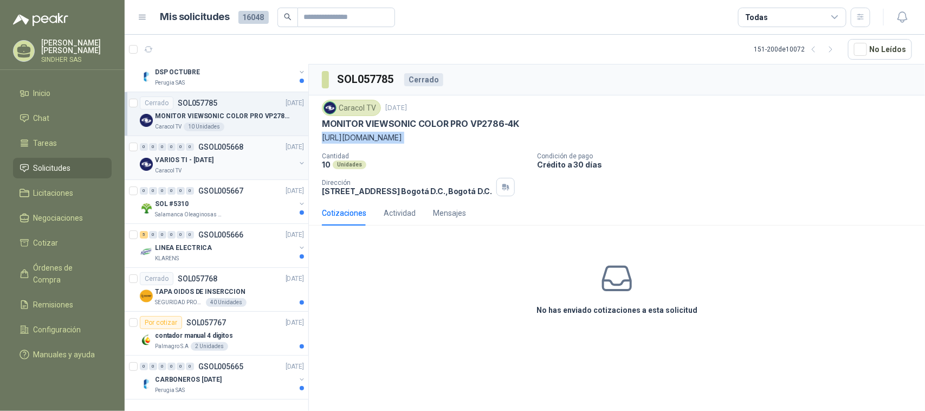
scroll to position [1873, 0]
click at [836, 49] on icon "button" at bounding box center [831, 49] width 9 height 9
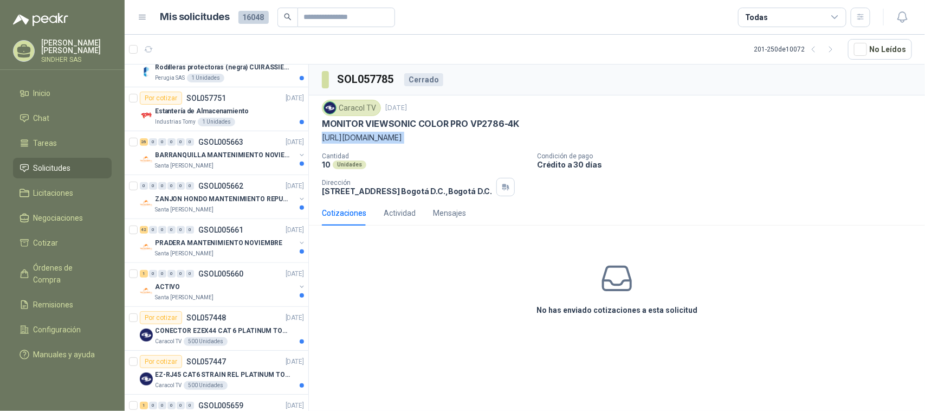
scroll to position [0, 0]
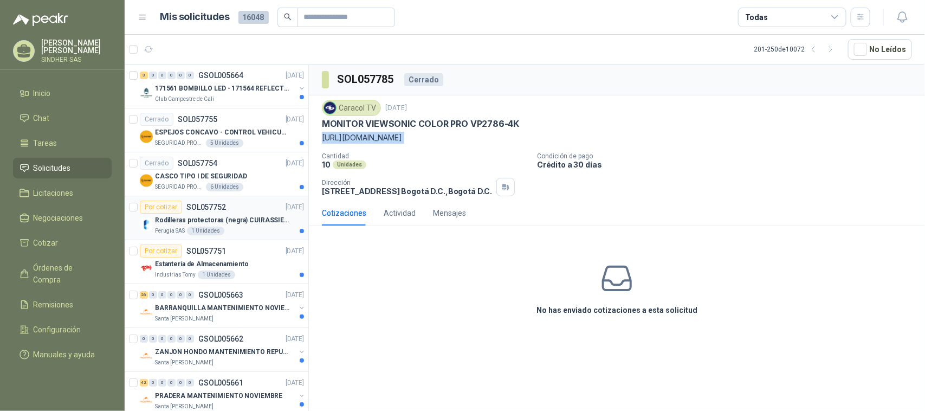
click at [261, 222] on p "Rodilleras protectoras (negra) CUIRASSIER para motocicleta, rodilleras para mot…" at bounding box center [222, 220] width 135 height 10
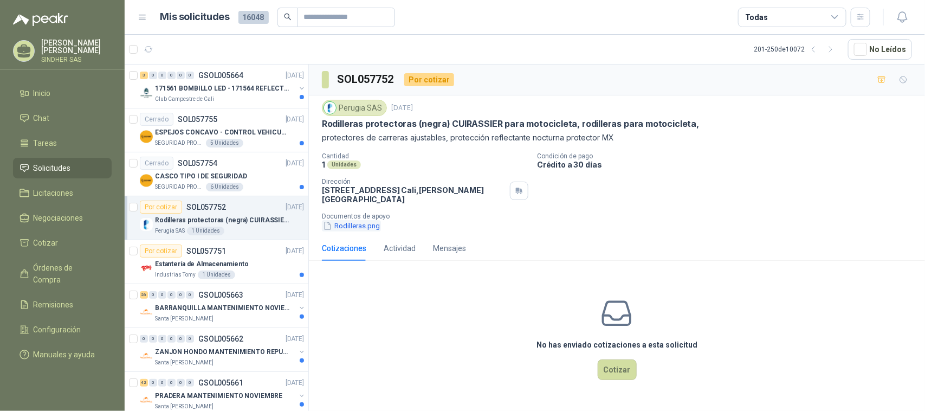
click at [343, 220] on button "Rodilleras.png" at bounding box center [351, 225] width 59 height 11
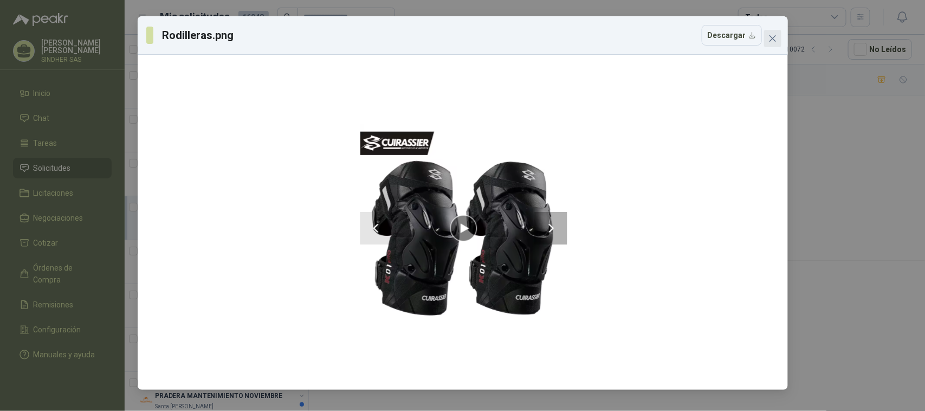
click at [774, 39] on icon "close" at bounding box center [773, 38] width 9 height 9
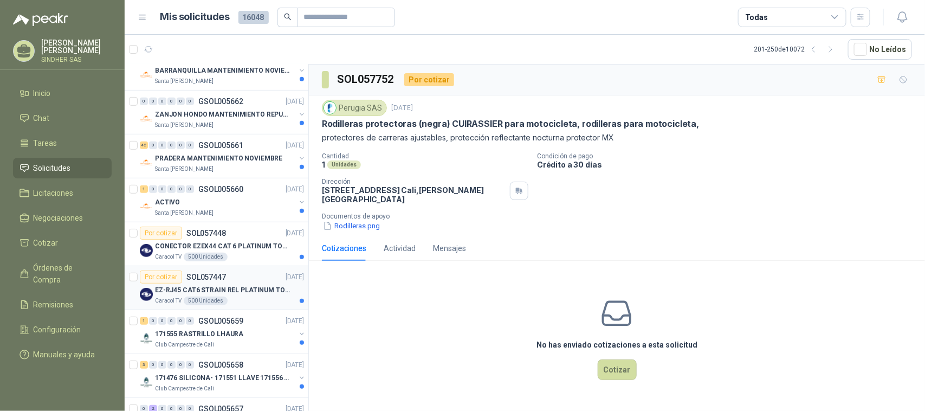
scroll to position [271, 0]
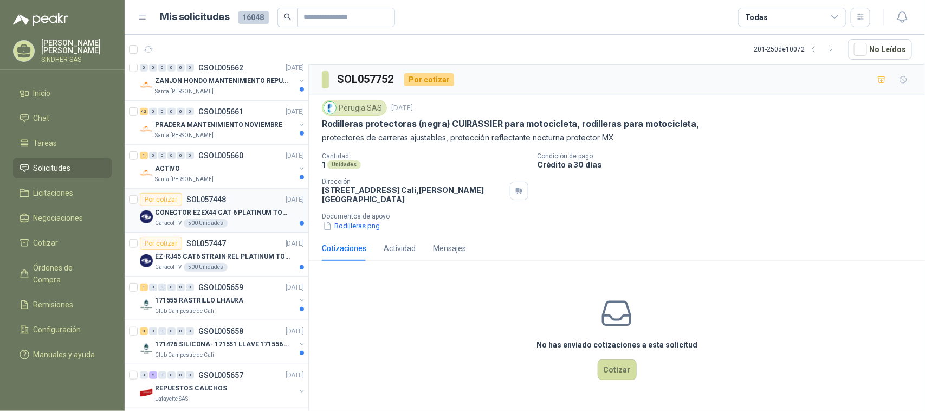
click at [247, 217] on p "CONECTOR EZEX44 CAT 6 PLATINUM TOOLS" at bounding box center [222, 213] width 135 height 10
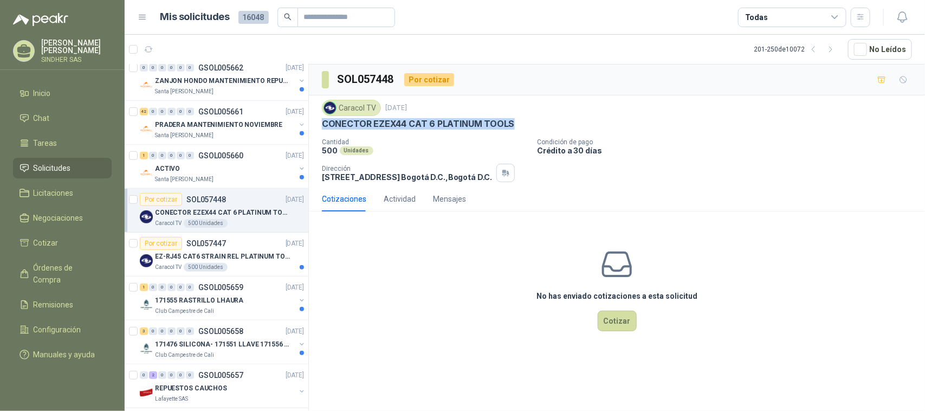
drag, startPoint x: 510, startPoint y: 126, endPoint x: 319, endPoint y: 126, distance: 190.8
click at [319, 126] on div "Caracol TV [DATE] CONECTOR EZEX44 CAT 6 PLATINUM TOOLS Cantidad 500 Unidades Co…" at bounding box center [617, 140] width 616 height 91
copy p "CONECTOR EZEX44 CAT 6 PLATINUM TOOLS"
click at [245, 256] on p "EZ-RJ45 CAT6 STRAIN REL PLATINUM TOOLS" at bounding box center [222, 257] width 135 height 10
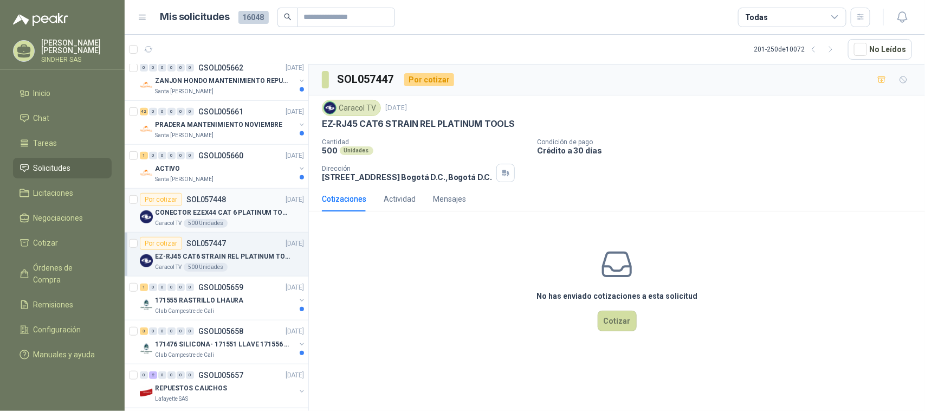
click at [237, 226] on div "Caracol TV 500 Unidades" at bounding box center [229, 223] width 149 height 9
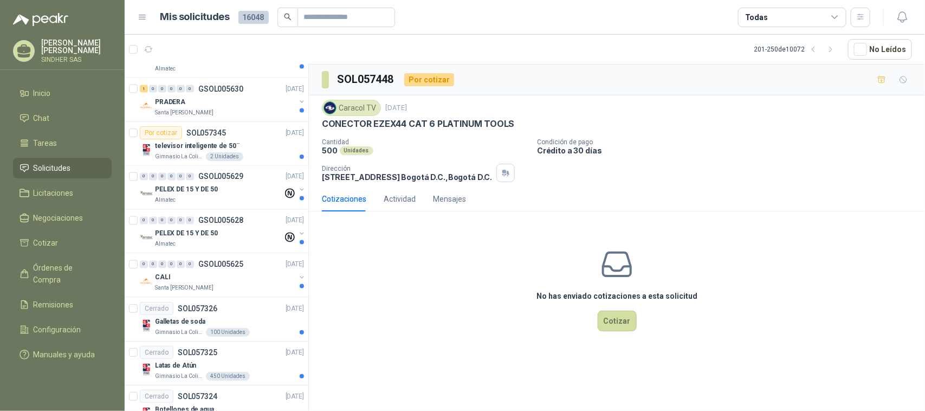
scroll to position [833, 0]
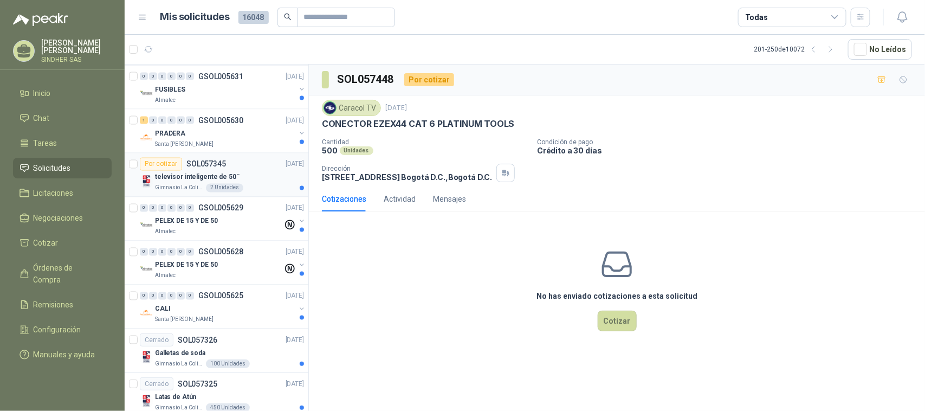
click at [259, 177] on div "televisor inteligente de 50¨" at bounding box center [229, 177] width 149 height 13
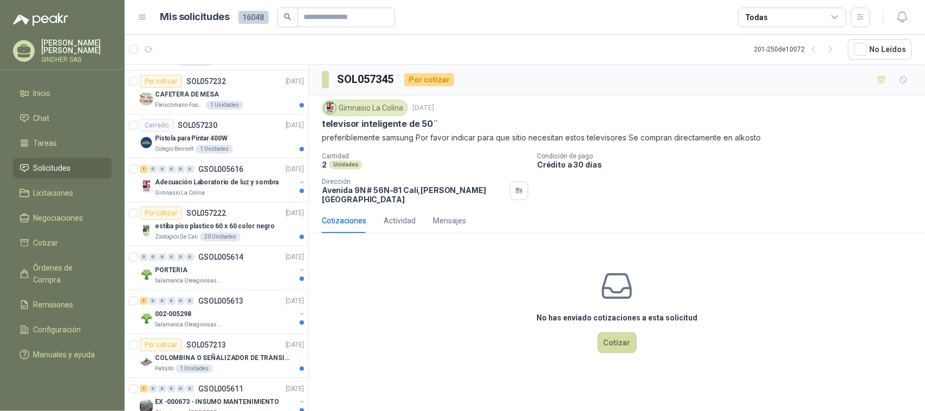
scroll to position [1873, 0]
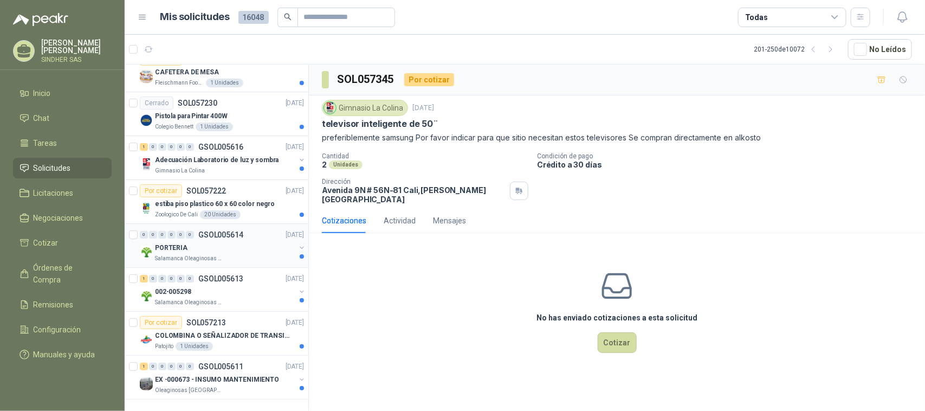
click at [223, 241] on div "PORTERIA" at bounding box center [225, 247] width 140 height 13
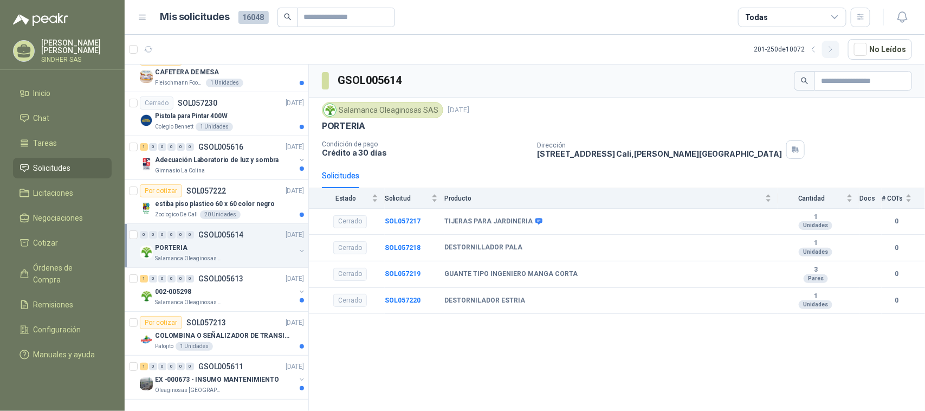
click at [834, 54] on button "button" at bounding box center [830, 49] width 17 height 17
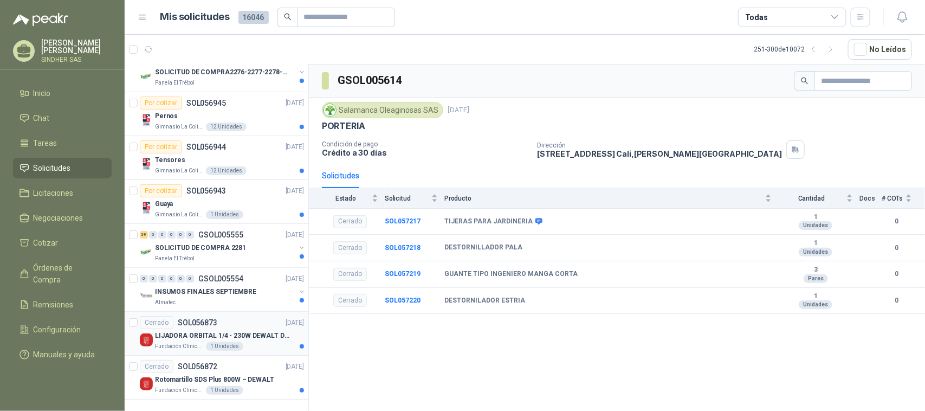
click at [253, 331] on p "LIJADORA ORBITAL 1/4 - 230W DEWALT DWE6411-B3" at bounding box center [222, 336] width 135 height 10
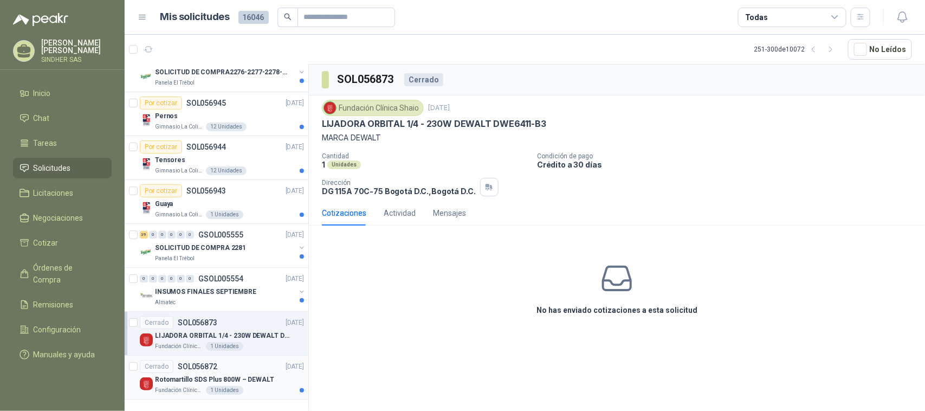
click at [258, 375] on p "Rotomartillo SDS Plus 800W – DEWALT" at bounding box center [214, 380] width 119 height 10
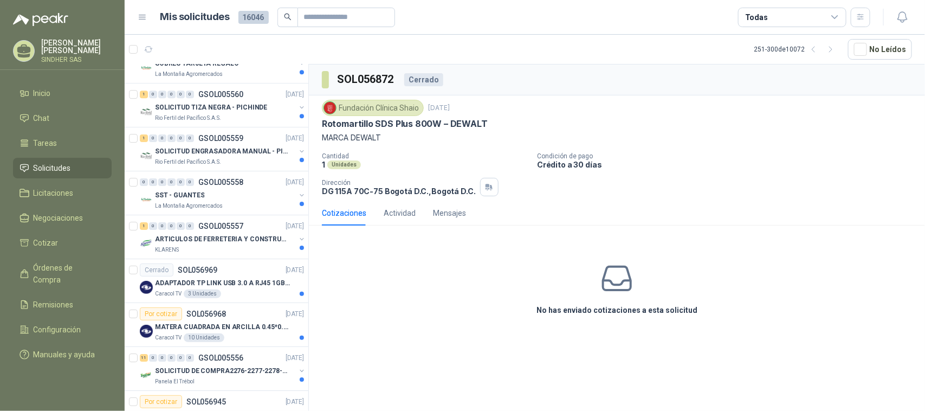
scroll to position [1567, 0]
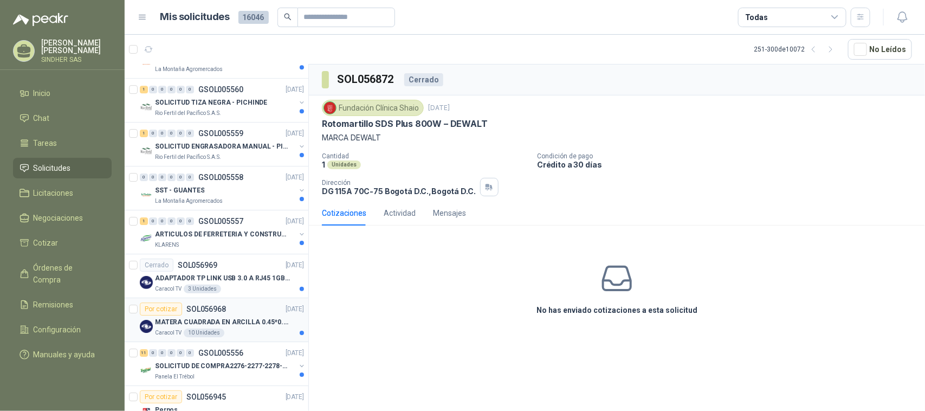
click at [256, 336] on div "Caracol TV 10 Unidades" at bounding box center [229, 332] width 149 height 9
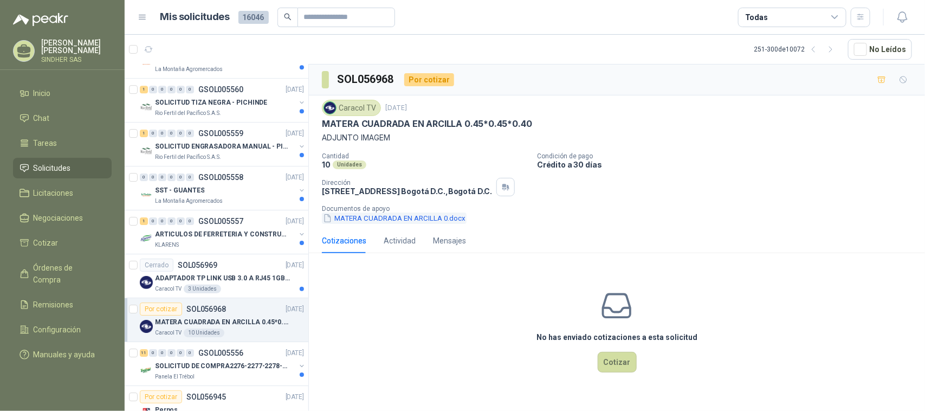
click at [389, 215] on button "MATERA CUADRADA EN ARCILLA 0.docx" at bounding box center [394, 217] width 145 height 11
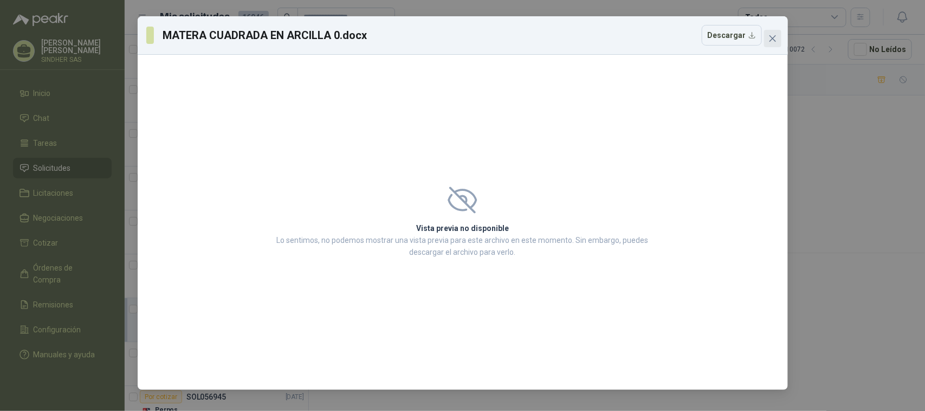
click at [772, 42] on icon "close" at bounding box center [773, 38] width 9 height 9
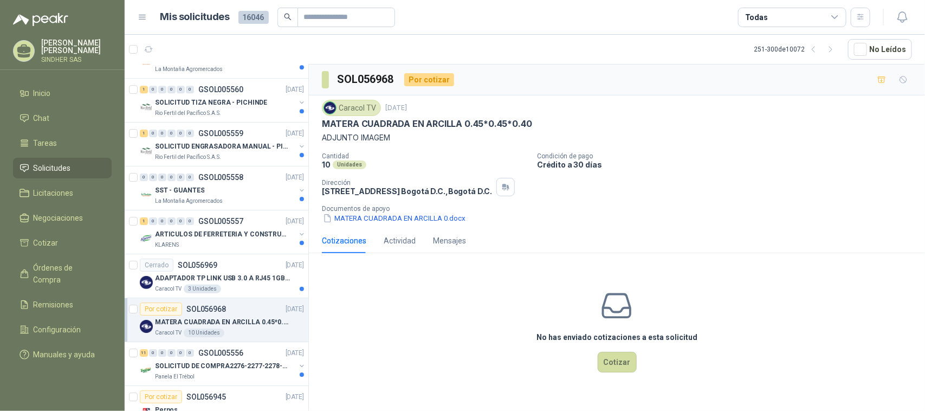
click at [415, 244] on div "Cotizaciones Actividad Mensajes" at bounding box center [394, 240] width 144 height 25
click at [397, 246] on div "Actividad" at bounding box center [400, 241] width 32 height 12
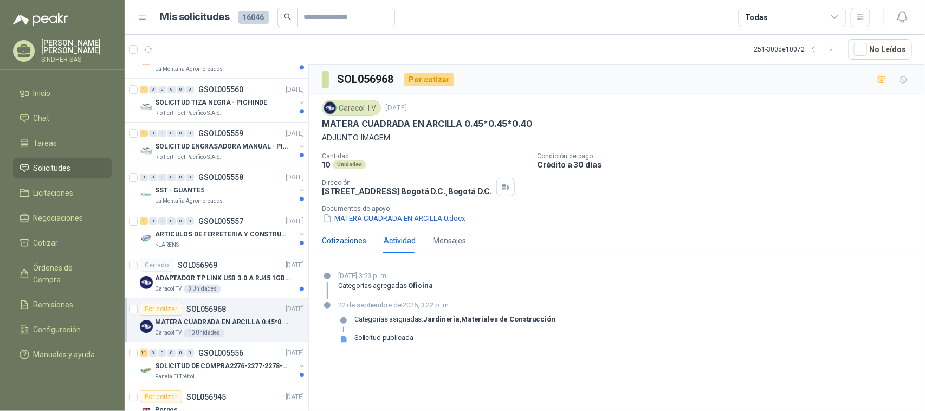
click at [355, 244] on div "Cotizaciones" at bounding box center [344, 241] width 44 height 12
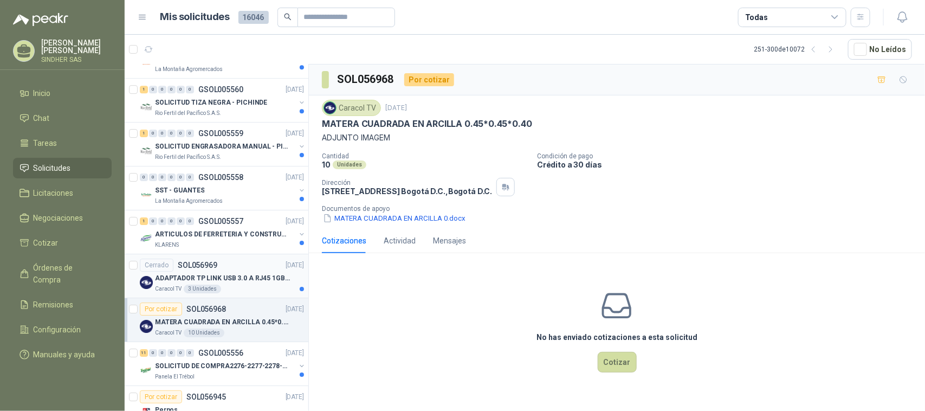
click at [242, 284] on p "ADAPTADOR TP LINK USB 3.0 A RJ45 1GB WINDOWS" at bounding box center [222, 278] width 135 height 10
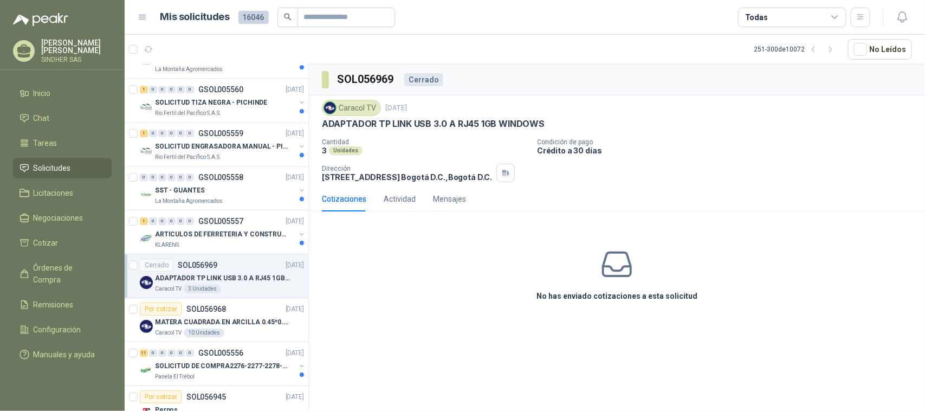
scroll to position [1526, 0]
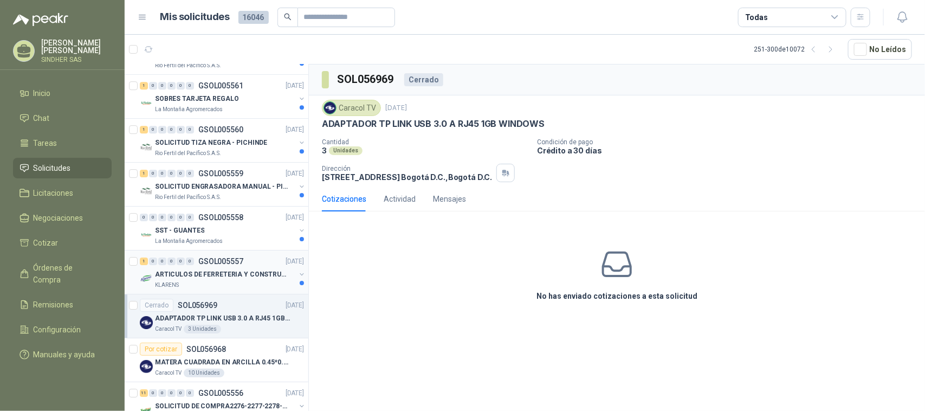
click at [245, 287] on div "KLARENS" at bounding box center [225, 285] width 140 height 9
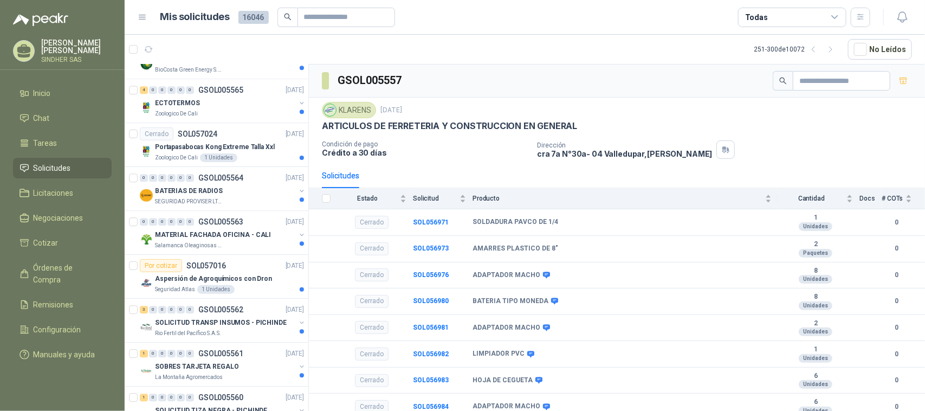
scroll to position [1255, 0]
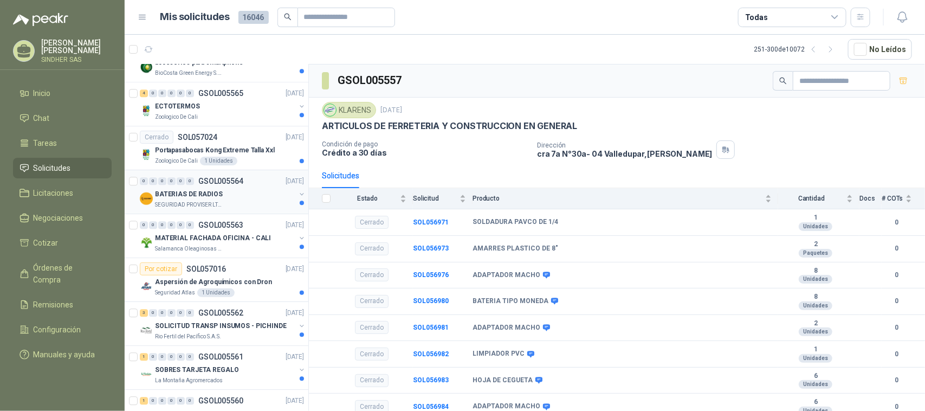
click at [237, 192] on div "BATERIAS DE RADIOS" at bounding box center [225, 194] width 140 height 13
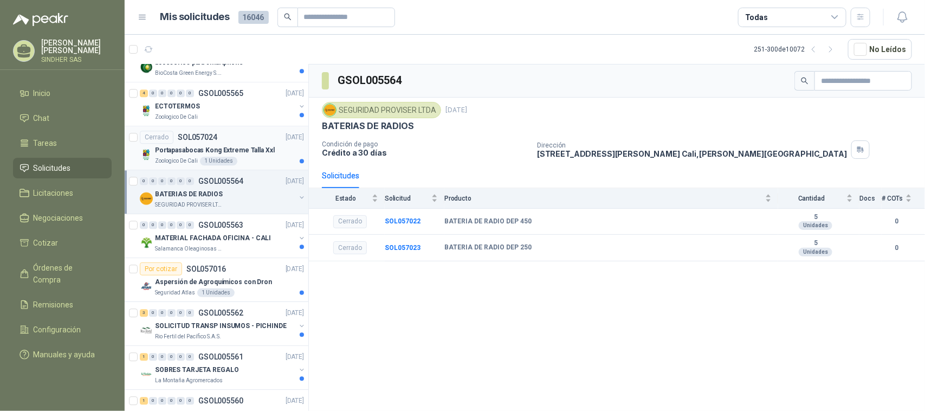
click at [236, 151] on p "Portapasabocas Kong Extreme Talla Xxl" at bounding box center [215, 150] width 120 height 10
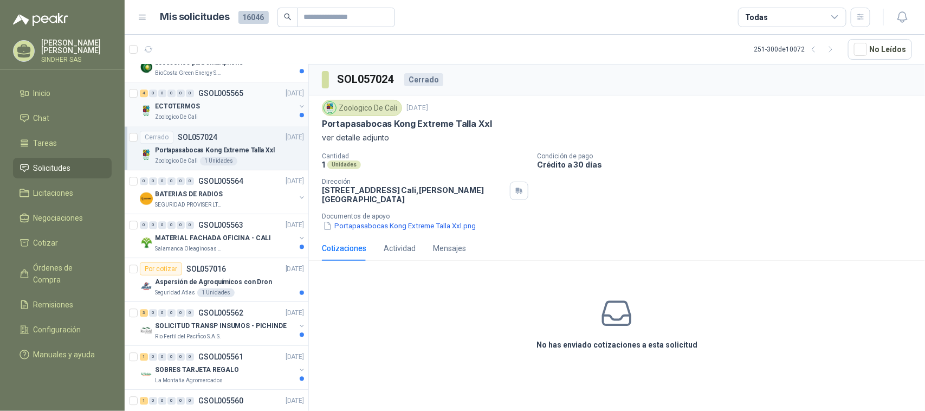
click at [212, 113] on div "ECTOTERMOS" at bounding box center [225, 106] width 140 height 13
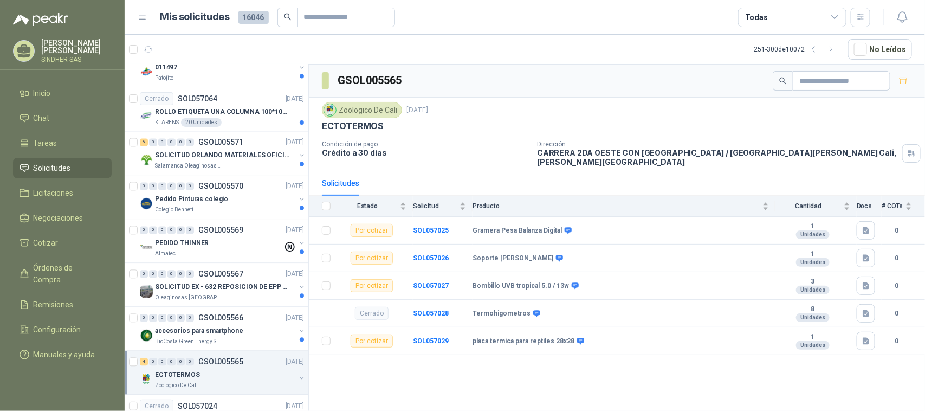
scroll to position [992, 0]
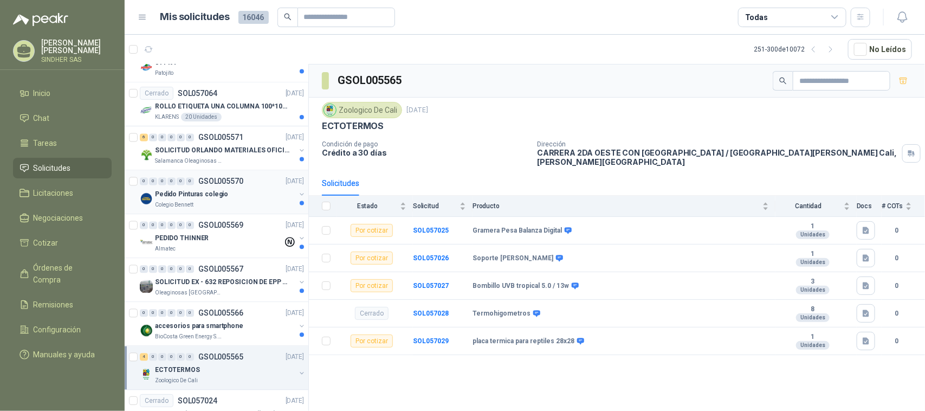
click at [277, 199] on div "Pedido Pinturas colegio" at bounding box center [225, 194] width 140 height 13
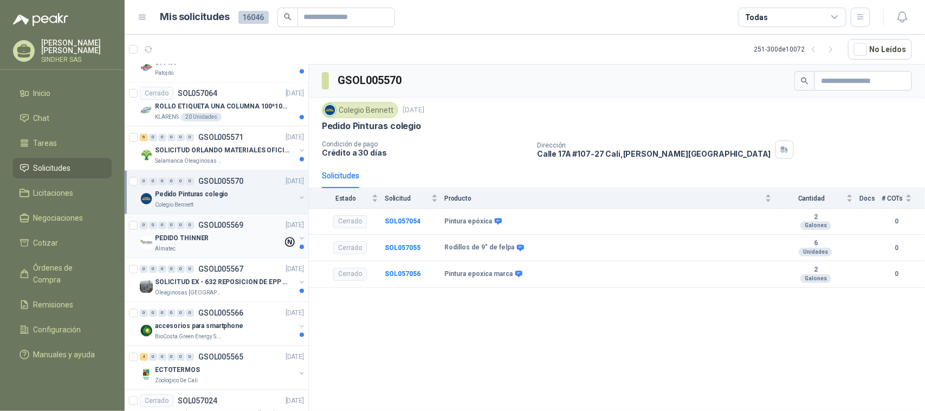
click at [243, 253] on div "Almatec" at bounding box center [219, 248] width 128 height 9
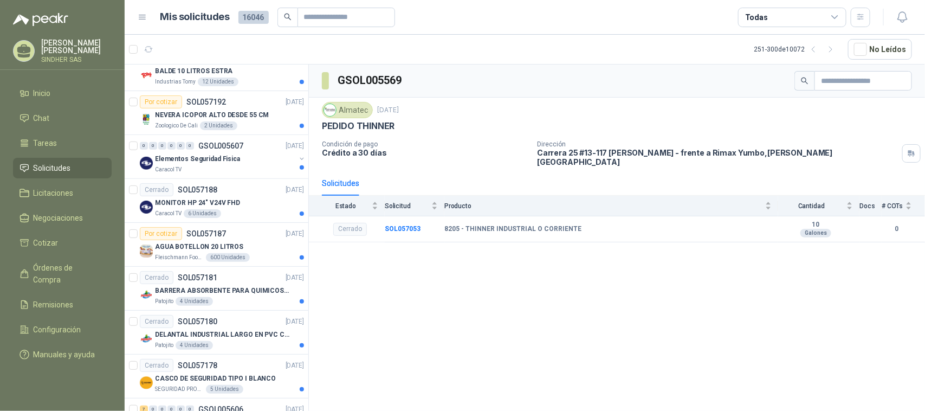
scroll to position [276, 0]
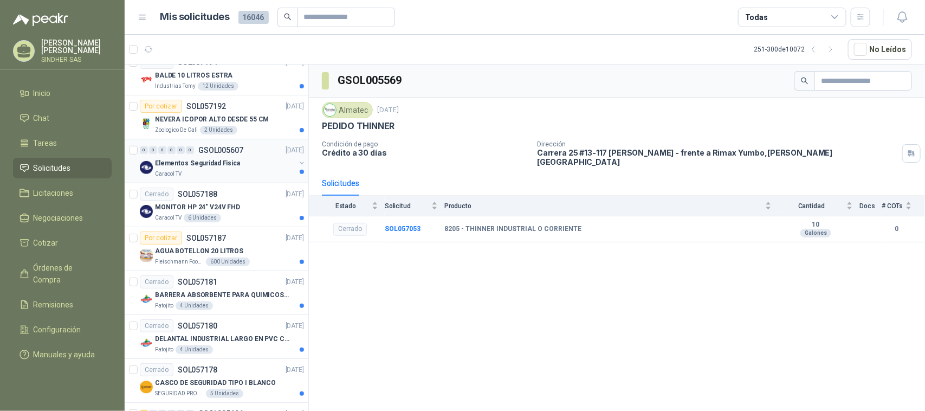
click at [255, 162] on div "Elementos Seguridad Fisica" at bounding box center [225, 163] width 140 height 13
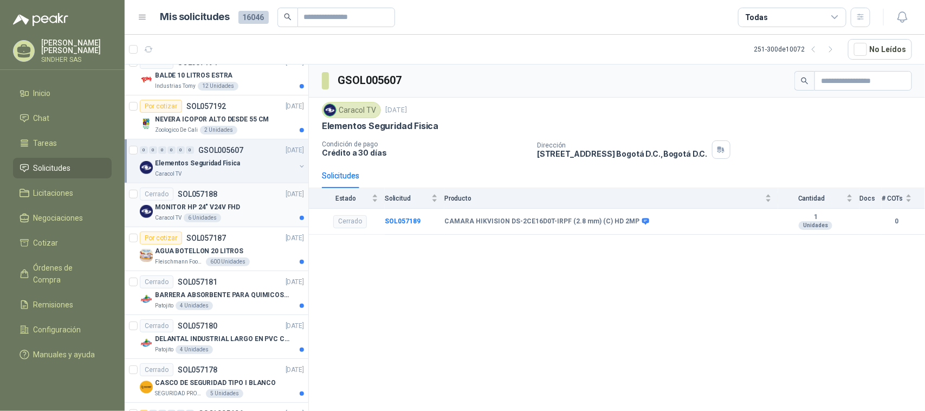
click at [247, 199] on div "Cerrado SOL057188 [DATE]" at bounding box center [222, 194] width 164 height 13
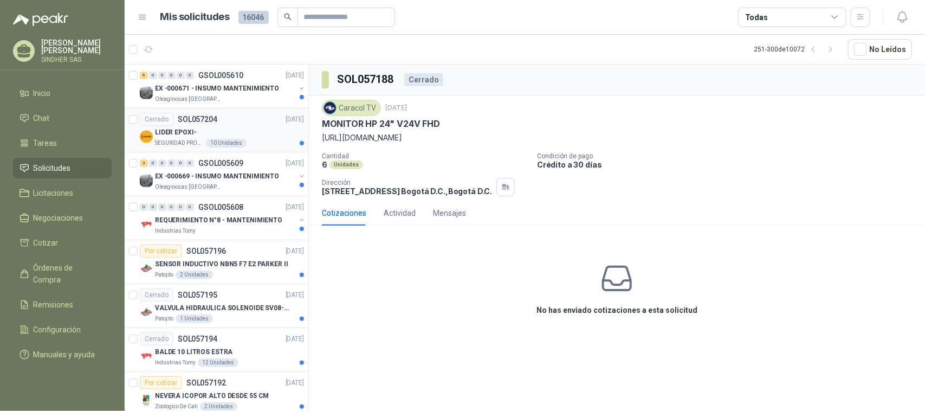
click at [265, 130] on div "LIDER EPOXI-" at bounding box center [229, 132] width 149 height 13
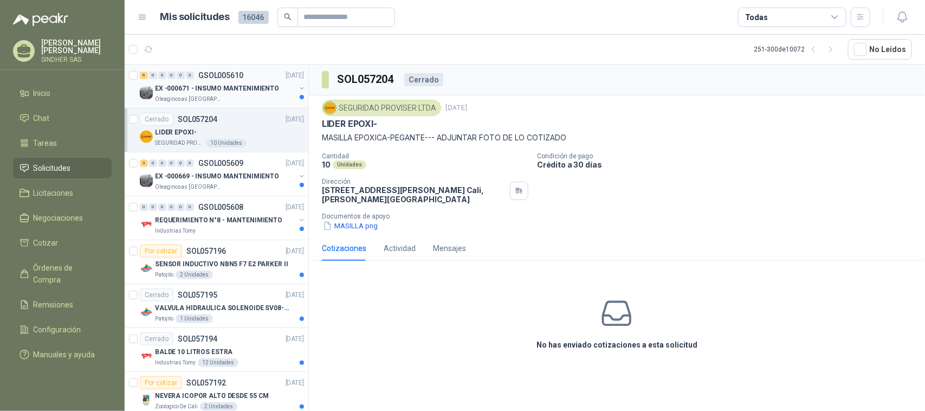
click at [249, 88] on p "EX -000671 - INSUMO MANTENIMIENTO" at bounding box center [217, 88] width 124 height 10
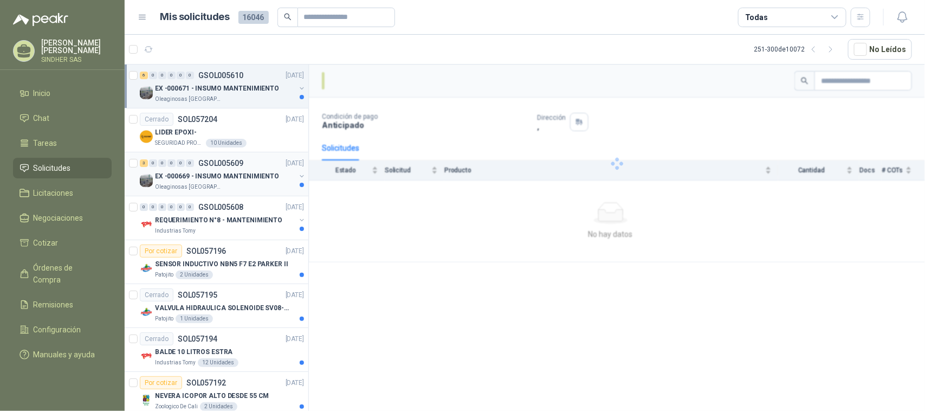
click at [237, 182] on p "EX -000669 - INSUMO MANTENIMIENTO" at bounding box center [217, 176] width 124 height 10
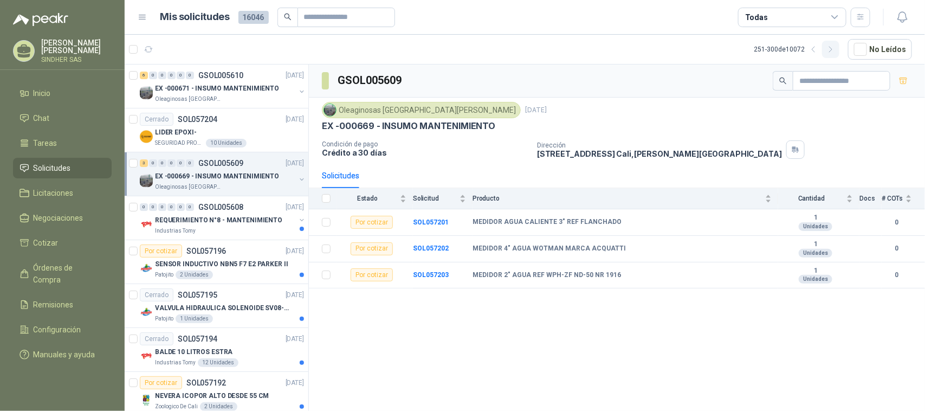
click at [830, 53] on icon "button" at bounding box center [831, 49] width 9 height 9
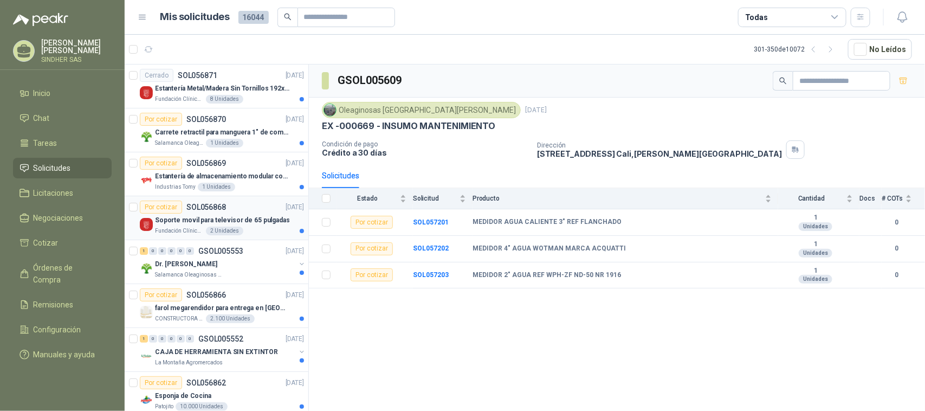
click at [257, 223] on p "Soporte movil para televisor de 65 pulgadas" at bounding box center [222, 220] width 135 height 10
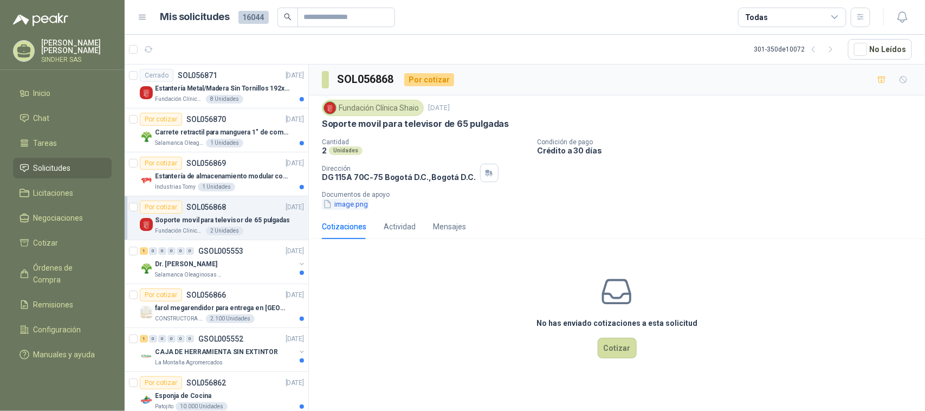
click at [354, 201] on button "image.png" at bounding box center [345, 203] width 47 height 11
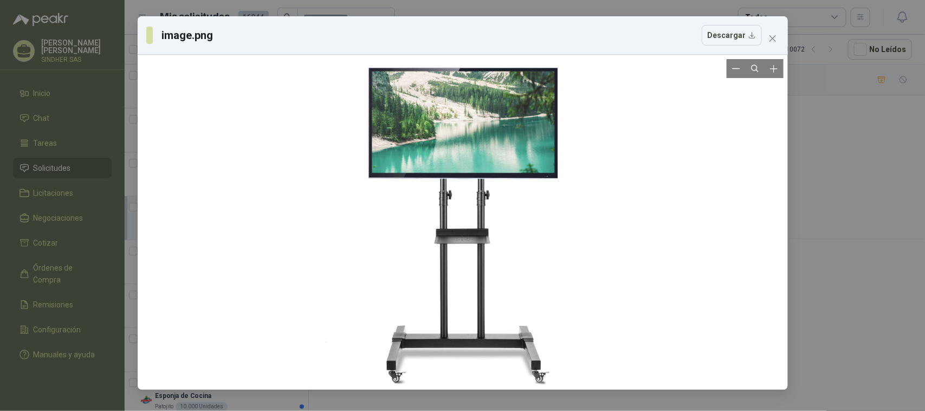
click at [671, 246] on div at bounding box center [463, 222] width 642 height 326
click at [827, 244] on div "image.png Descargar" at bounding box center [462, 205] width 925 height 411
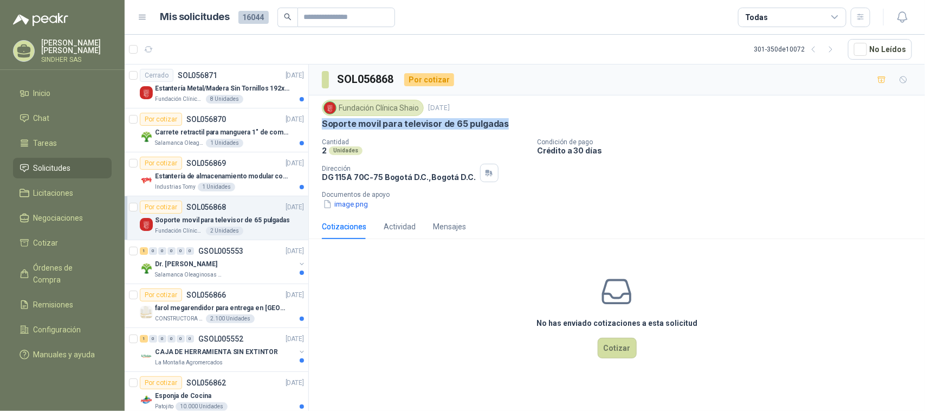
drag, startPoint x: 324, startPoint y: 127, endPoint x: 524, endPoint y: 128, distance: 200.0
click at [524, 128] on div "Soporte movil para televisor de 65 pulgadas" at bounding box center [617, 123] width 590 height 11
click at [361, 204] on button "image.png" at bounding box center [345, 203] width 47 height 11
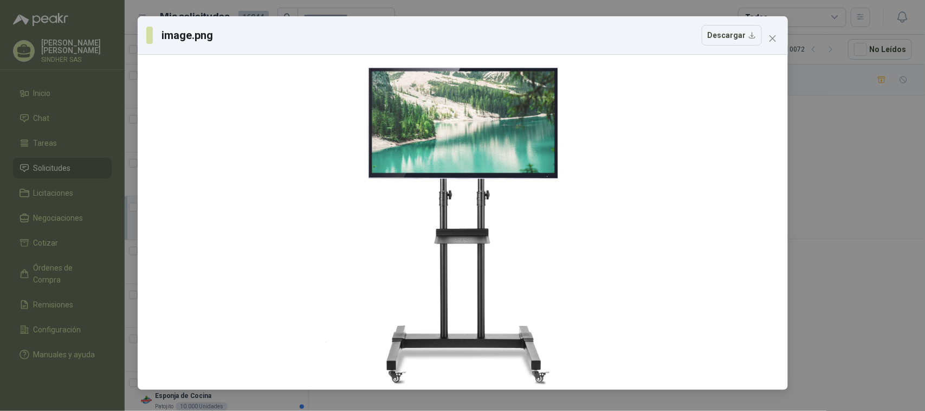
drag, startPoint x: 900, startPoint y: 272, endPoint x: 803, endPoint y: 150, distance: 155.4
click at [900, 268] on div "image.png Descargar" at bounding box center [462, 205] width 925 height 411
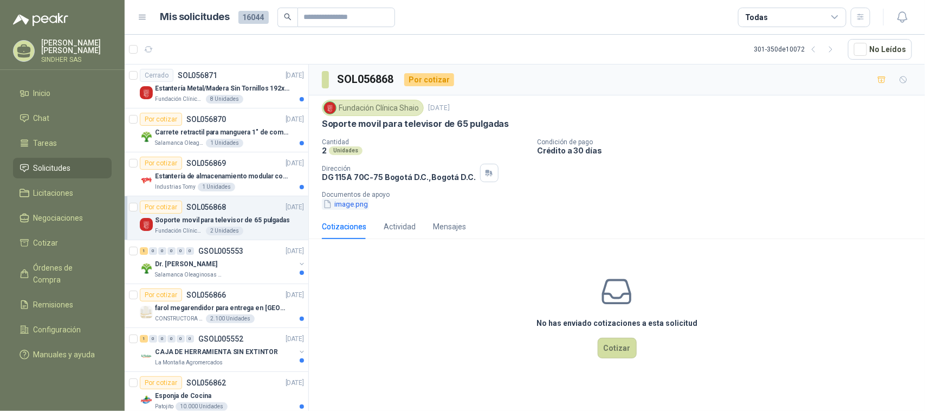
click at [350, 202] on button "image.png" at bounding box center [345, 203] width 47 height 11
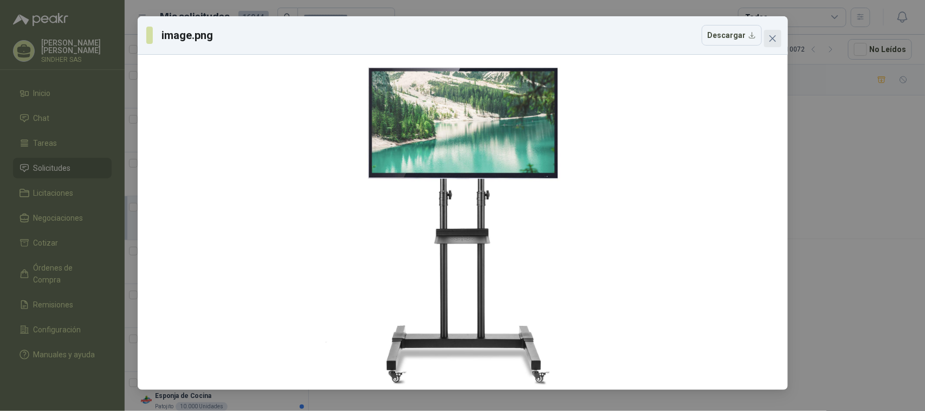
click at [779, 38] on span "Close" at bounding box center [772, 38] width 17 height 9
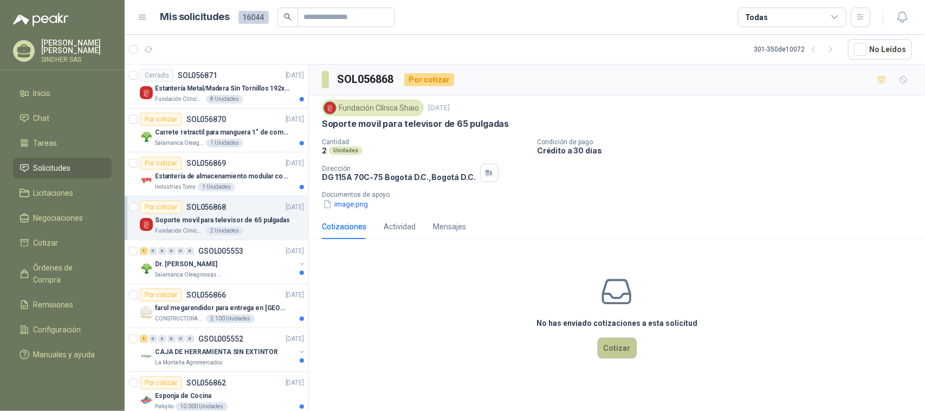
click at [618, 345] on button "Cotizar" at bounding box center [617, 348] width 39 height 21
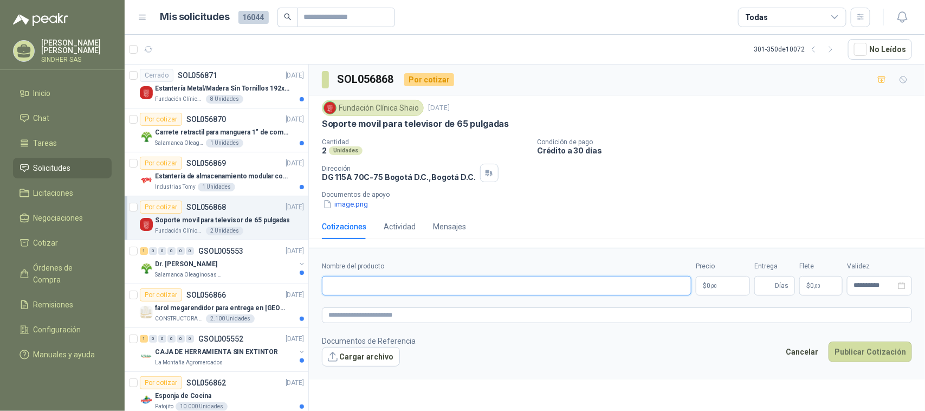
click at [465, 293] on input "Nombre del producto" at bounding box center [507, 286] width 370 height 20
paste input "**********"
type input "**********"
click at [469, 310] on textarea at bounding box center [617, 315] width 590 height 16
click at [732, 287] on body "[PERSON_NAME] SINDHER SAS Inicio Chat Tareas Solicitudes Licitaciones Negociaci…" at bounding box center [462, 205] width 925 height 411
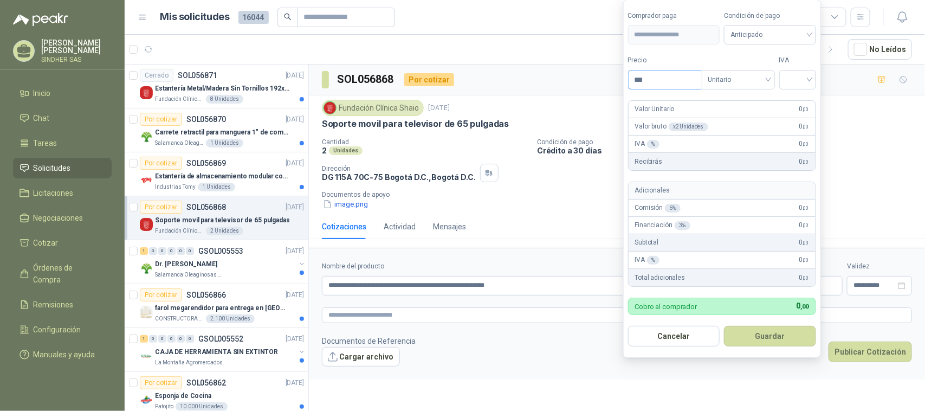
click at [660, 84] on input "***" at bounding box center [665, 79] width 73 height 18
click at [660, 83] on input "***" at bounding box center [665, 79] width 73 height 18
click at [795, 37] on span "Anticipado" at bounding box center [770, 35] width 79 height 16
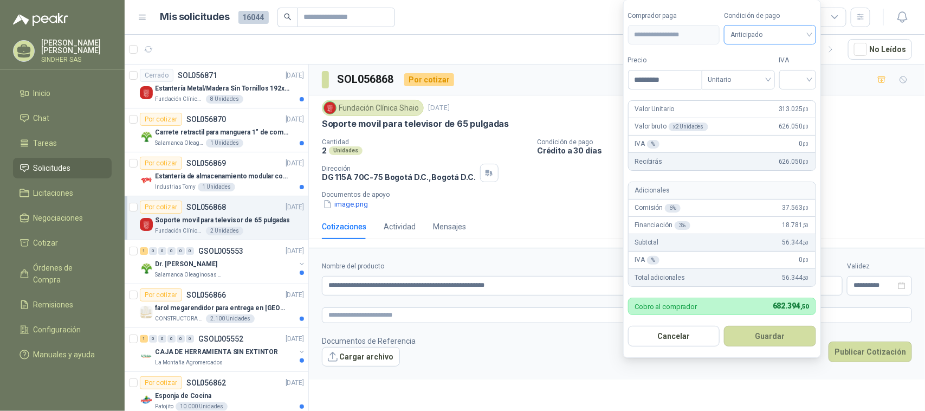
type input "*********"
click at [788, 73] on div "Crédito a 30 días" at bounding box center [772, 74] width 76 height 12
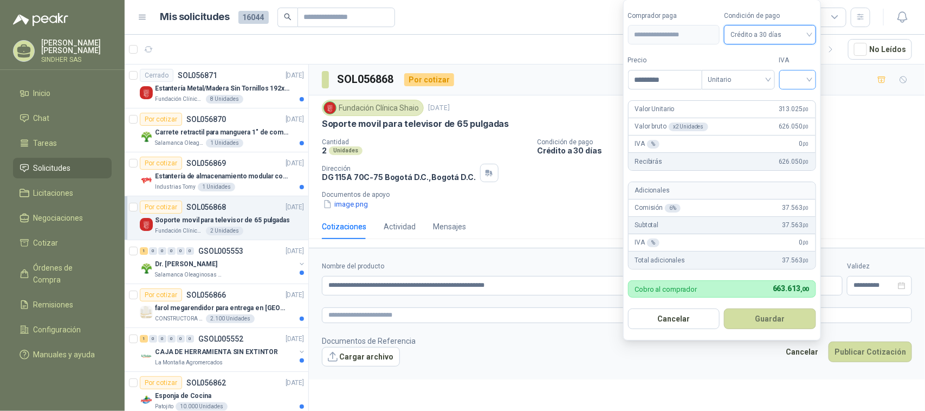
click at [810, 78] on input "search" at bounding box center [798, 78] width 24 height 16
click at [805, 100] on div "19%" at bounding box center [800, 101] width 20 height 12
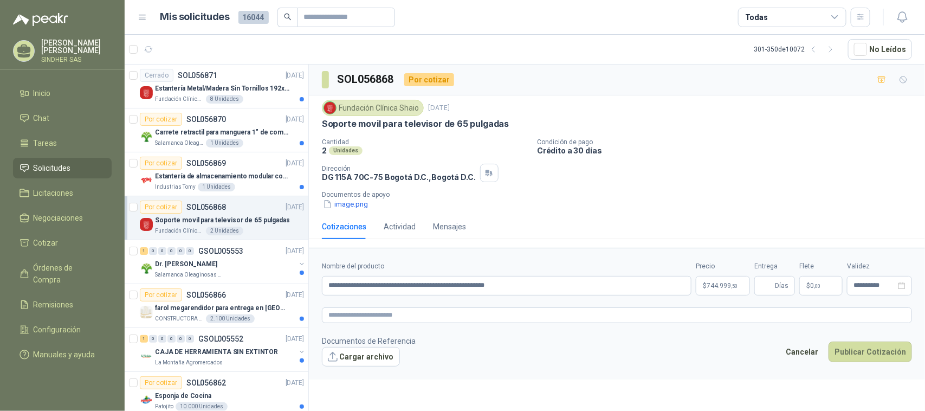
click at [550, 356] on footer "Documentos de Referencia Cargar archivo Cancelar Publicar Cotización" at bounding box center [617, 350] width 590 height 31
click at [771, 282] on input "Entrega" at bounding box center [767, 285] width 12 height 18
type input "*"
click at [789, 177] on div "Cantidad 2 Unidades Condición de pago Crédito a 30 días Dirección DG 115A 70C-7…" at bounding box center [617, 174] width 590 height 72
click at [423, 315] on textarea at bounding box center [617, 315] width 590 height 16
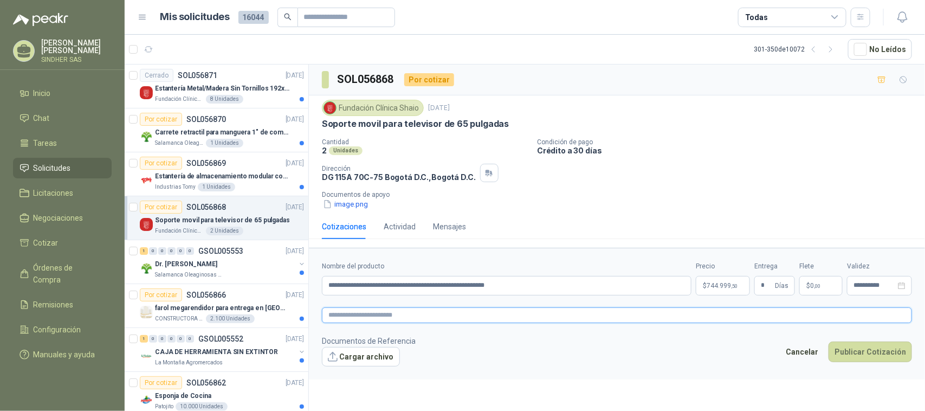
click at [373, 321] on textarea at bounding box center [617, 315] width 590 height 16
paste textarea "**********"
type textarea "**********"
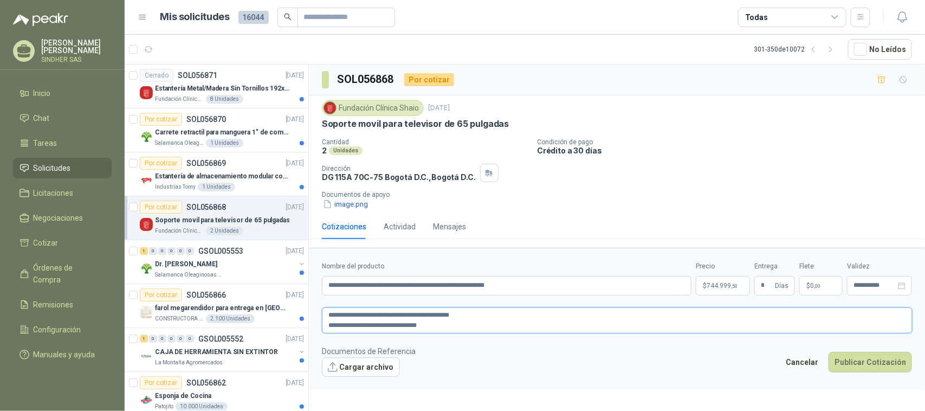
click at [326, 326] on textarea "**********" at bounding box center [617, 320] width 591 height 26
click at [443, 326] on textarea "**********" at bounding box center [617, 320] width 591 height 26
type textarea "**********"
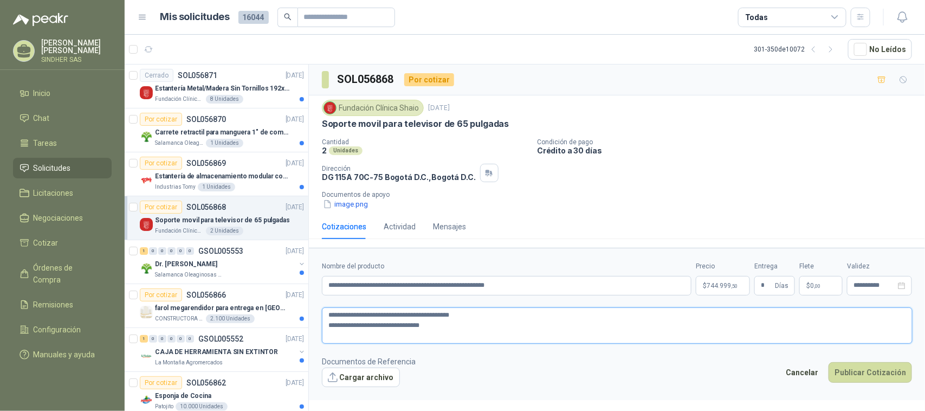
type textarea "**********"
paste textarea "**********"
type textarea "**********"
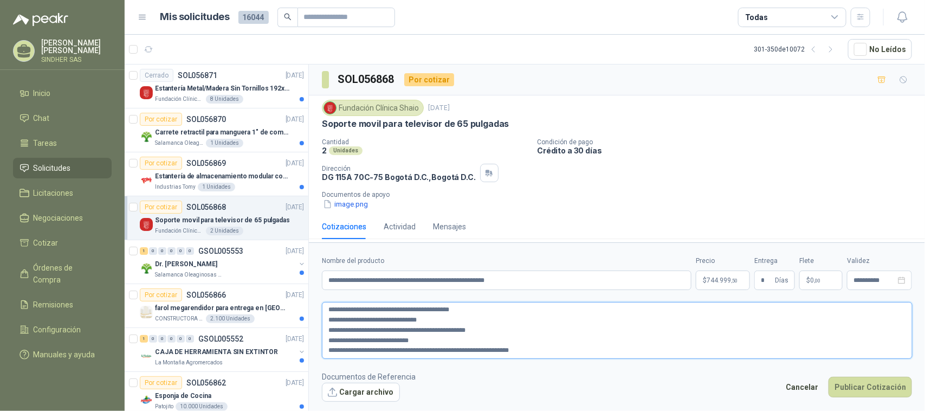
type textarea "**********"
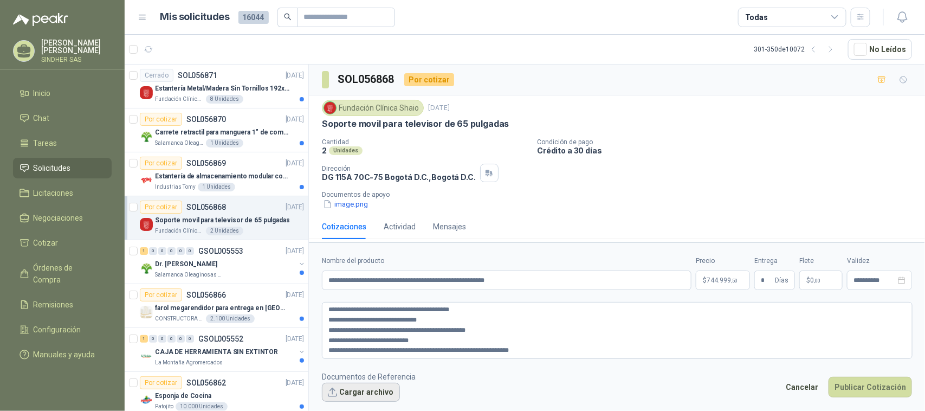
click at [364, 395] on button "Cargar archivo" at bounding box center [361, 393] width 78 height 20
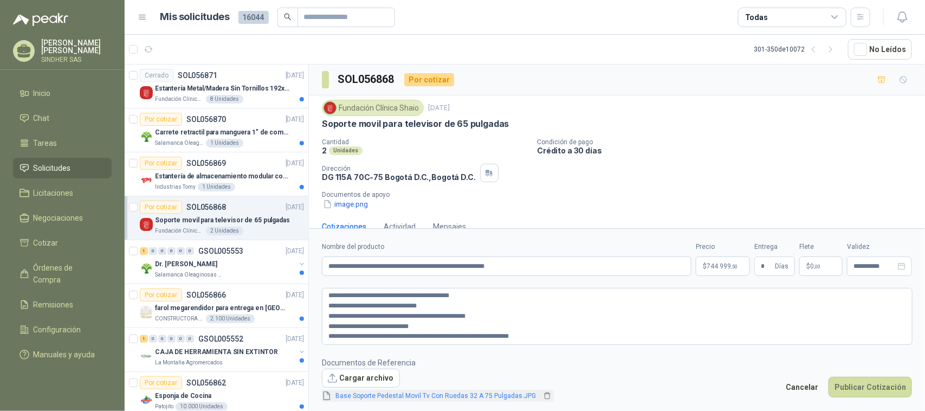
click at [516, 399] on link "Base Soporte Pedestal Movil Tv Con Ruedas 32 A 75 Pulgadas.JPG" at bounding box center [436, 396] width 209 height 10
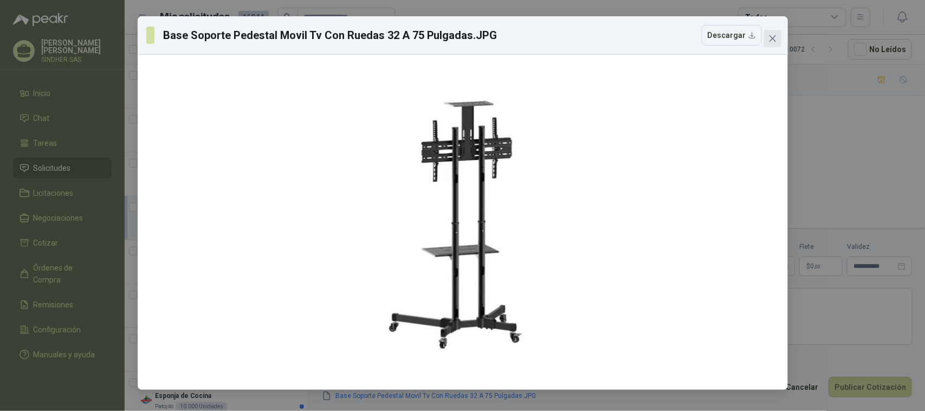
click at [778, 38] on span "Close" at bounding box center [772, 38] width 17 height 9
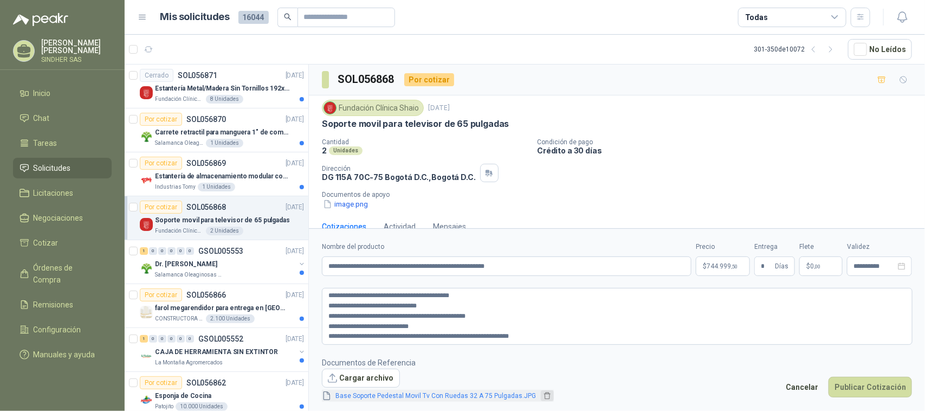
click at [544, 397] on icon "delete" at bounding box center [548, 396] width 8 height 8
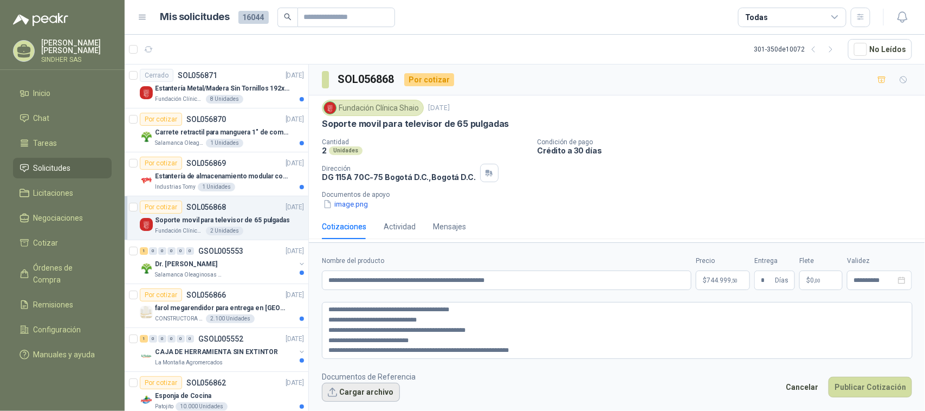
click at [359, 389] on button "Cargar archivo" at bounding box center [361, 393] width 78 height 20
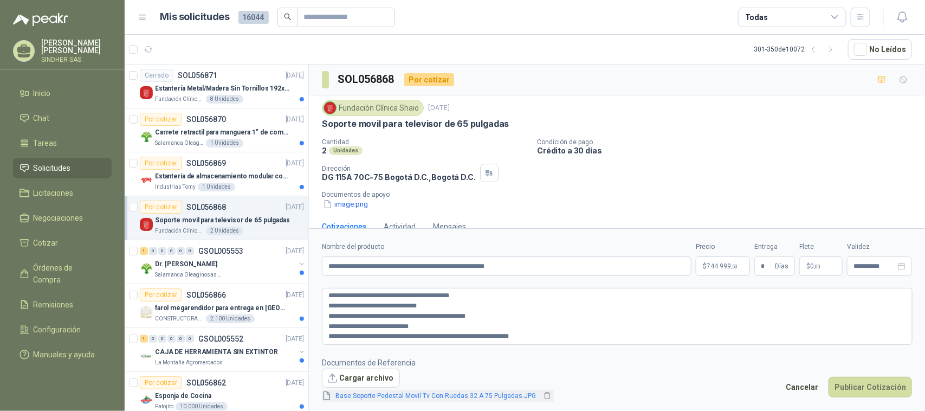
click at [496, 399] on link "Base Soporte Pedestal Movil Tv Con Ruedas 32 A 75 Pulgadas.JPG" at bounding box center [436, 396] width 209 height 10
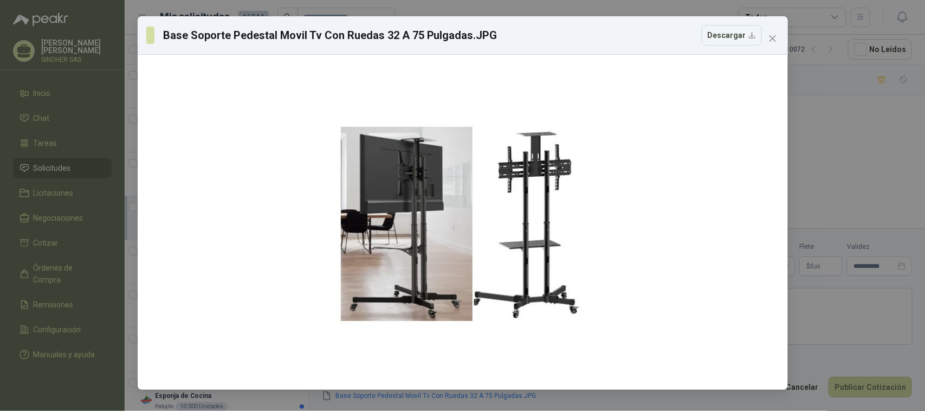
drag, startPoint x: 778, startPoint y: 40, endPoint x: 770, endPoint y: 63, distance: 24.7
click at [778, 40] on span "Close" at bounding box center [772, 38] width 17 height 9
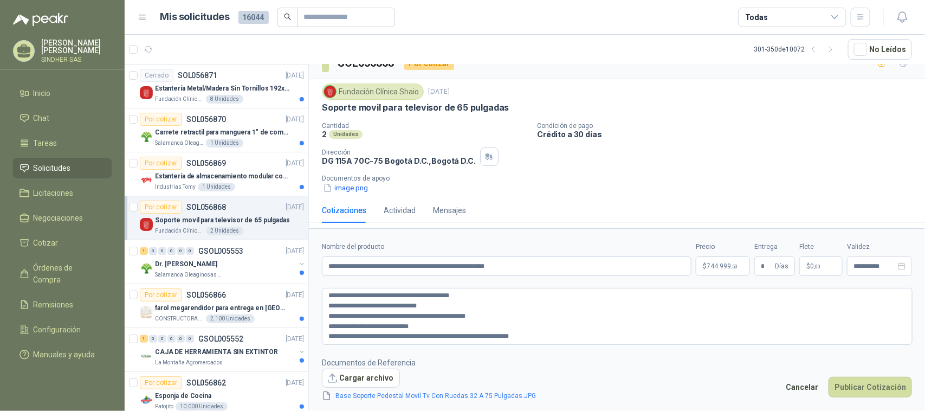
scroll to position [20, 0]
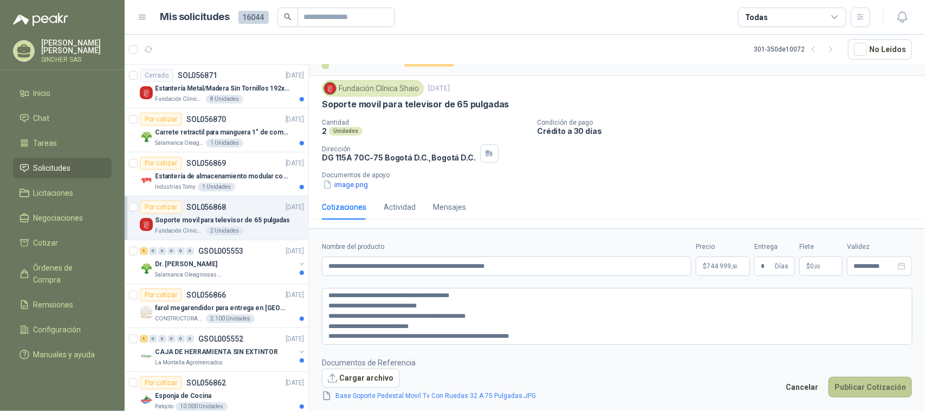
click at [882, 392] on button "Publicar Cotización" at bounding box center [870, 387] width 83 height 21
drag, startPoint x: 494, startPoint y: 318, endPoint x: 324, endPoint y: 318, distance: 170.2
click at [324, 318] on textarea "**********" at bounding box center [617, 316] width 591 height 56
type textarea "**********"
click at [329, 321] on textarea "**********" at bounding box center [617, 316] width 591 height 56
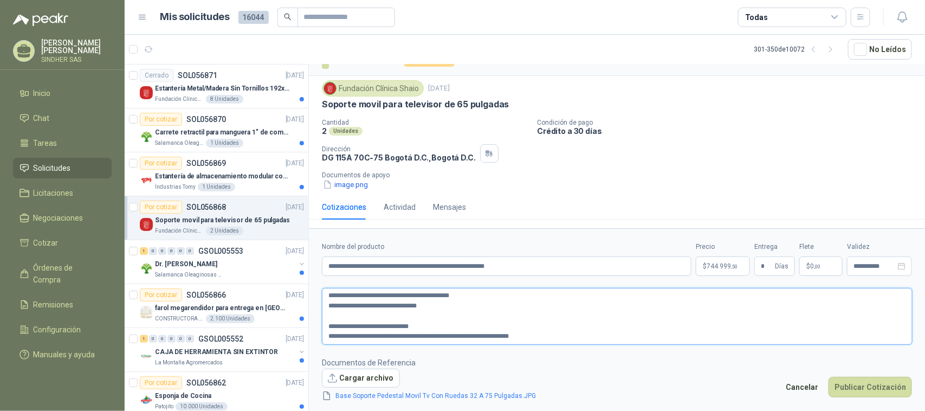
type textarea "**********"
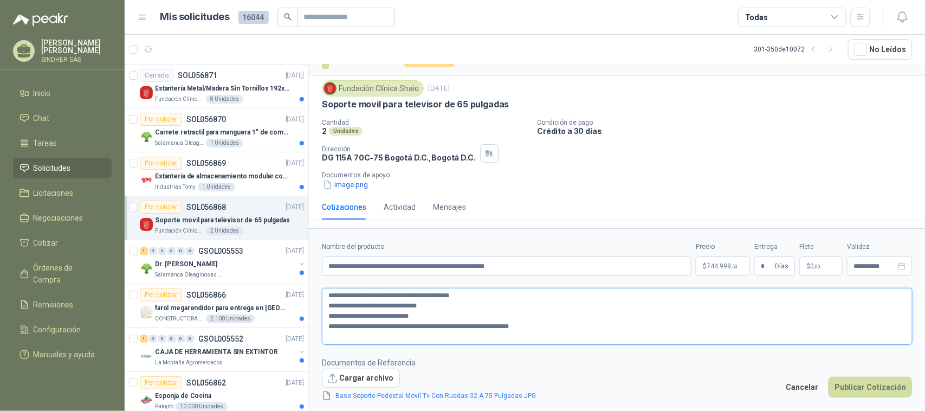
scroll to position [9, 0]
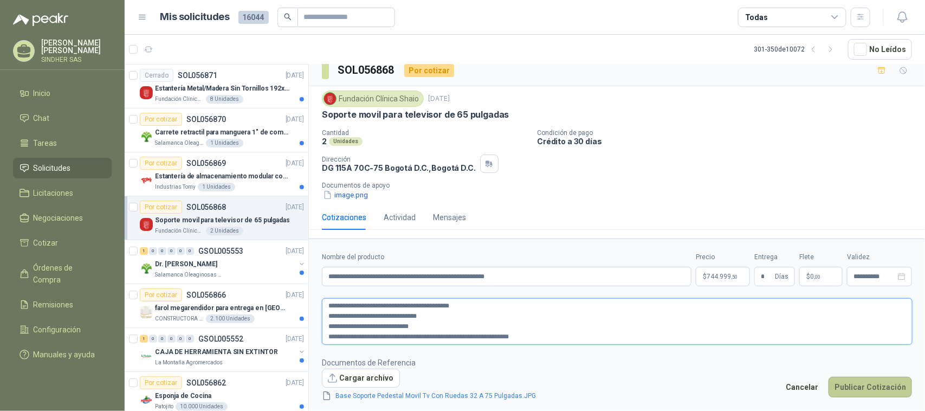
type textarea "**********"
click at [858, 389] on button "Publicar Cotización" at bounding box center [870, 387] width 83 height 21
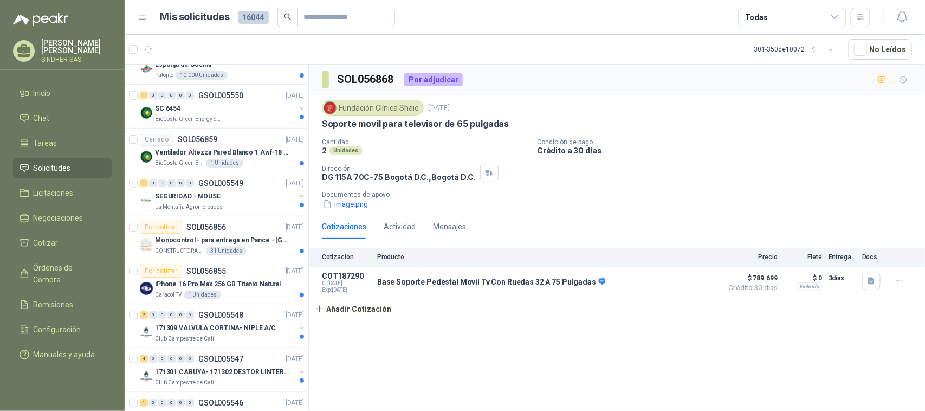
scroll to position [339, 0]
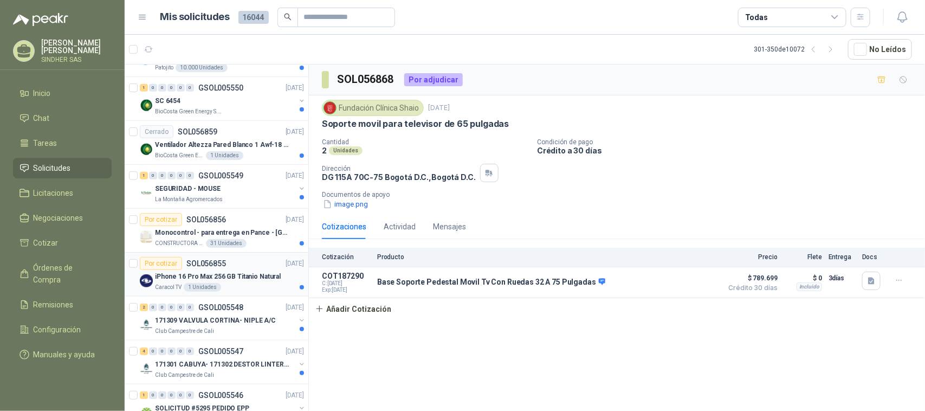
click at [223, 280] on p "iPhone 16 Pro Max 256 GB Titanio Natural" at bounding box center [218, 277] width 126 height 10
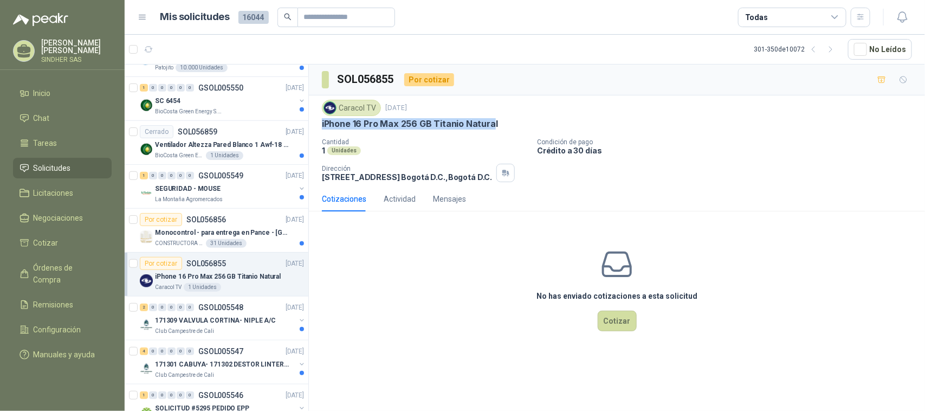
drag, startPoint x: 491, startPoint y: 121, endPoint x: 313, endPoint y: 123, distance: 177.3
click at [313, 123] on div "Caracol TV [DATE] iPhone 16 Pro Max 256 GB Titanio Natural Cantidad 1 Unidades …" at bounding box center [617, 140] width 616 height 91
click at [455, 292] on div "No has enviado cotizaciones a esta solicitud Cotizar" at bounding box center [617, 289] width 616 height 138
drag, startPoint x: 495, startPoint y: 123, endPoint x: 320, endPoint y: 124, distance: 174.5
click at [320, 124] on div "Caracol TV [DATE] iPhone 16 Pro Max 256 GB Titanio Natural Cantidad 1 Unidades …" at bounding box center [617, 140] width 616 height 91
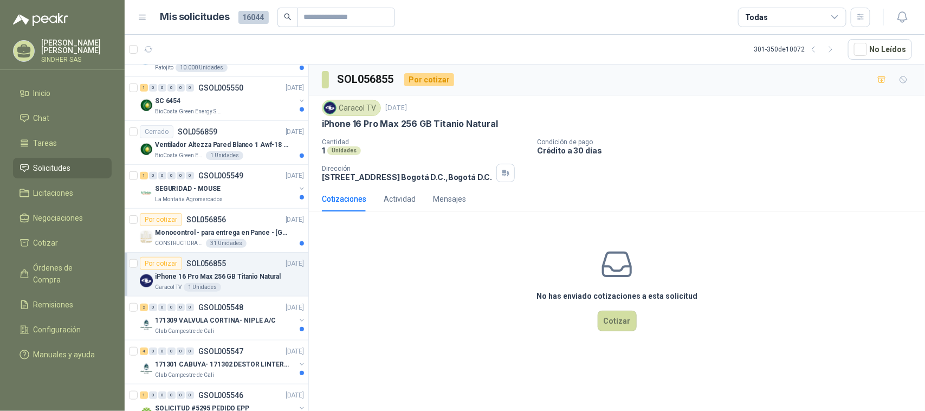
click at [465, 294] on div "No has enviado cotizaciones a esta solicitud Cotizar" at bounding box center [617, 289] width 616 height 138
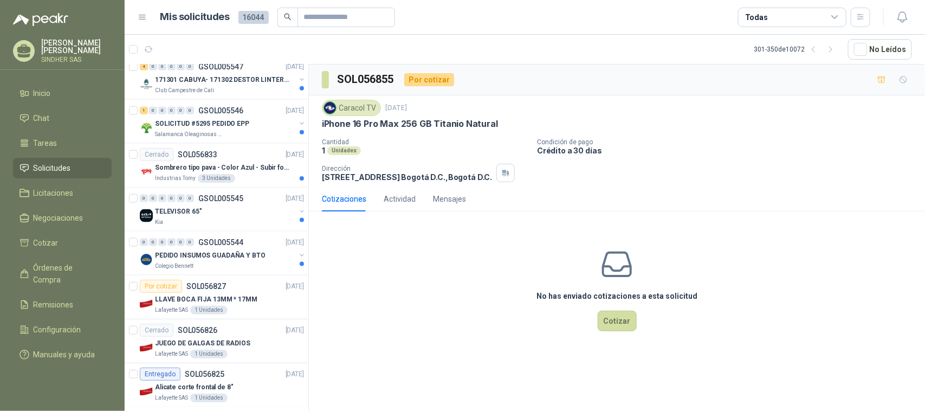
scroll to position [675, 0]
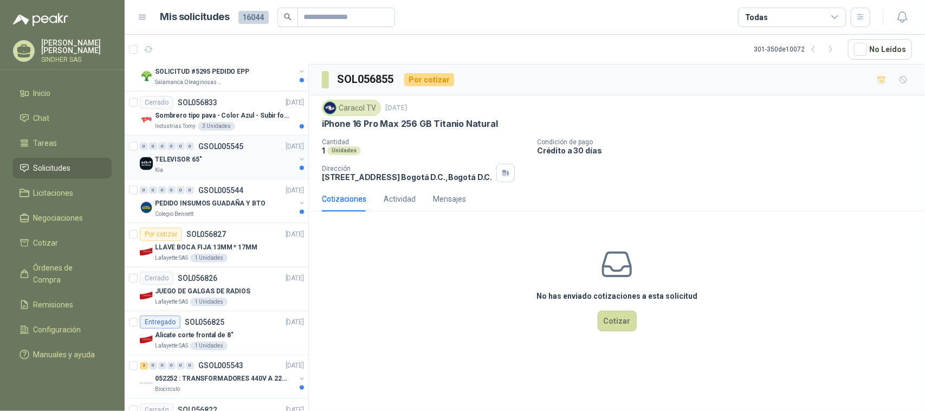
click at [234, 169] on div "Kia" at bounding box center [225, 170] width 140 height 9
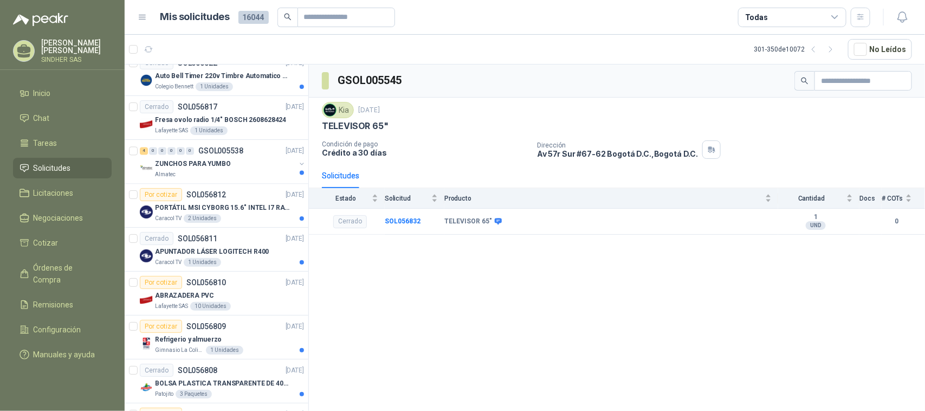
scroll to position [1049, 0]
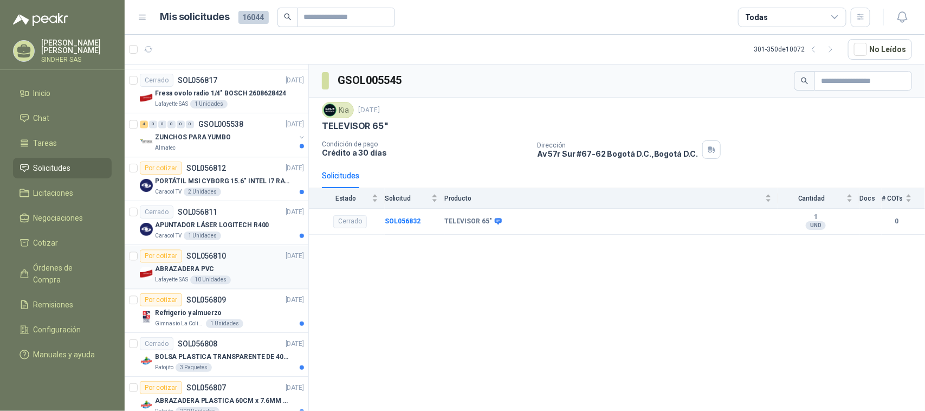
click at [249, 268] on div "ABRAZADERA PVC" at bounding box center [229, 268] width 149 height 13
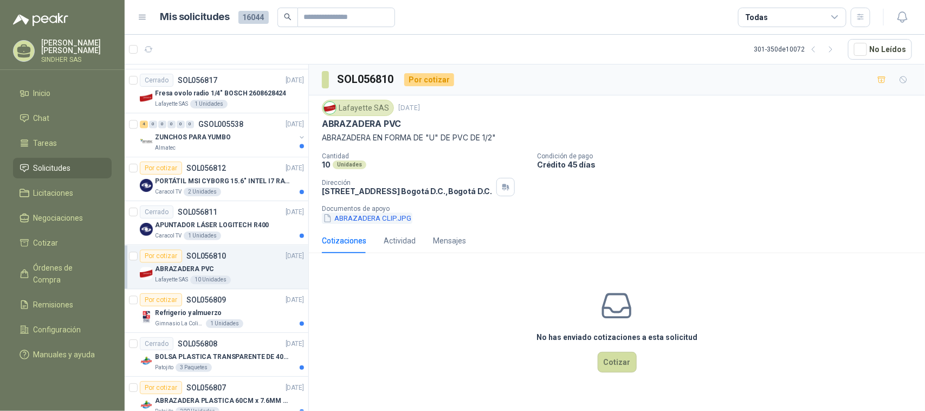
click at [381, 214] on button "ABRAZADERA CLIP.JPG" at bounding box center [367, 217] width 91 height 11
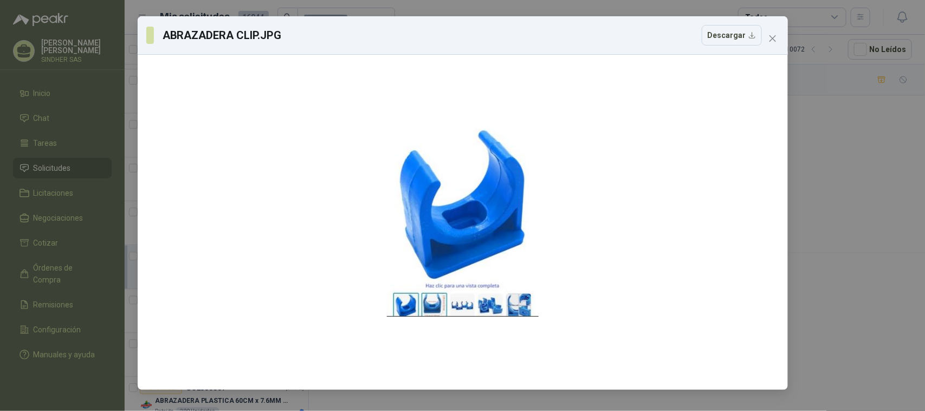
click at [784, 36] on div "ABRAZADERA CLIP.JPG Descargar" at bounding box center [463, 35] width 650 height 38
click at [778, 39] on span "Close" at bounding box center [772, 38] width 17 height 9
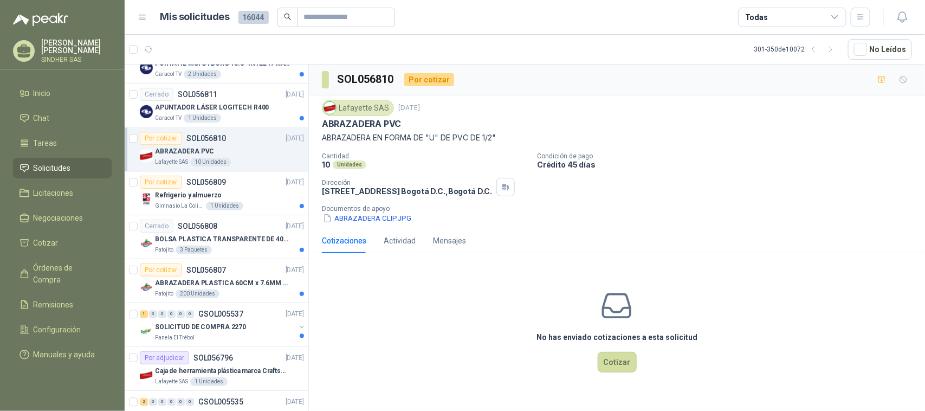
scroll to position [1158, 0]
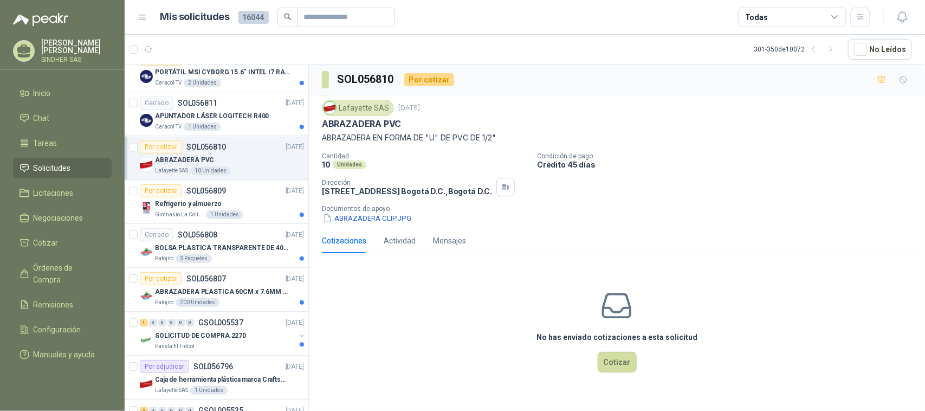
click at [286, 172] on div "Lafayette SAS 10 Unidades" at bounding box center [229, 170] width 149 height 9
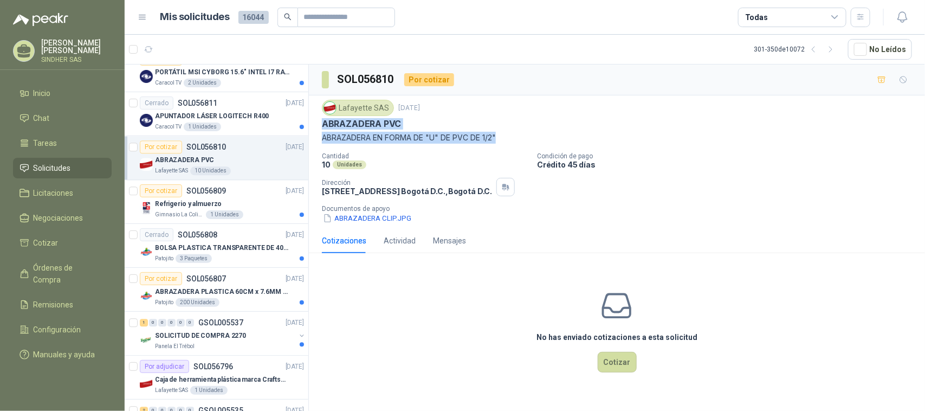
drag, startPoint x: 323, startPoint y: 125, endPoint x: 505, endPoint y: 141, distance: 183.4
click at [505, 141] on div "Lafayette SAS [DATE] ABRAZADERA PVC ABRAZADERA EN FORMA DE "U" DE PVC DE 1/2"" at bounding box center [617, 122] width 590 height 44
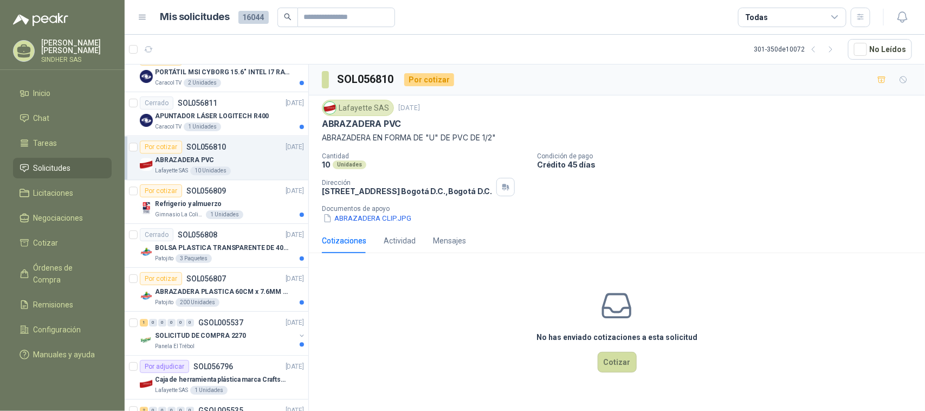
click at [366, 212] on p "Documentos de apoyo" at bounding box center [621, 209] width 599 height 8
click at [368, 217] on button "ABRAZADERA CLIP.JPG" at bounding box center [367, 217] width 91 height 11
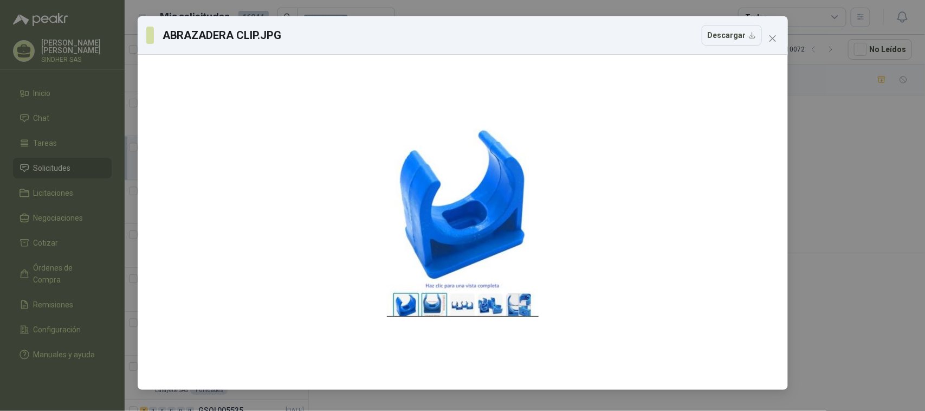
click at [805, 274] on div "ABRAZADERA CLIP.JPG Descargar" at bounding box center [462, 205] width 925 height 411
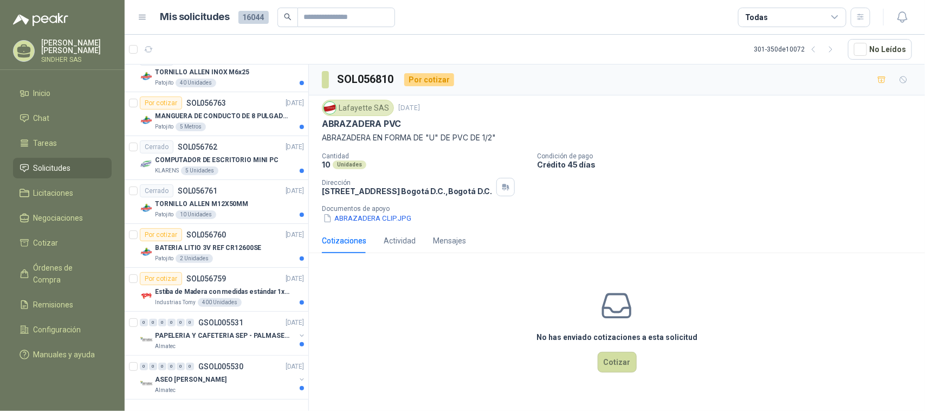
scroll to position [1873, 0]
click at [835, 50] on icon "button" at bounding box center [831, 49] width 9 height 9
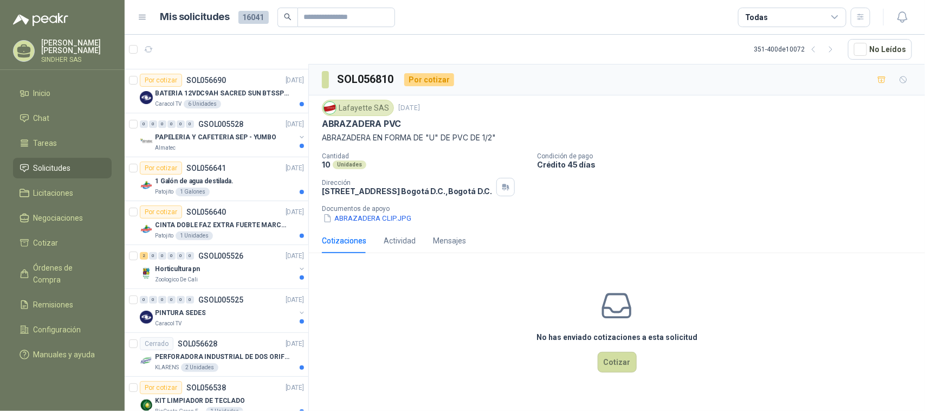
scroll to position [0, 0]
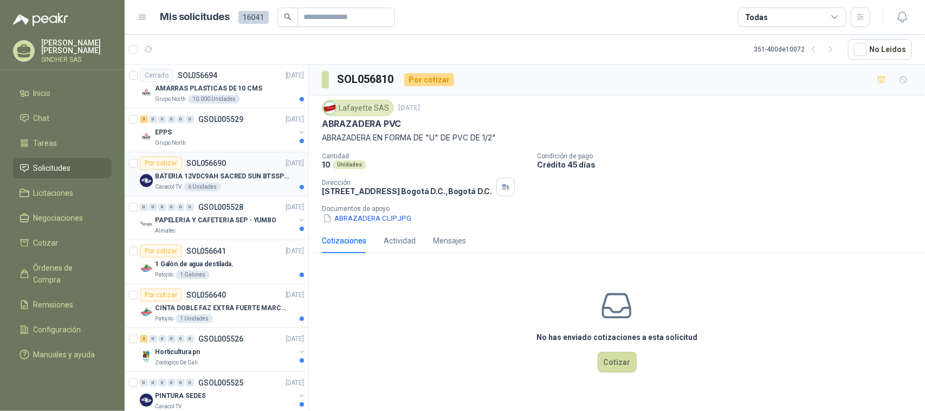
click at [257, 175] on p "BATERIA 12VDC9AH SACRED SUN BTSSP12-9HR" at bounding box center [222, 176] width 135 height 10
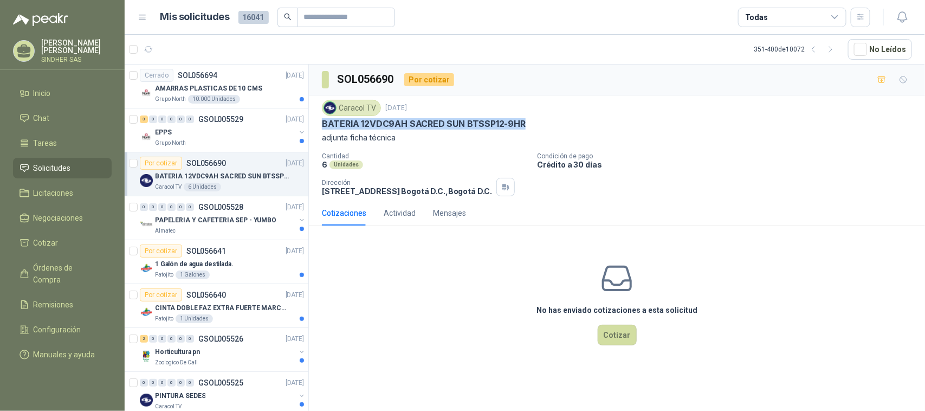
drag, startPoint x: 530, startPoint y: 122, endPoint x: 332, endPoint y: 126, distance: 197.9
click at [323, 127] on div "BATERIA 12VDC9AH SACRED SUN BTSSP12-9HR" at bounding box center [617, 123] width 590 height 11
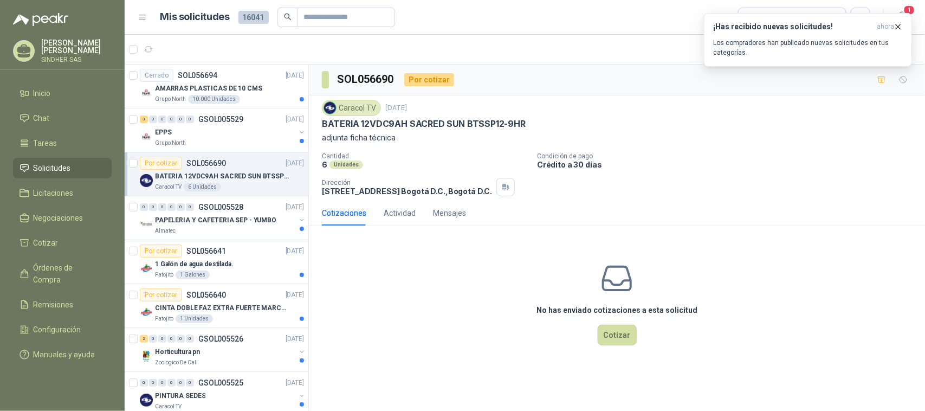
click at [465, 279] on div "No has enviado cotizaciones a esta solicitud Cotizar" at bounding box center [617, 303] width 616 height 138
click at [482, 282] on div "No has enviado cotizaciones a esta solicitud Cotizar" at bounding box center [617, 303] width 616 height 138
click at [909, 12] on span "1" at bounding box center [910, 10] width 12 height 10
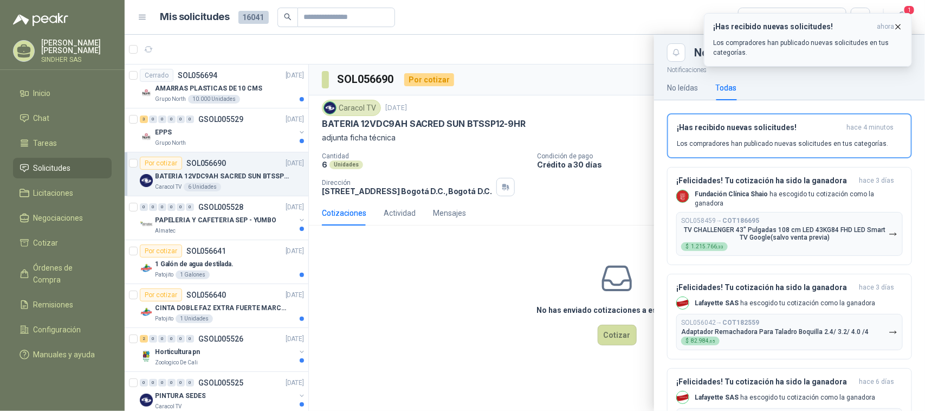
click at [901, 27] on icon "button" at bounding box center [898, 26] width 9 height 9
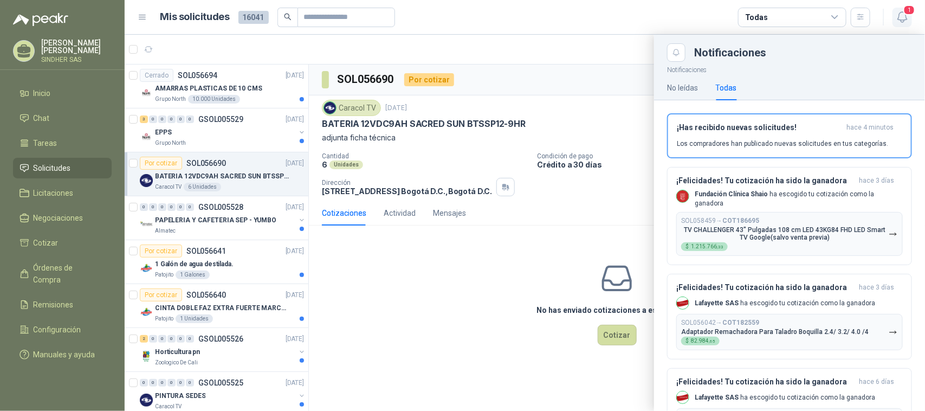
click at [904, 19] on icon "button" at bounding box center [903, 17] width 14 height 14
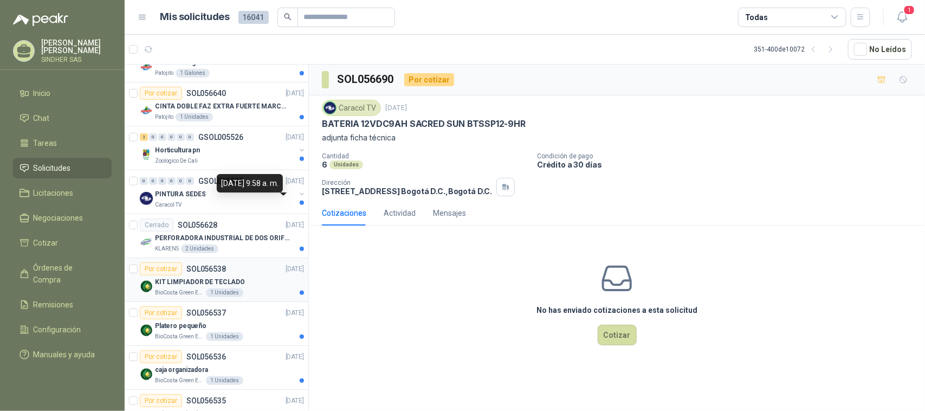
scroll to position [271, 0]
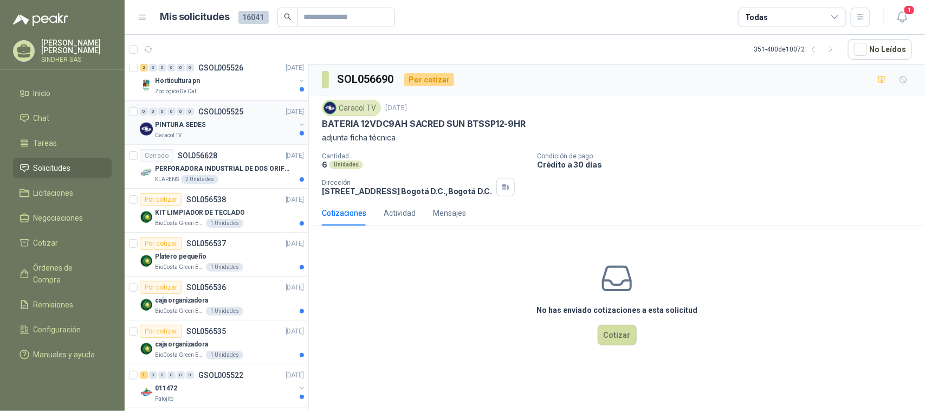
click at [222, 132] on div "Caracol TV" at bounding box center [225, 135] width 140 height 9
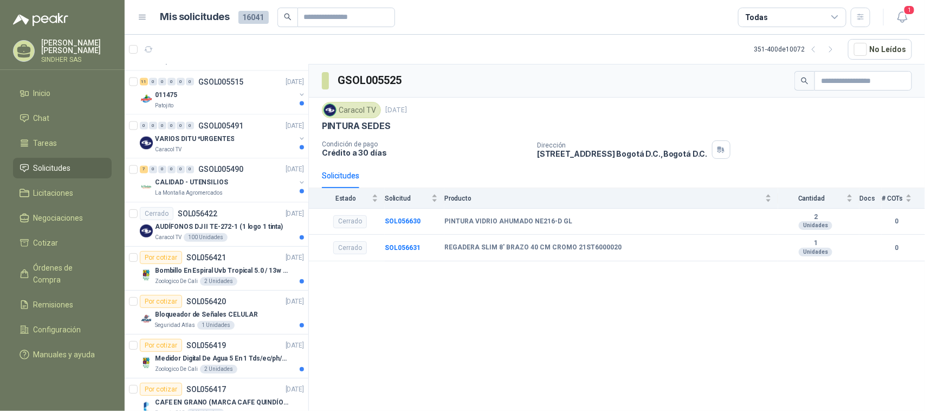
scroll to position [881, 0]
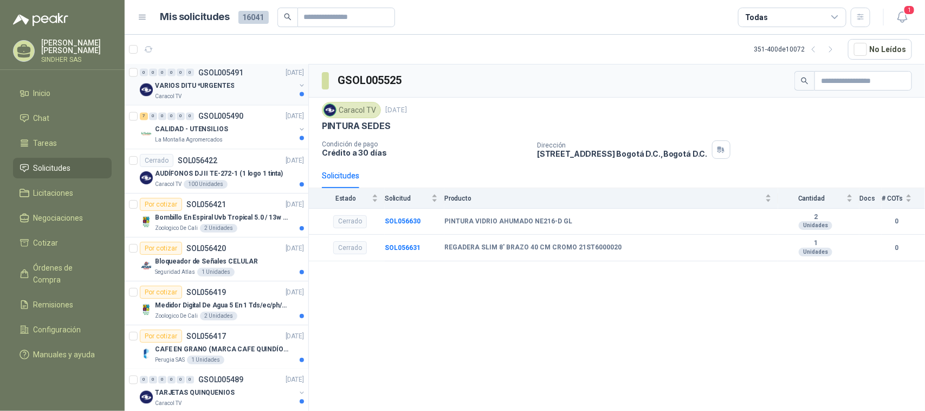
click at [215, 95] on div "Caracol TV" at bounding box center [225, 96] width 140 height 9
click at [239, 171] on p "AUDÍFONOS DJ II TE-272-1 (1 logo 1 tinta)" at bounding box center [219, 174] width 128 height 10
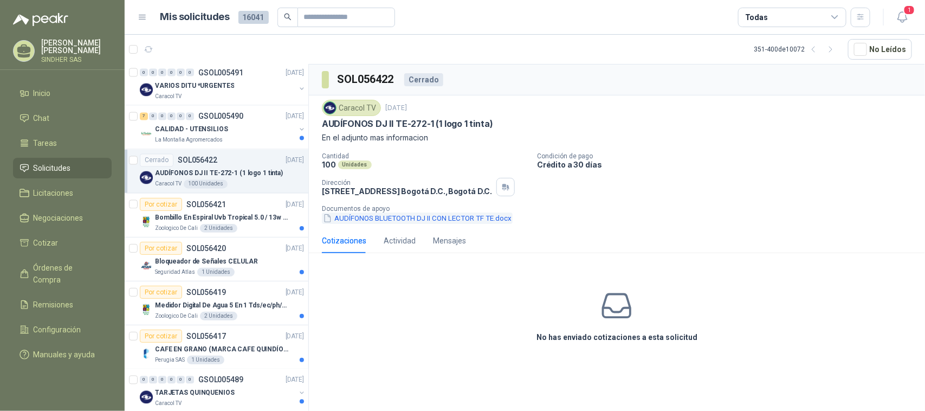
click at [410, 216] on button "AUDÍFONOS BLUETOOTH DJ II CON LECTOR TF TE.docx" at bounding box center [417, 217] width 191 height 11
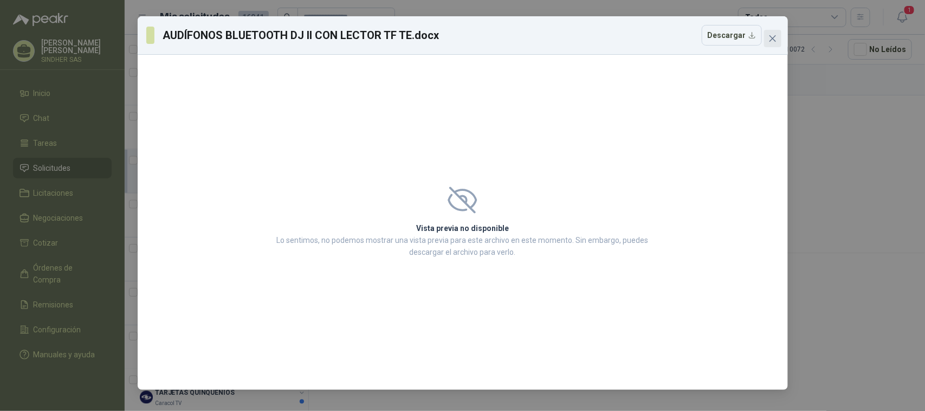
click at [774, 37] on icon "close" at bounding box center [772, 38] width 7 height 7
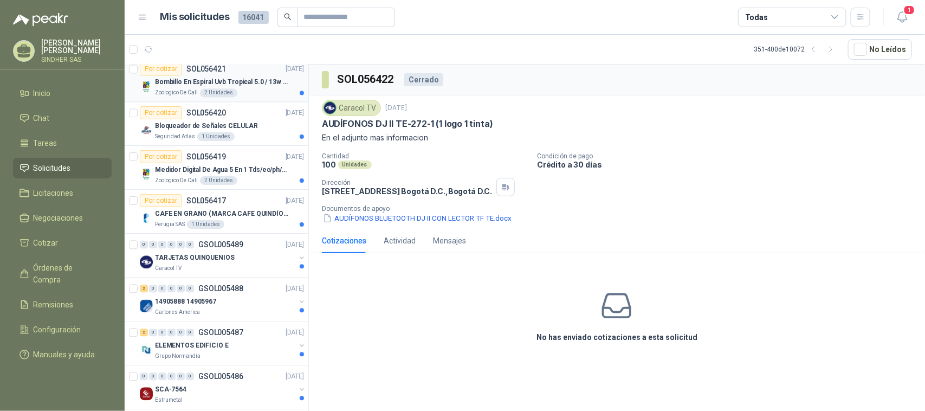
scroll to position [1084, 0]
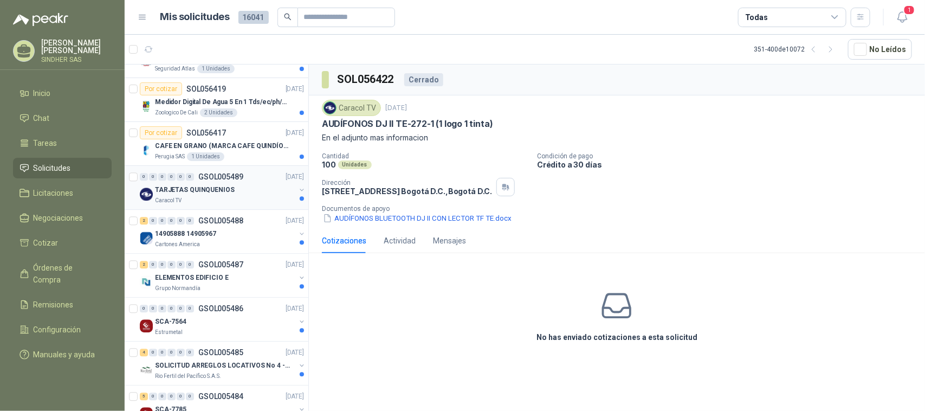
click at [227, 194] on p "TARJETAS QUINQUENIOS" at bounding box center [195, 190] width 80 height 10
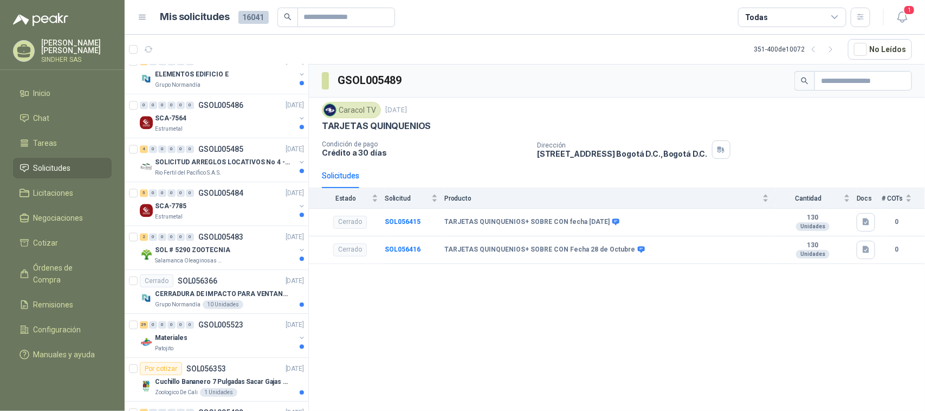
scroll to position [1355, 0]
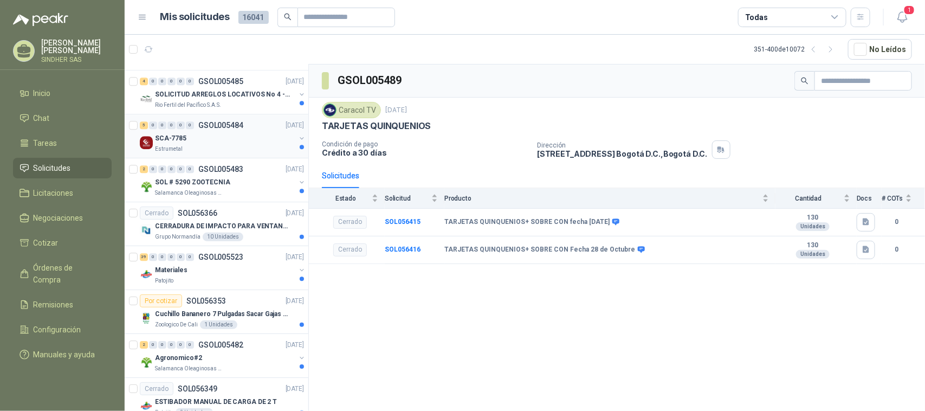
click at [230, 145] on div "SCA-7785" at bounding box center [225, 138] width 140 height 13
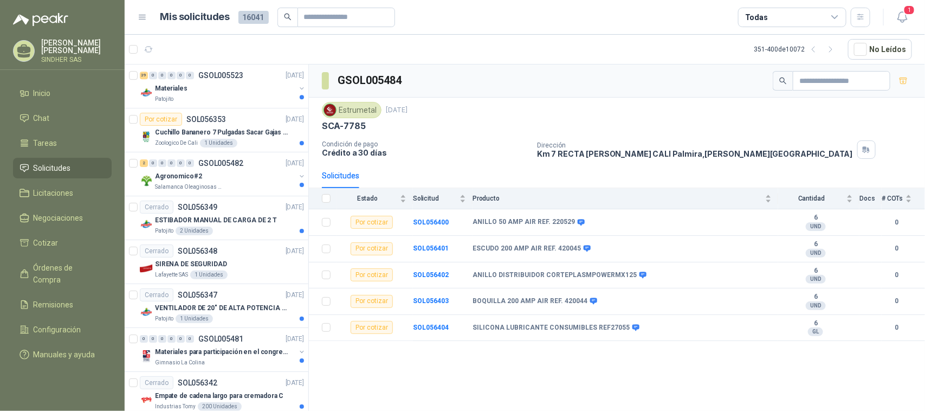
scroll to position [1558, 0]
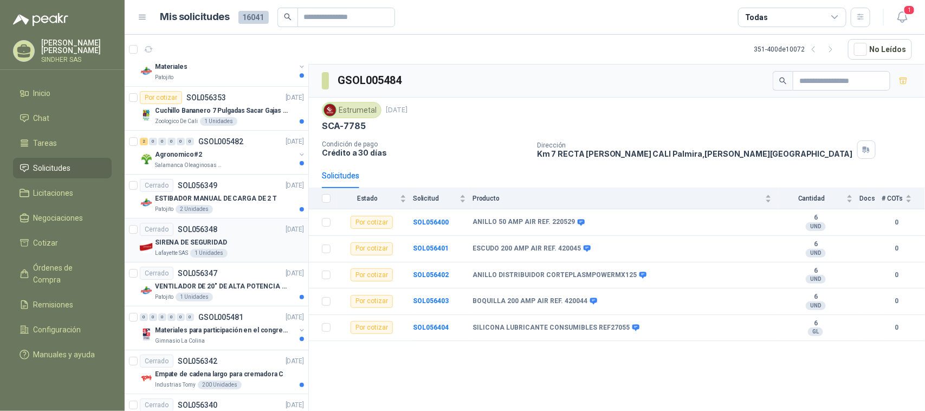
click at [242, 244] on div "SIRENA DE SEGURIDAD" at bounding box center [229, 242] width 149 height 13
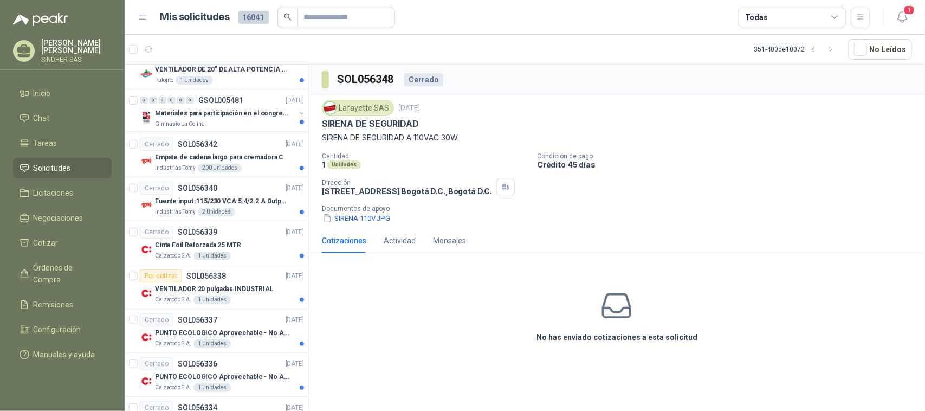
scroll to position [1829, 0]
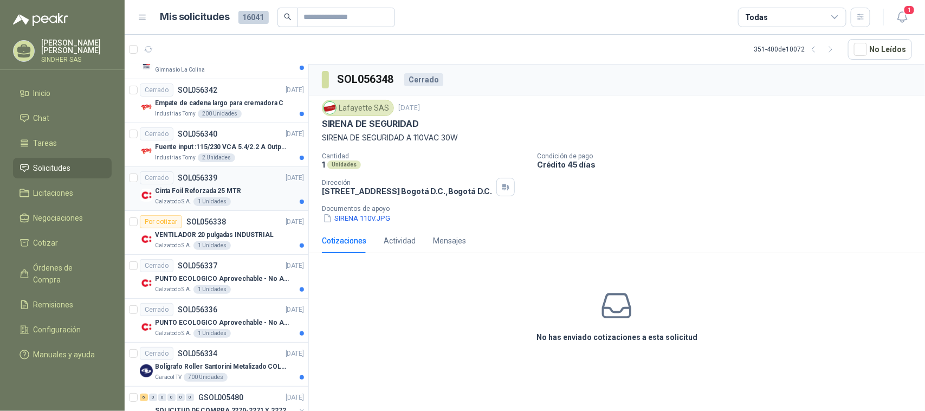
click at [244, 197] on div "Cinta Foil Reforzada 25 MTR" at bounding box center [229, 190] width 149 height 13
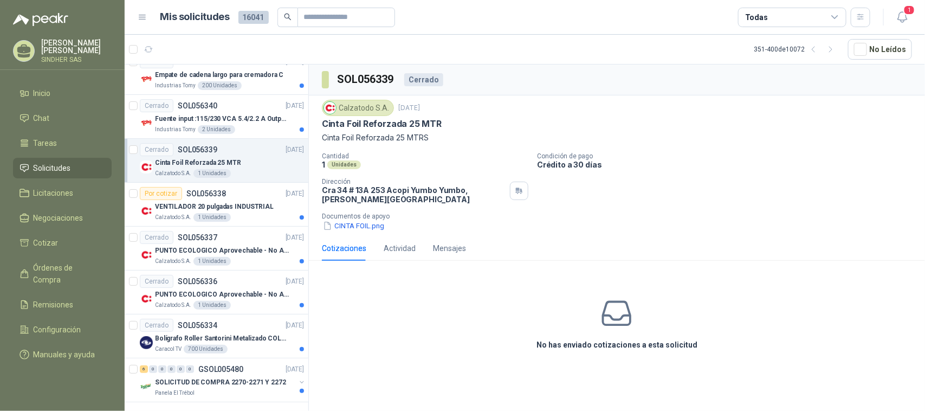
scroll to position [1873, 0]
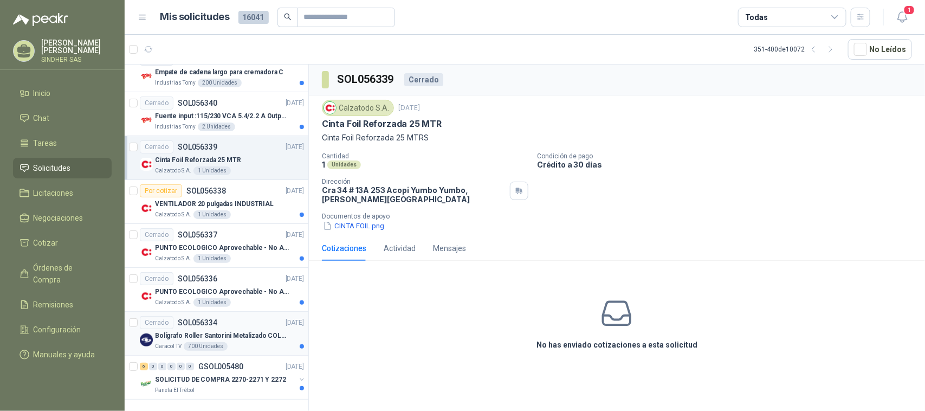
click at [248, 331] on p "Bolígrafo Roller Santorini Metalizado COLOR MORADO 1logo" at bounding box center [222, 336] width 135 height 10
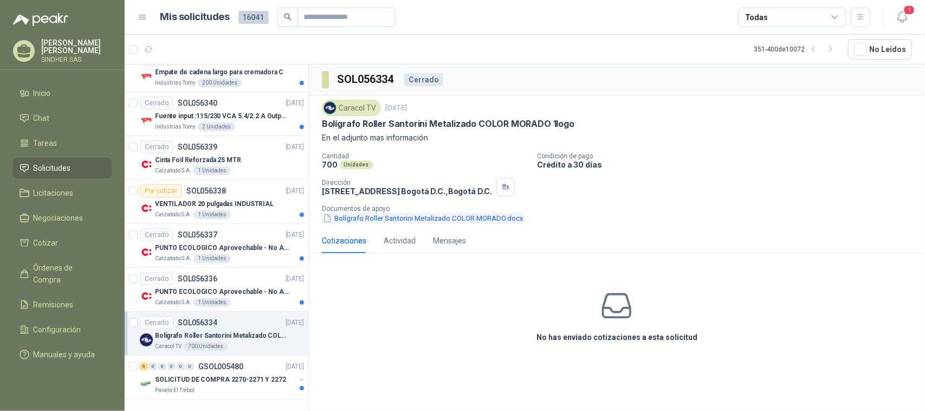
click at [435, 221] on button "Bolígrafo Roller Santorini Metalizado COLOR MORADO.docx" at bounding box center [423, 217] width 203 height 11
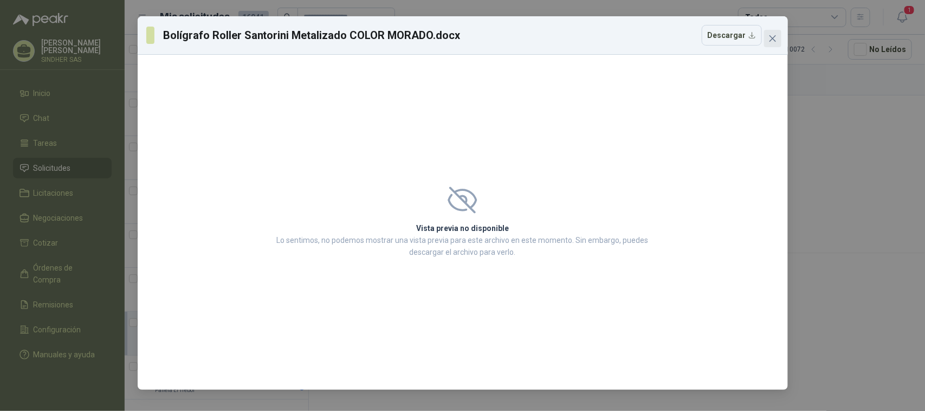
click at [778, 38] on span "Close" at bounding box center [772, 38] width 17 height 9
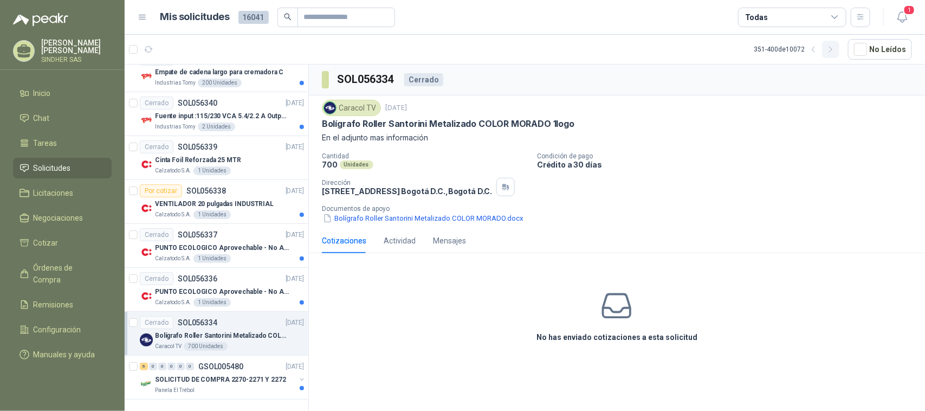
click at [839, 50] on button "button" at bounding box center [830, 49] width 17 height 17
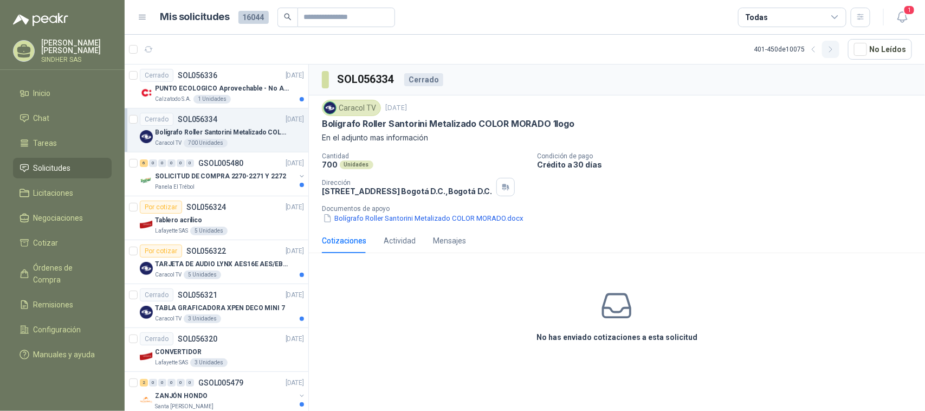
click at [830, 52] on icon "button" at bounding box center [831, 49] width 9 height 9
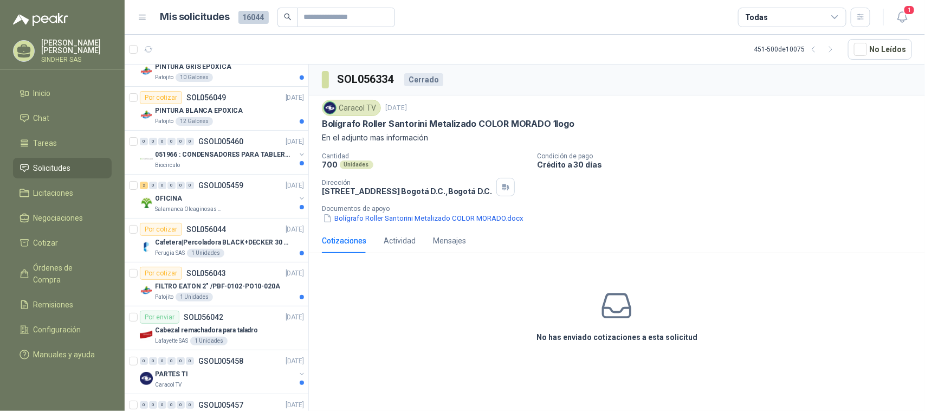
scroll to position [25, 0]
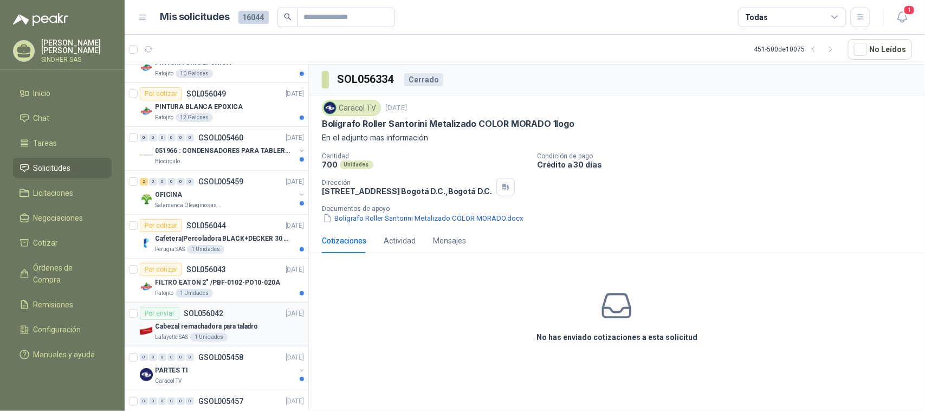
click at [252, 319] on div "Por enviar SOL056042 [DATE]" at bounding box center [222, 313] width 164 height 13
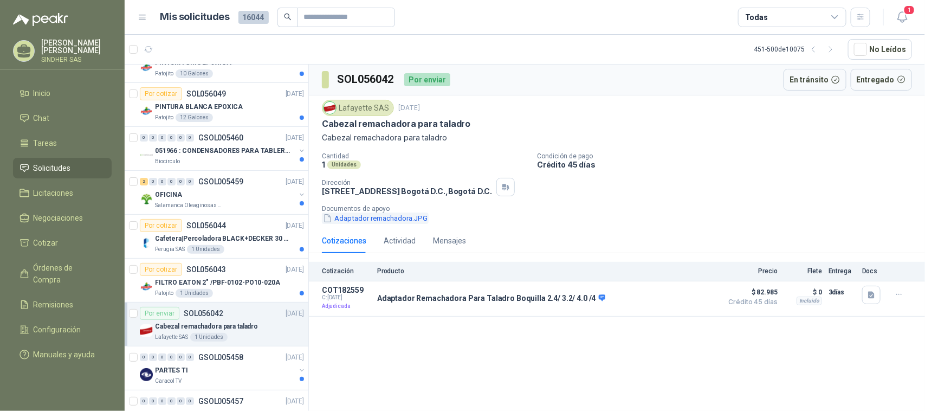
click at [398, 218] on button "Adaptador remachadora.JPG" at bounding box center [375, 217] width 107 height 11
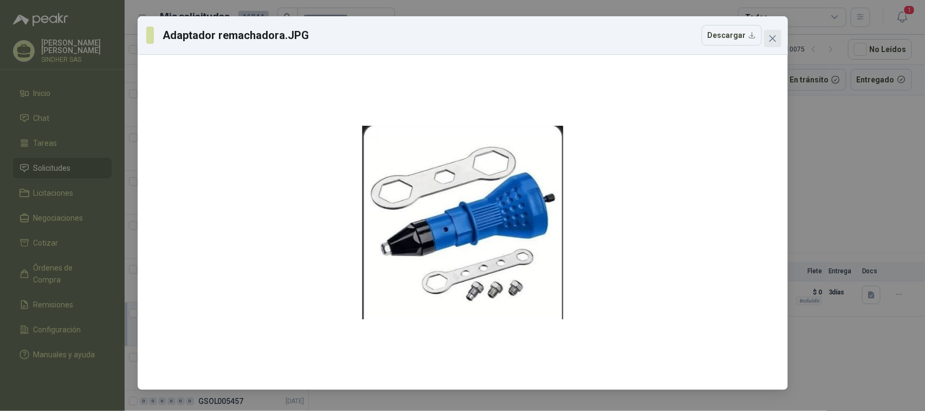
click at [774, 38] on icon "close" at bounding box center [772, 38] width 7 height 7
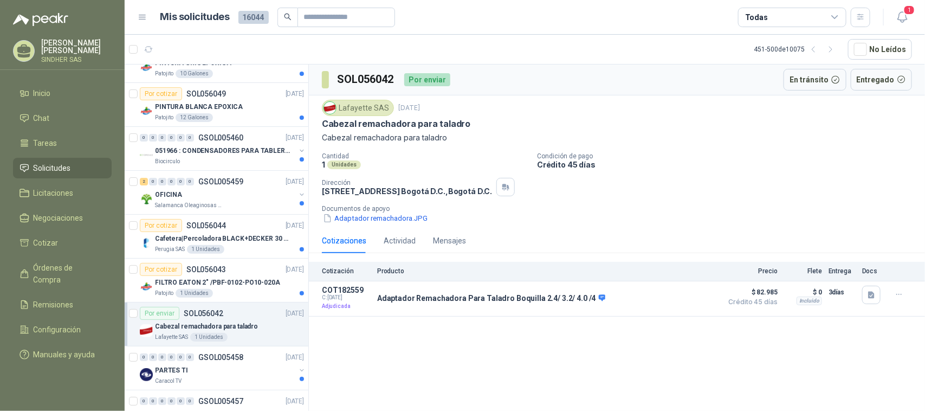
click at [491, 364] on div "SOL056042 Por enviar En tránsito Entregado Lafayette SAS [DATE] Cabezal remacha…" at bounding box center [617, 240] width 616 height 350
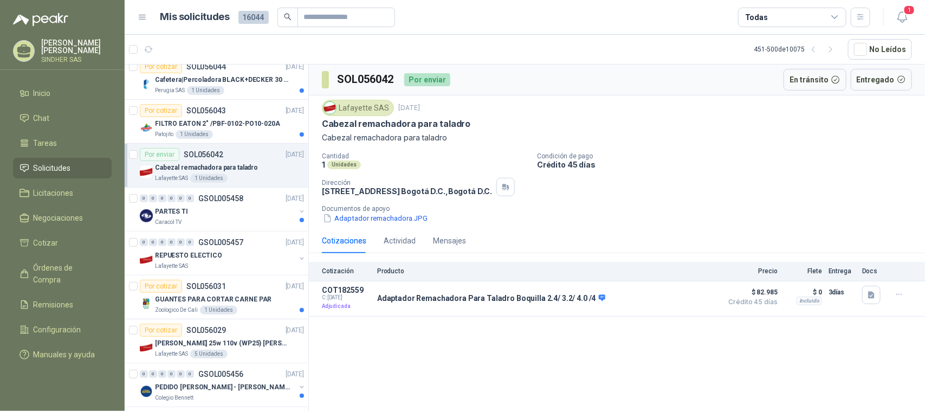
scroll to position [210, 0]
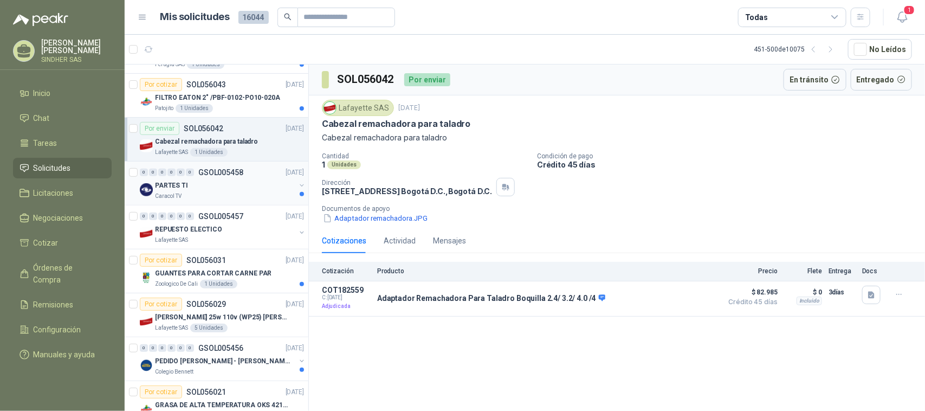
click at [240, 186] on div "PARTES TI" at bounding box center [225, 185] width 140 height 13
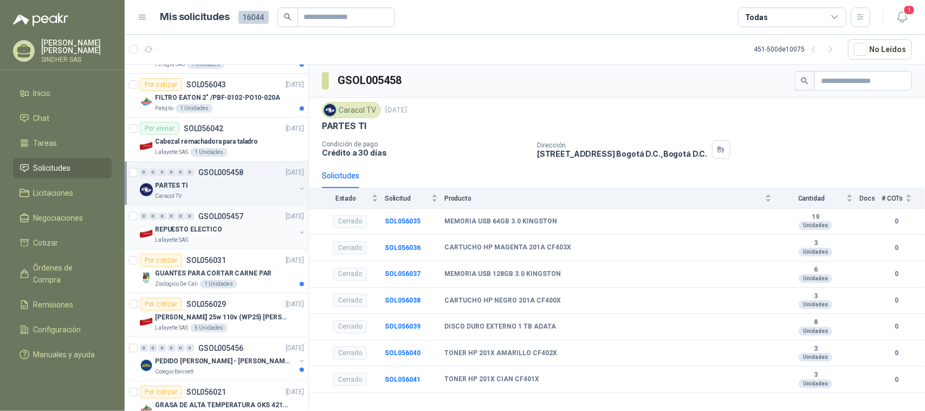
click at [240, 221] on div "0 0 0 0 0 0 GSOL005457 [DATE]" at bounding box center [223, 216] width 166 height 13
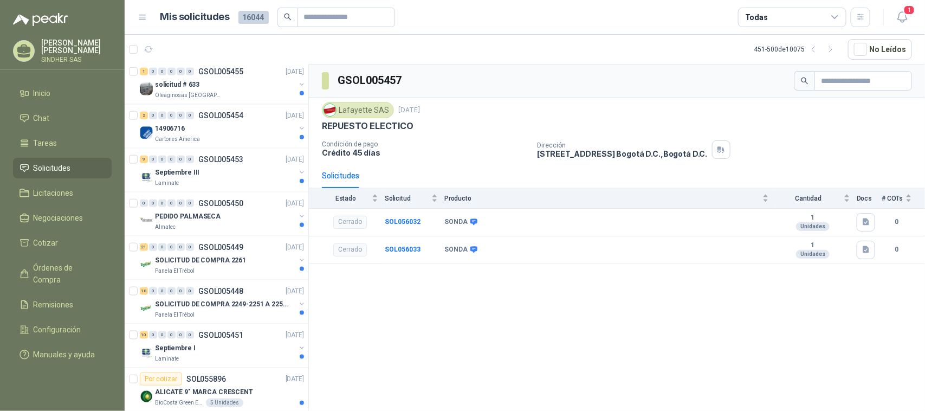
scroll to position [579, 0]
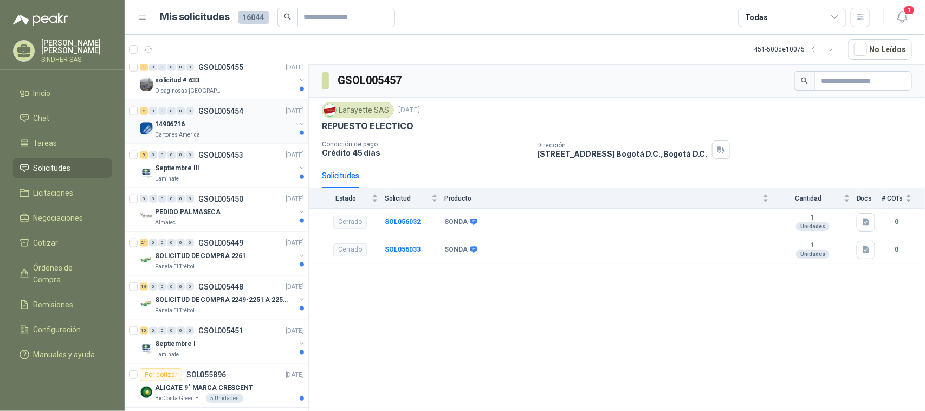
click at [259, 136] on div "Cartones America" at bounding box center [225, 135] width 140 height 9
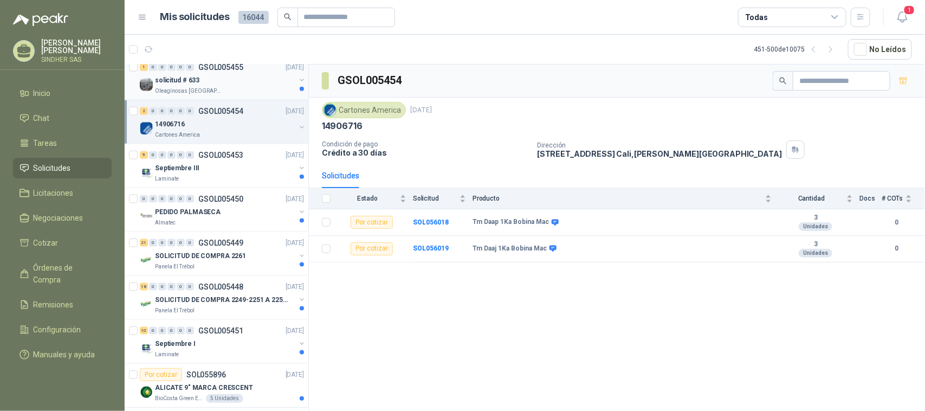
click at [255, 91] on div "Oleaginosas [GEOGRAPHIC_DATA][PERSON_NAME]" at bounding box center [225, 91] width 140 height 9
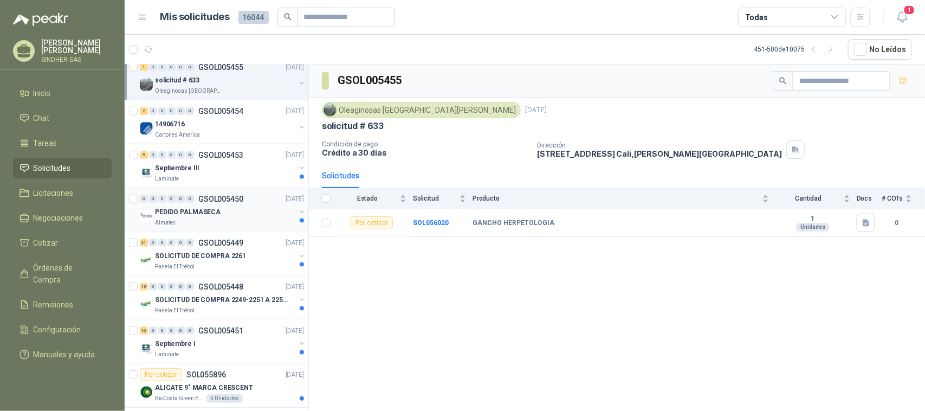
click at [242, 201] on div "0 0 0 0 0 0 GSOL005450 [DATE]" at bounding box center [223, 198] width 166 height 13
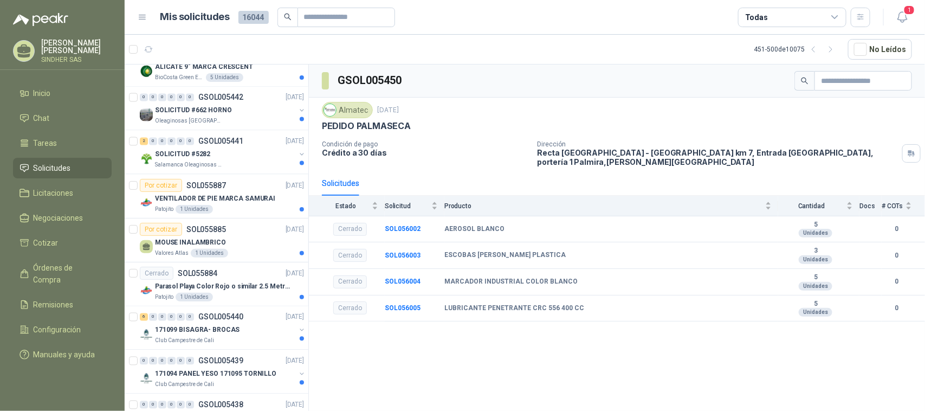
scroll to position [877, 0]
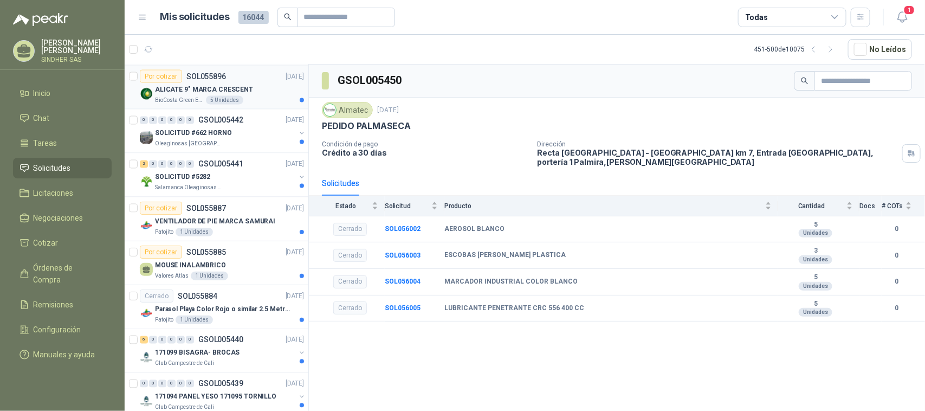
click at [272, 89] on div "ALICATE 9" MARCA CRESCENT" at bounding box center [229, 89] width 149 height 13
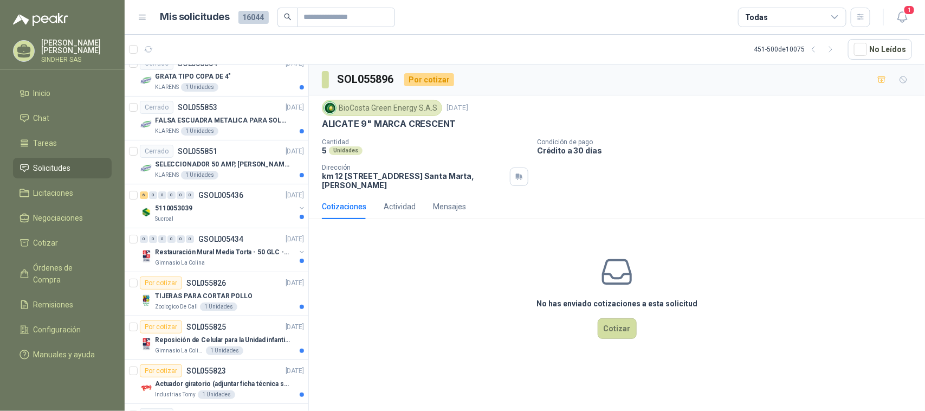
scroll to position [1873, 0]
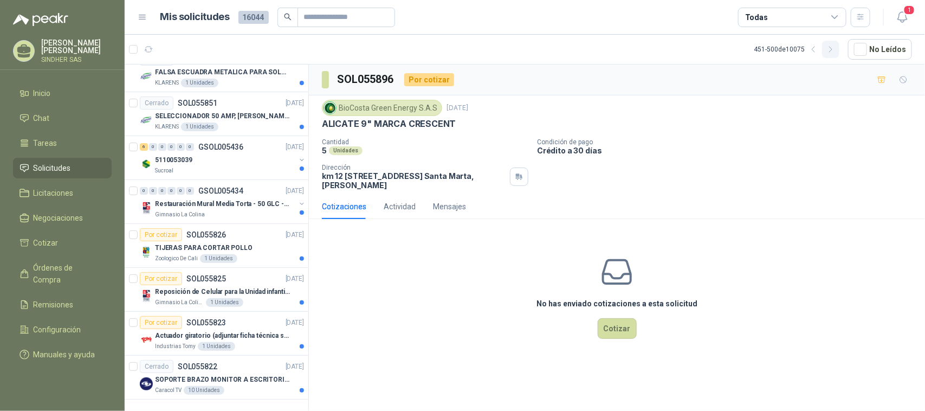
click at [839, 51] on button "button" at bounding box center [830, 49] width 17 height 17
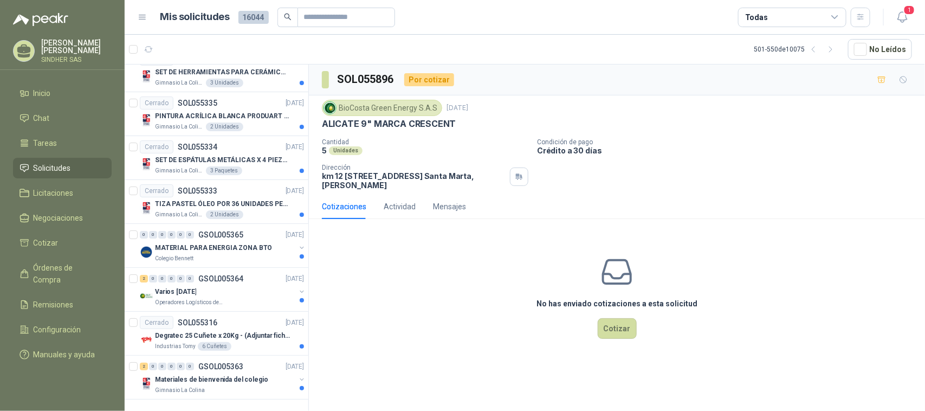
click at [87, 165] on li "Solicitudes" at bounding box center [63, 168] width 86 height 12
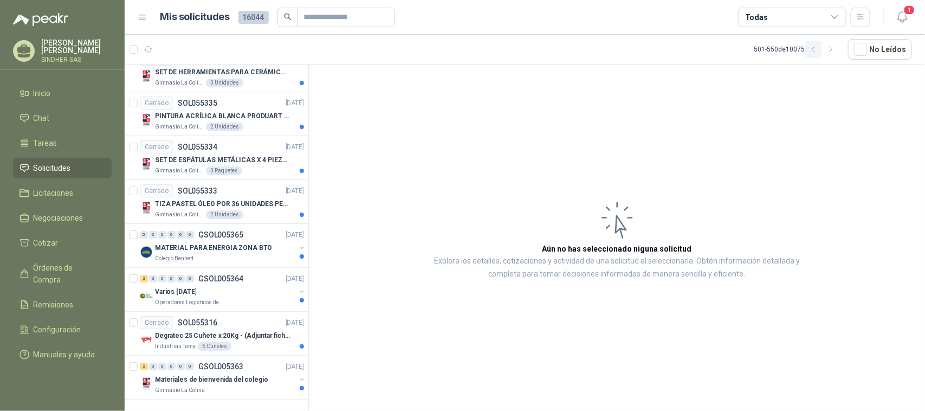
click at [817, 53] on icon "button" at bounding box center [813, 49] width 9 height 9
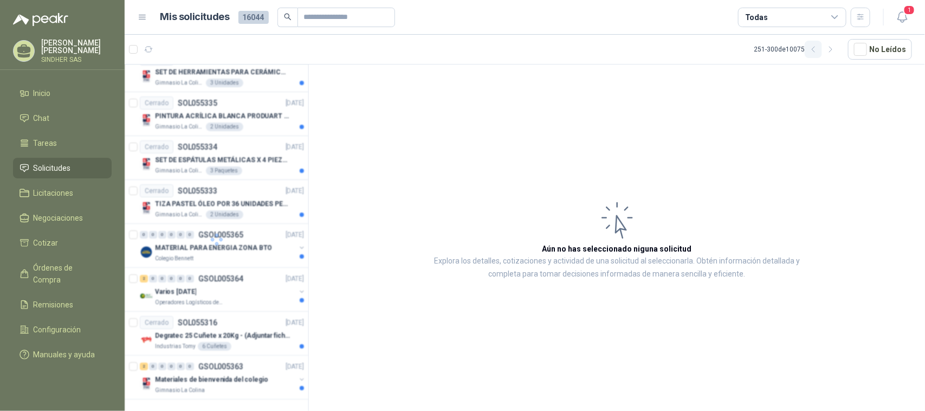
click at [817, 53] on icon "button" at bounding box center [813, 49] width 9 height 9
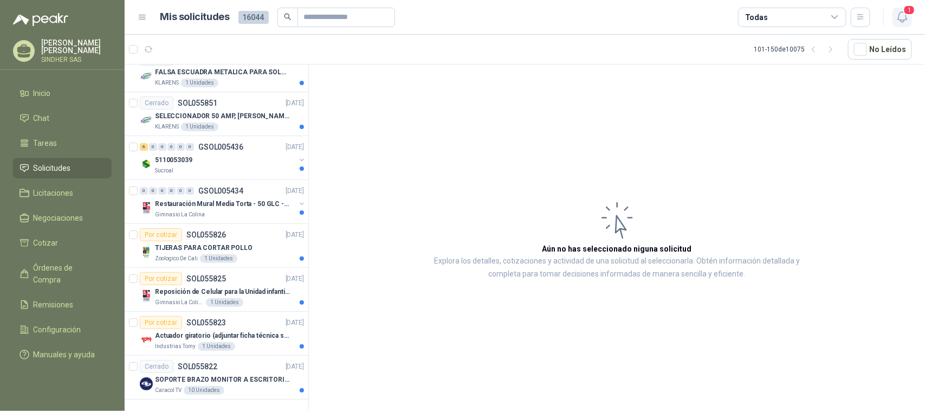
click at [906, 17] on icon "button" at bounding box center [902, 17] width 9 height 10
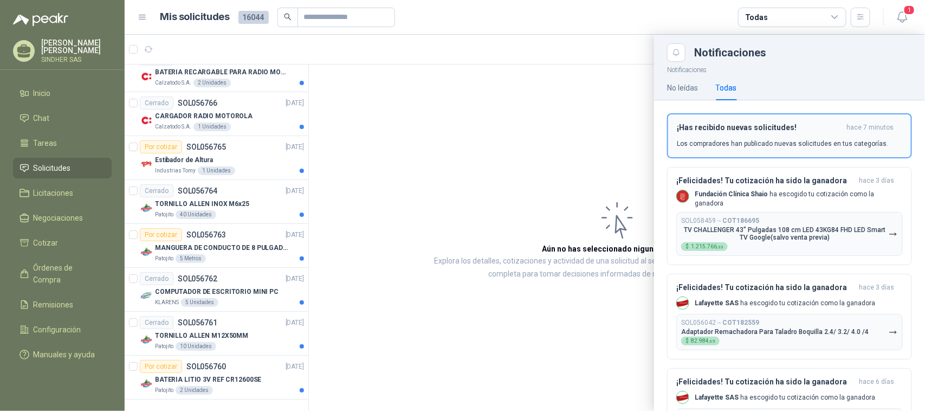
click at [762, 128] on h3 "¡Has recibido nuevas solicitudes!" at bounding box center [759, 127] width 165 height 9
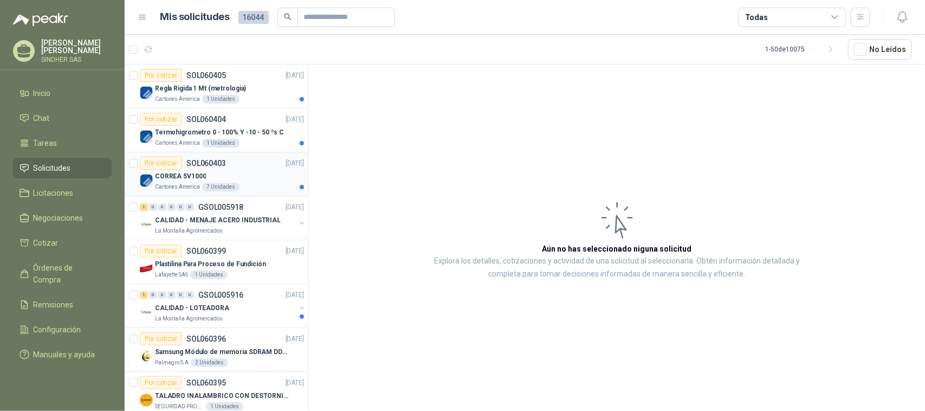
click at [245, 175] on div "CORREA 5V1000" at bounding box center [229, 176] width 149 height 13
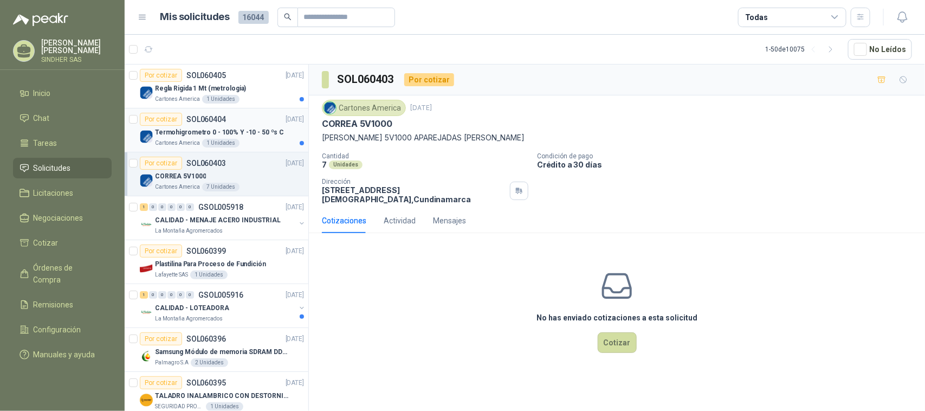
click at [251, 128] on p "Termohigrometro 0 - 100% Y -10 - 50 ºs C" at bounding box center [219, 132] width 129 height 10
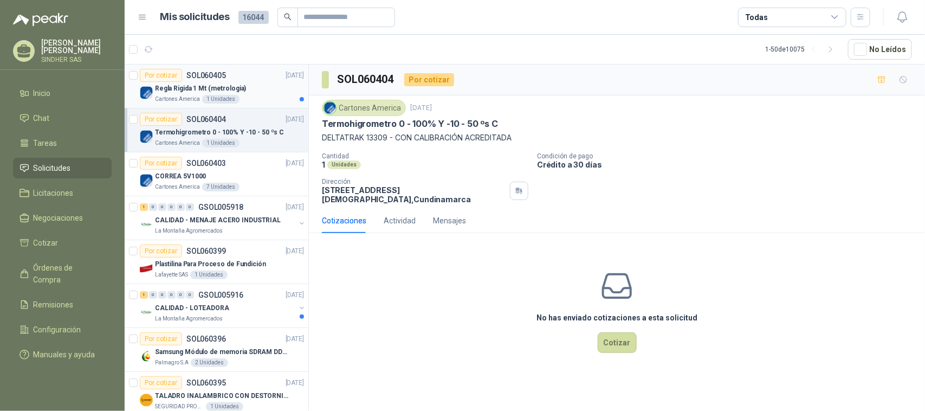
click at [256, 93] on div "Regla Rigida 1 Mt (metrologia)" at bounding box center [229, 88] width 149 height 13
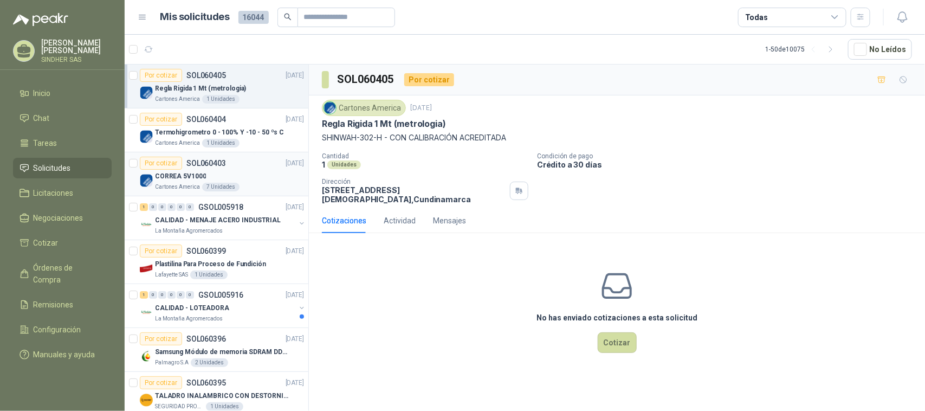
click at [249, 164] on div "Por cotizar SOL060403 [DATE]" at bounding box center [222, 163] width 164 height 13
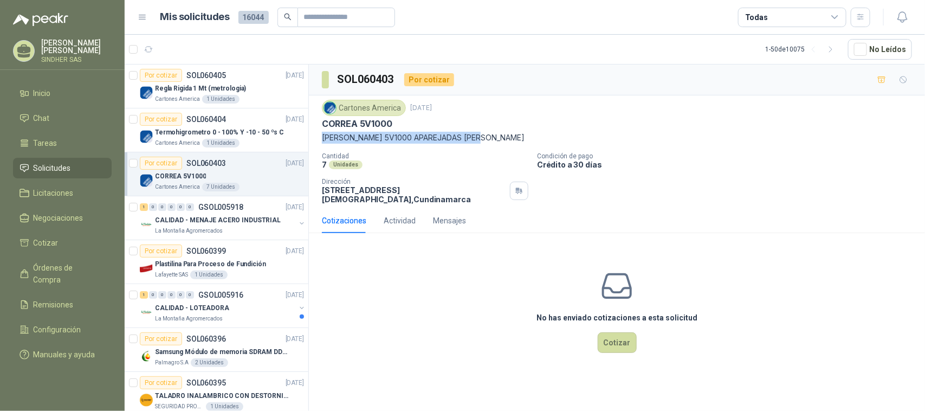
drag, startPoint x: 491, startPoint y: 138, endPoint x: 320, endPoint y: 137, distance: 171.3
click at [320, 137] on div "Cartones America [DATE] [PERSON_NAME] 5V1000 [PERSON_NAME] 5V1000 APAREJADAS [P…" at bounding box center [617, 151] width 616 height 113
click at [436, 293] on div "No has enviado cotizaciones a esta solicitud Cotizar" at bounding box center [617, 311] width 616 height 138
drag, startPoint x: 323, startPoint y: 138, endPoint x: 494, endPoint y: 140, distance: 171.3
click at [494, 140] on p "[PERSON_NAME] 5V1000 APAREJADAS [PERSON_NAME]" at bounding box center [617, 138] width 590 height 12
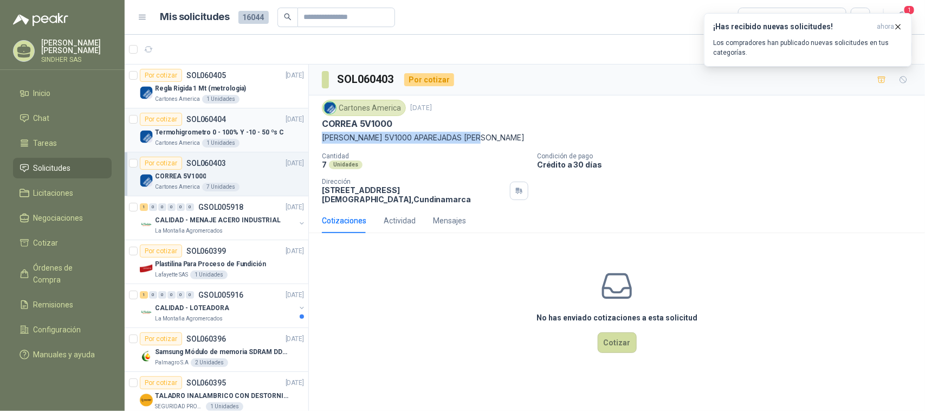
click at [229, 128] on p "Termohigrometro 0 - 100% Y -10 - 50 ºs C" at bounding box center [219, 132] width 129 height 10
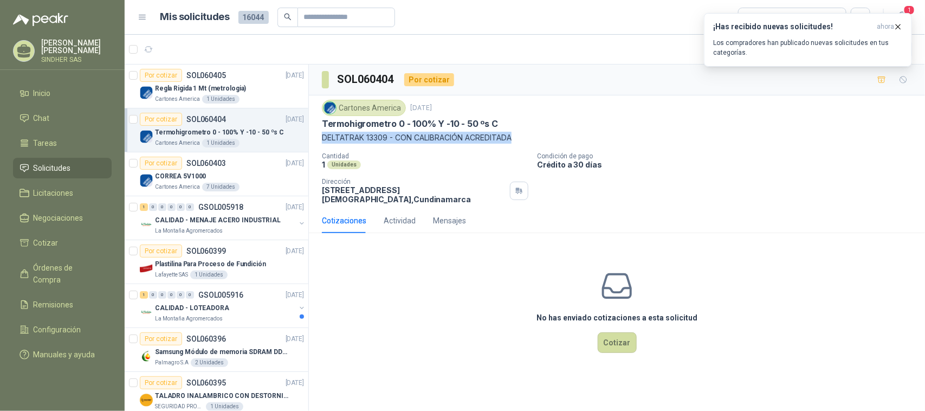
drag, startPoint x: 321, startPoint y: 139, endPoint x: 521, endPoint y: 139, distance: 200.0
click at [520, 139] on p "DELTATRAK 13309 - CON CALIBRACIÓN ACREDITADA" at bounding box center [617, 138] width 590 height 12
click at [204, 85] on p "Regla Rigida 1 Mt (metrologia)" at bounding box center [200, 88] width 91 height 10
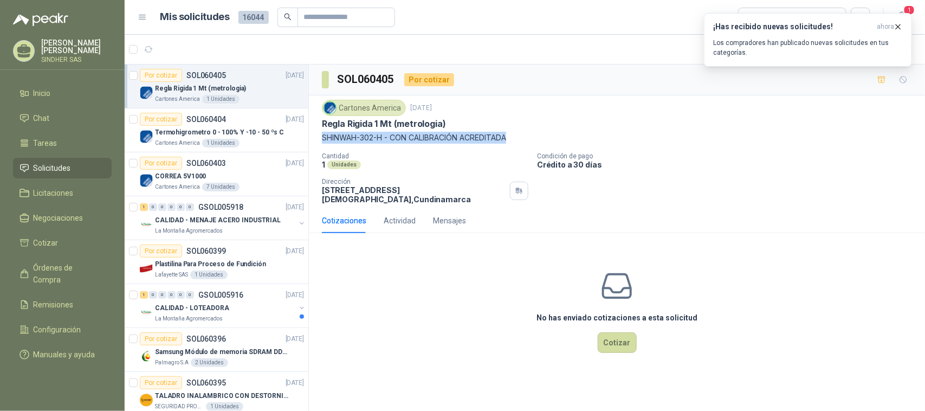
drag, startPoint x: 517, startPoint y: 137, endPoint x: 318, endPoint y: 141, distance: 198.4
click at [318, 141] on div "Cartones America [DATE] Regla Rigida 1 Mt (metrologia) SHINWAH-302-H - CON CAL…" at bounding box center [617, 151] width 616 height 113
click at [150, 51] on icon "button" at bounding box center [148, 49] width 9 height 9
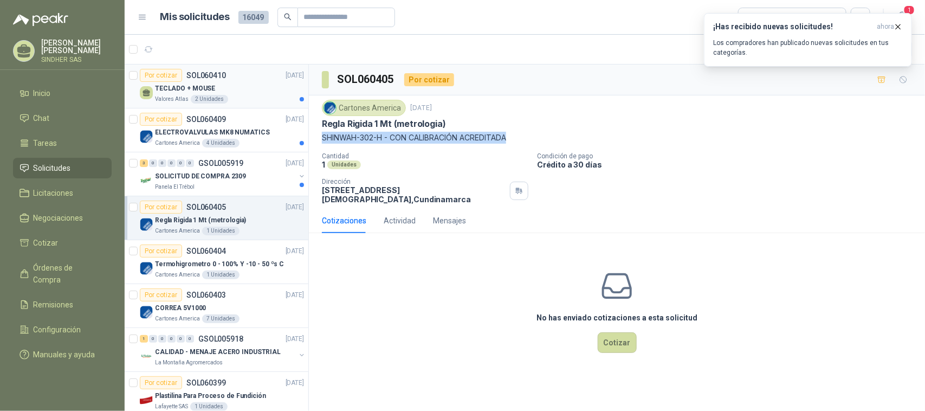
click at [228, 92] on div "TECLADO + MOUSE" at bounding box center [229, 88] width 149 height 13
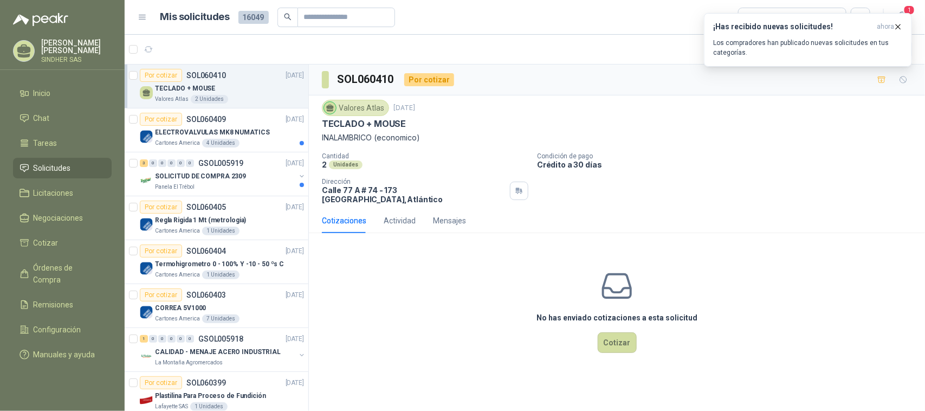
click at [416, 301] on div "No has enviado cotizaciones a esta solicitud Cotizar" at bounding box center [617, 311] width 616 height 138
click at [235, 190] on div "Panela El Trébol" at bounding box center [225, 187] width 140 height 9
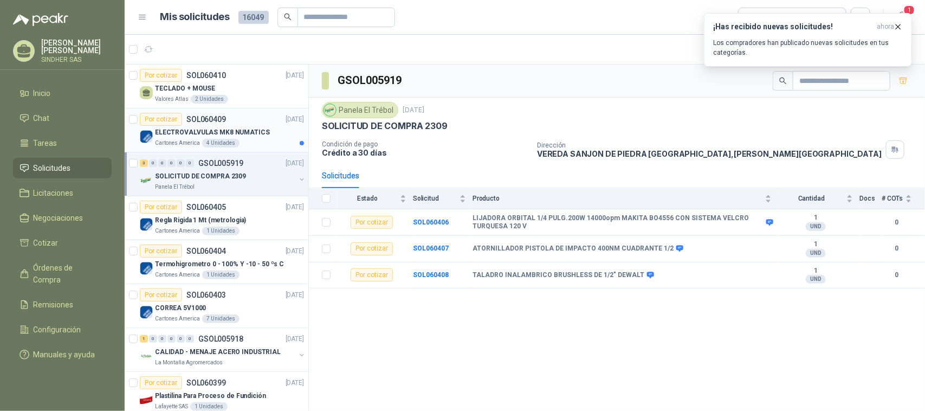
click at [244, 139] on div "Cartones America 4 Unidades" at bounding box center [229, 143] width 149 height 9
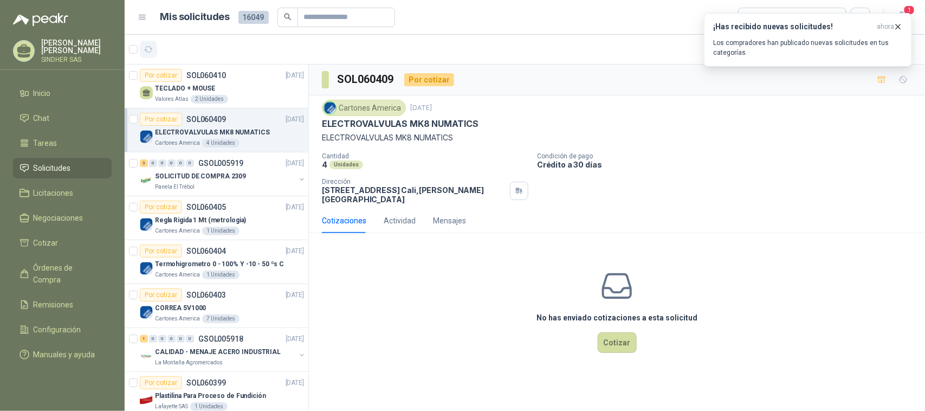
click at [150, 45] on icon "button" at bounding box center [148, 49] width 9 height 9
click at [777, 53] on p "Los compradores han publicado nuevas solicitudes en tus categorías." at bounding box center [808, 48] width 190 height 20
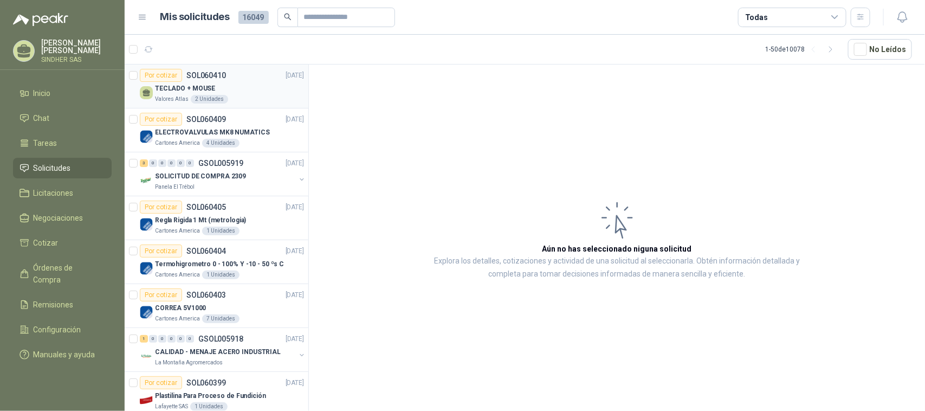
click at [211, 89] on p "TECLADO + MOUSE" at bounding box center [185, 88] width 60 height 10
